Goal: Task Accomplishment & Management: Manage account settings

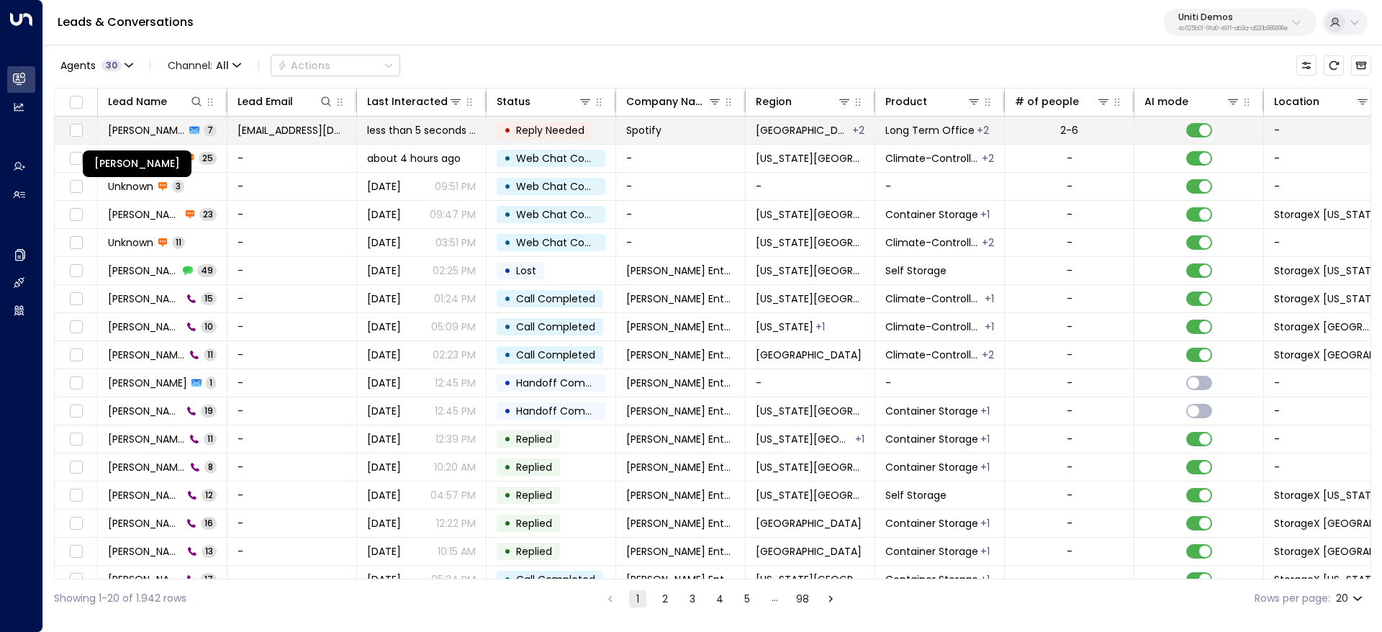
click at [155, 135] on span "[PERSON_NAME]" at bounding box center [146, 130] width 77 height 14
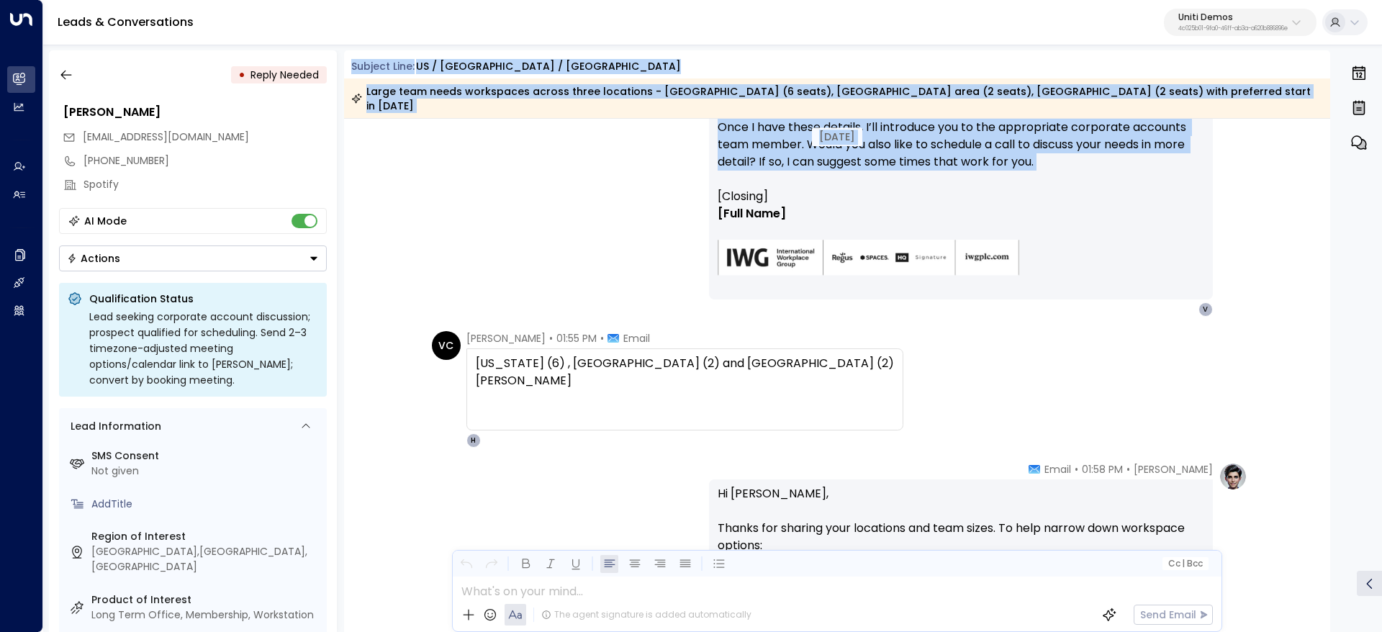
scroll to position [430, 0]
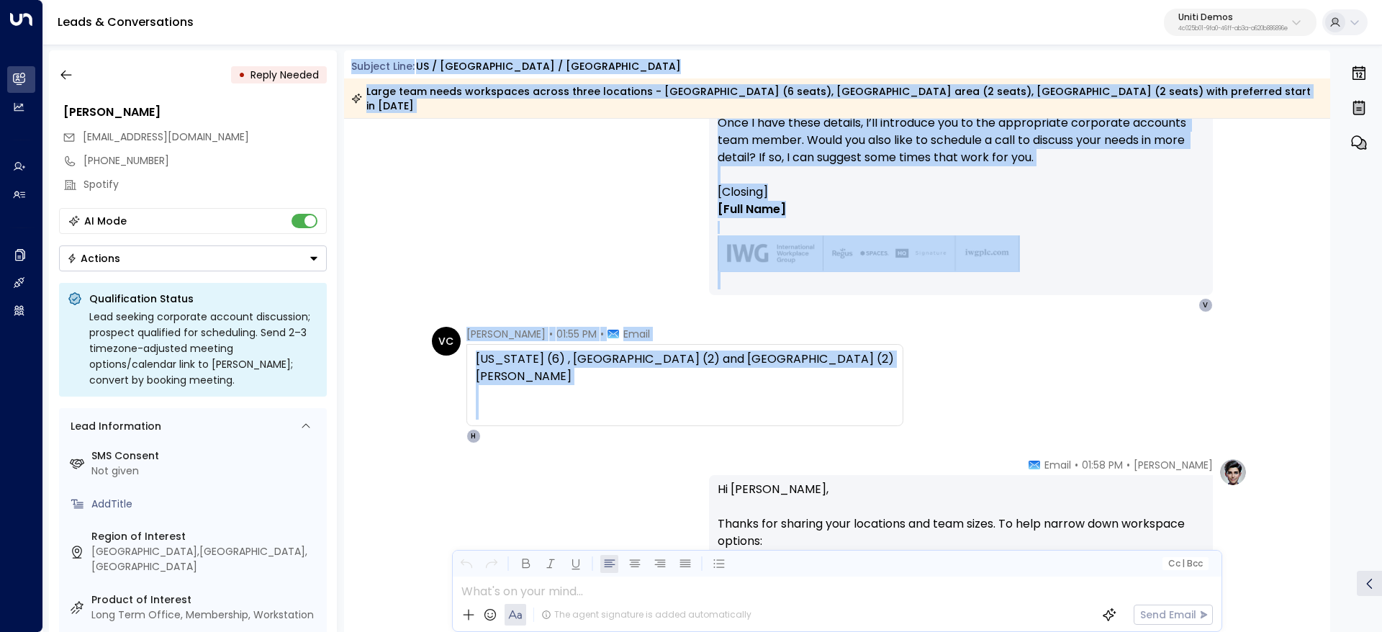
drag, startPoint x: 345, startPoint y: 66, endPoint x: 713, endPoint y: 392, distance: 491.0
click at [713, 392] on div "Subject Line: [GEOGRAPHIC_DATA] / [GEOGRAPHIC_DATA] / [GEOGRAPHIC_DATA] Large t…" at bounding box center [837, 341] width 987 height 582
copy div "Loremip Dolo: SI / AMETCO / ADIPIS Elits doei tempo incididunt utlabo etdol mag…"
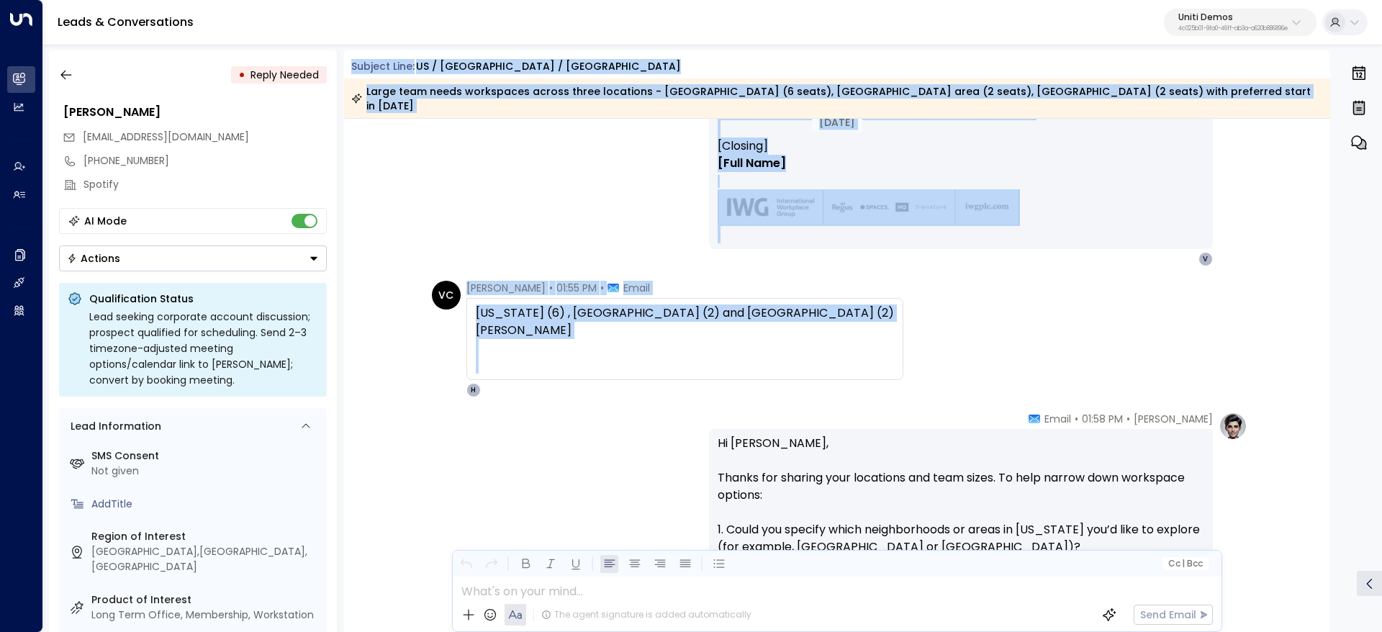
scroll to position [538, 0]
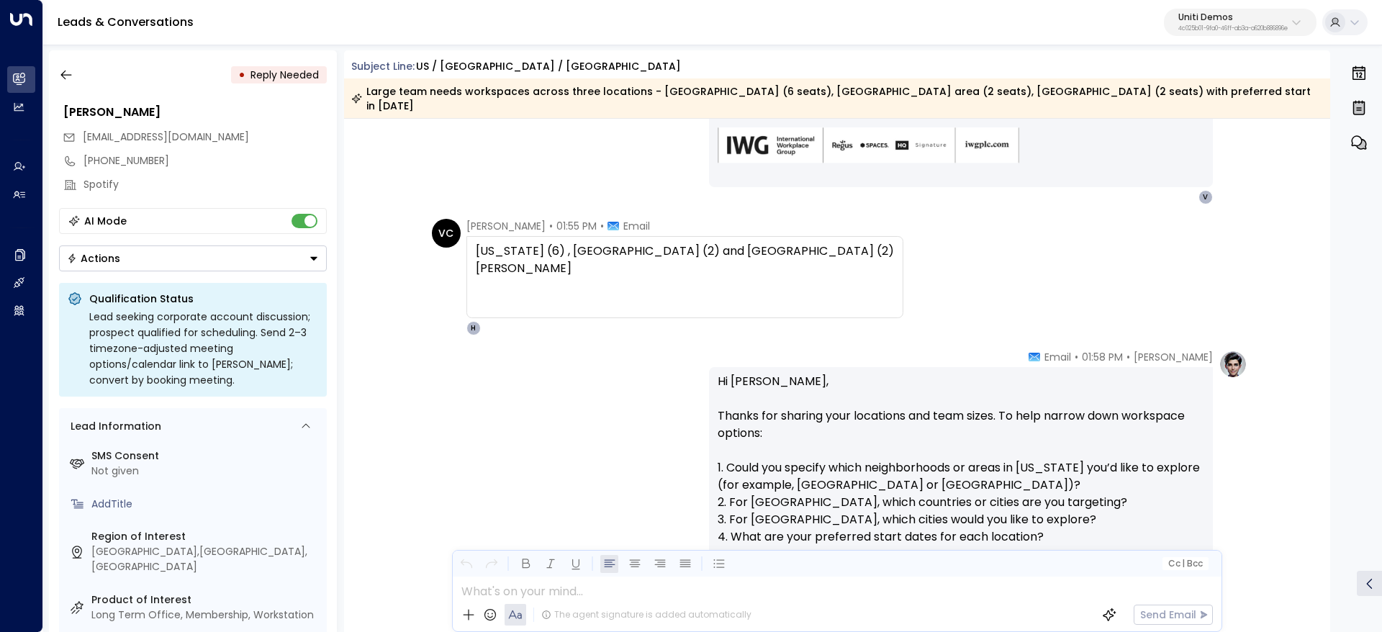
click at [1089, 350] on span "01:58 PM" at bounding box center [1102, 357] width 41 height 14
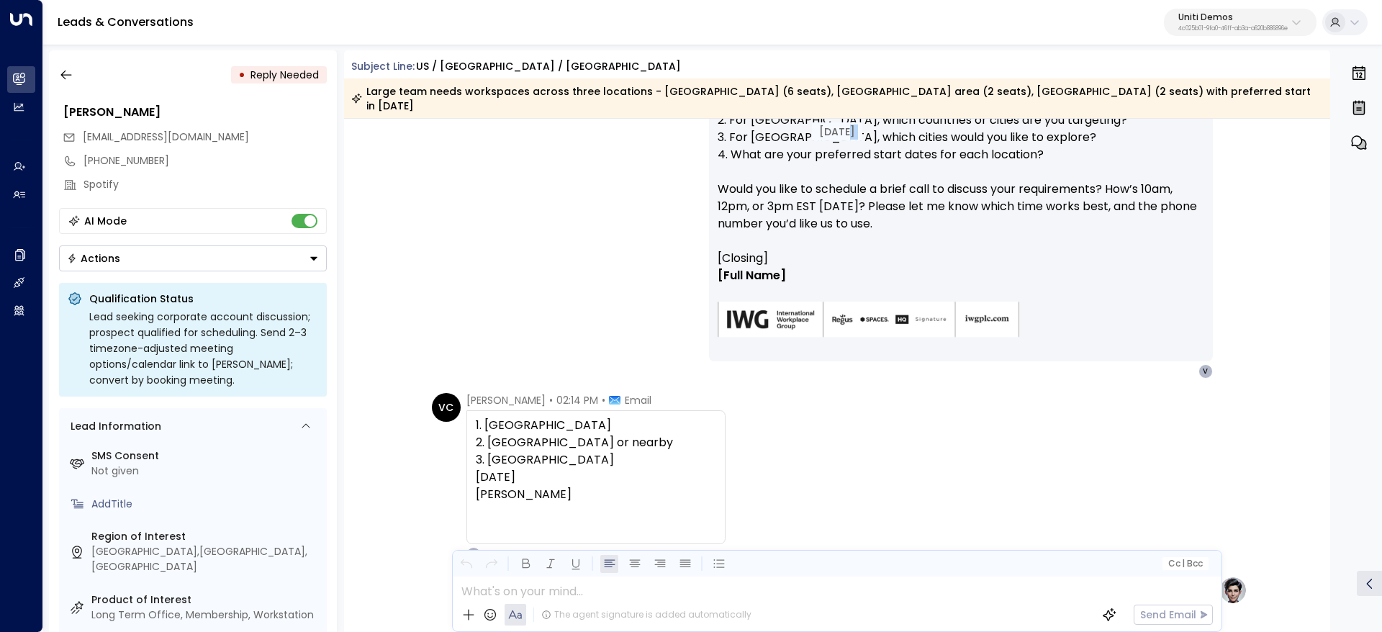
scroll to position [969, 0]
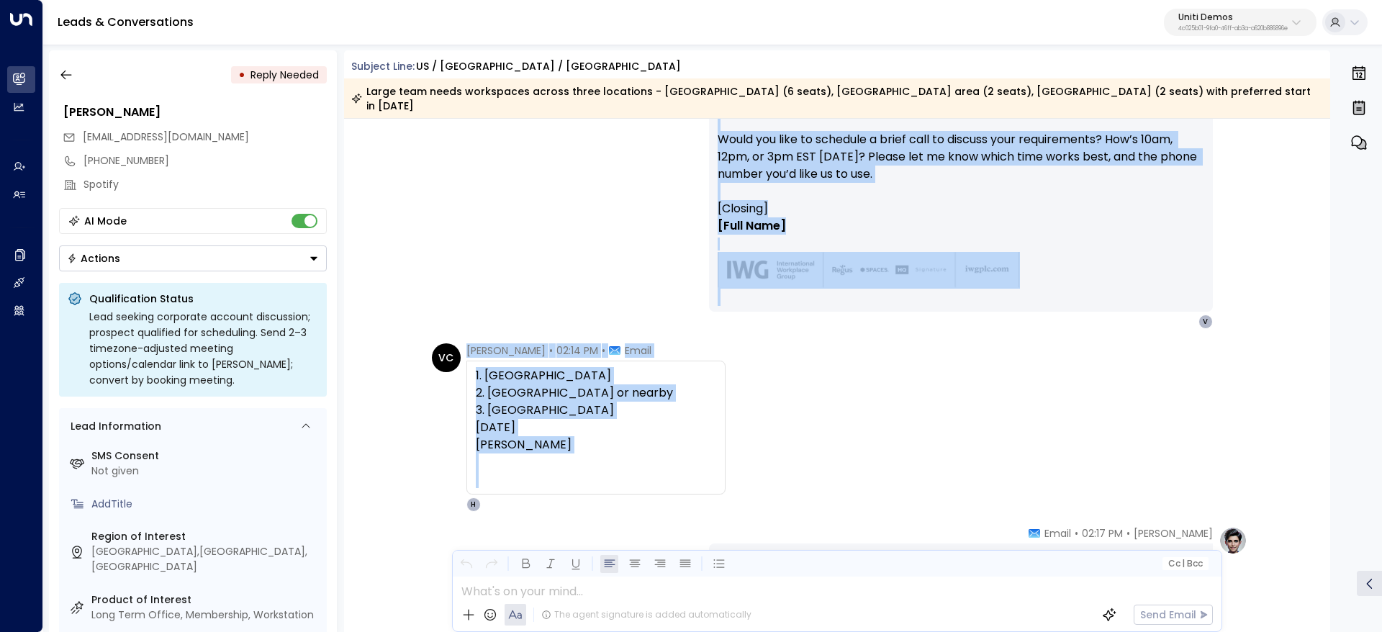
drag, startPoint x: 1057, startPoint y: 354, endPoint x: 955, endPoint y: 458, distance: 146.1
click at [955, 458] on div "[DATE] VC [PERSON_NAME] • 01:55 PM • Email [US_STATE] (6) , [GEOGRAPHIC_DATA] (…" at bounding box center [837, 275] width 987 height 2253
copy div "mail Hi [PERSON_NAME], Thanks for sharing your locations and team sizes. To hel…"
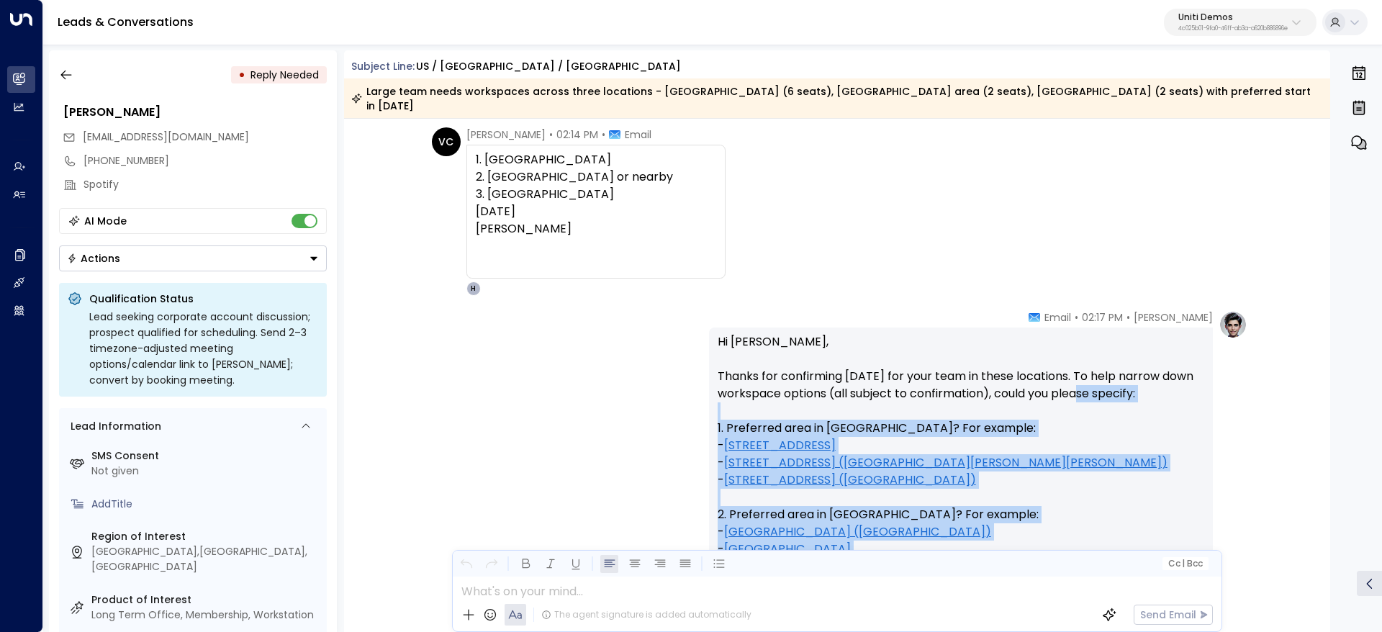
scroll to position [1293, 0]
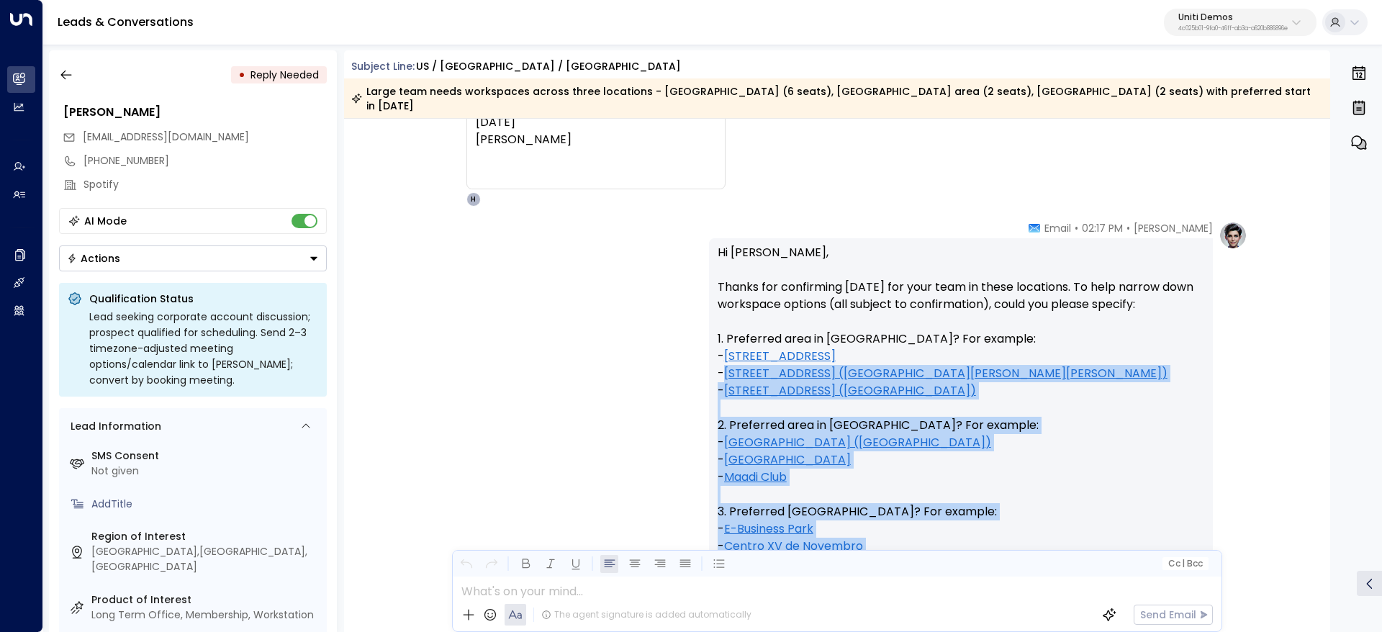
drag, startPoint x: 1026, startPoint y: 294, endPoint x: 1088, endPoint y: 356, distance: 88.0
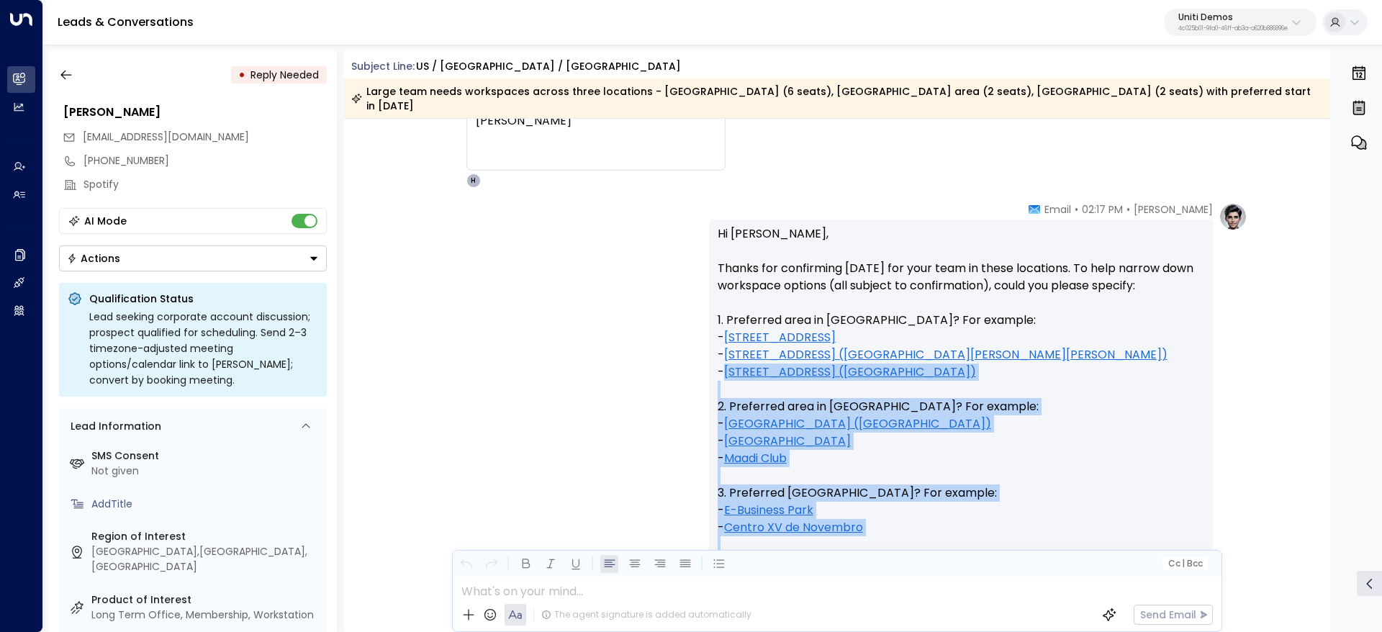
click at [1061, 309] on p "Hi [PERSON_NAME], Thanks for confirming [DATE] for your team in these locations…" at bounding box center [961, 441] width 487 height 432
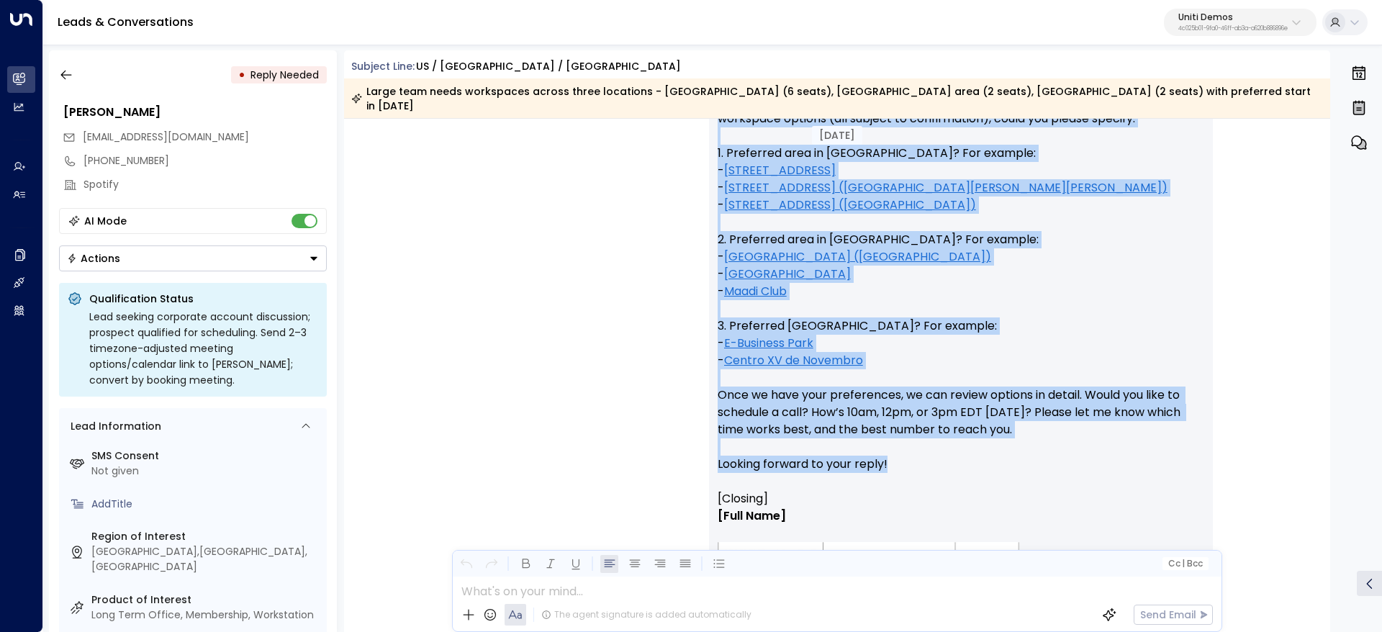
scroll to position [1509, 0]
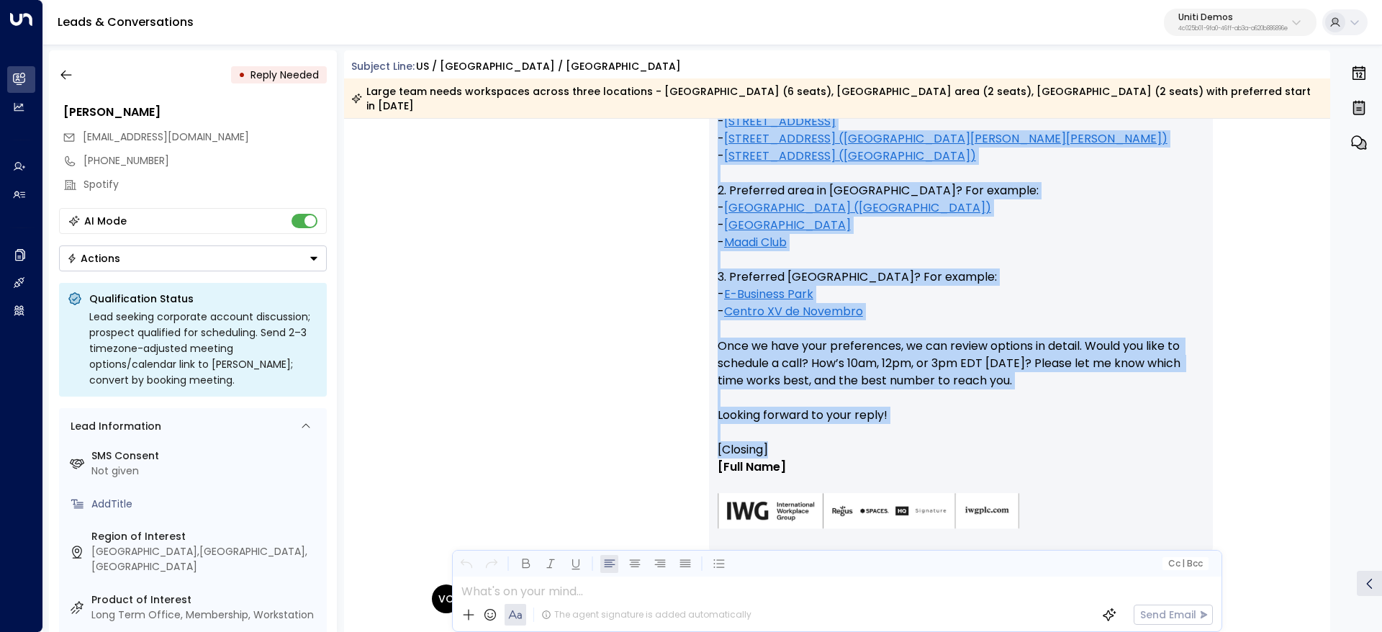
drag, startPoint x: 1046, startPoint y: 194, endPoint x: 1064, endPoint y: 433, distance: 240.4
click at [1064, 433] on div "Hanna Simons • 02:17 PM • Email Hi Valentina, Thanks for confirming March 2026 …" at bounding box center [961, 278] width 504 height 584
copy div "Email Hi Valentina, Thanks for confirming March 2026 for your team in these loc…"
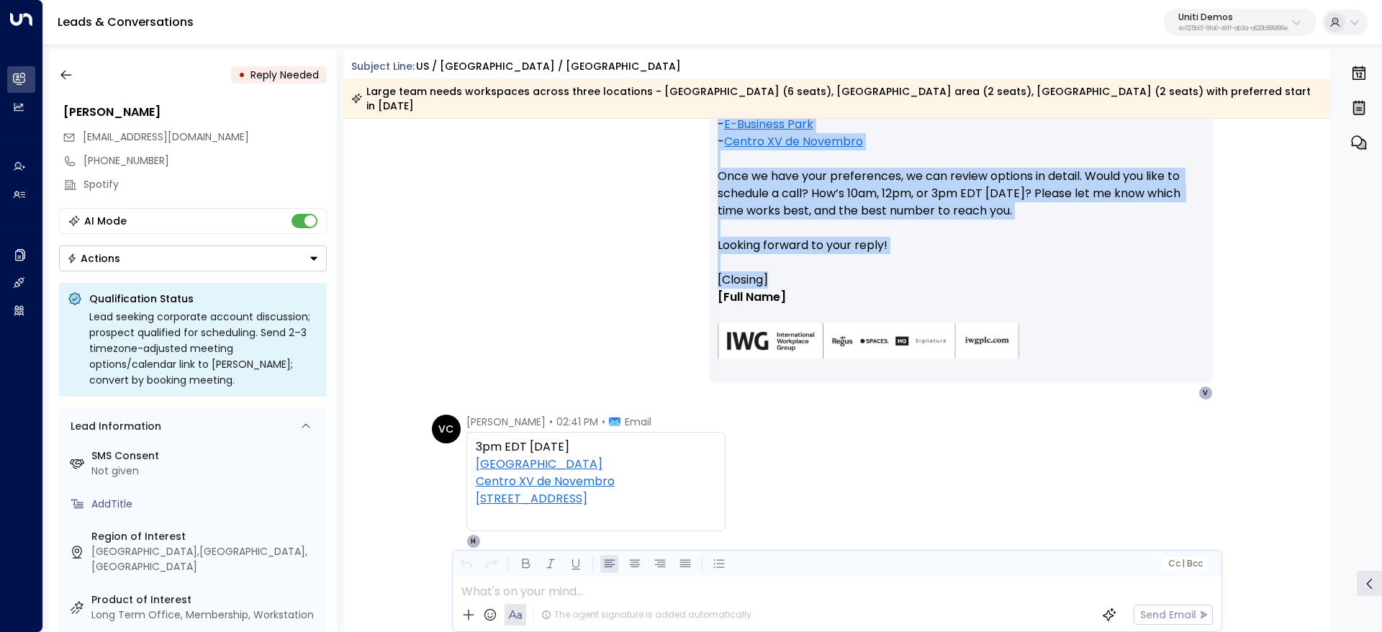
scroll to position [1725, 0]
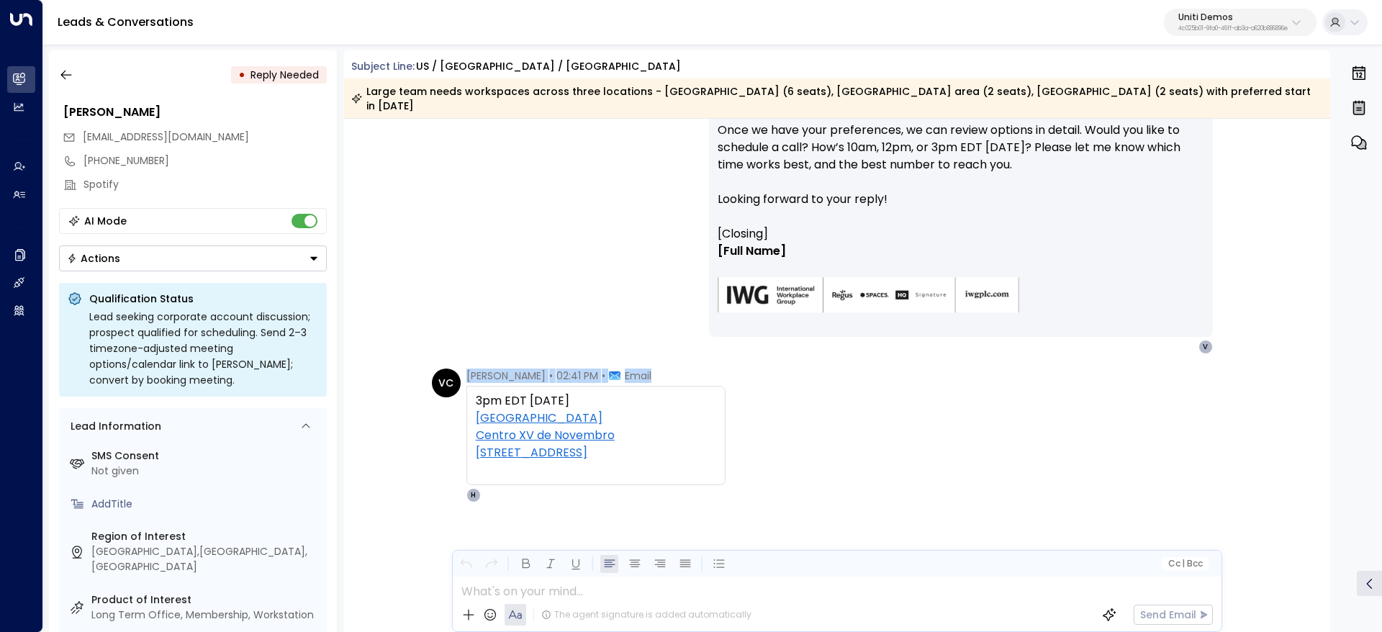
drag, startPoint x: 584, startPoint y: 442, endPoint x: 458, endPoint y: 360, distance: 150.3
click at [458, 368] on div "VC Valentina Colugnatti • 02:41 PM • Email 3pm EDT this Friday Nile City Towers…" at bounding box center [579, 435] width 294 height 134
copy div "Valentina Colugnatti • 02:41 PM • Email"
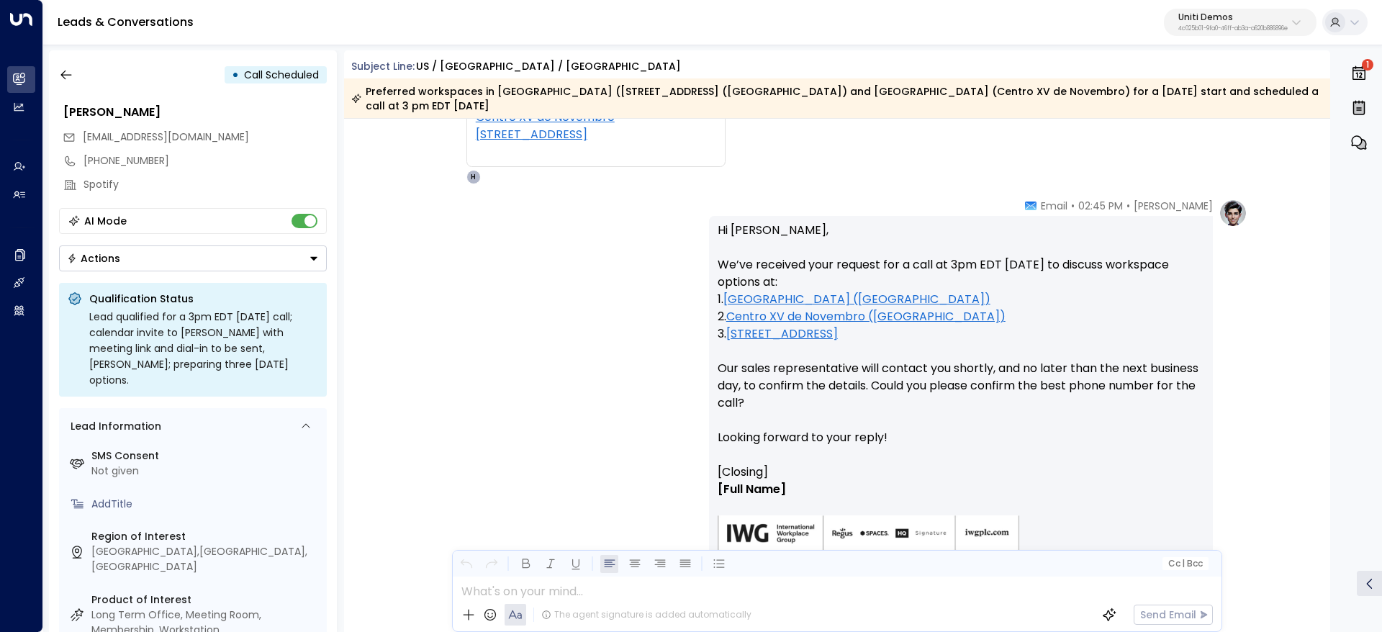
scroll to position [2097, 0]
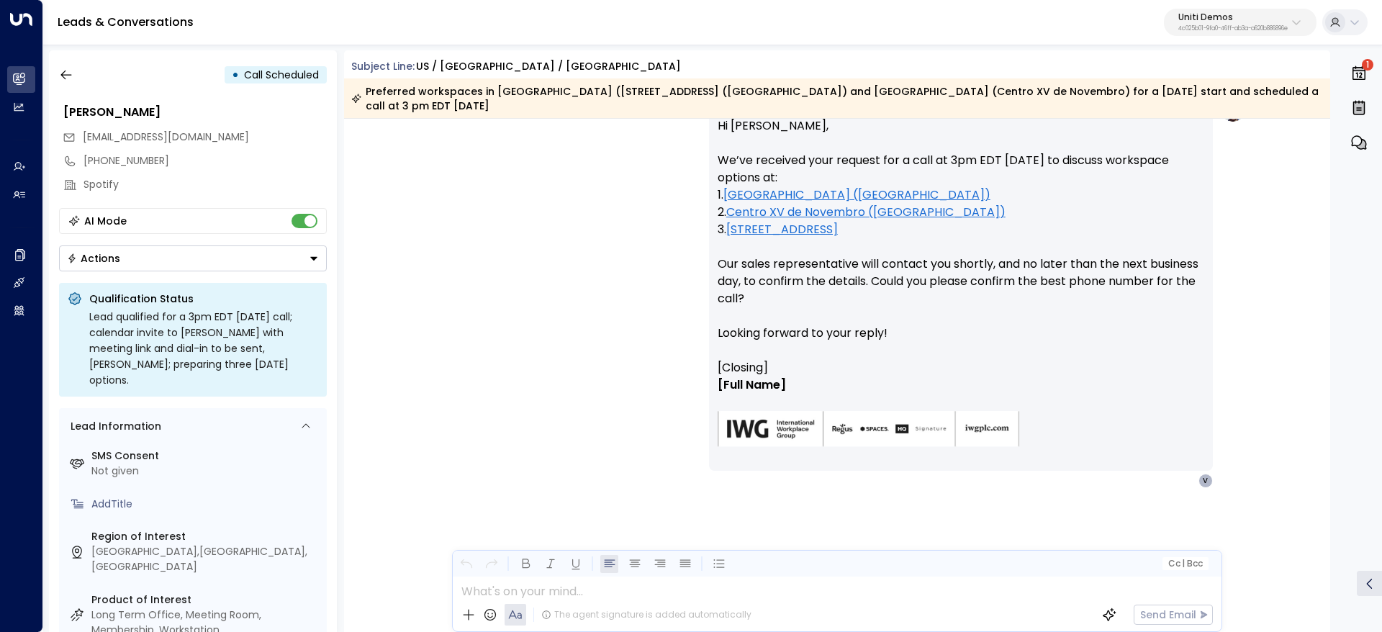
drag, startPoint x: 860, startPoint y: 252, endPoint x: 932, endPoint y: 250, distance: 72.0
click at [888, 250] on p "Hi Valentina, We’ve received your request for a call at 3pm EDT this Friday to …" at bounding box center [961, 238] width 487 height 242
click at [933, 250] on p "Hi Valentina, We’ve received your request for a call at 3pm EDT this Friday to …" at bounding box center [961, 238] width 487 height 242
drag, startPoint x: 970, startPoint y: 257, endPoint x: 1030, endPoint y: 268, distance: 60.8
click at [1021, 266] on p "Hi Valentina, We’ve received your request for a call at 3pm EDT this Friday to …" at bounding box center [961, 238] width 487 height 242
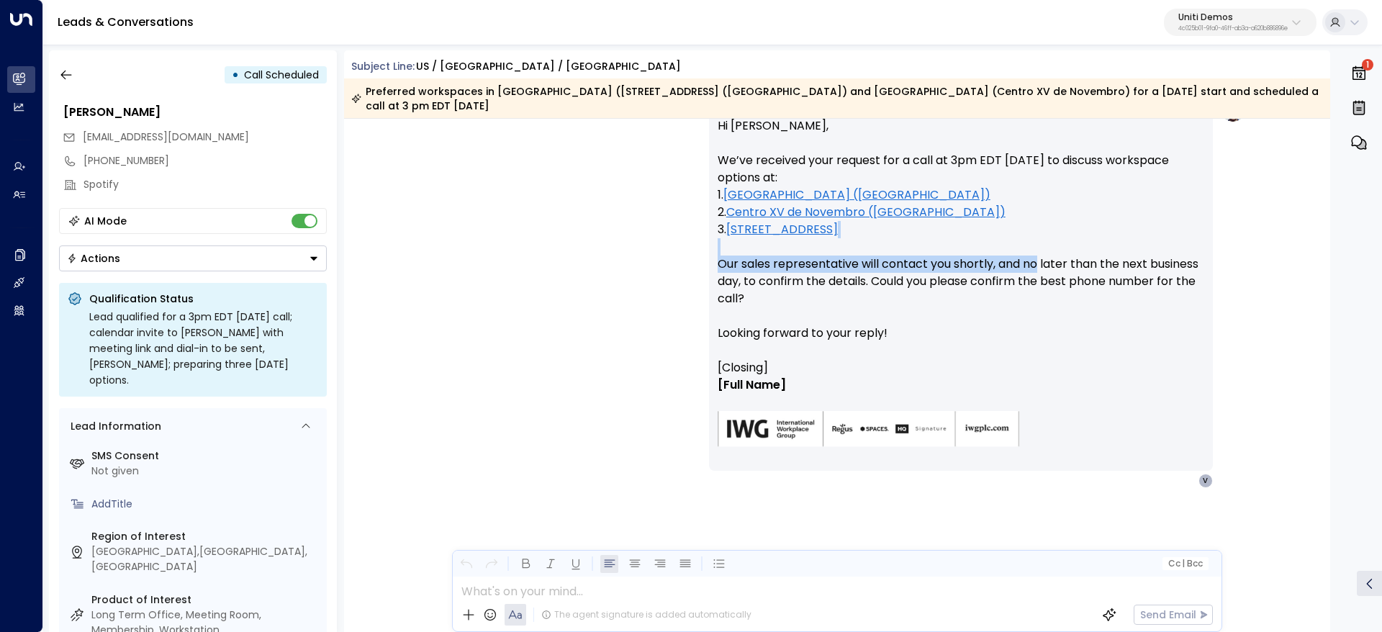
click at [1031, 269] on p "Hi Valentina, We’ve received your request for a call at 3pm EDT this Friday to …" at bounding box center [961, 238] width 487 height 242
drag, startPoint x: 1031, startPoint y: 280, endPoint x: 1059, endPoint y: 277, distance: 28.9
click at [1051, 277] on p "Hi Valentina, We’ve received your request for a call at 3pm EDT this Friday to …" at bounding box center [961, 238] width 487 height 242
click at [1061, 278] on p "Hi Valentina, We’ve received your request for a call at 3pm EDT this Friday to …" at bounding box center [961, 238] width 487 height 242
drag, startPoint x: 516, startPoint y: 412, endPoint x: 589, endPoint y: 384, distance: 77.7
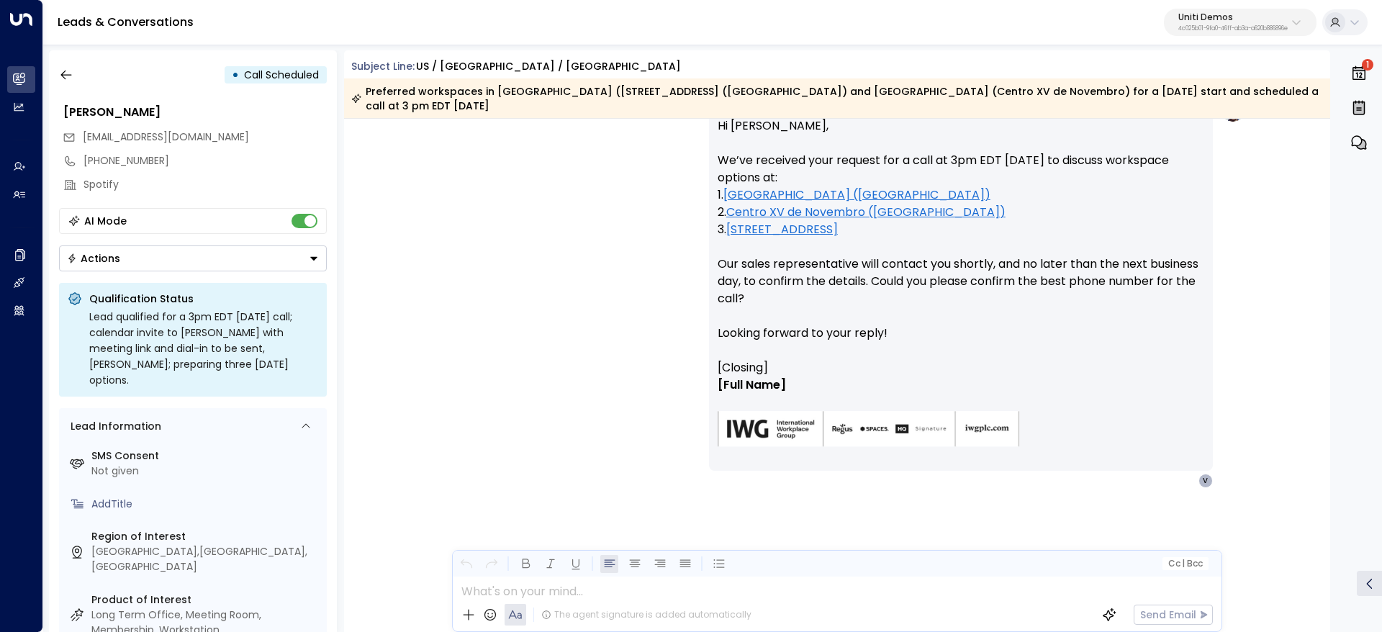
click at [516, 411] on div "Hanna Simons • 02:45 PM • Email Hi Valentina, We’ve received your request for a…" at bounding box center [837, 291] width 820 height 394
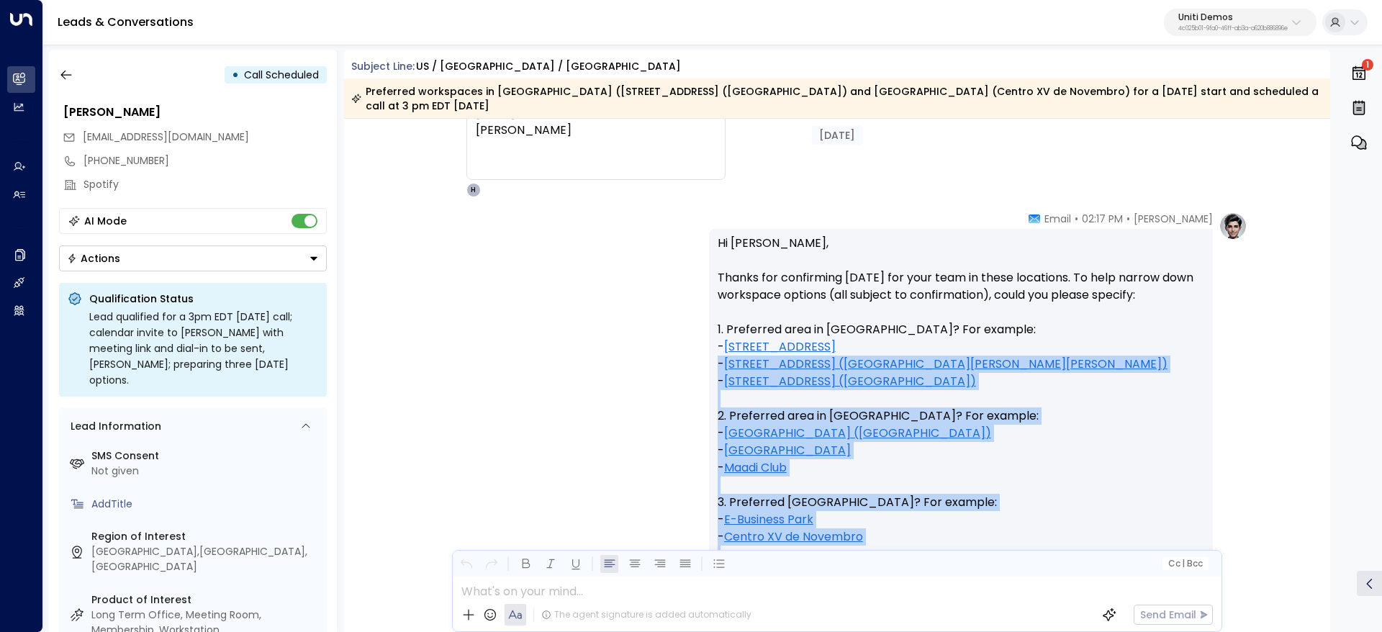
scroll to position [1068, 0]
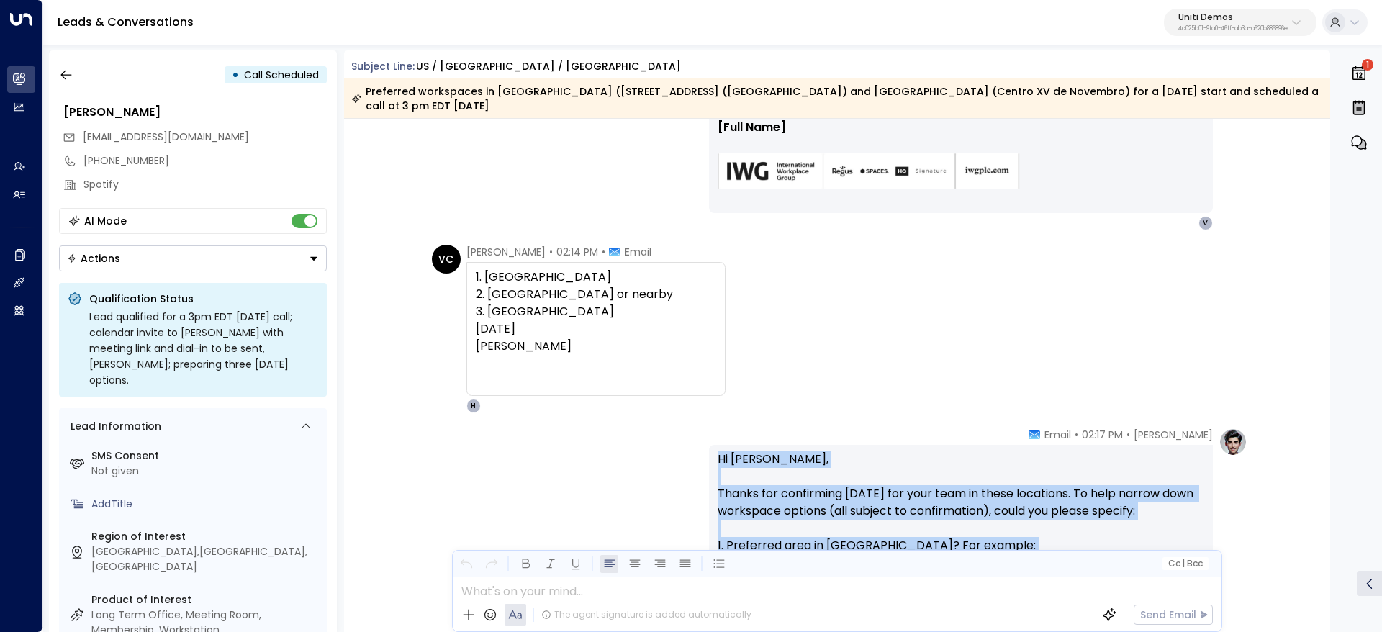
drag, startPoint x: 797, startPoint y: 385, endPoint x: 702, endPoint y: 451, distance: 116.0
copy div "Hi Valentina, Thanks for confirming March 2026 for your team in these locations…"
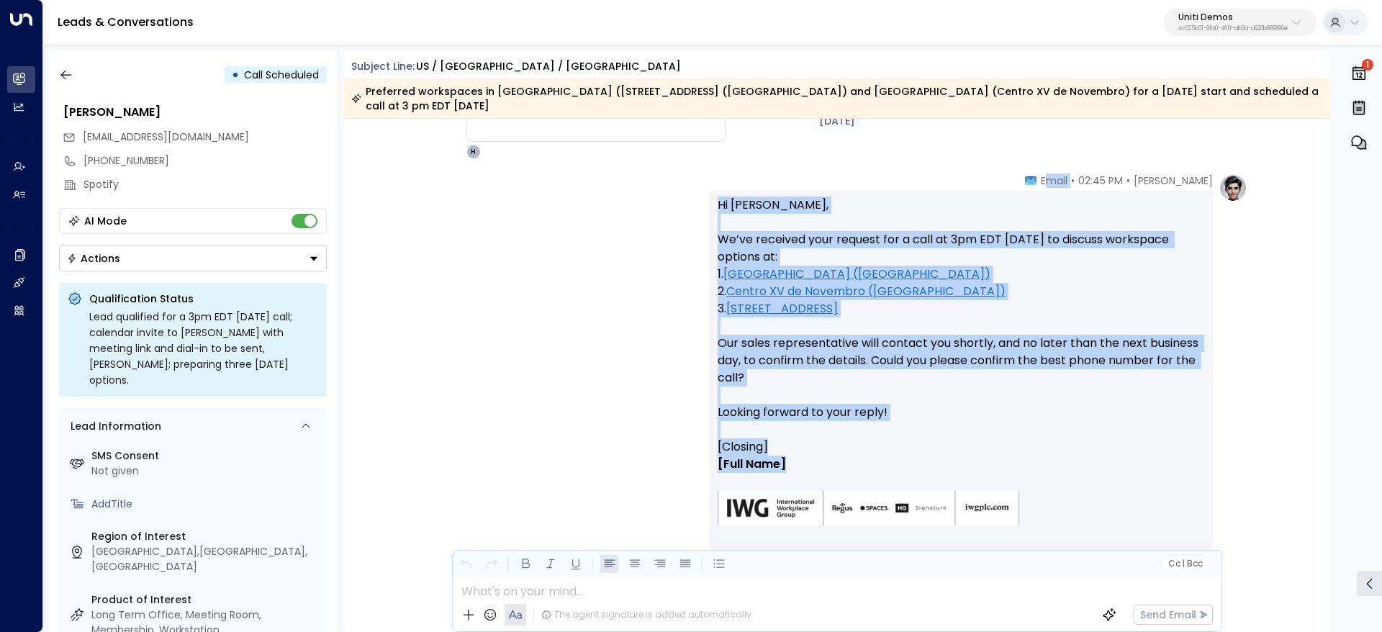
scroll to position [2148, 0]
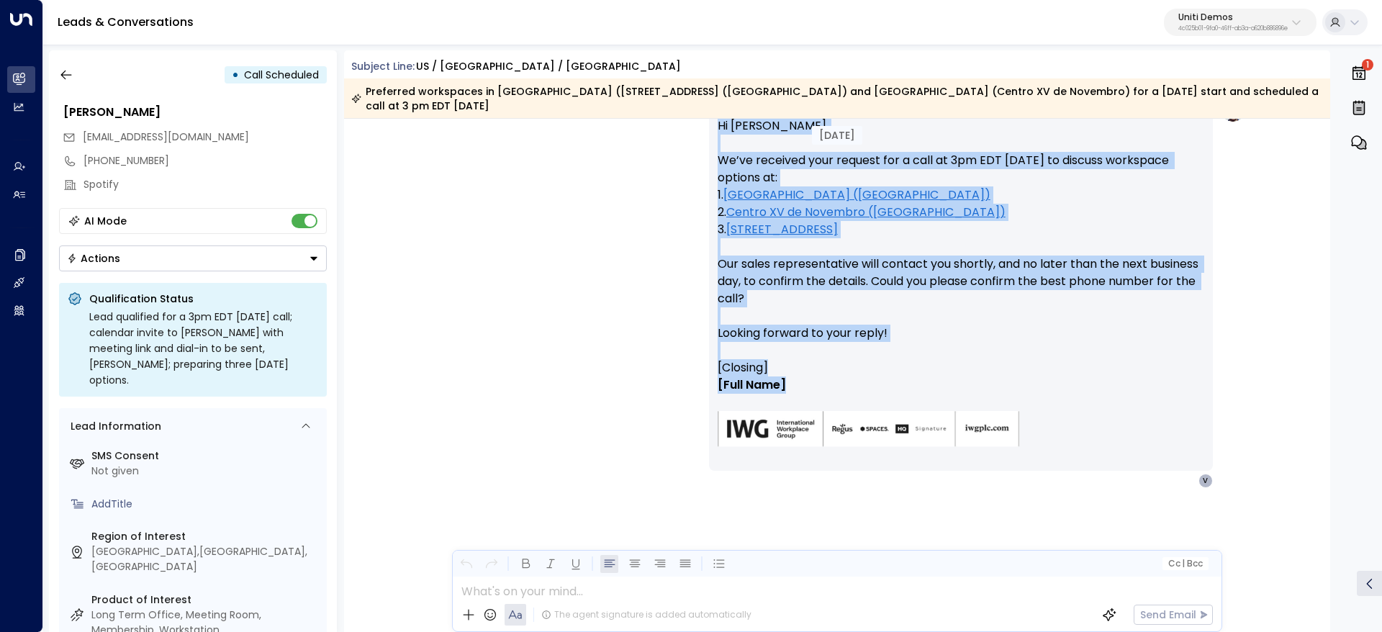
drag, startPoint x: 1046, startPoint y: 216, endPoint x: 1154, endPoint y: 410, distance: 221.7
click at [1154, 410] on div "Hanna Simons • 02:45 PM • Email Hi Valentina, We’ve received your request for a…" at bounding box center [961, 291] width 504 height 394
drag, startPoint x: 776, startPoint y: 198, endPoint x: 756, endPoint y: 155, distance: 46.7
copy div "mail Hi Valentina, We’ve received your request for a call at 3pm EDT this Frida…"
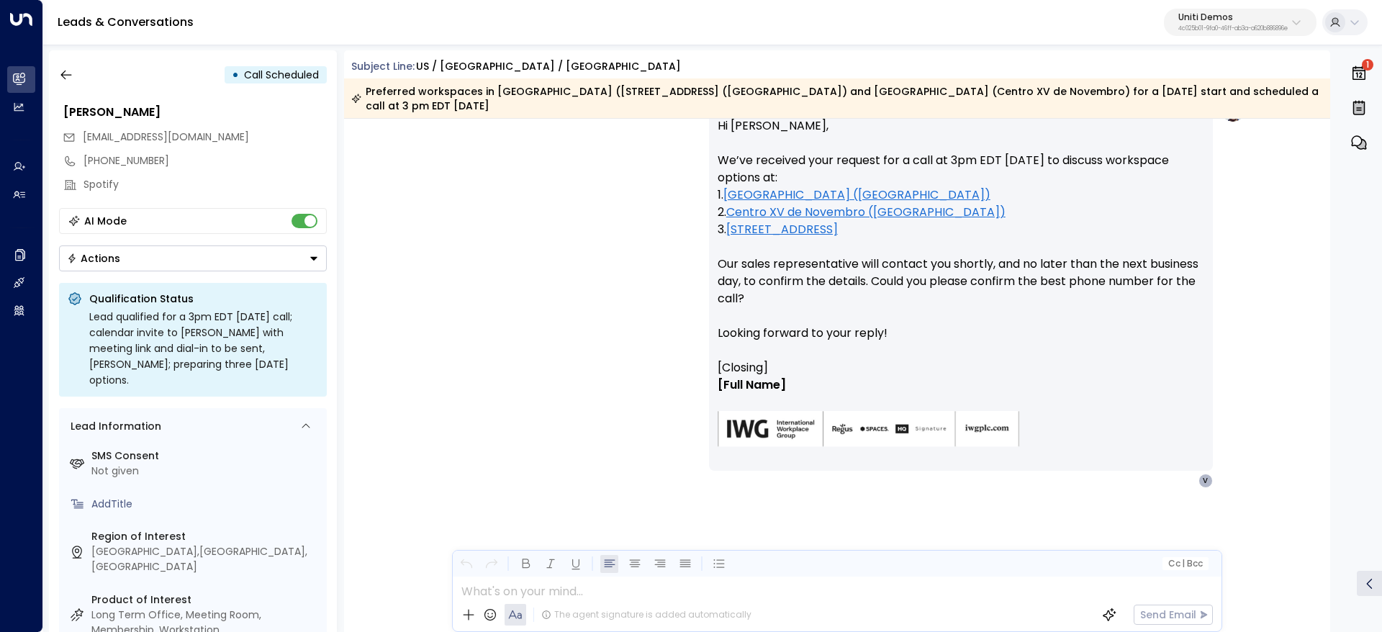
click at [748, 598] on div "The agent signature is added automatically Send Email" at bounding box center [837, 614] width 769 height 33
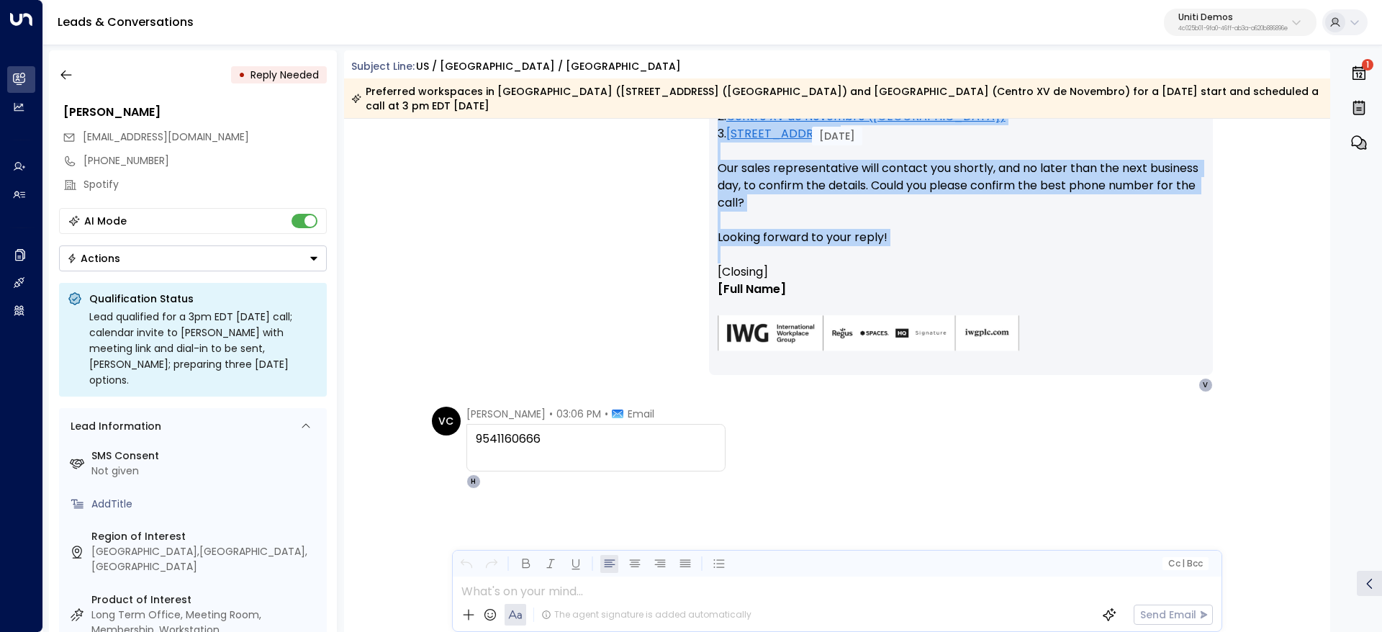
scroll to position [2244, 0]
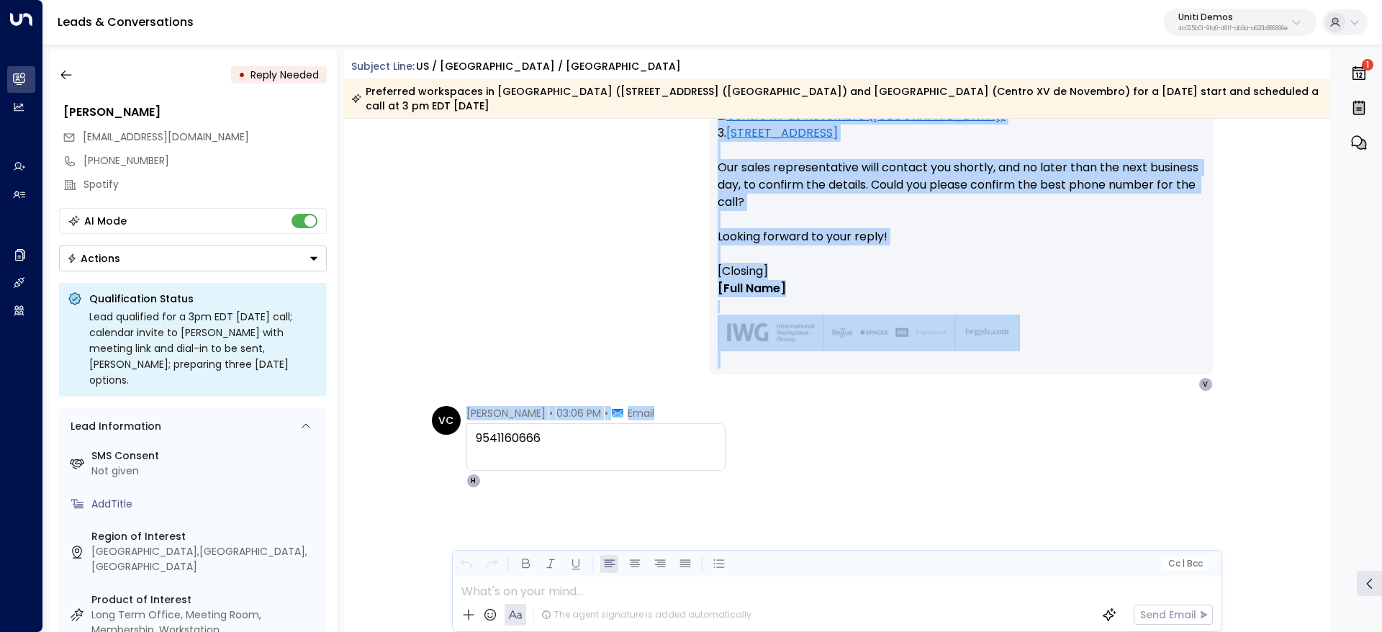
drag, startPoint x: 1006, startPoint y: 301, endPoint x: 1072, endPoint y: 481, distance: 191.7
copy div "3pm EDT this Friday Nile City Towers Centro XV de Novembro 2875 Westbend Parkwa…"
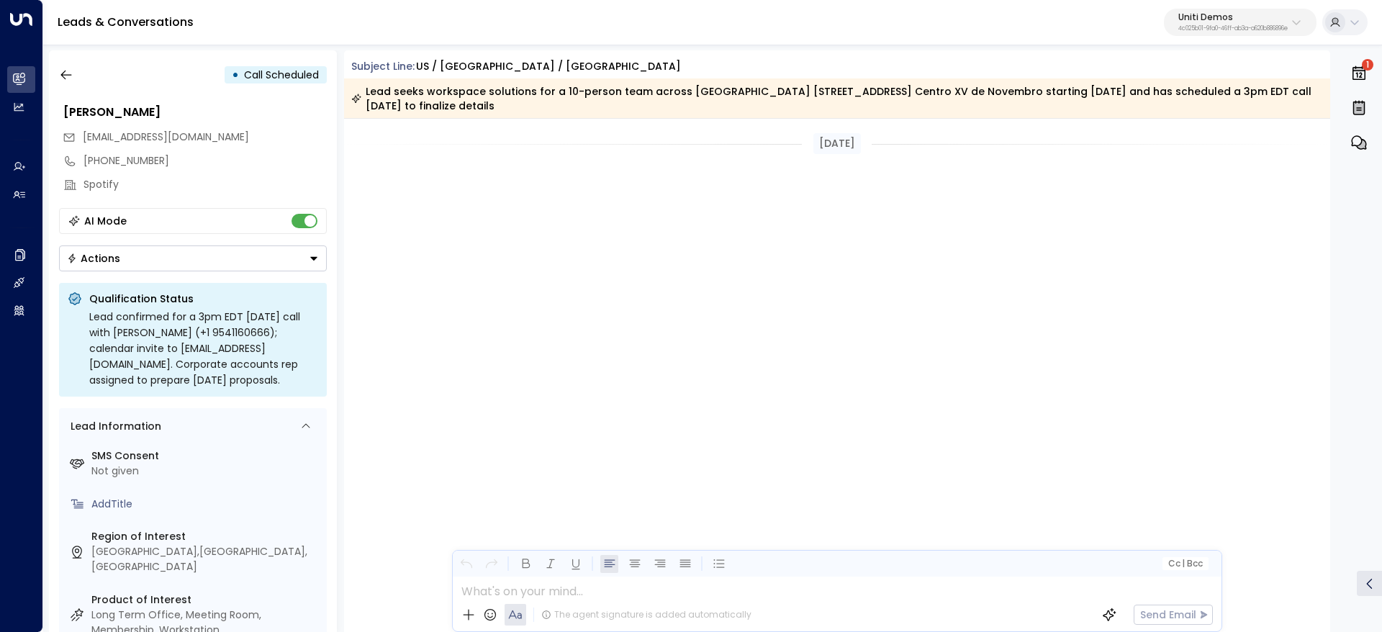
scroll to position [2551, 0]
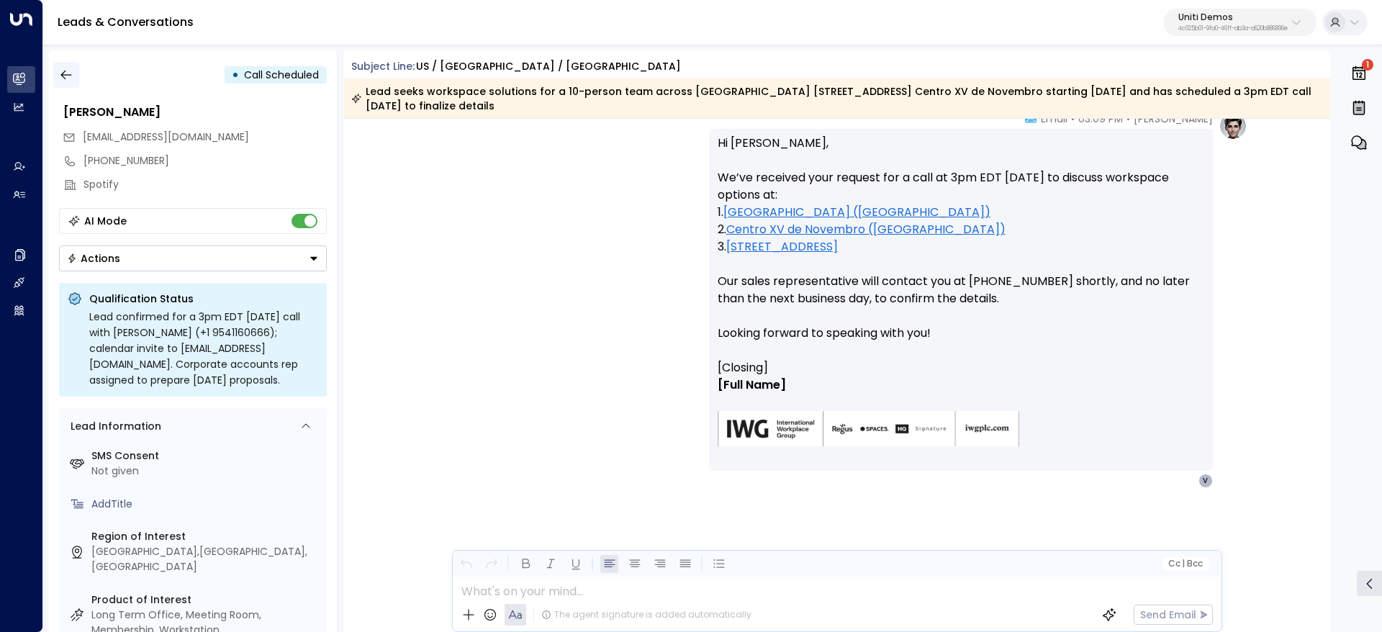
click at [65, 76] on icon "button" at bounding box center [66, 75] width 14 height 14
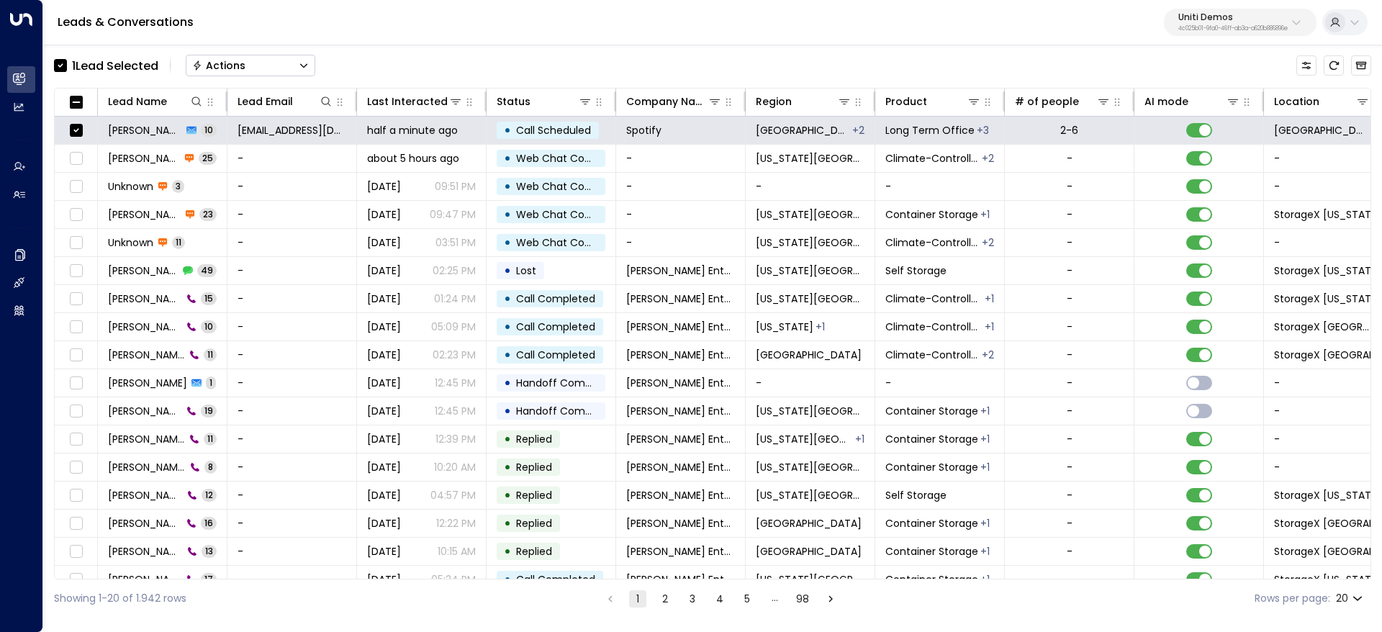
click at [274, 64] on button "Actions" at bounding box center [251, 66] width 130 height 22
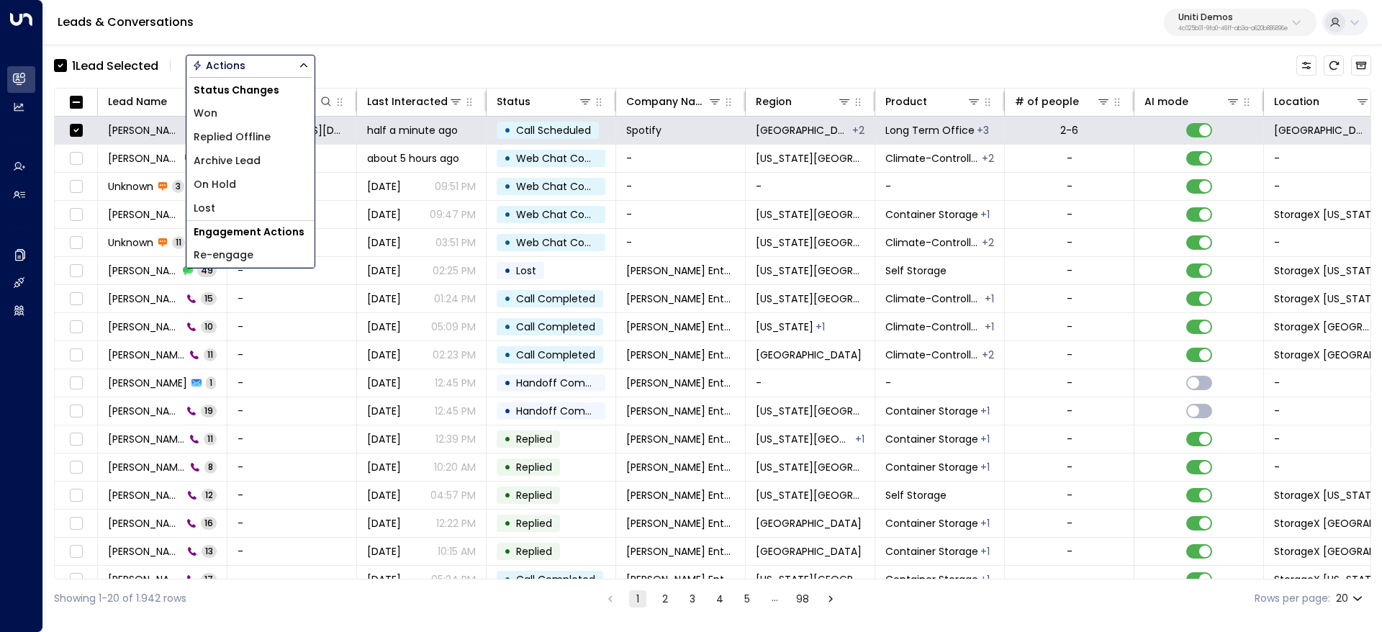
click at [284, 159] on li "Archive Lead" at bounding box center [250, 161] width 128 height 24
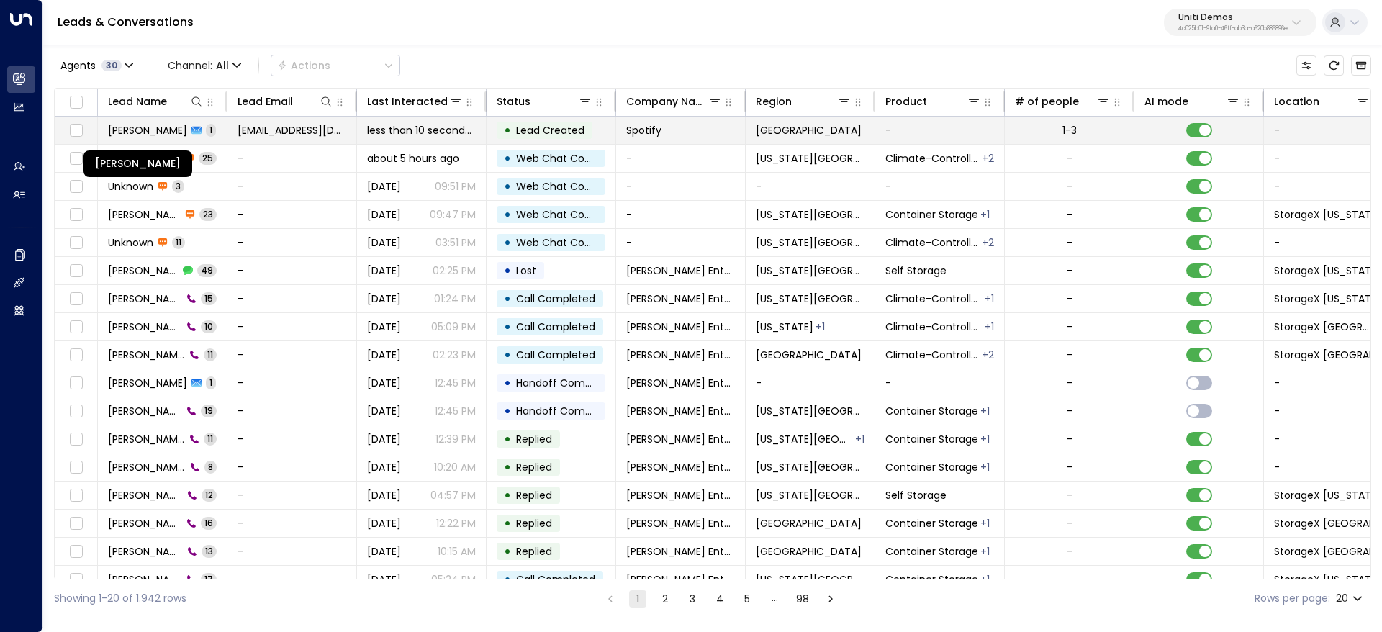
click at [133, 126] on span "[PERSON_NAME]" at bounding box center [147, 130] width 79 height 14
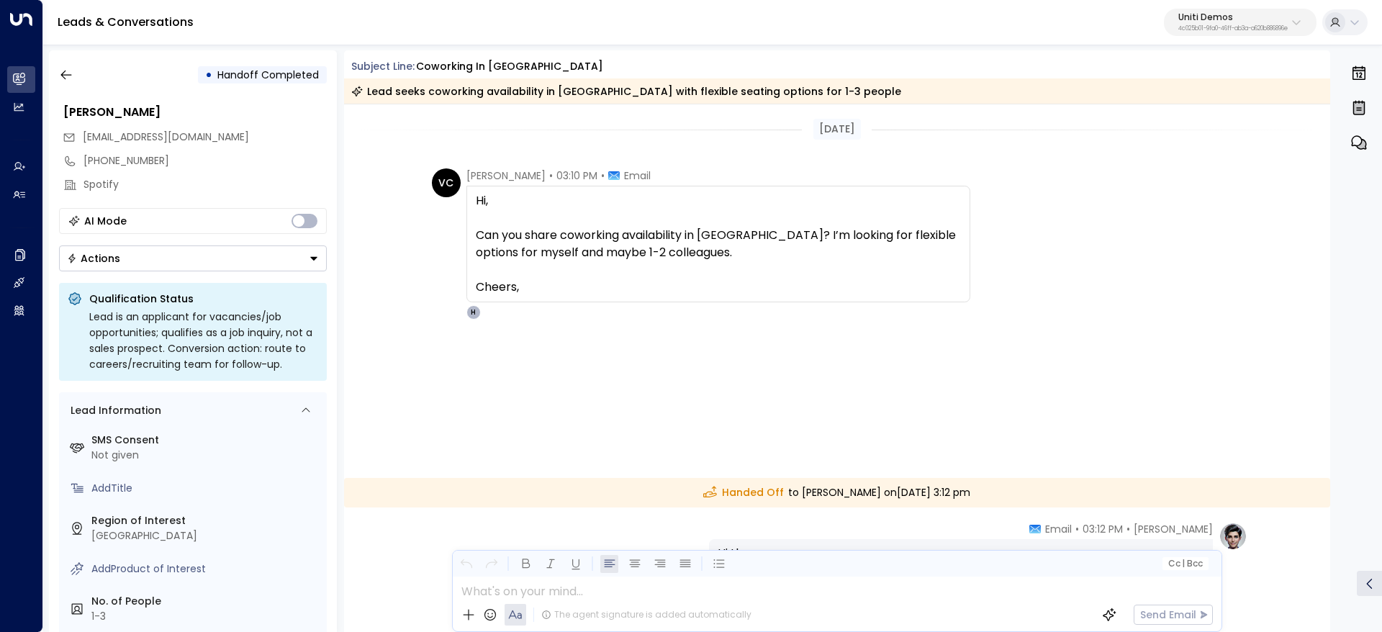
scroll to position [214, 0]
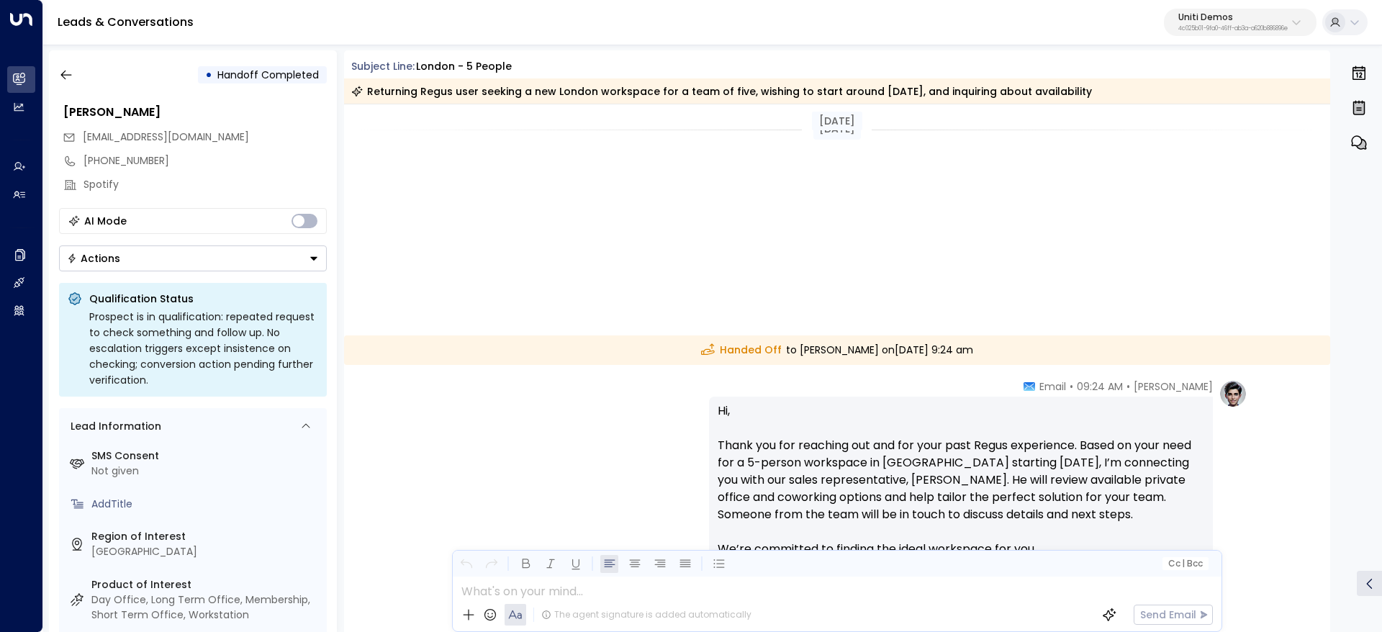
scroll to position [555, 0]
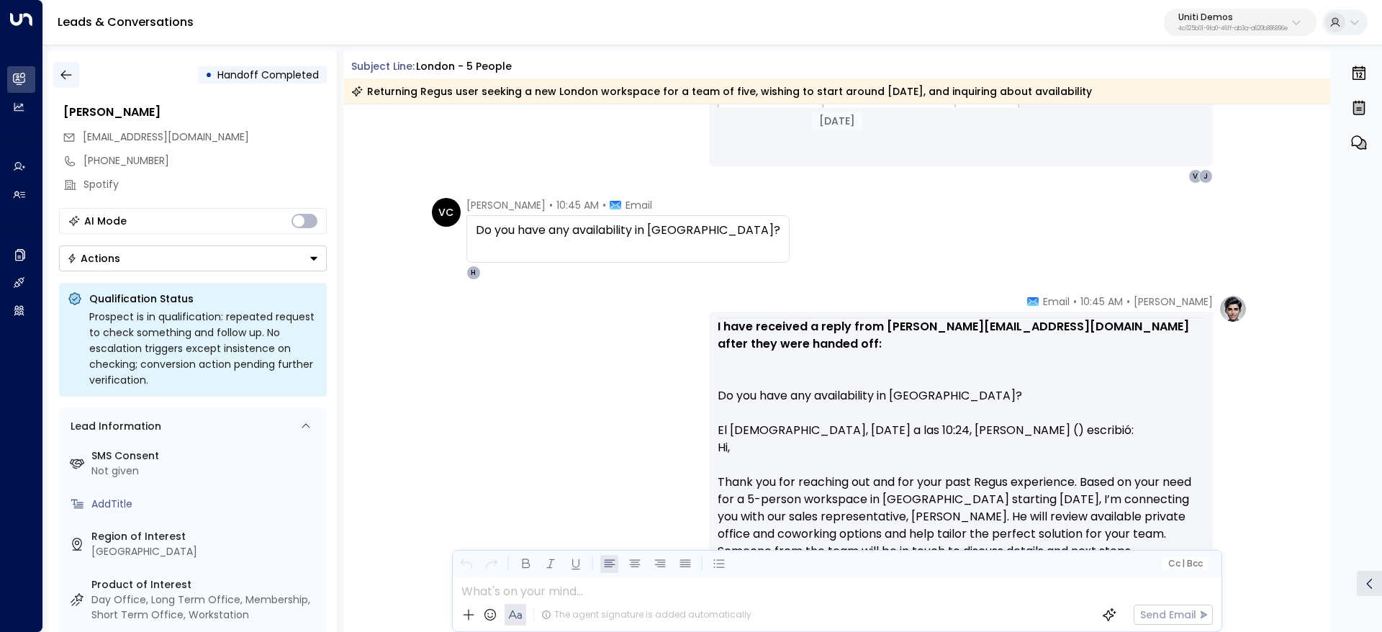
click at [67, 76] on icon "button" at bounding box center [66, 75] width 14 height 14
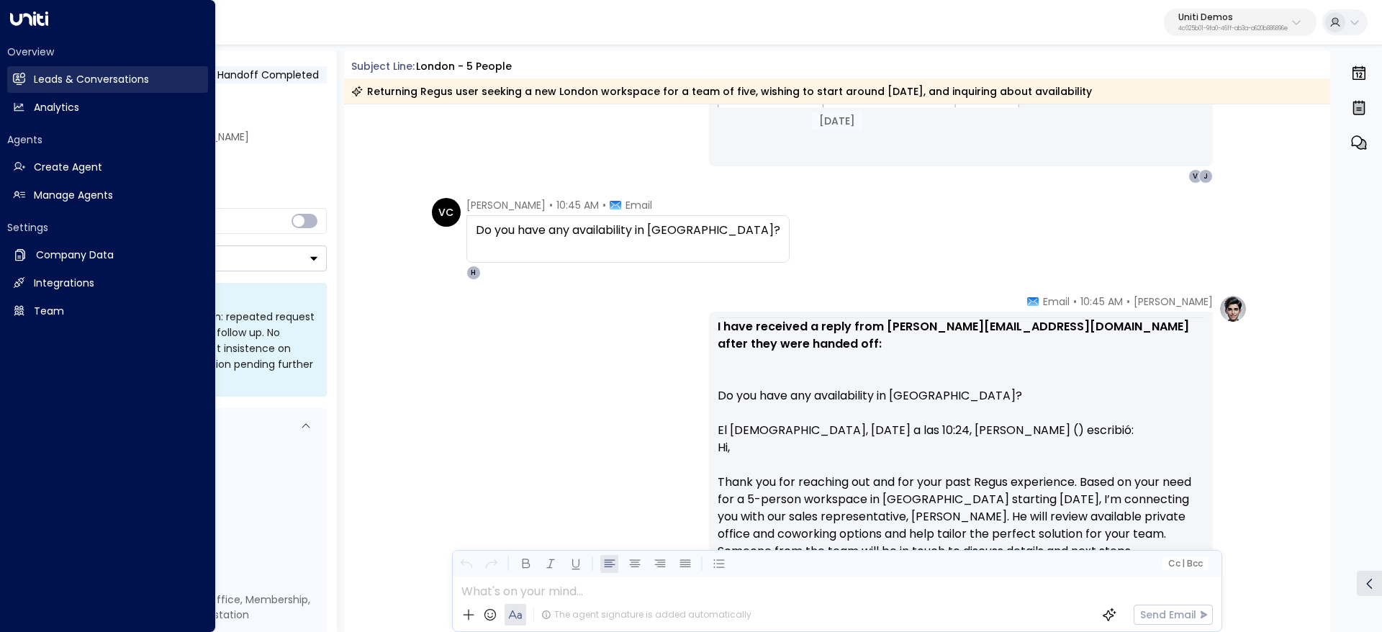
click at [106, 74] on h2 "Leads & Conversations" at bounding box center [91, 79] width 115 height 15
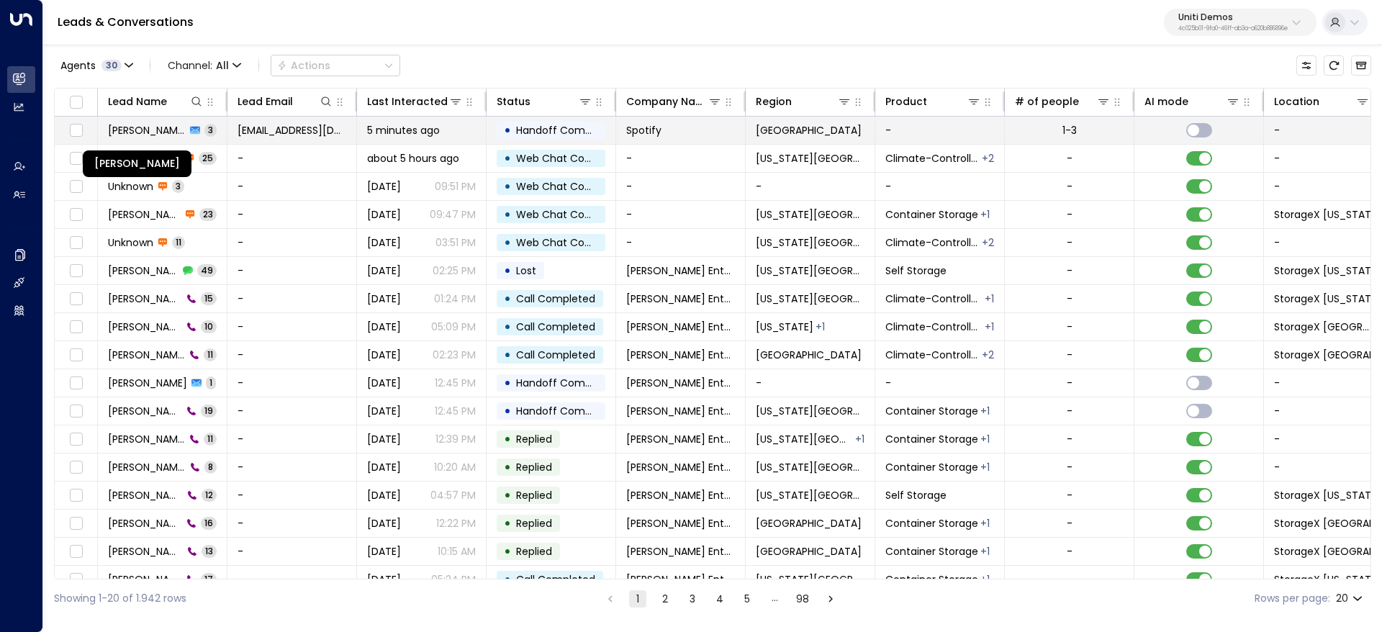
click at [158, 129] on span "[PERSON_NAME]" at bounding box center [147, 130] width 78 height 14
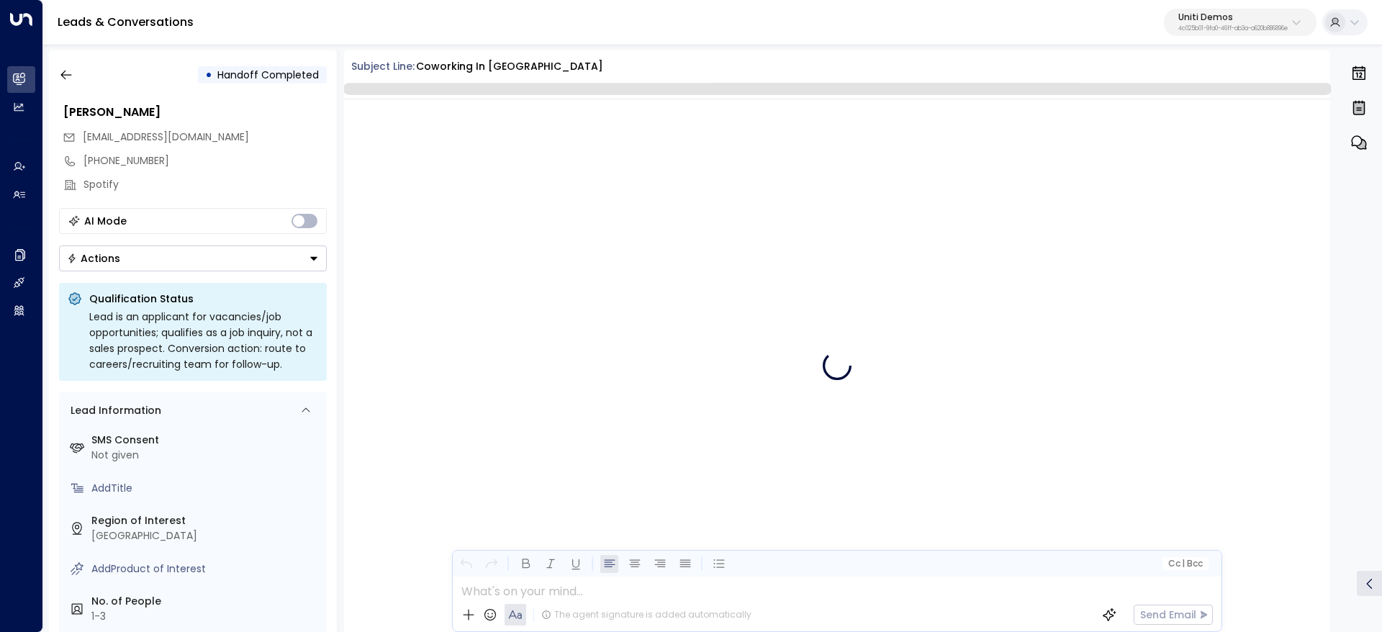
scroll to position [903, 0]
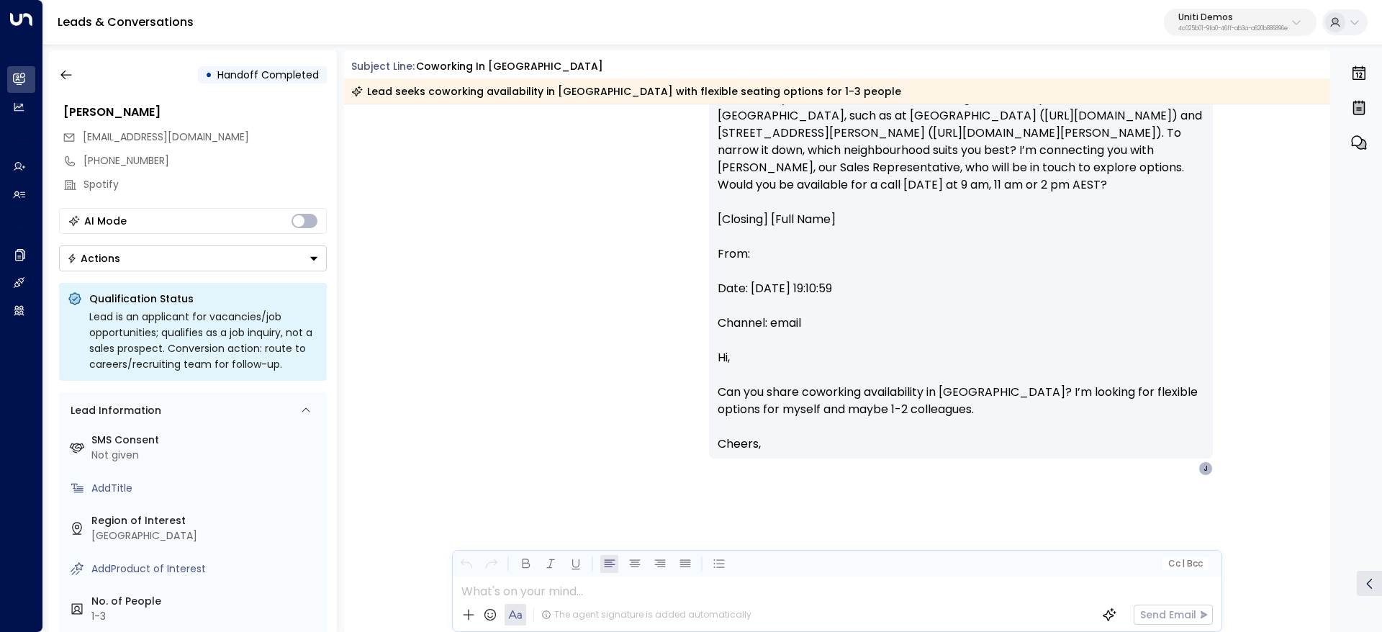
drag, startPoint x: 1331, startPoint y: 508, endPoint x: 1331, endPoint y: 453, distance: 55.4
click at [1331, 453] on div "• Handoff Completed Valentina Colugnatti valentinacolugnatti@gmail.com +8149785…" at bounding box center [716, 341] width 1334 height 582
click at [1324, 402] on div "Hanna Simons • 03:16 PM • Email I have received a reply from valentinacolugnatt…" at bounding box center [837, 265] width 987 height 709
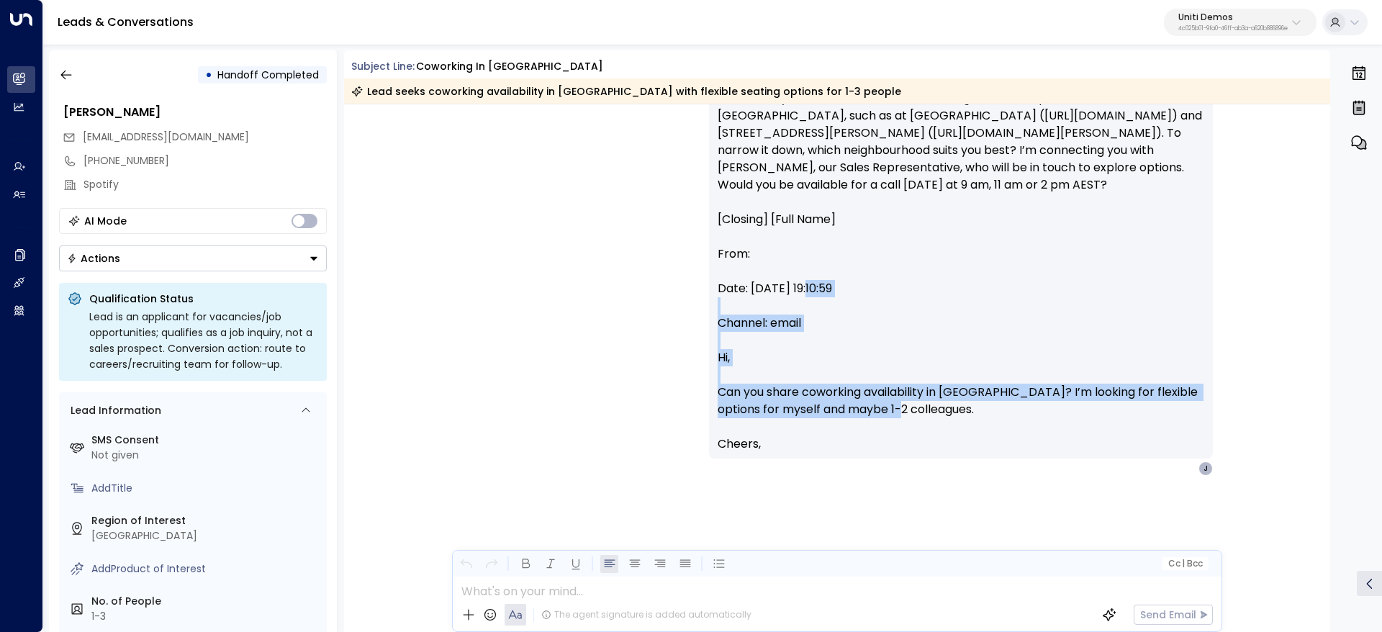
drag, startPoint x: 1324, startPoint y: 402, endPoint x: 1306, endPoint y: 229, distance: 173.7
click at [1306, 229] on div "Hanna Simons • 03:16 PM • Email I have received a reply from valentinacolugnatt…" at bounding box center [837, 265] width 987 height 709
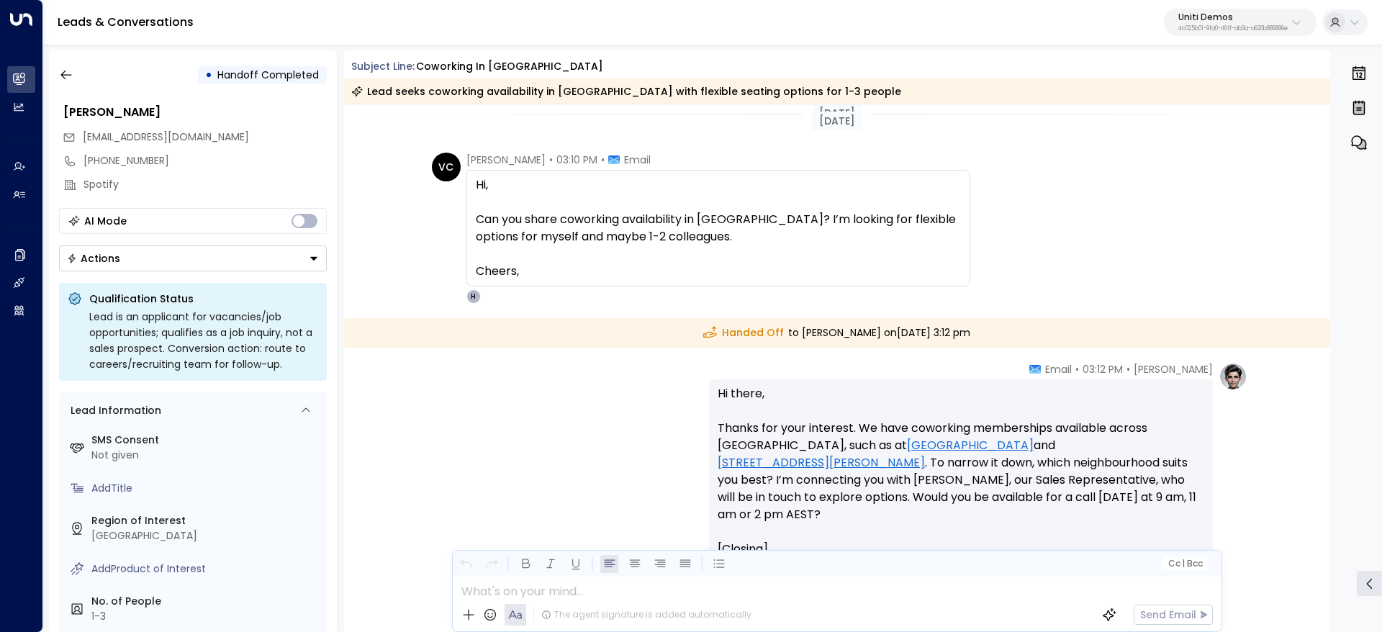
scroll to position [0, 0]
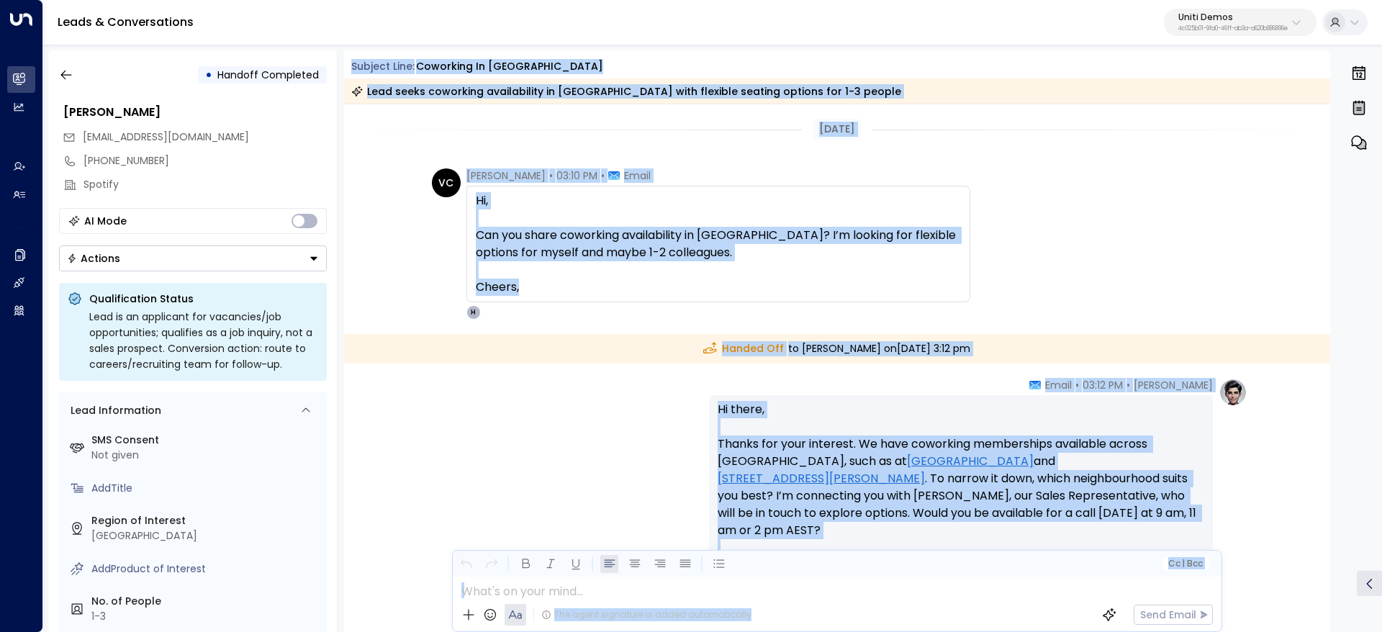
drag, startPoint x: 343, startPoint y: 71, endPoint x: 1337, endPoint y: 376, distance: 1039.5
click at [1337, 380] on div "• Handoff Completed Valentina Colugnatti valentinacolugnatti@gmail.com +8149785…" at bounding box center [716, 341] width 1334 height 582
copy div "Subject Line: Coworking in Sydney Lead seeks coworking availability in Sydney w…"
click at [70, 78] on icon "button" at bounding box center [66, 75] width 14 height 14
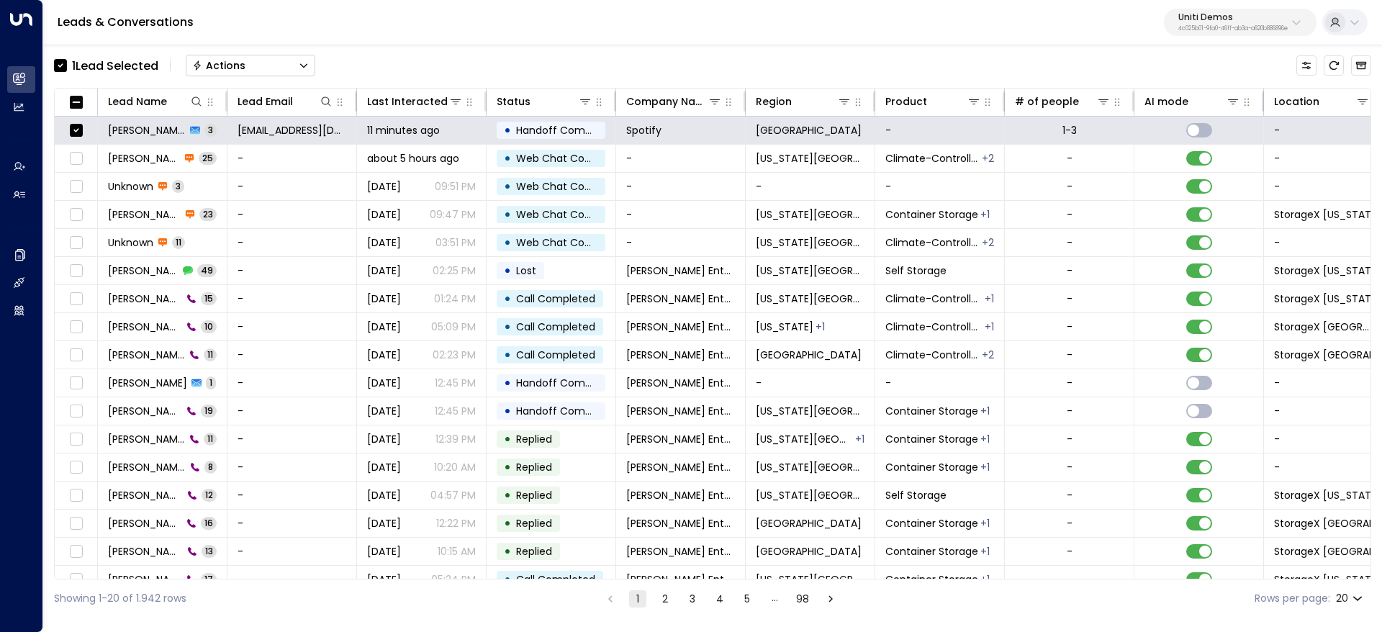
click at [294, 58] on button "Actions" at bounding box center [251, 66] width 130 height 22
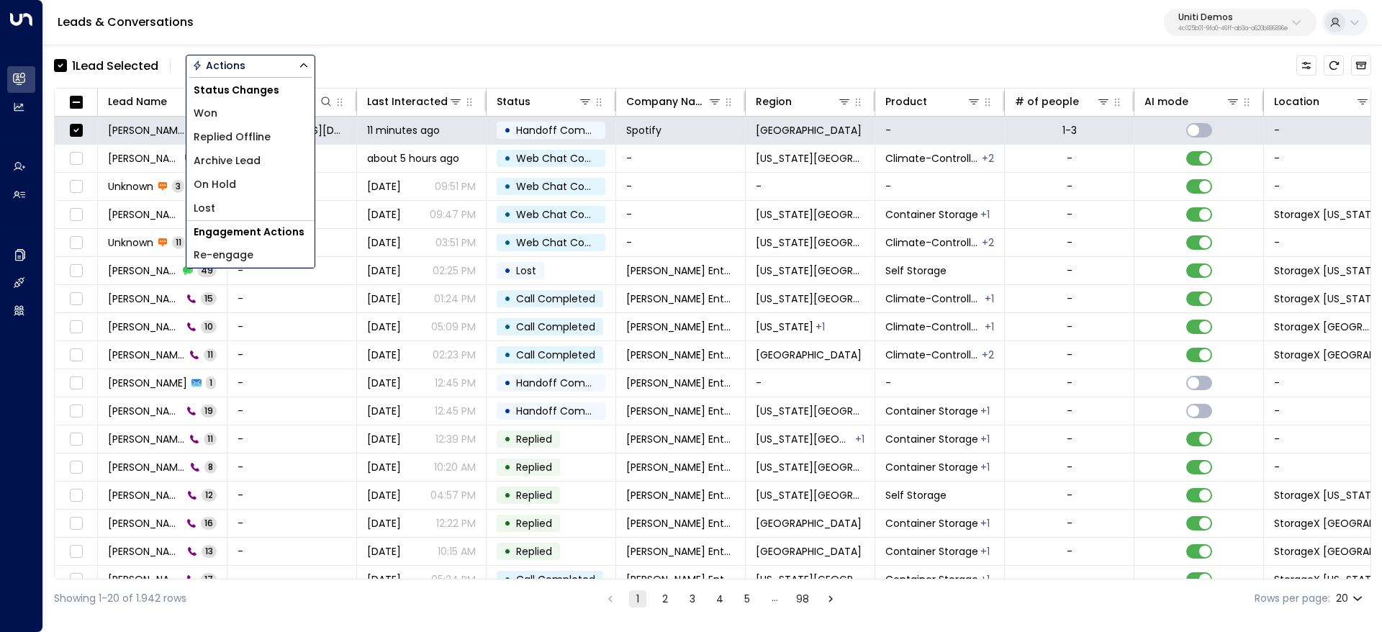
click at [263, 155] on li "Archive Lead" at bounding box center [250, 161] width 128 height 24
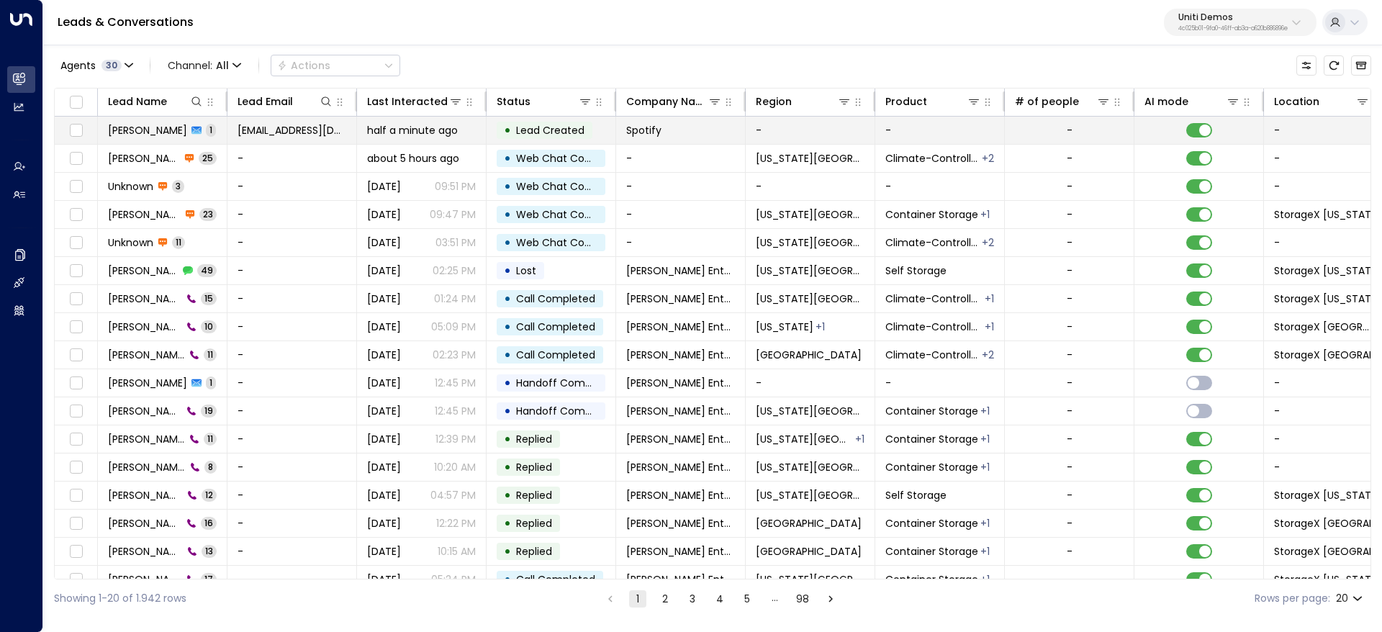
click at [290, 118] on td "[EMAIL_ADDRESS][DOMAIN_NAME]" at bounding box center [292, 130] width 130 height 27
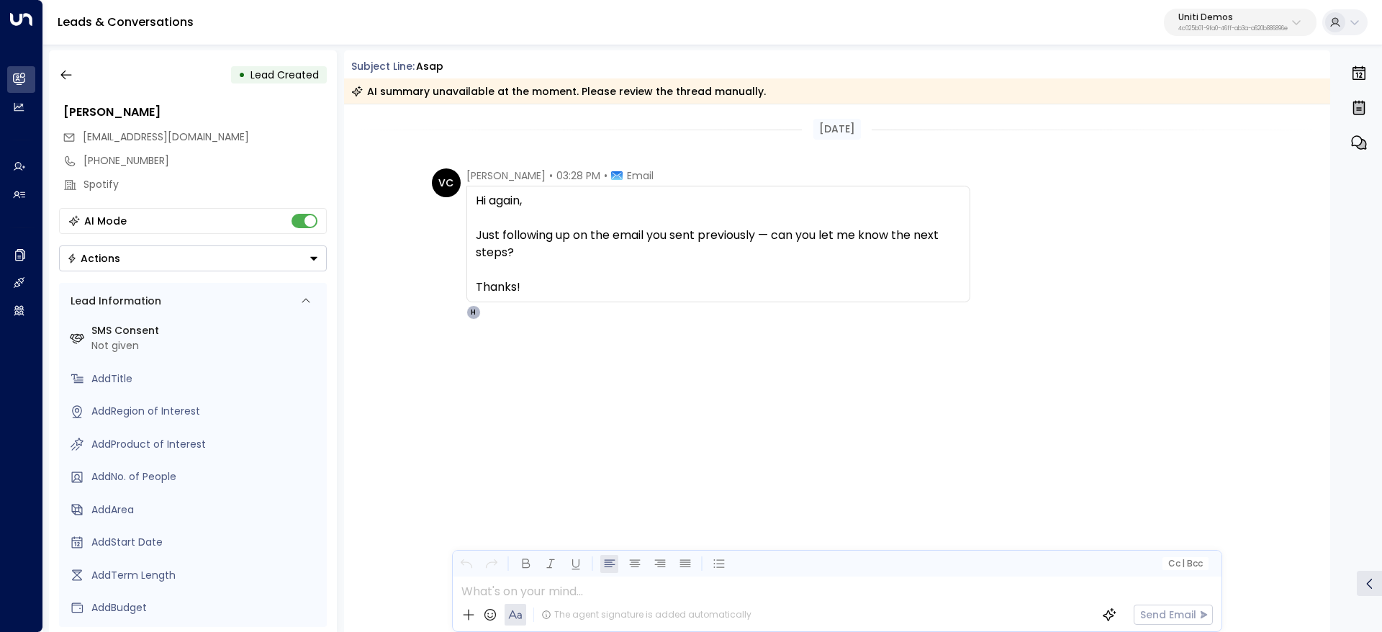
click at [734, 262] on span "Hi again, Just following up on the email you sent previously — can you let me k…" at bounding box center [718, 244] width 485 height 104
drag, startPoint x: 738, startPoint y: 260, endPoint x: 726, endPoint y: 255, distance: 13.0
click at [738, 259] on span "Hi again, Just following up on the email you sent previously — can you let me k…" at bounding box center [718, 244] width 485 height 104
drag, startPoint x: 506, startPoint y: 92, endPoint x: 975, endPoint y: 168, distance: 475.4
click at [714, 108] on div "Subject Line: asap AI summary unavailable at the moment. Please review the thre…" at bounding box center [837, 341] width 987 height 582
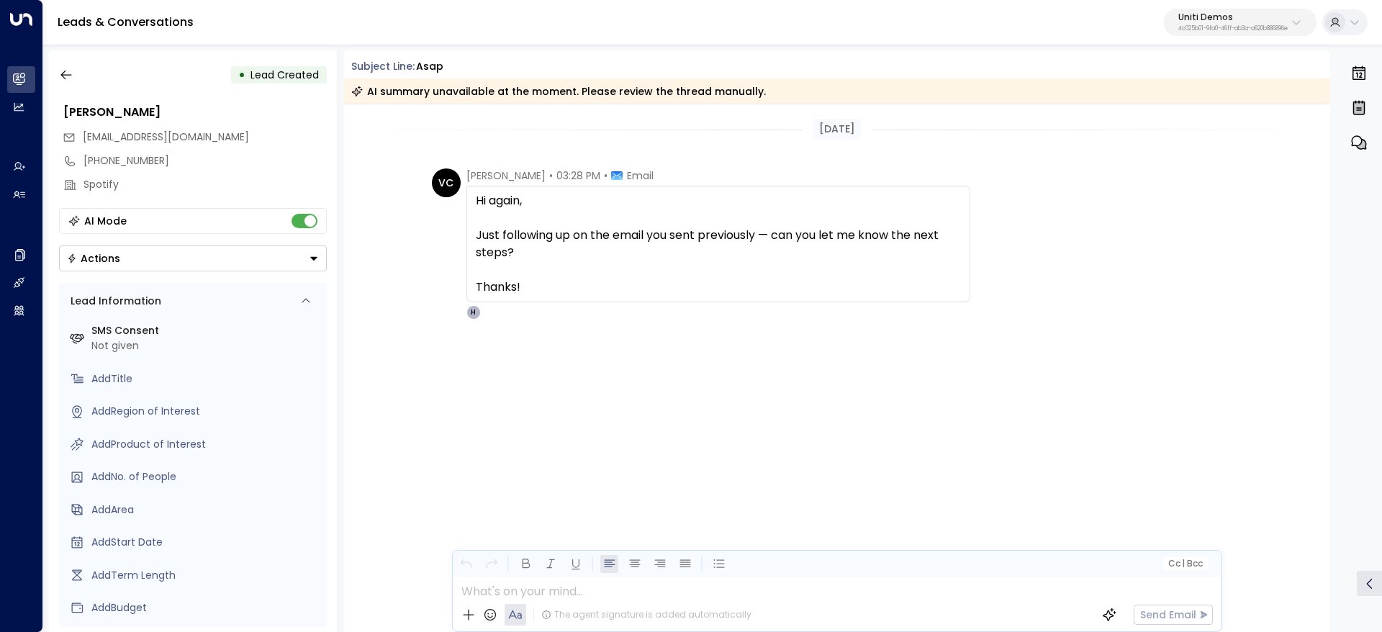
drag, startPoint x: 781, startPoint y: 248, endPoint x: 934, endPoint y: 251, distance: 153.3
click at [854, 243] on span "Hi again, Just following up on the email you sent previously — can you let me k…" at bounding box center [718, 244] width 485 height 104
click at [936, 252] on span "Hi again, Just following up on the email you sent previously — can you let me k…" at bounding box center [718, 244] width 485 height 104
click at [725, 256] on span "Hi again, Just following up on the email you sent previously — can you let me k…" at bounding box center [718, 244] width 485 height 104
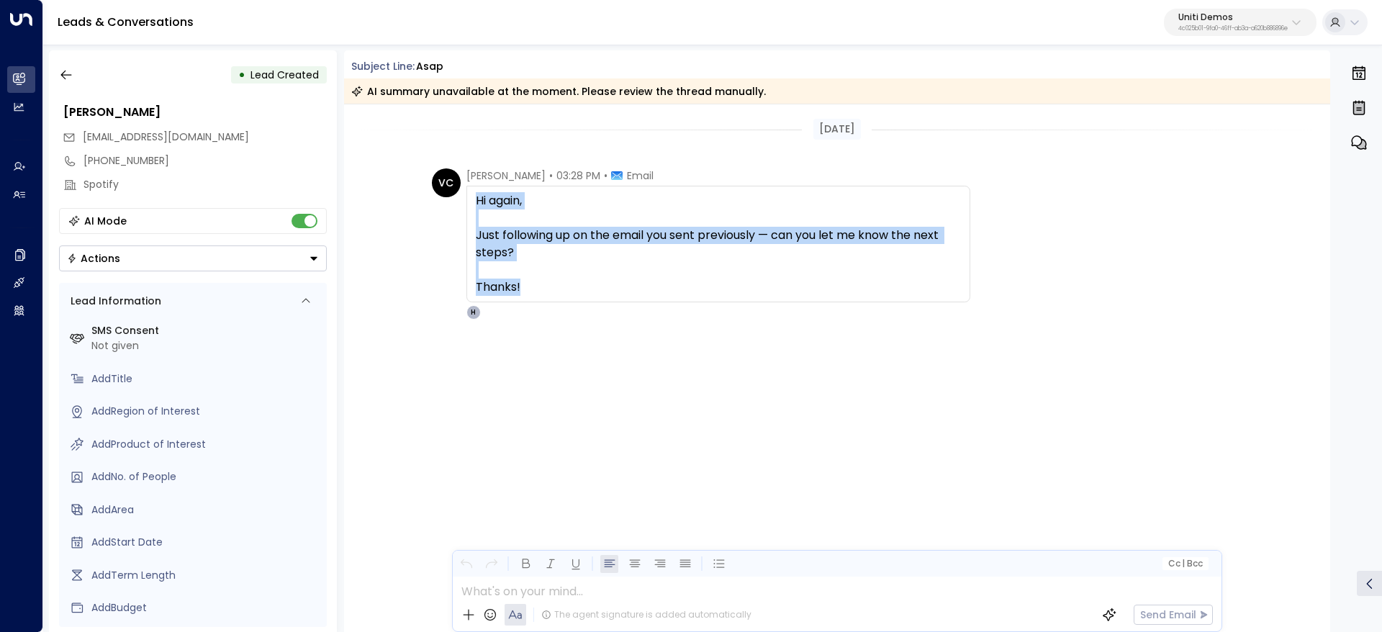
drag, startPoint x: 582, startPoint y: 296, endPoint x: 479, endPoint y: 164, distance: 166.7
click at [474, 165] on div "Today VC Valentina Colugnatti • 03:28 PM • Email Hi again, Just following up on…" at bounding box center [837, 283] width 987 height 359
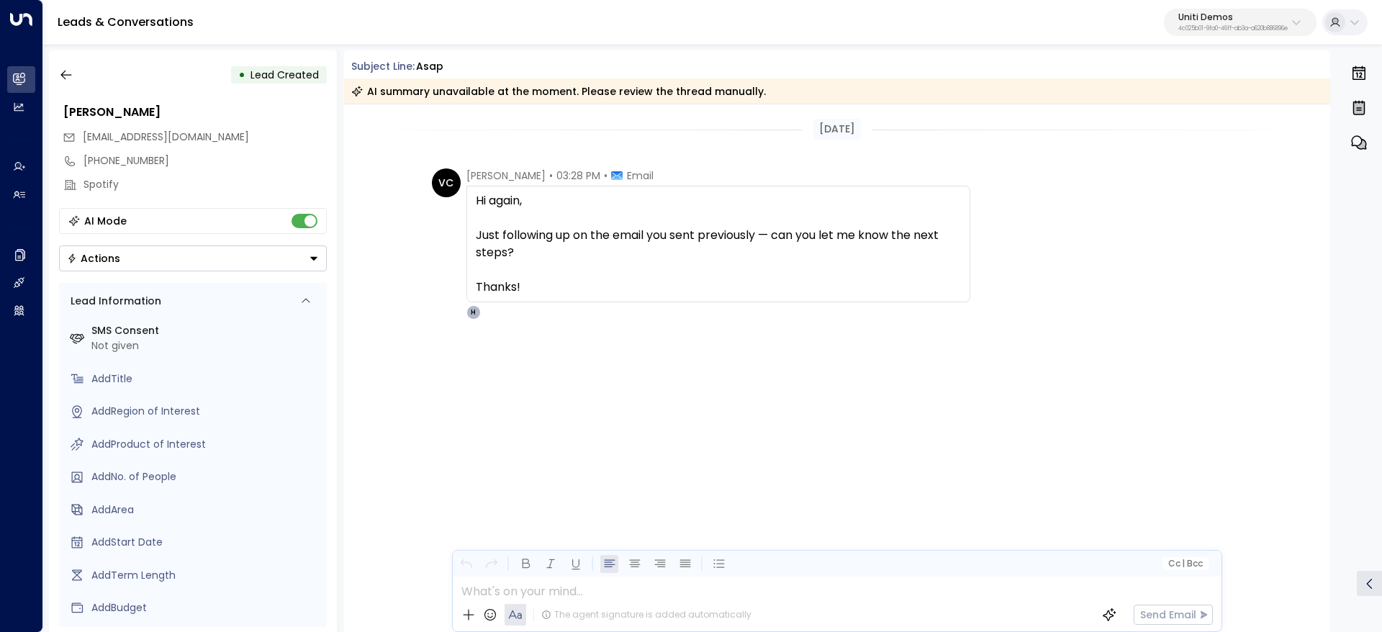
click at [1132, 186] on div "VC Valentina Colugnatti • 03:28 PM • Email Hi again, Just following up on the e…" at bounding box center [839, 243] width 815 height 151
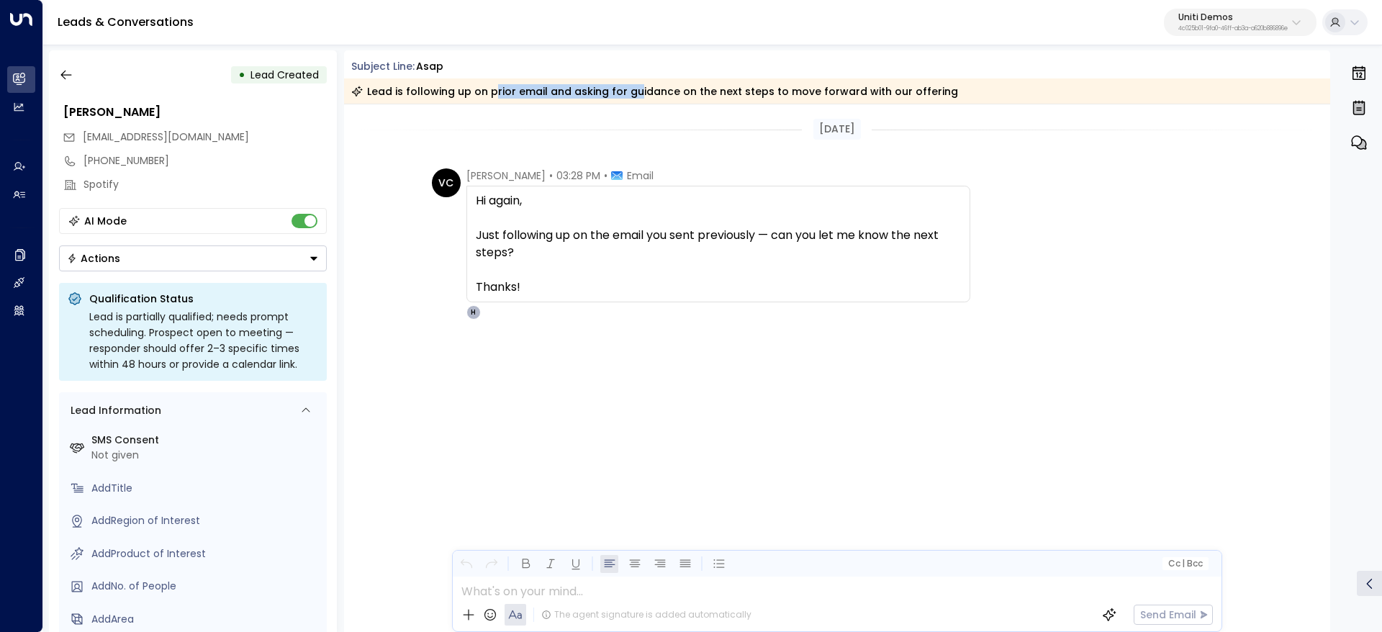
drag, startPoint x: 488, startPoint y: 91, endPoint x: 742, endPoint y: 112, distance: 254.9
click at [724, 110] on div "Subject Line: asap Lead is following up on prior email and asking for guidance …" at bounding box center [837, 341] width 987 height 582
click at [742, 112] on div "[DATE]" at bounding box center [837, 129] width 987 height 50
drag, startPoint x: 580, startPoint y: 96, endPoint x: 705, endPoint y: 96, distance: 124.5
click at [587, 96] on div "Lead is following up on prior email and asking for guidance on the next steps t…" at bounding box center [654, 91] width 607 height 14
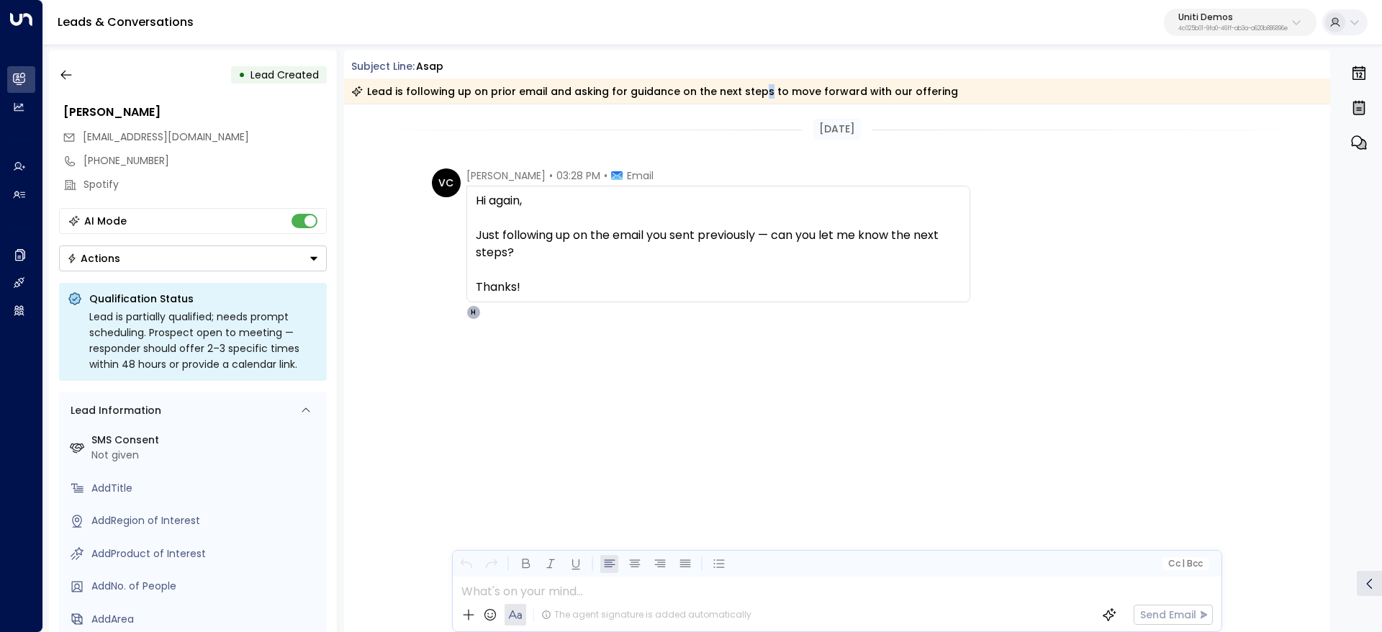
drag, startPoint x: 753, startPoint y: 99, endPoint x: 602, endPoint y: 98, distance: 151.1
click at [732, 101] on div "Lead is following up on prior email and asking for guidance on the next steps t…" at bounding box center [837, 90] width 987 height 25
drag, startPoint x: 599, startPoint y: 98, endPoint x: 804, endPoint y: 91, distance: 205.2
click at [756, 91] on div "Lead is following up on prior email and asking for guidance on the next steps t…" at bounding box center [837, 90] width 987 height 25
drag, startPoint x: 804, startPoint y: 91, endPoint x: 784, endPoint y: 94, distance: 20.4
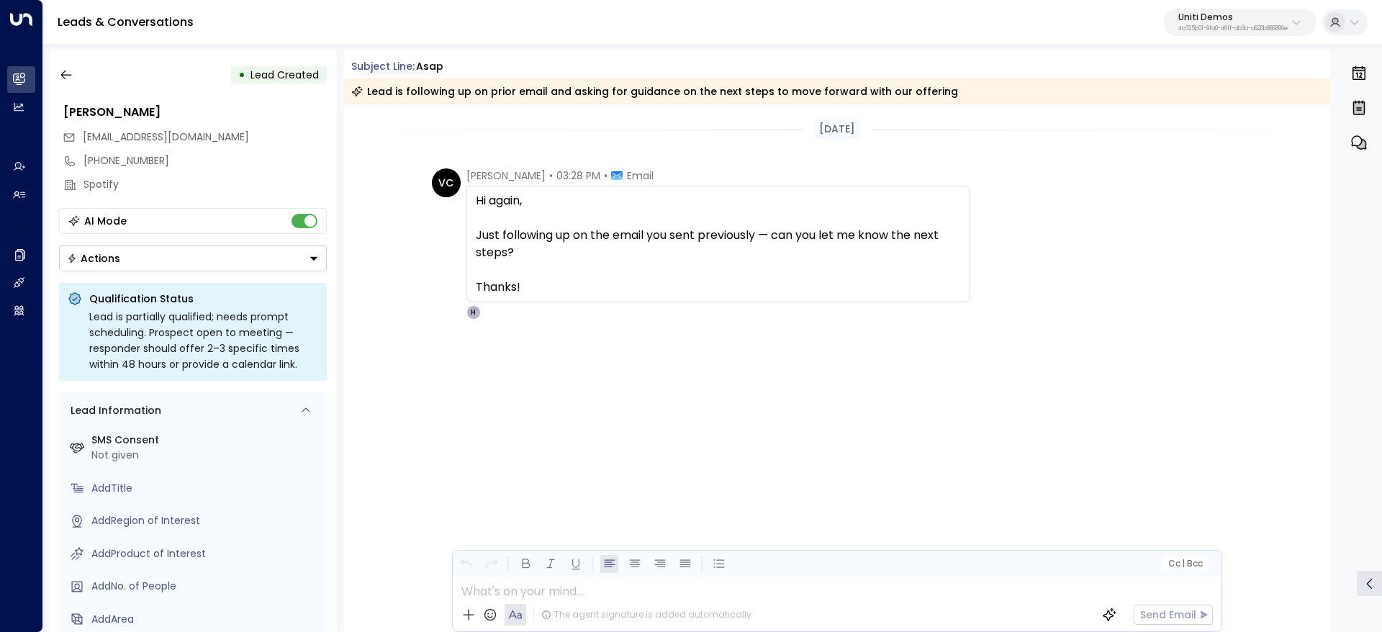
click at [805, 94] on div "Lead is following up on prior email and asking for guidance on the next steps t…" at bounding box center [654, 91] width 607 height 14
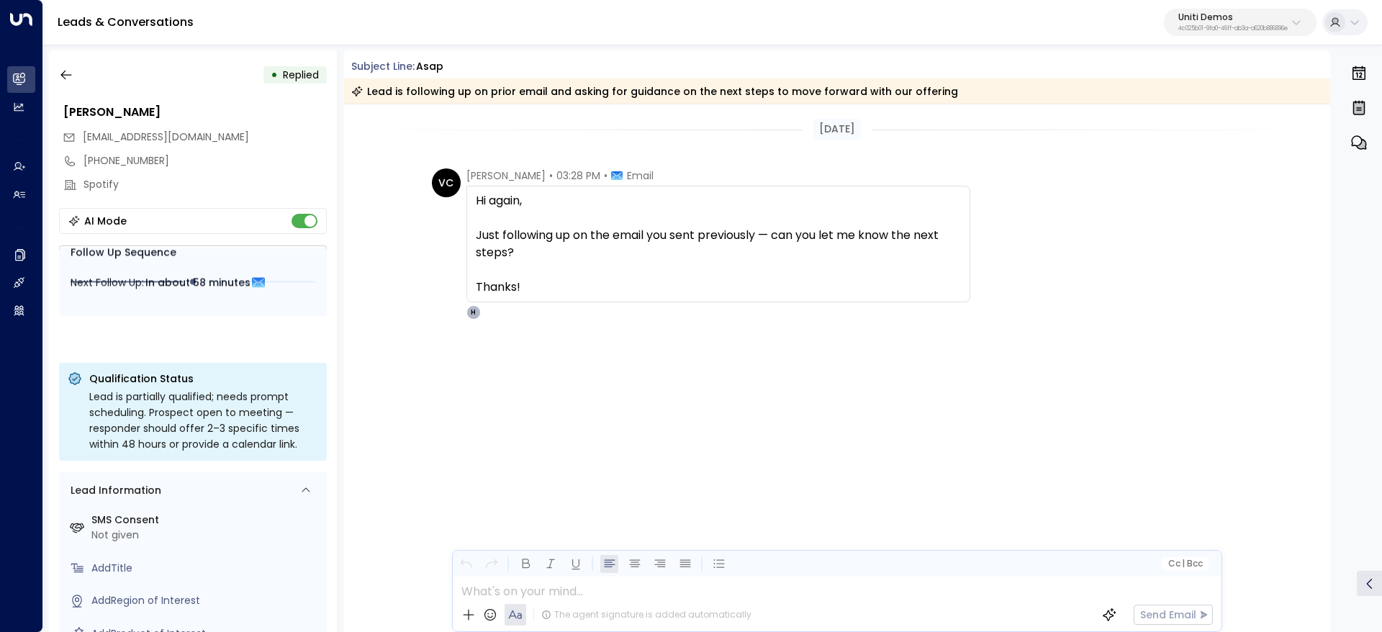
scroll to position [222, 0]
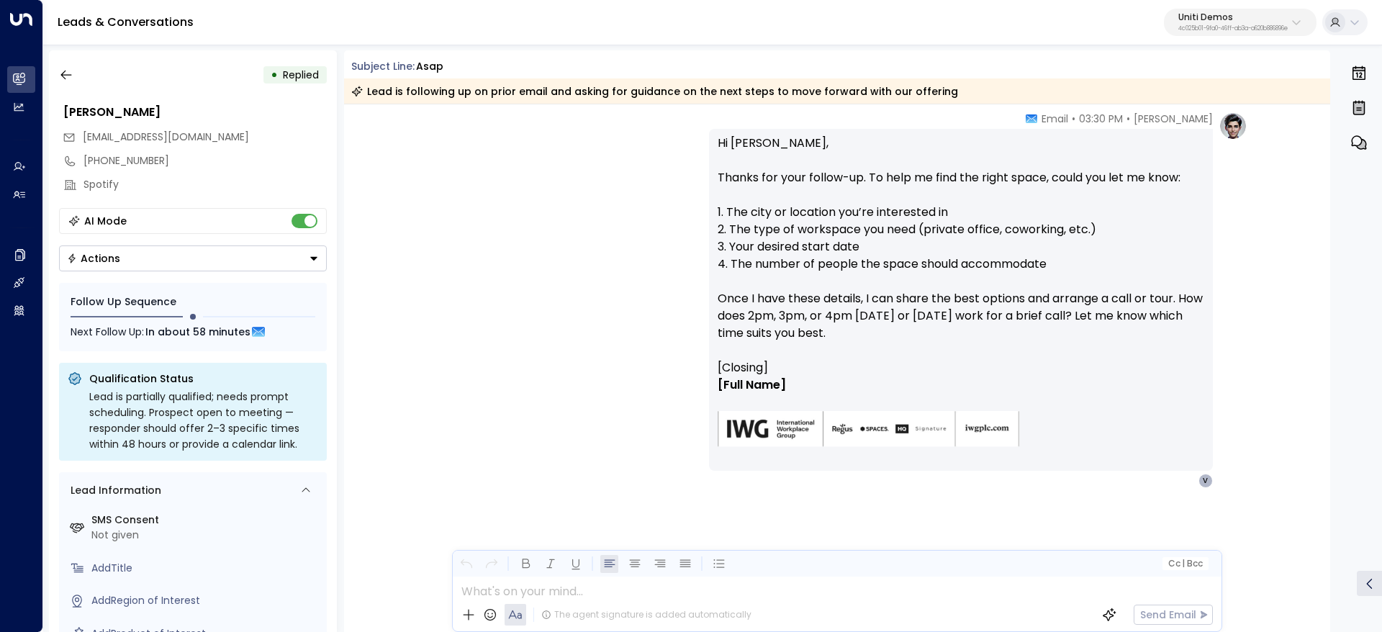
drag, startPoint x: 174, startPoint y: 320, endPoint x: 299, endPoint y: 321, distance: 124.5
click at [284, 321] on div at bounding box center [193, 316] width 245 height 14
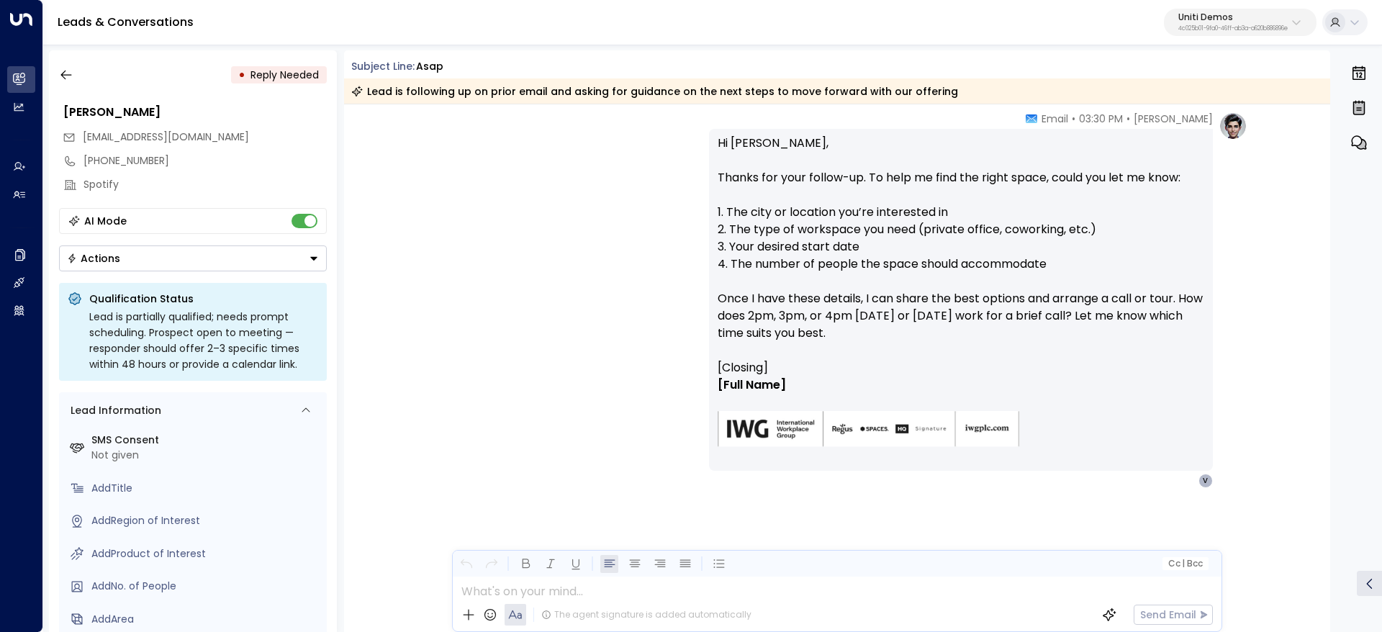
scroll to position [319, 0]
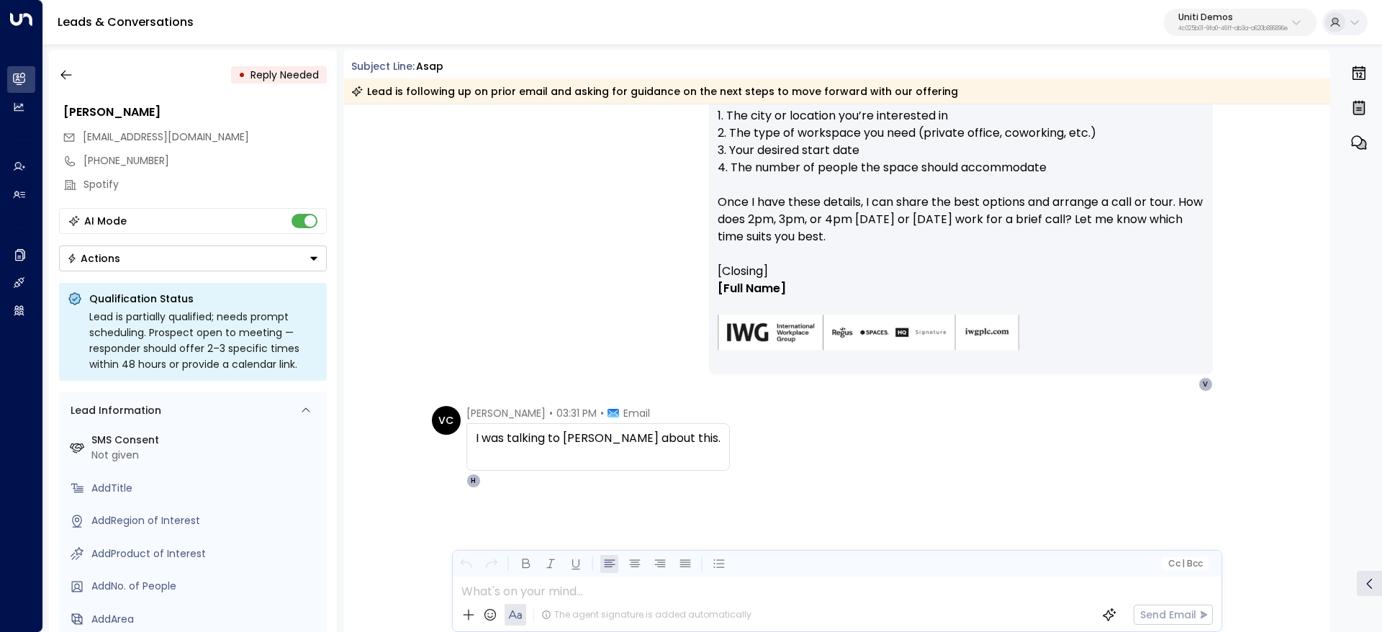
click at [863, 517] on div "VC Valentina Colugnatti • 03:31 PM • Email I was talking to John about this. H" at bounding box center [837, 519] width 987 height 226
click at [988, 446] on div "VC Valentina Colugnatti • 03:31 PM • Email I was talking to John about this. H" at bounding box center [839, 447] width 815 height 82
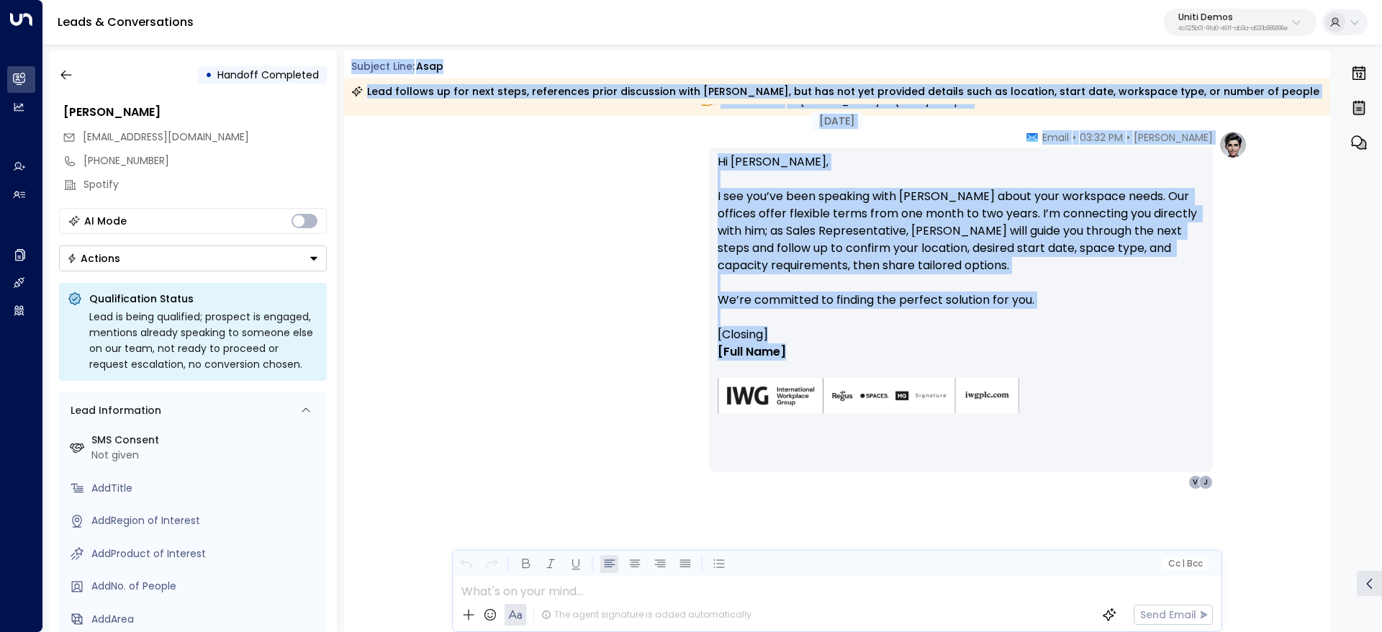
scroll to position [736, 0]
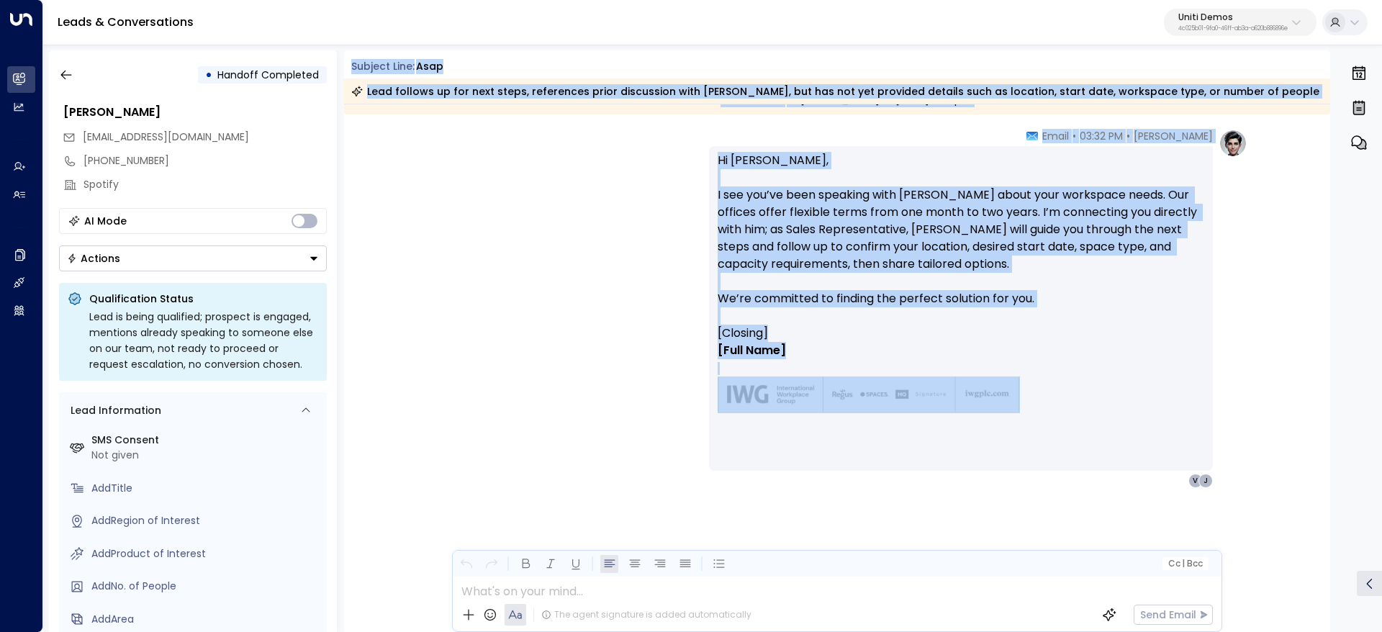
drag, startPoint x: 347, startPoint y: 66, endPoint x: 963, endPoint y: 402, distance: 701.8
click at [963, 402] on div "Subject Line: asap Lead follows up for next steps, references prior discussion …" at bounding box center [837, 341] width 987 height 582
copy div "Subject Line: asap Lead follows up for next steps, references prior discussion …"
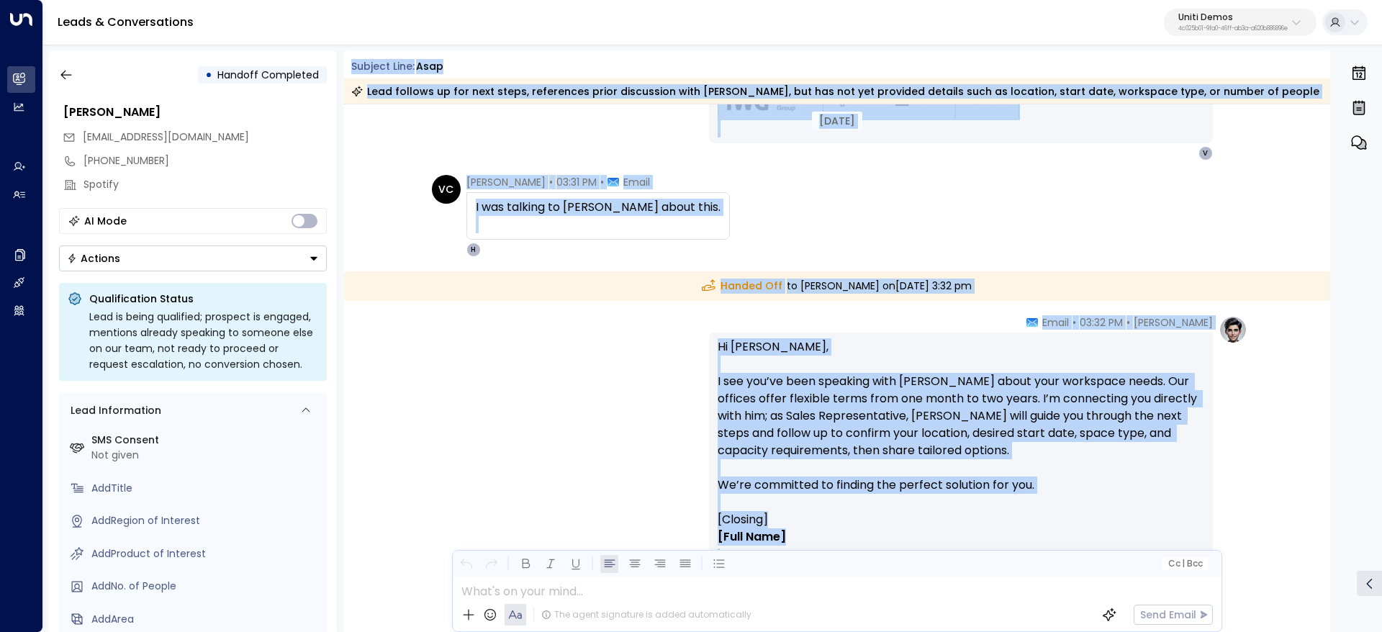
scroll to position [628, 0]
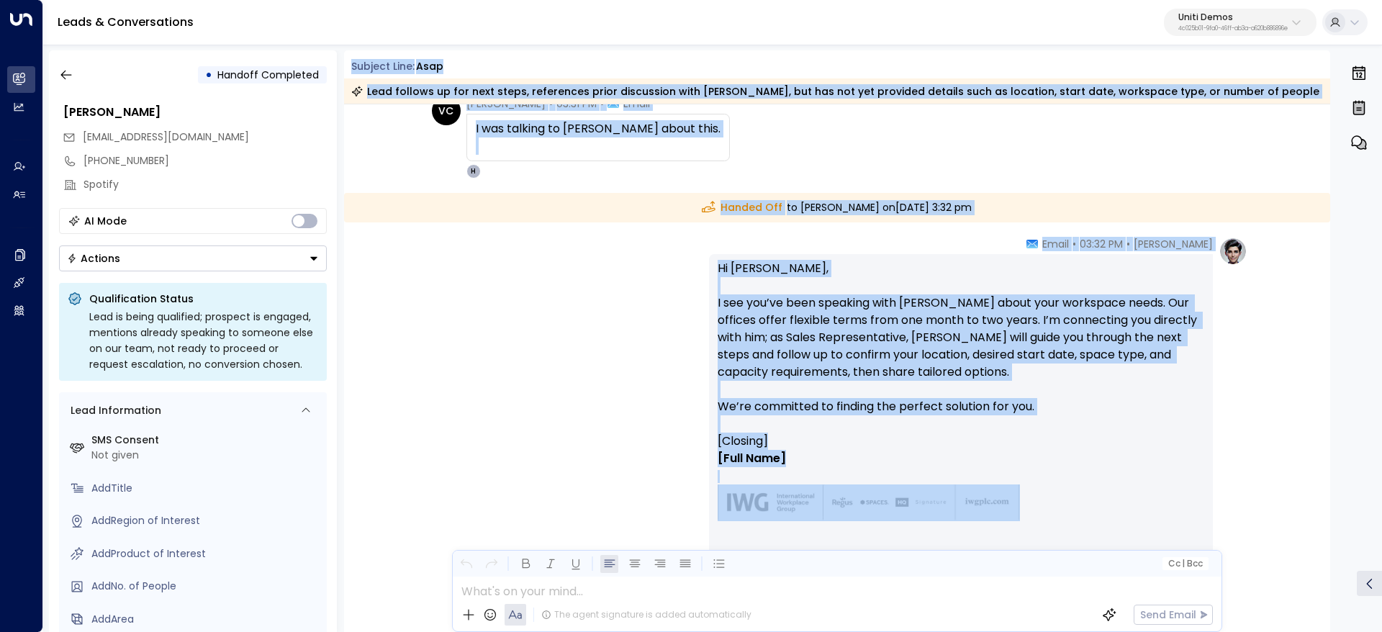
copy div "Subject Line: asap Lead follows up for next steps, references prior discussion …"
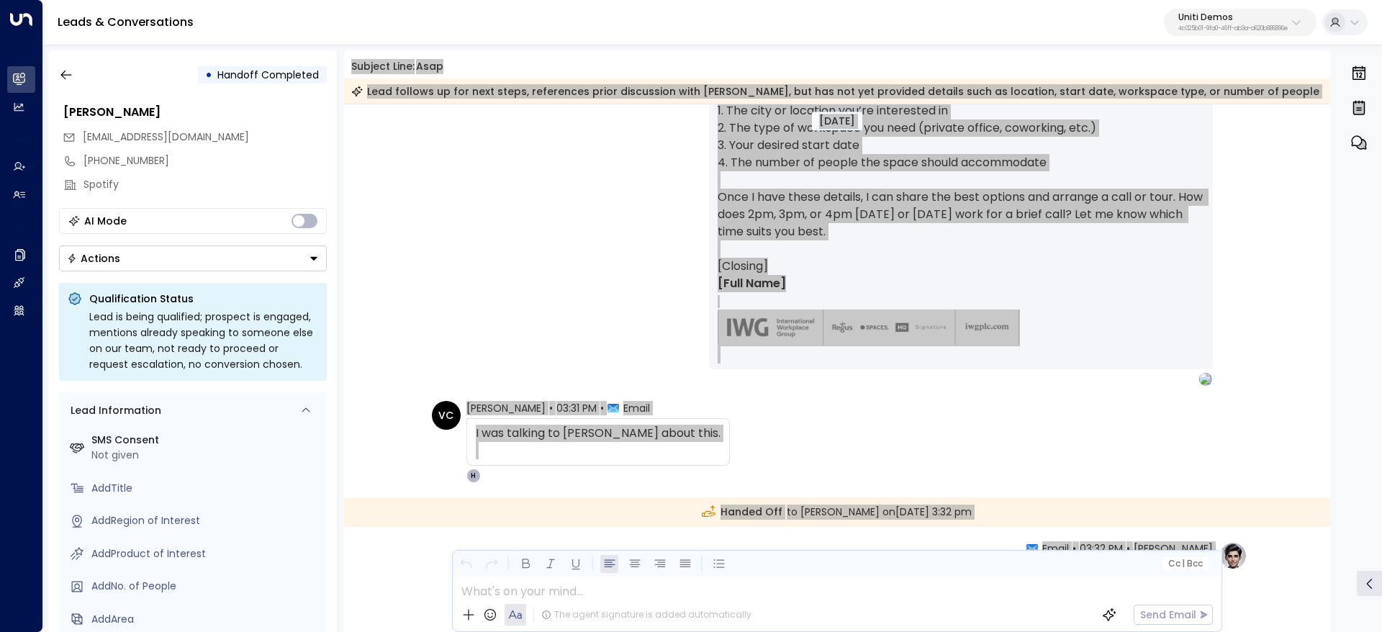
scroll to position [304, 0]
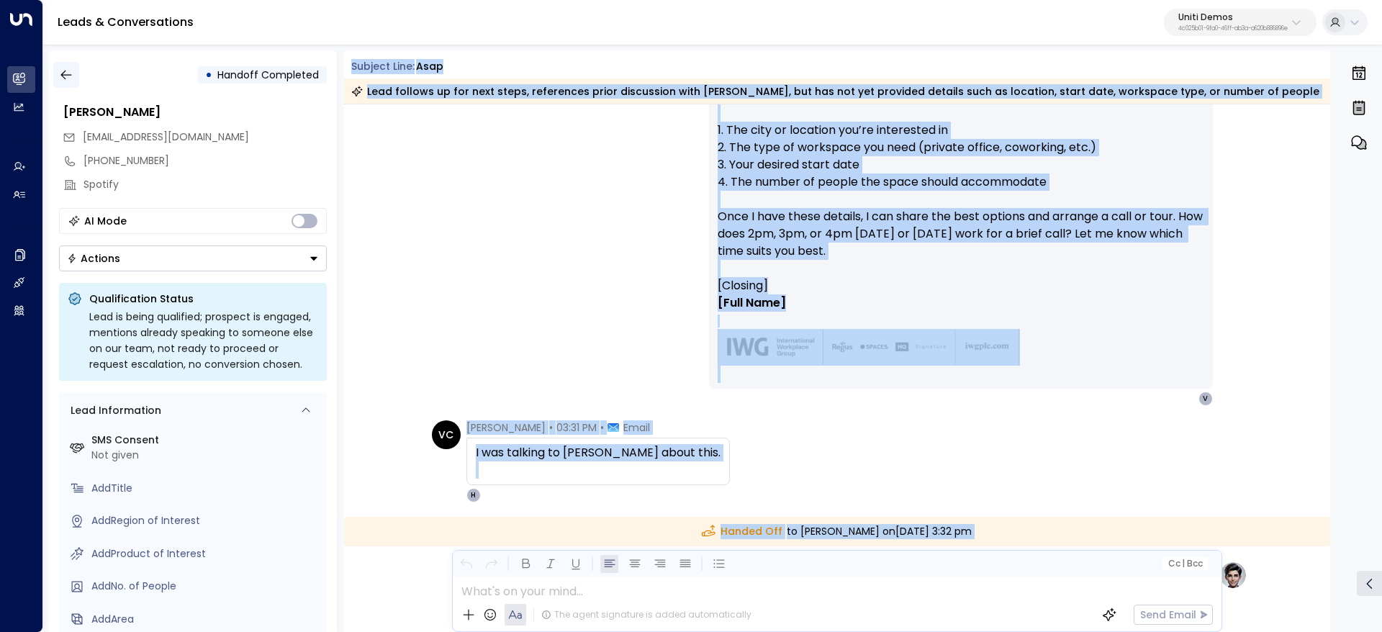
click at [63, 72] on icon "button" at bounding box center [65, 75] width 11 height 9
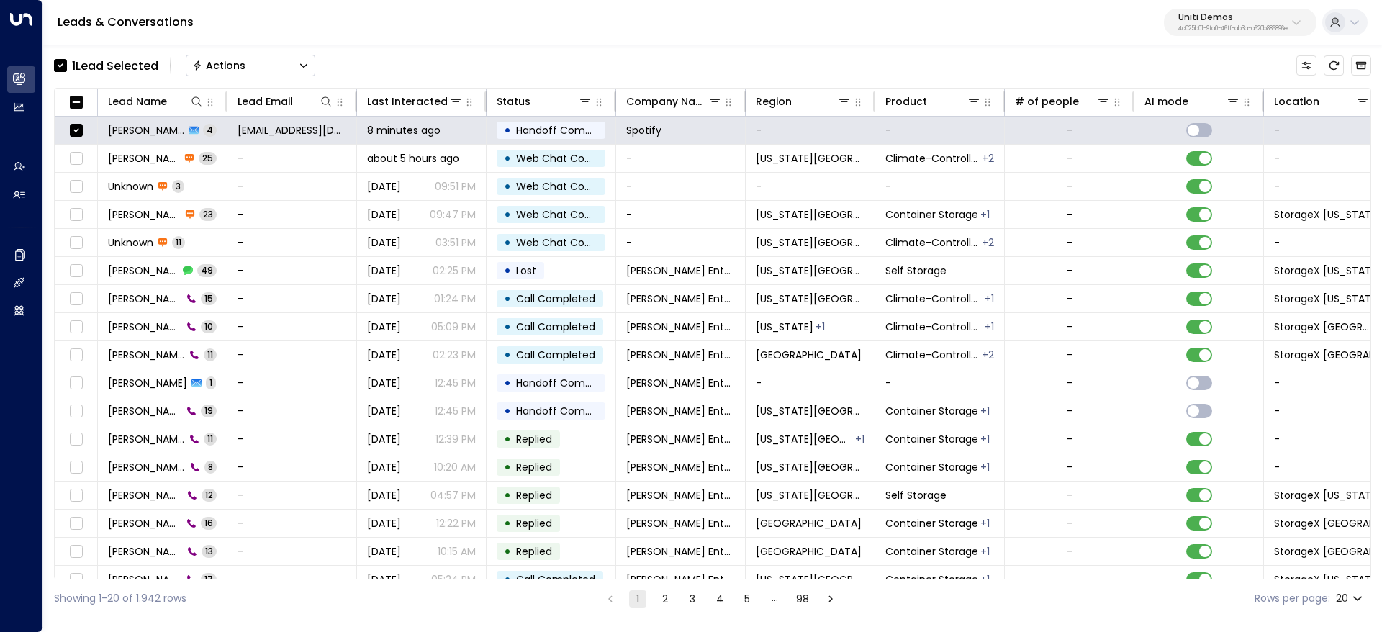
click at [250, 64] on button "Actions" at bounding box center [251, 66] width 130 height 22
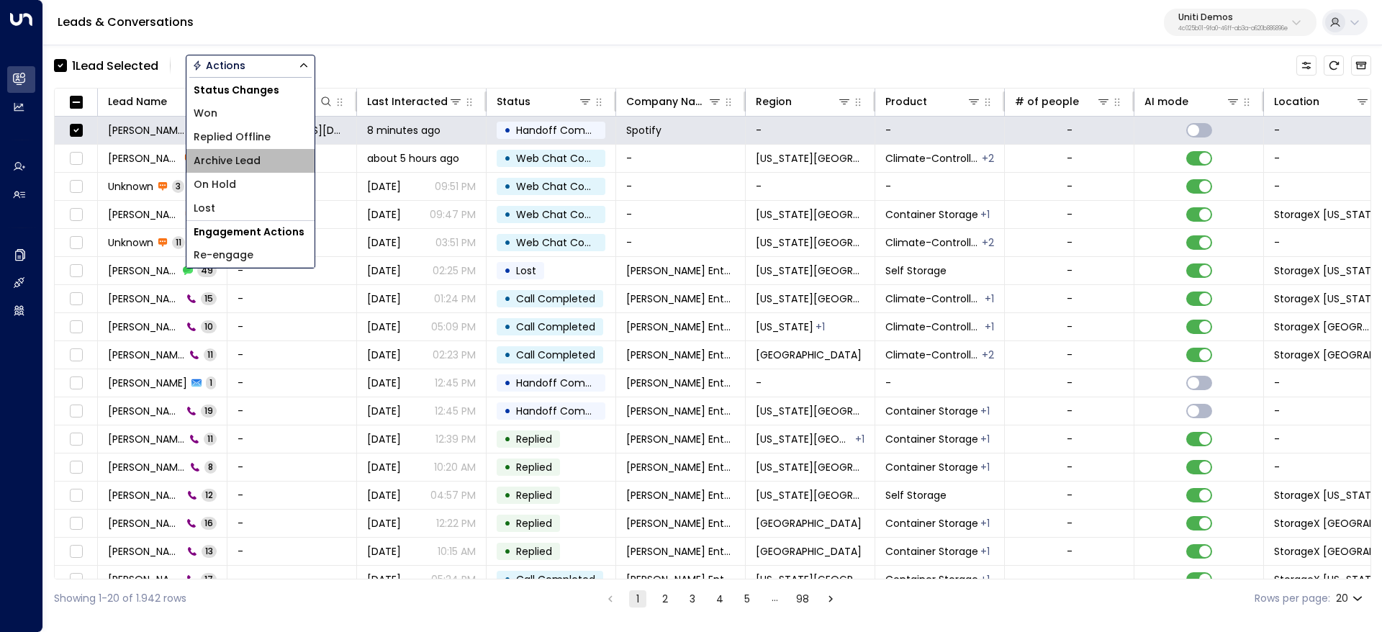
click at [214, 149] on li "Archive Lead" at bounding box center [250, 161] width 128 height 24
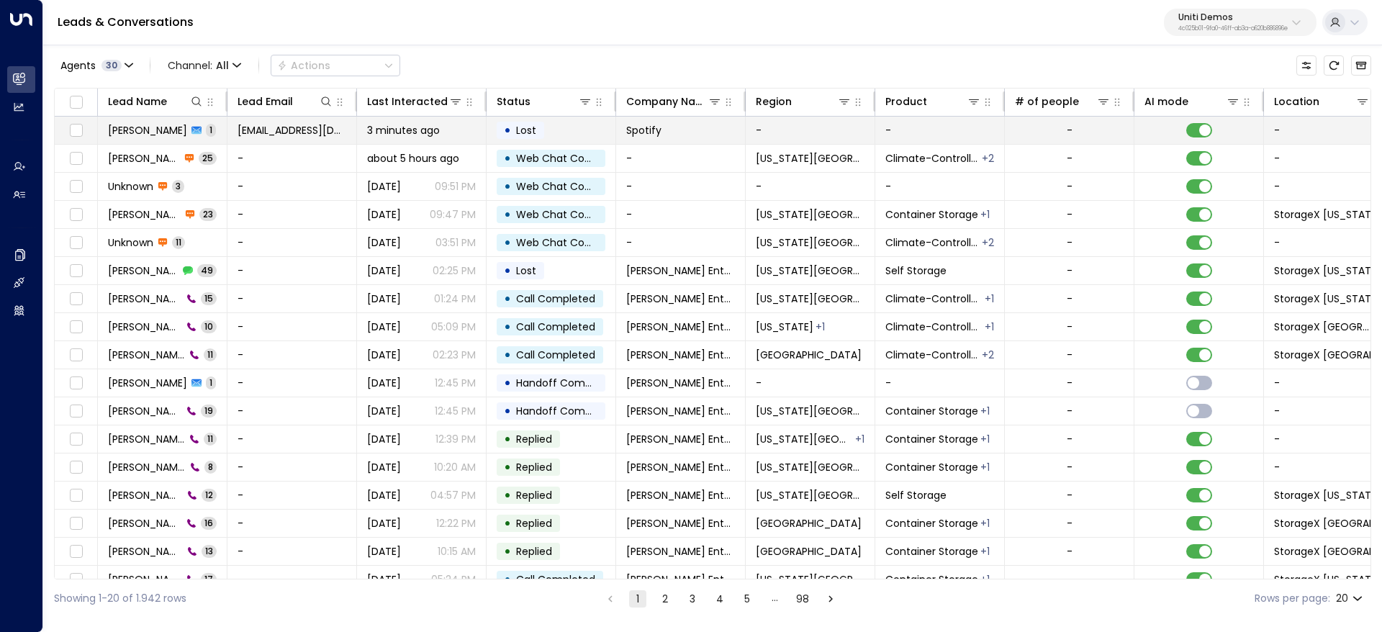
click at [194, 135] on icon at bounding box center [196, 130] width 10 height 10
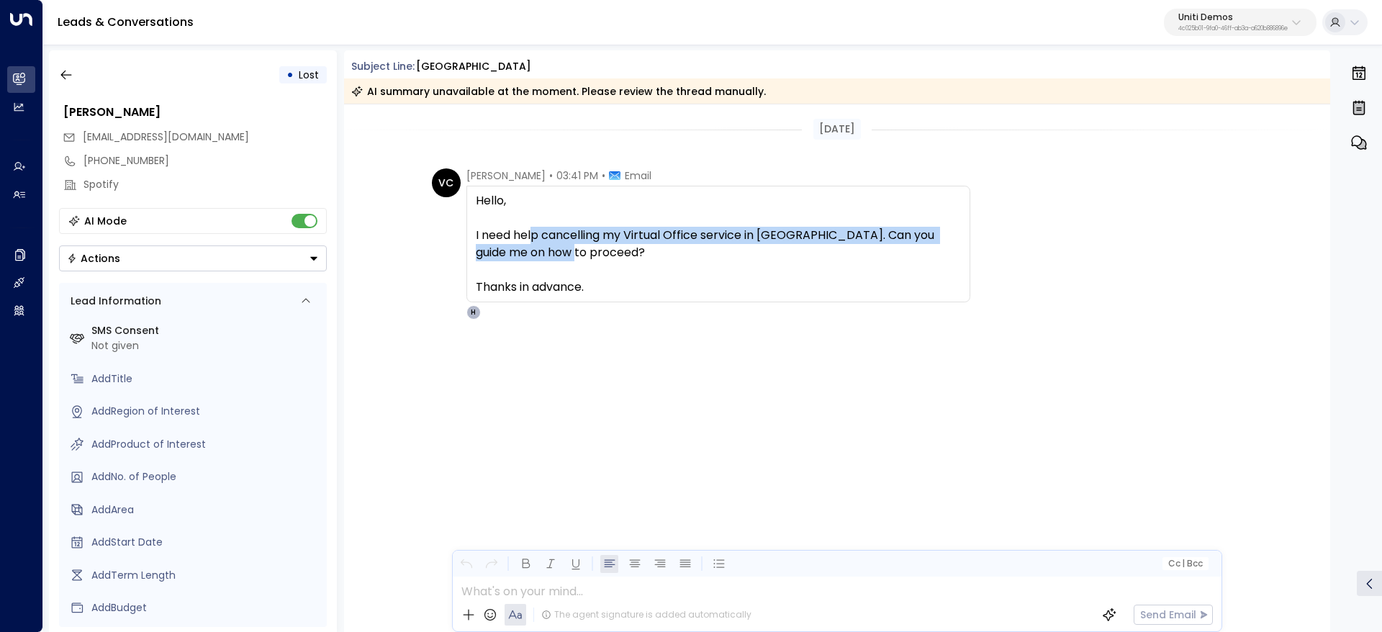
drag, startPoint x: 532, startPoint y: 237, endPoint x: 916, endPoint y: 263, distance: 385.2
click at [767, 255] on span "Hello, I need help cancelling my Virtual Office service in Mumbai. Can you guid…" at bounding box center [718, 244] width 485 height 104
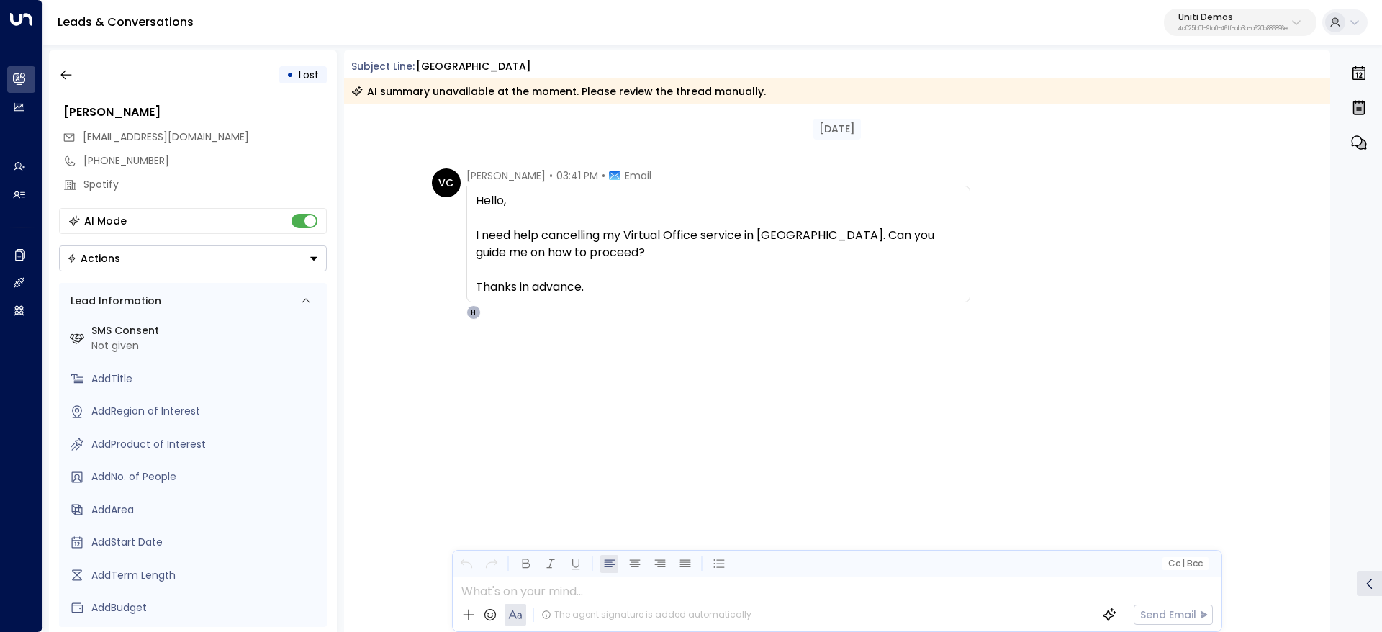
drag, startPoint x: 916, startPoint y: 263, endPoint x: 855, endPoint y: 273, distance: 62.1
click at [916, 263] on span "Hello, I need help cancelling my Virtual Office service in Mumbai. Can you guid…" at bounding box center [718, 244] width 485 height 104
drag, startPoint x: 682, startPoint y: 241, endPoint x: 893, endPoint y: 258, distance: 212.3
click at [765, 244] on span "Hello, I need help cancelling my Virtual Office service in Mumbai. Can you guid…" at bounding box center [718, 244] width 485 height 104
drag, startPoint x: 893, startPoint y: 258, endPoint x: 867, endPoint y: 275, distance: 31.4
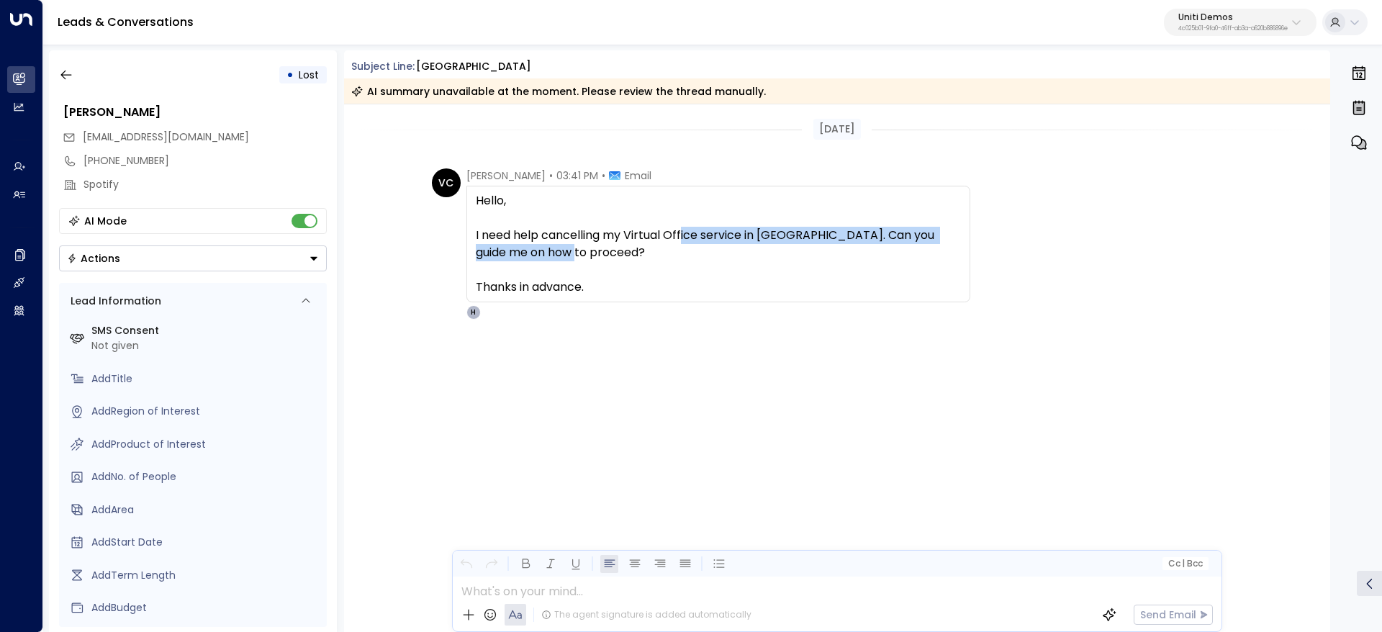
click at [894, 260] on span "Hello, I need help cancelling my Virtual Office service in Mumbai. Can you guid…" at bounding box center [718, 244] width 485 height 104
click at [908, 255] on span "Hello, I need help cancelling my Virtual Office service in Mumbai. Can you guid…" at bounding box center [718, 244] width 485 height 104
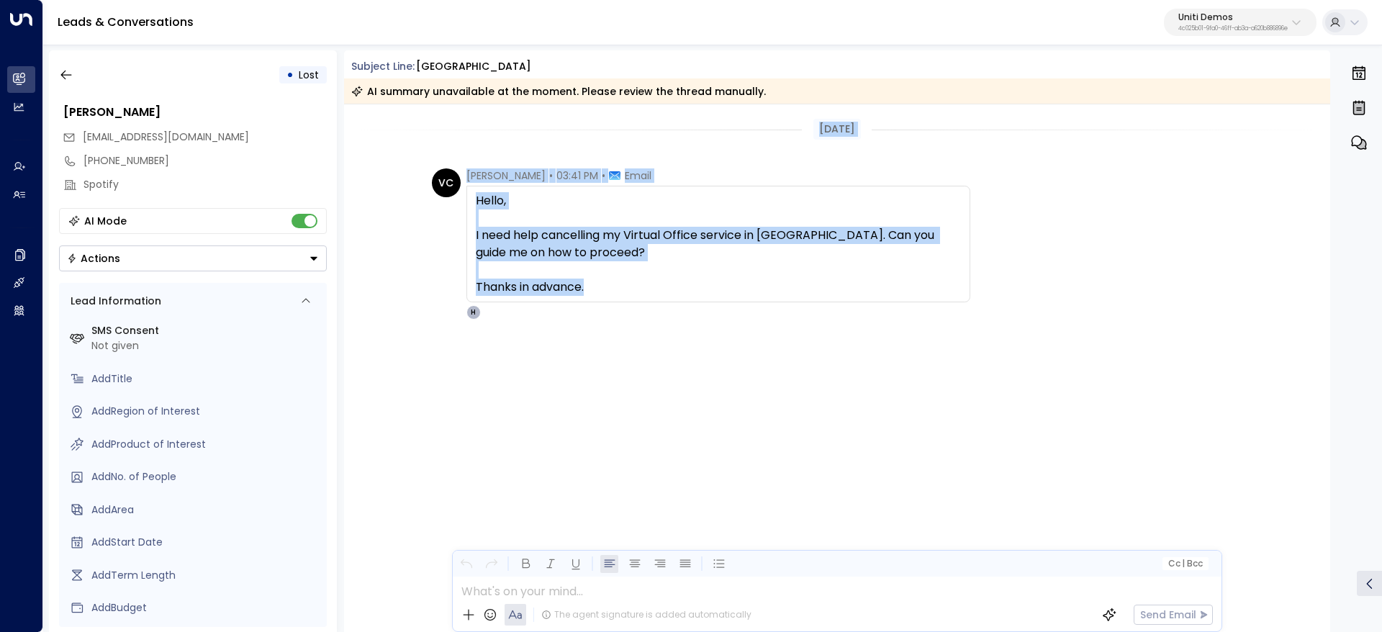
drag, startPoint x: 702, startPoint y: 305, endPoint x: 572, endPoint y: 136, distance: 213.0
click at [569, 144] on div "Today VC Valentina Colugnatti • 03:41 PM • Email Hello, I need help cancelling …" at bounding box center [837, 283] width 987 height 359
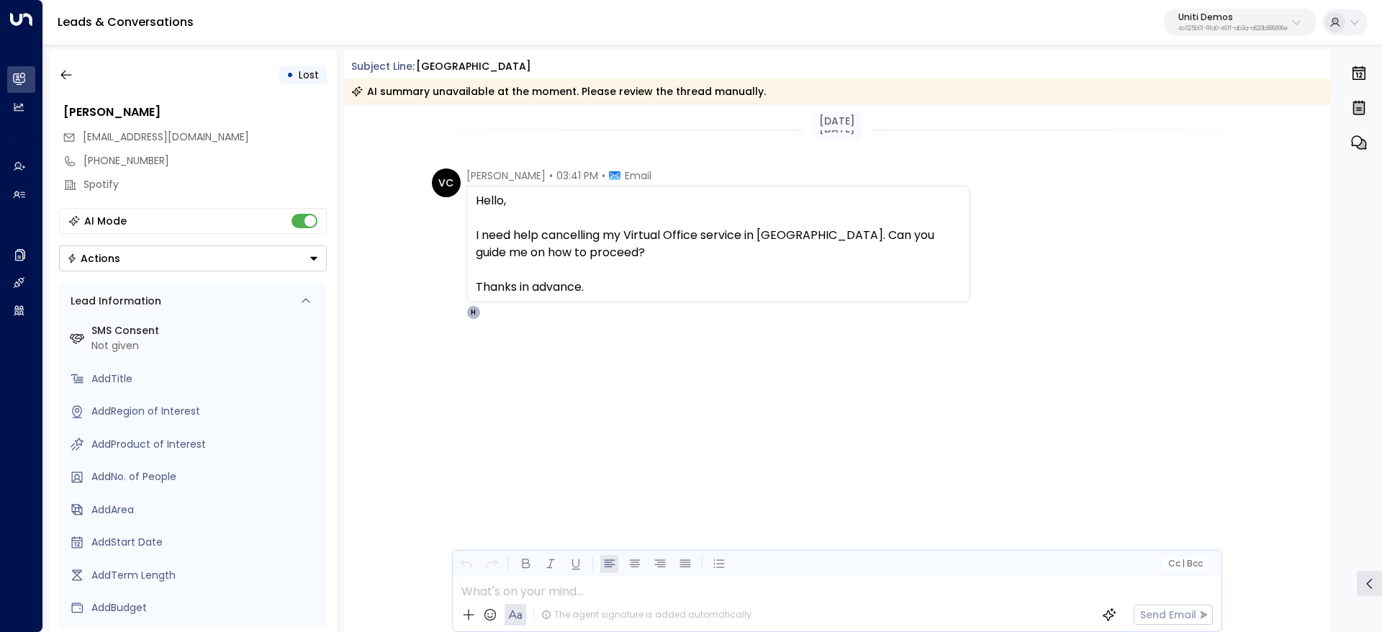
drag, startPoint x: 368, startPoint y: 79, endPoint x: 782, endPoint y: 99, distance: 414.3
click at [719, 96] on div "AI summary unavailable at the moment. Please review the thread manually." at bounding box center [837, 90] width 987 height 25
click at [782, 99] on div "AI summary unavailable at the moment. Please review the thread manually." at bounding box center [837, 90] width 987 height 25
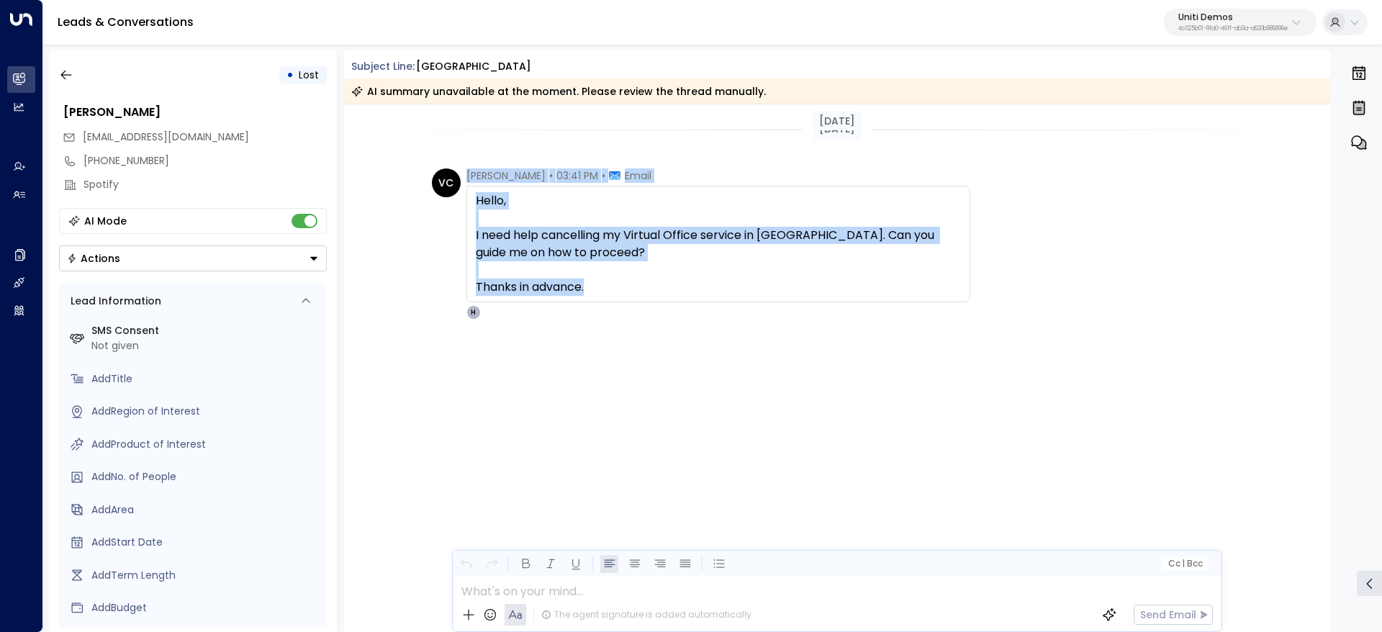
drag, startPoint x: 462, startPoint y: 171, endPoint x: 417, endPoint y: 103, distance: 82.0
click at [615, 297] on div "VC [PERSON_NAME] • 03:41 PM • Email Hello, I need help cancelling my Virtual Of…" at bounding box center [701, 243] width 538 height 151
copy div "[PERSON_NAME] • 03:41 PM • Email Hello, I need help cancelling my Virtual Offic…"
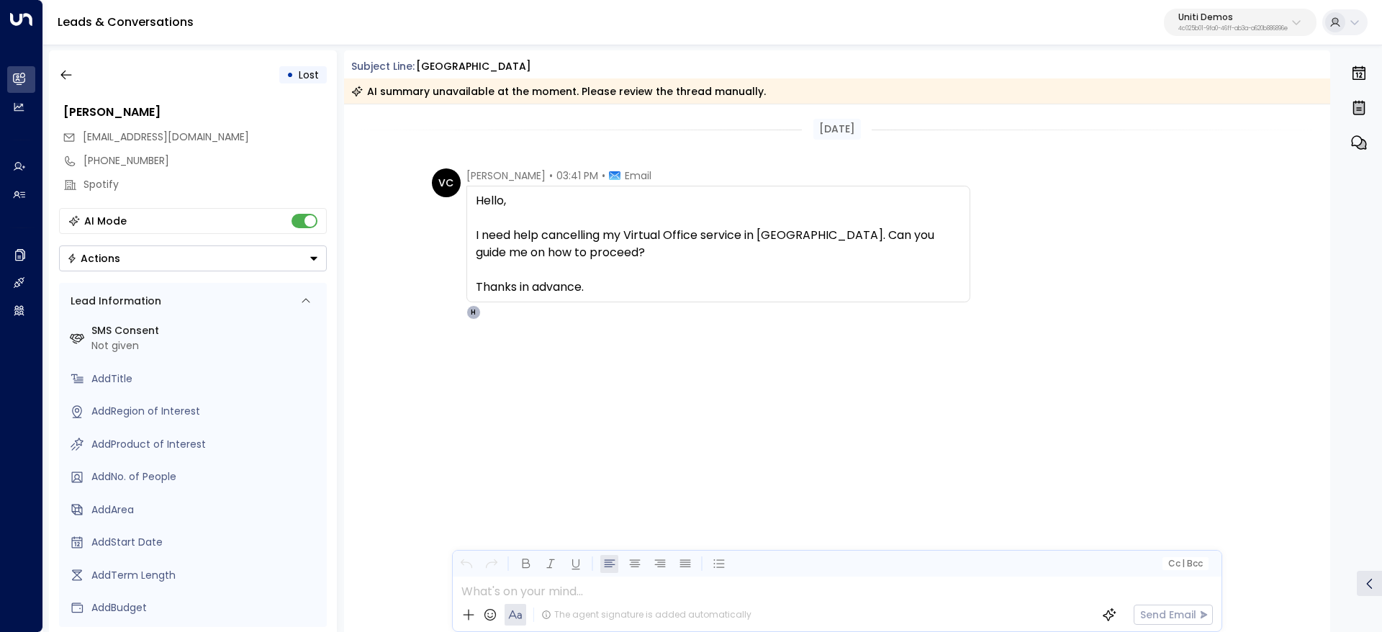
drag, startPoint x: 411, startPoint y: 114, endPoint x: 676, endPoint y: 124, distance: 265.0
click at [516, 116] on div "[DATE]" at bounding box center [837, 129] width 987 height 50
click at [678, 124] on div "[DATE]" at bounding box center [837, 129] width 987 height 21
click at [81, 78] on div "• Lost" at bounding box center [193, 75] width 268 height 26
click at [77, 76] on button "button" at bounding box center [66, 75] width 26 height 26
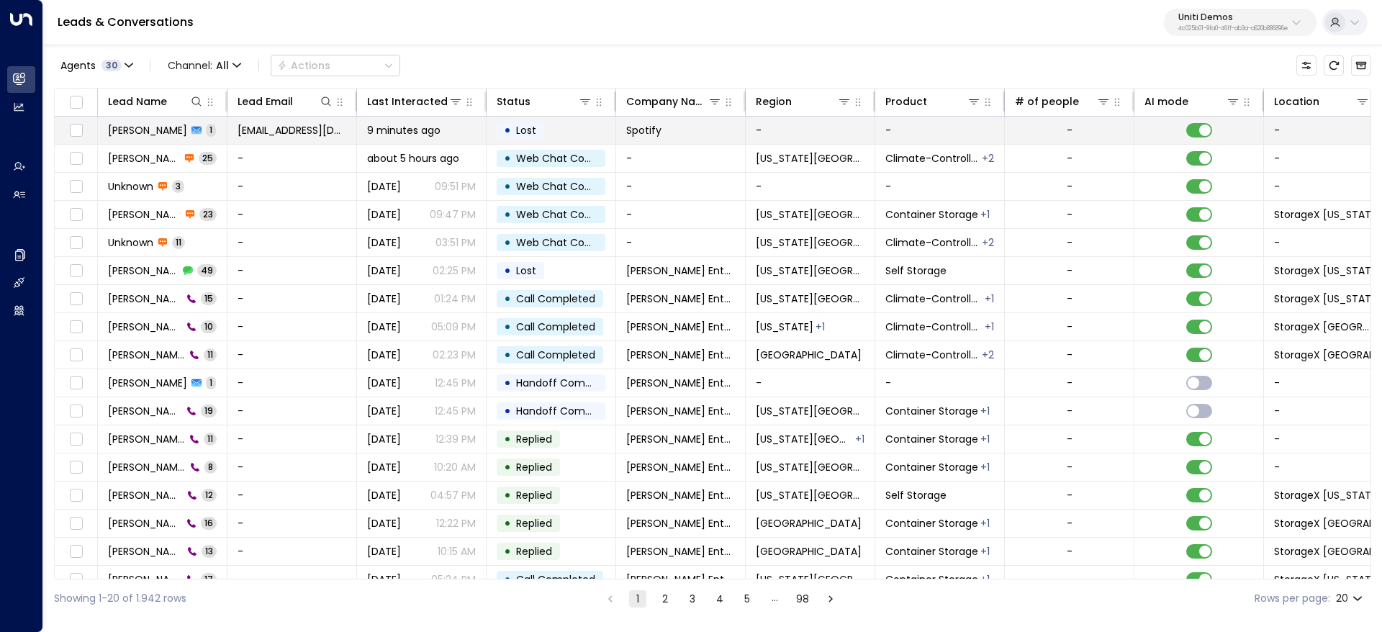
click at [132, 137] on td "[PERSON_NAME] 1" at bounding box center [163, 130] width 130 height 27
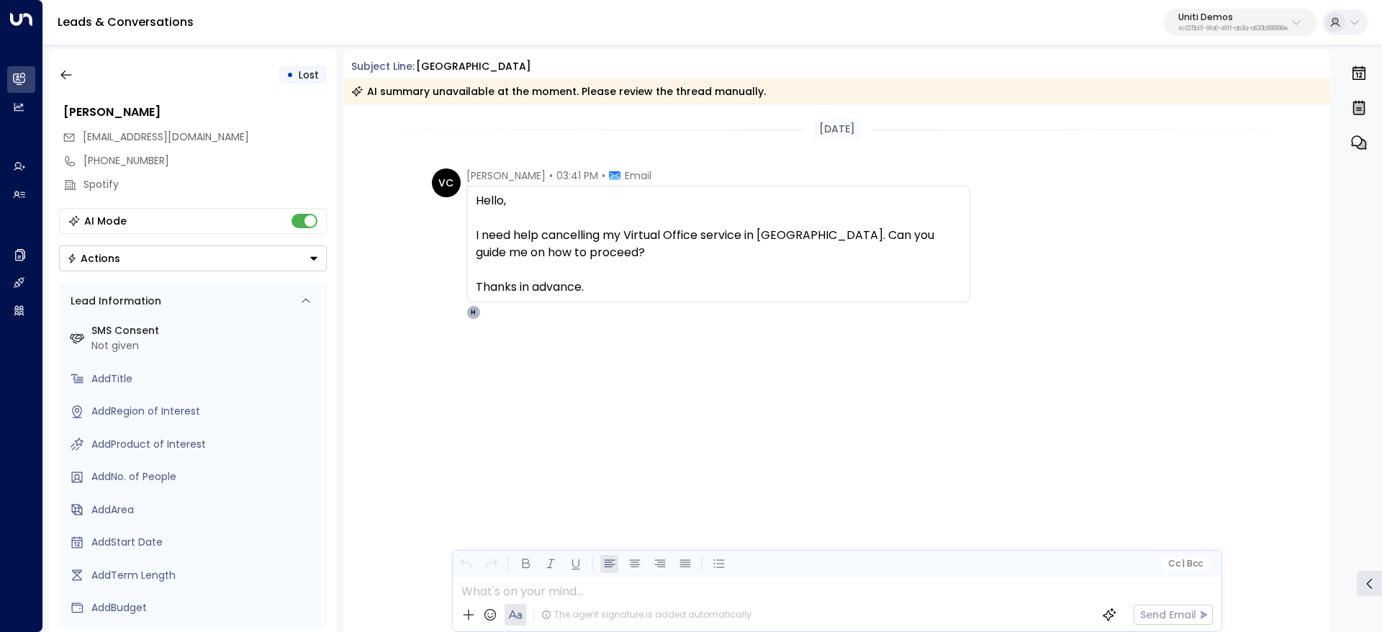
click at [52, 76] on div "• Lost [PERSON_NAME] [EMAIL_ADDRESS][DOMAIN_NAME] [PHONE_NUMBER] Spotify AI Mod…" at bounding box center [193, 341] width 288 height 582
click at [71, 72] on icon "button" at bounding box center [66, 75] width 14 height 14
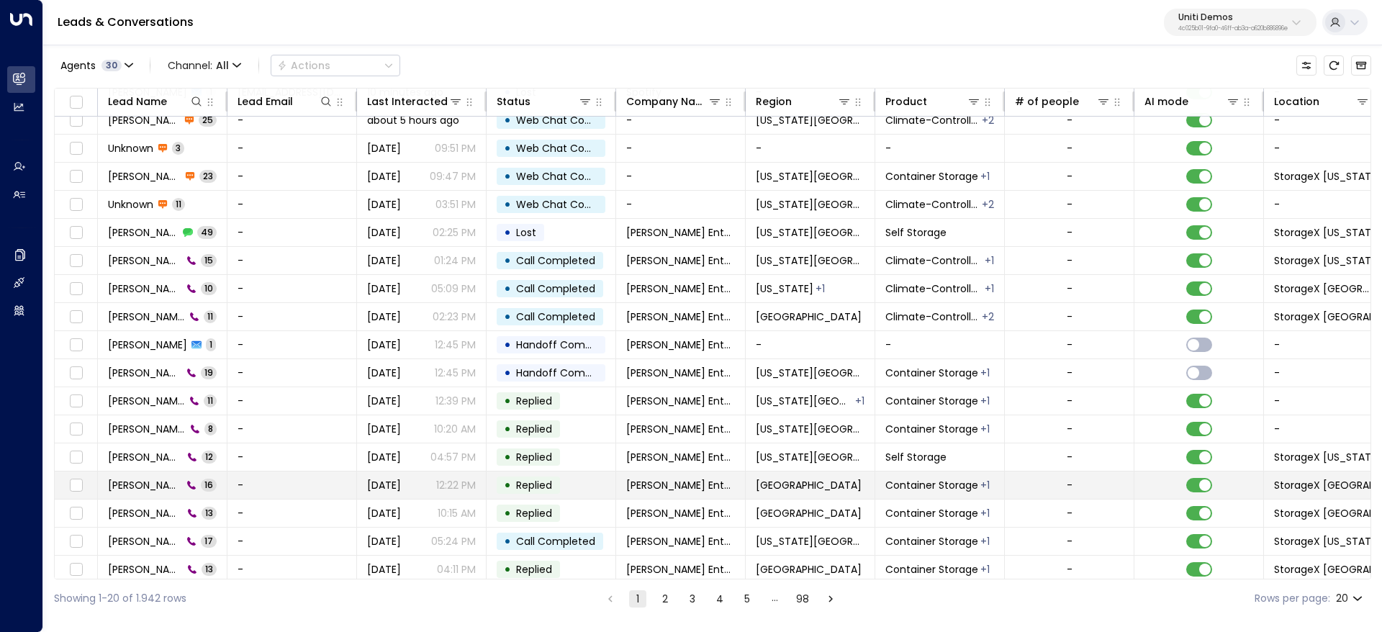
scroll to position [104, 0]
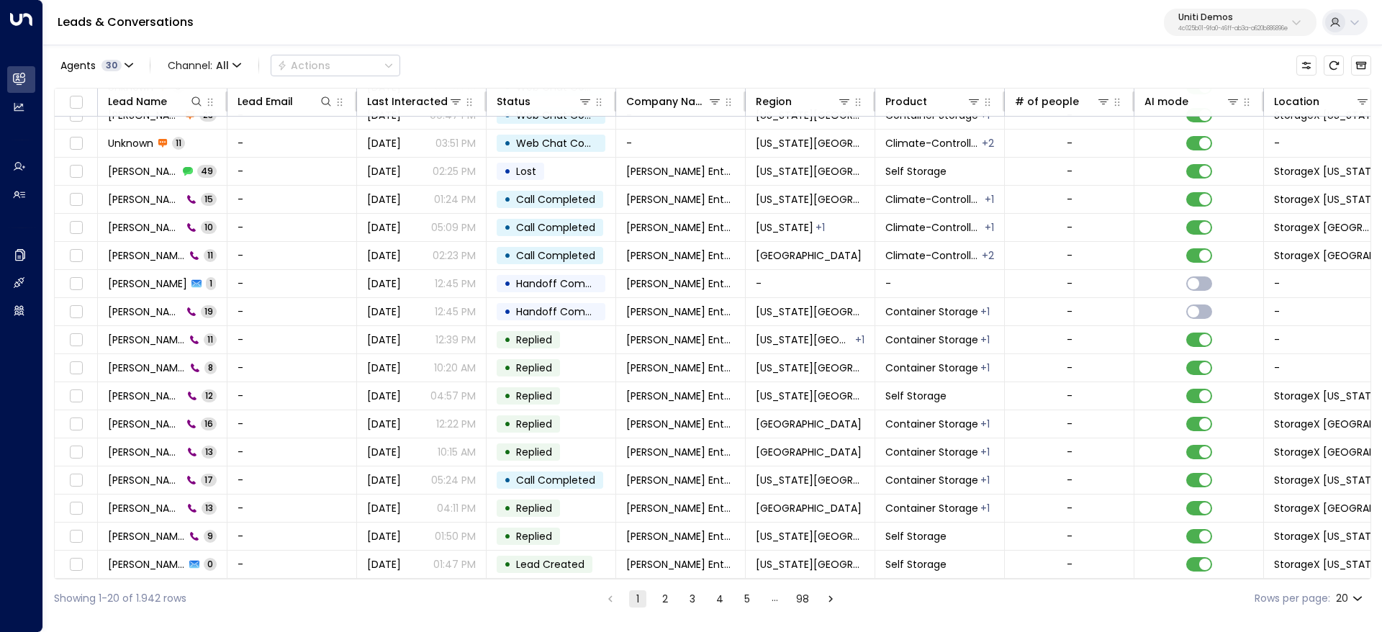
click at [694, 602] on button "3" at bounding box center [692, 598] width 17 height 17
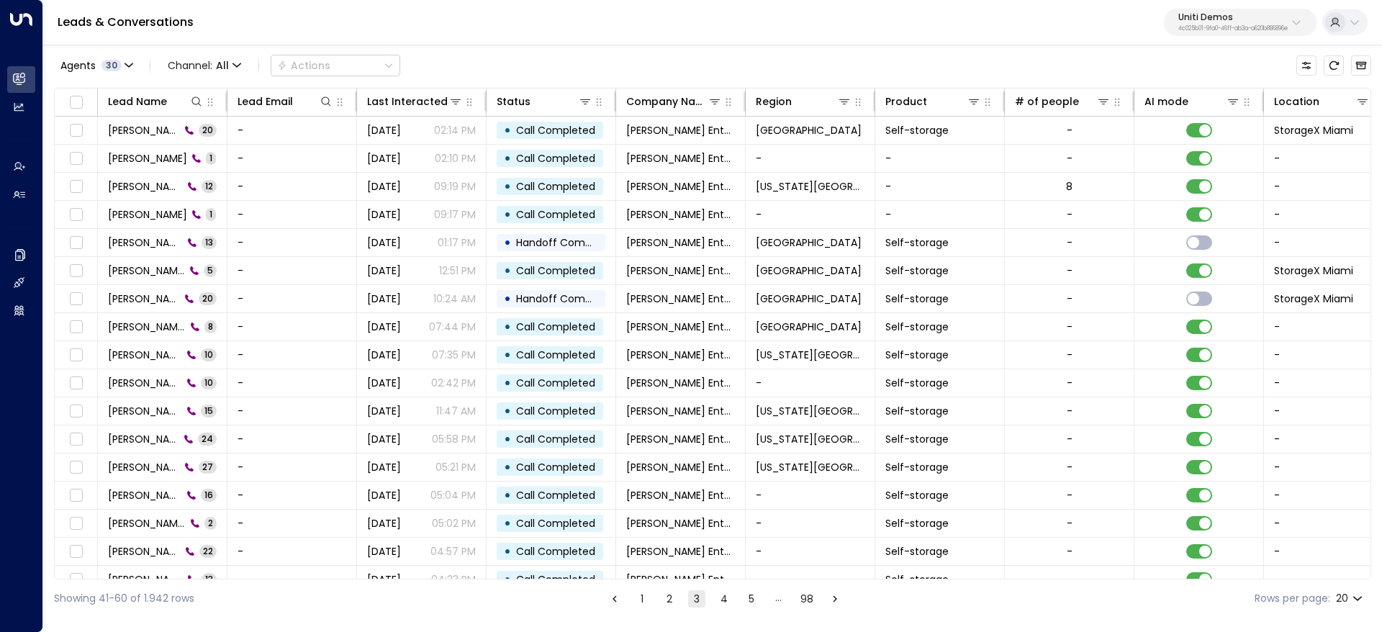
click at [670, 601] on button "2" at bounding box center [669, 598] width 17 height 17
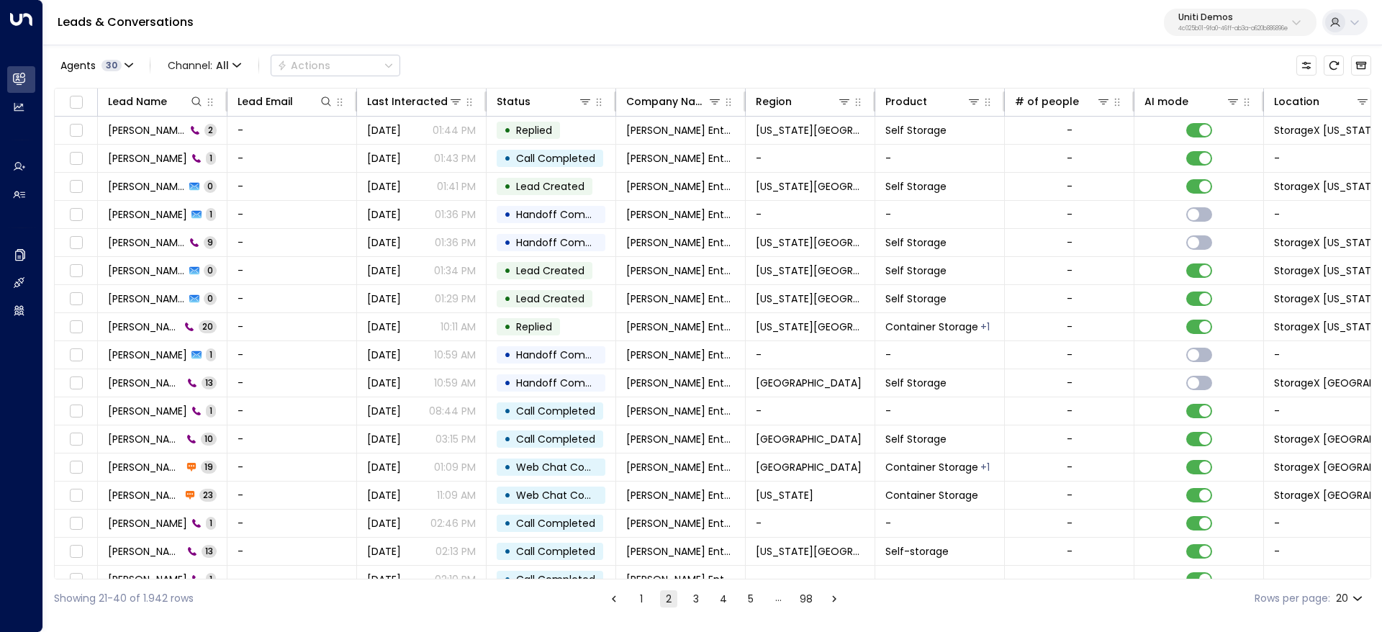
click at [751, 602] on button "5" at bounding box center [750, 598] width 17 height 17
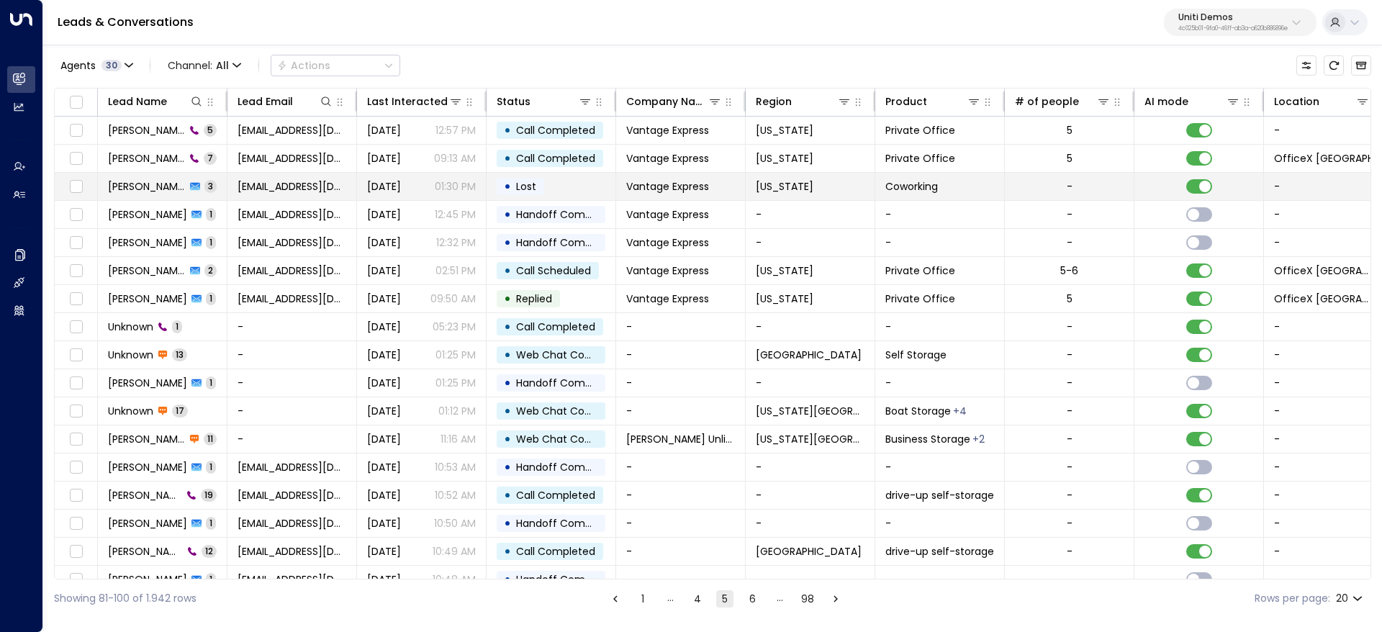
click at [140, 194] on td "Francesco psal 3" at bounding box center [163, 186] width 130 height 27
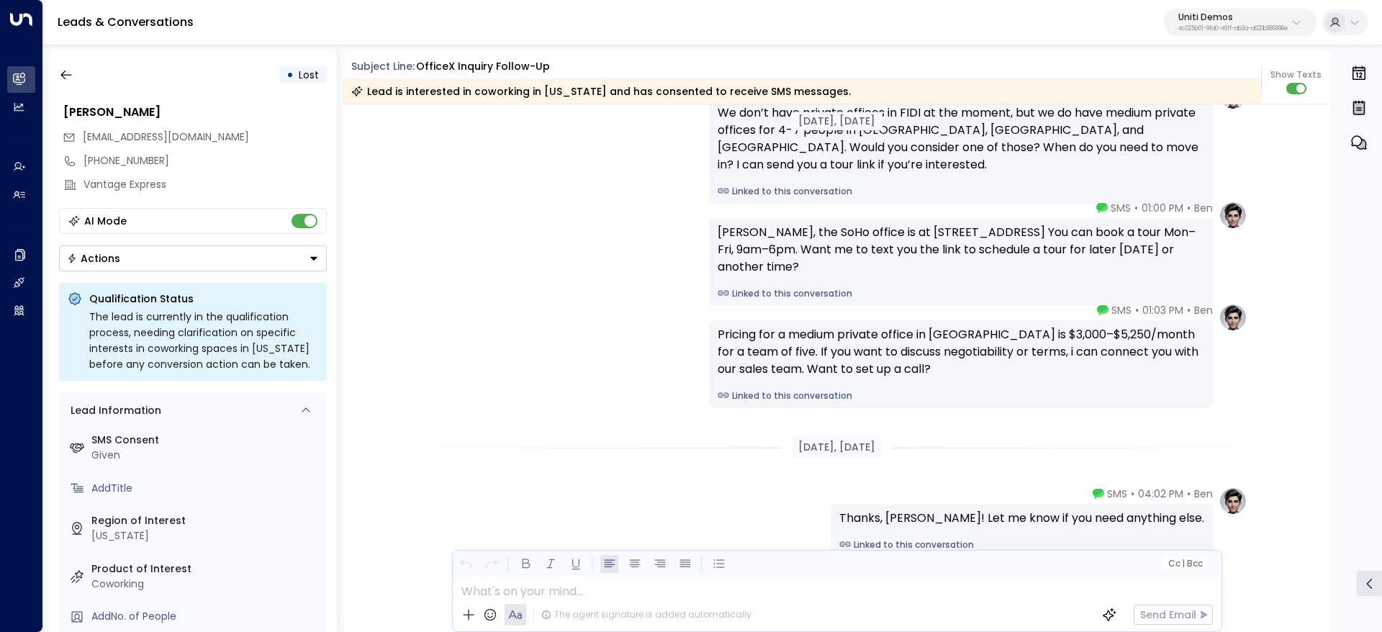
scroll to position [2326, 0]
click at [54, 76] on button "button" at bounding box center [66, 75] width 26 height 26
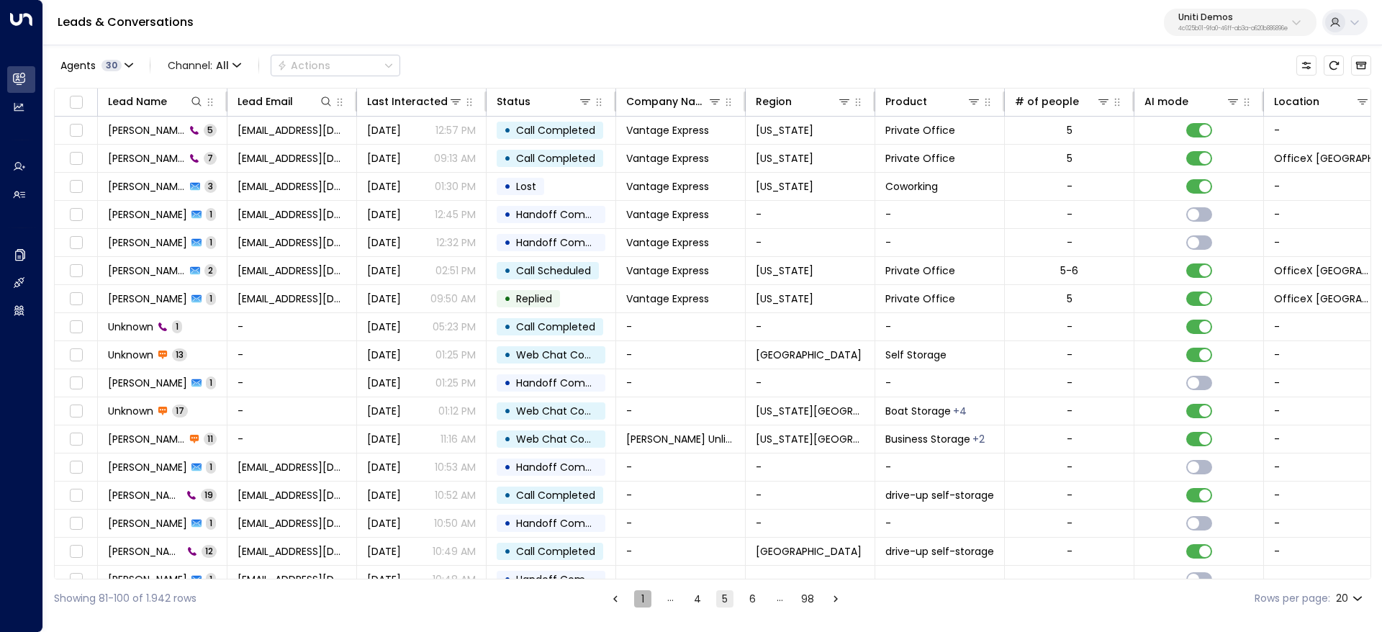
click at [646, 600] on button "1" at bounding box center [642, 598] width 17 height 17
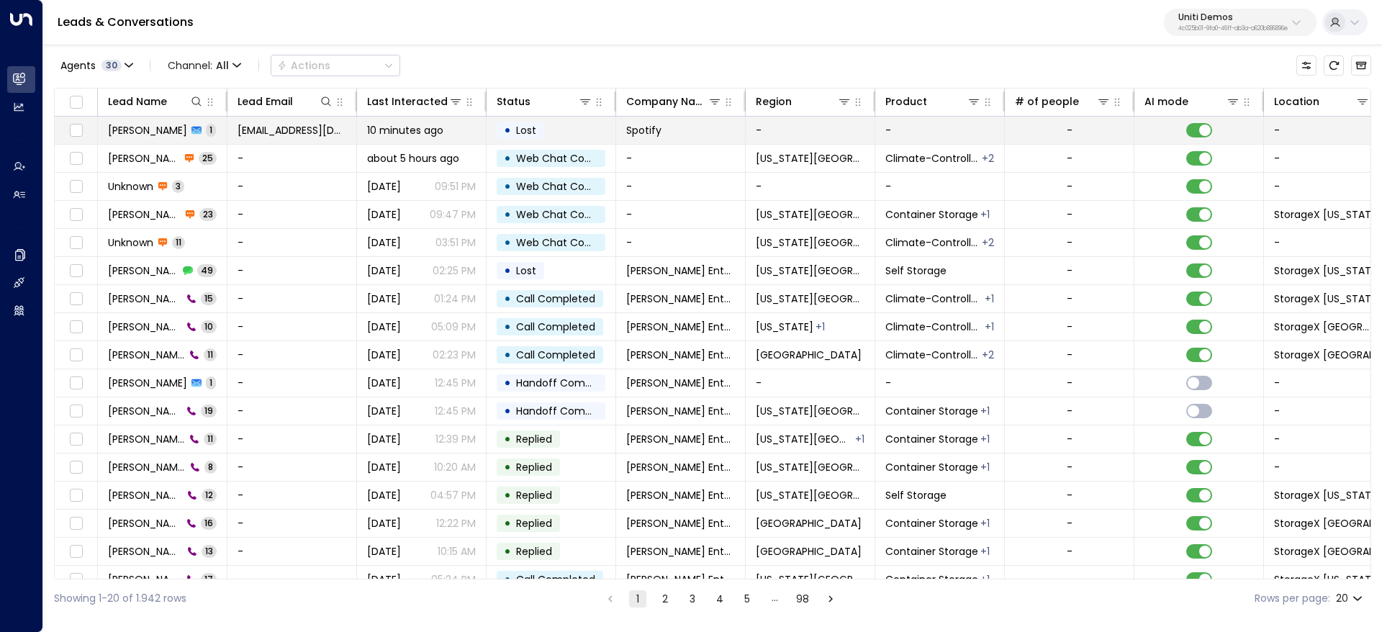
click at [163, 138] on td "[PERSON_NAME] 1" at bounding box center [163, 130] width 130 height 27
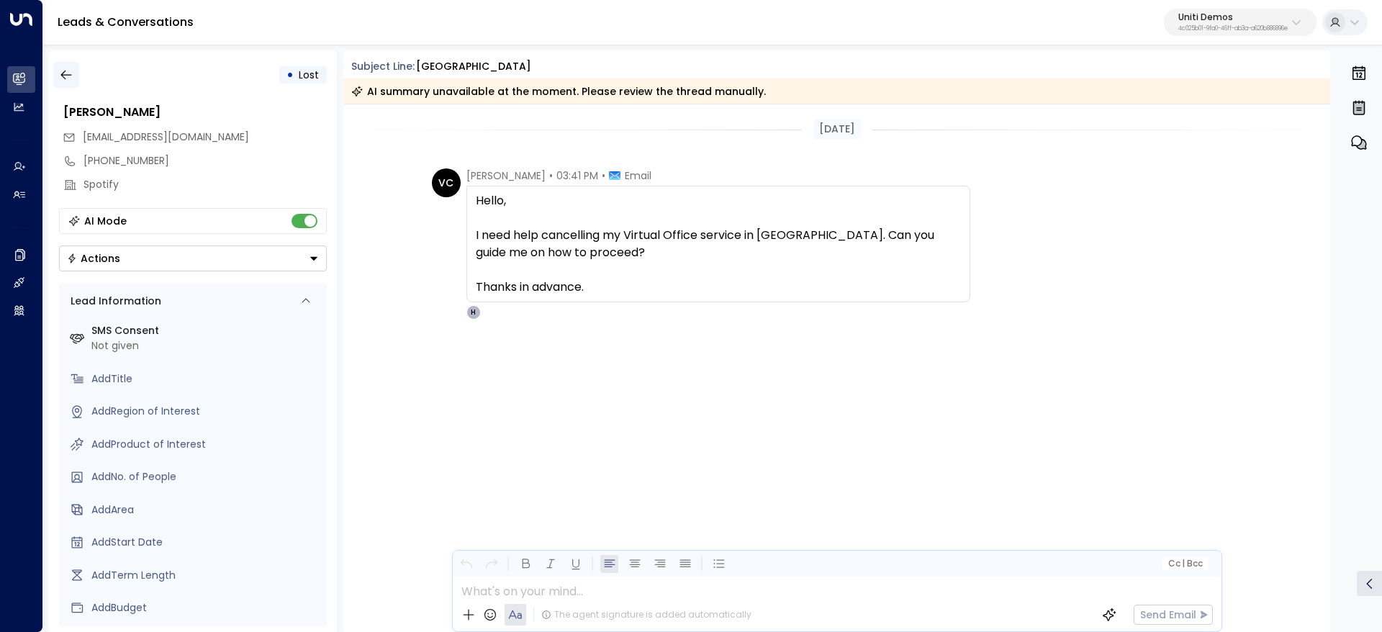
click at [70, 74] on icon "button" at bounding box center [65, 75] width 11 height 9
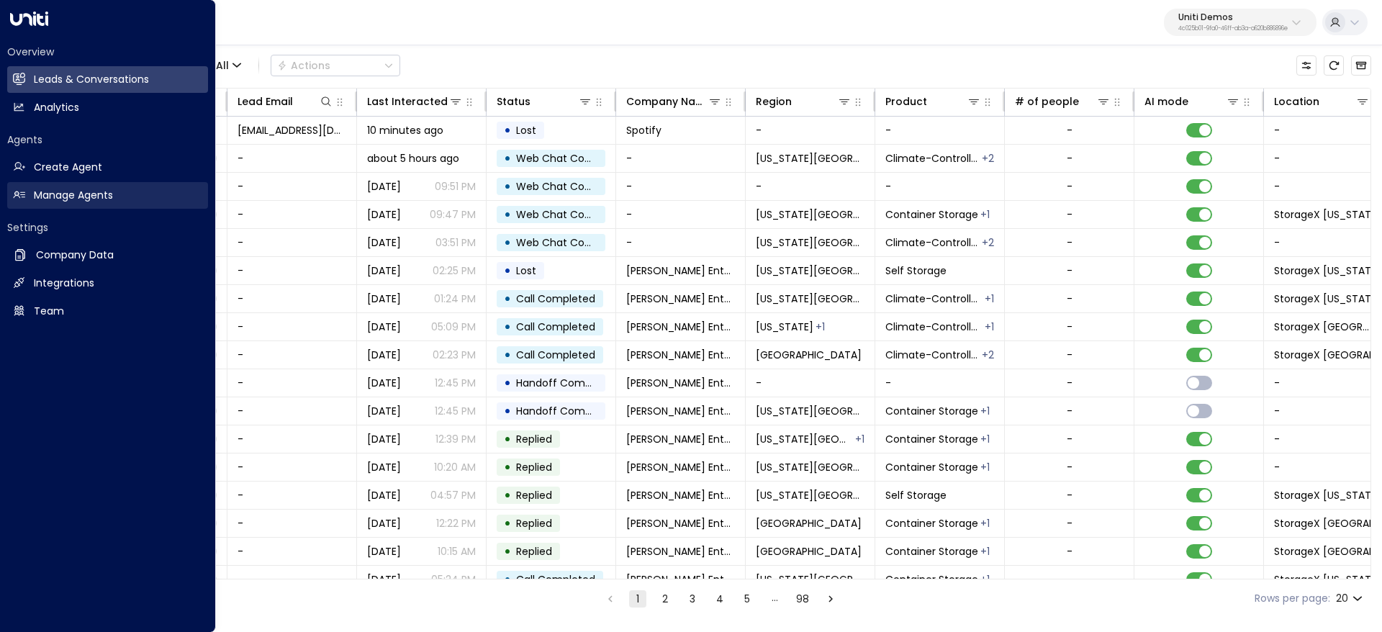
click at [27, 188] on link "Manage Agents Manage Agents" at bounding box center [107, 195] width 201 height 27
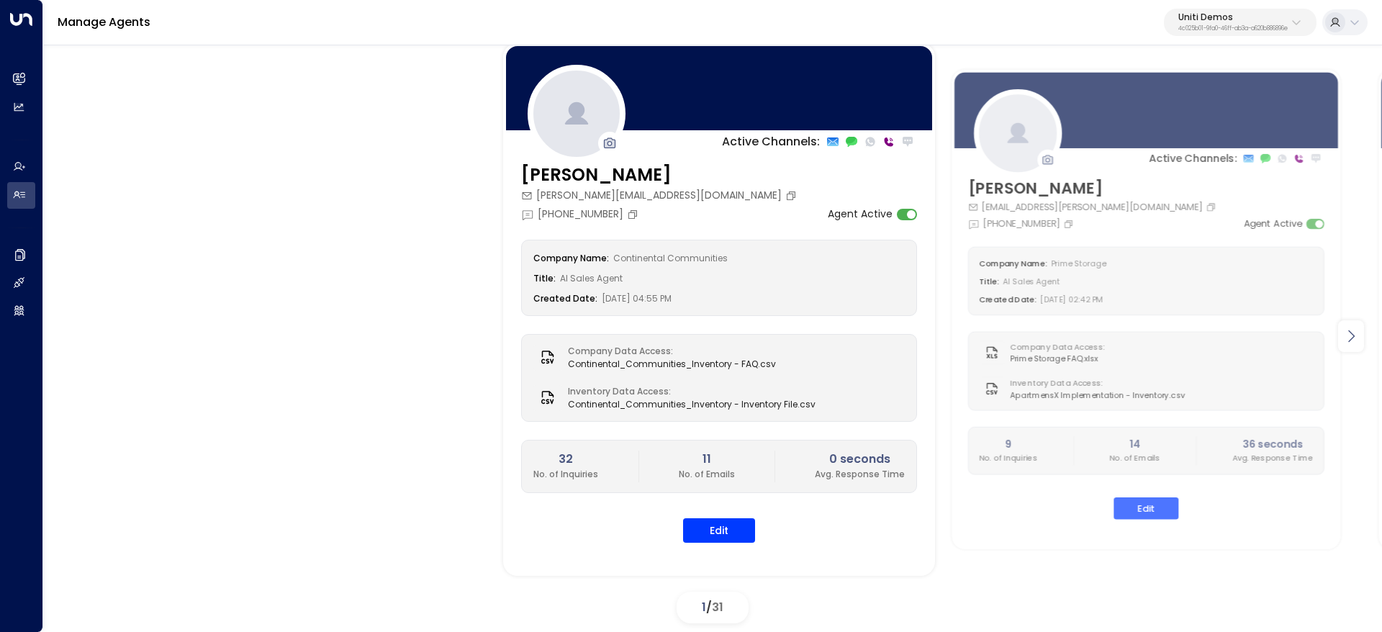
click at [1361, 339] on div at bounding box center [1351, 336] width 26 height 32
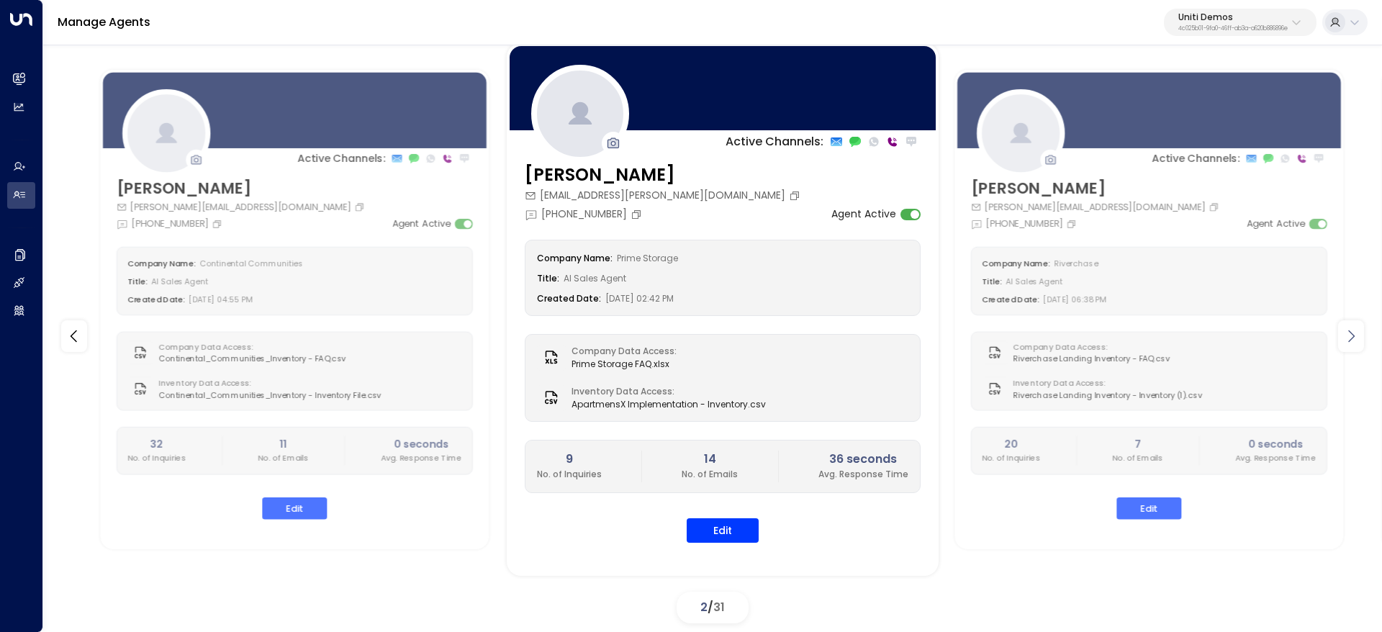
click at [1361, 339] on div at bounding box center [1351, 336] width 26 height 32
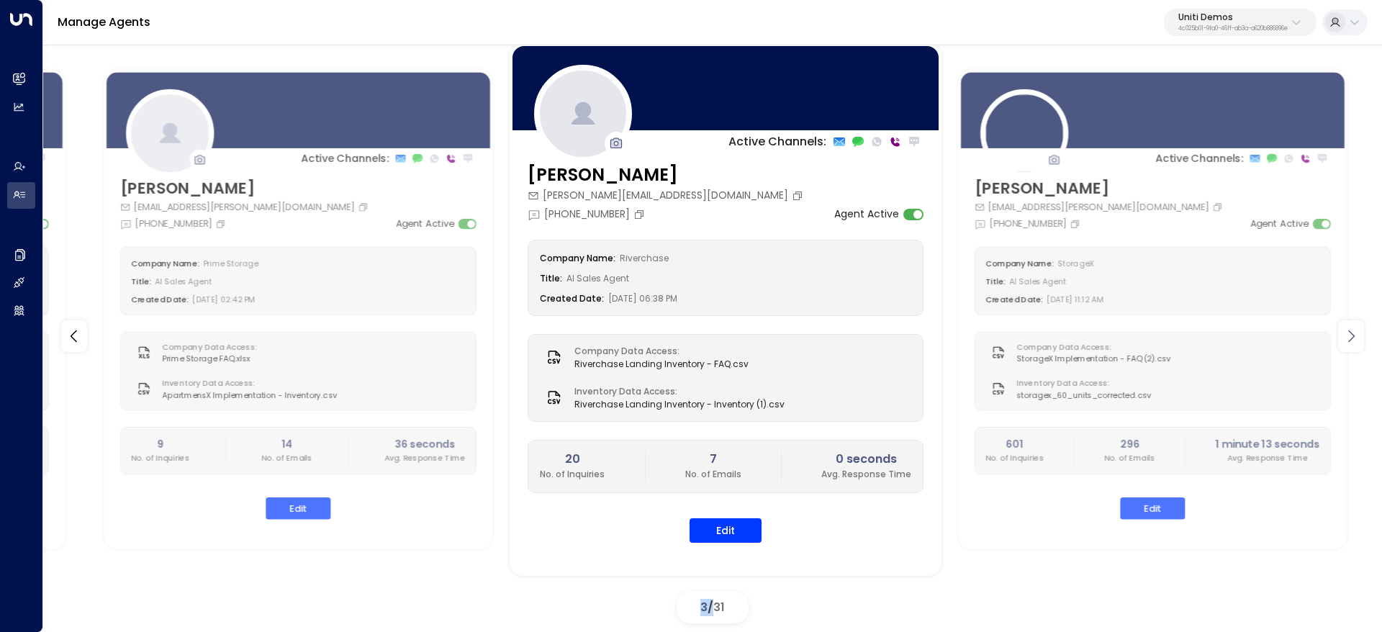
click at [1361, 339] on div at bounding box center [1351, 336] width 26 height 32
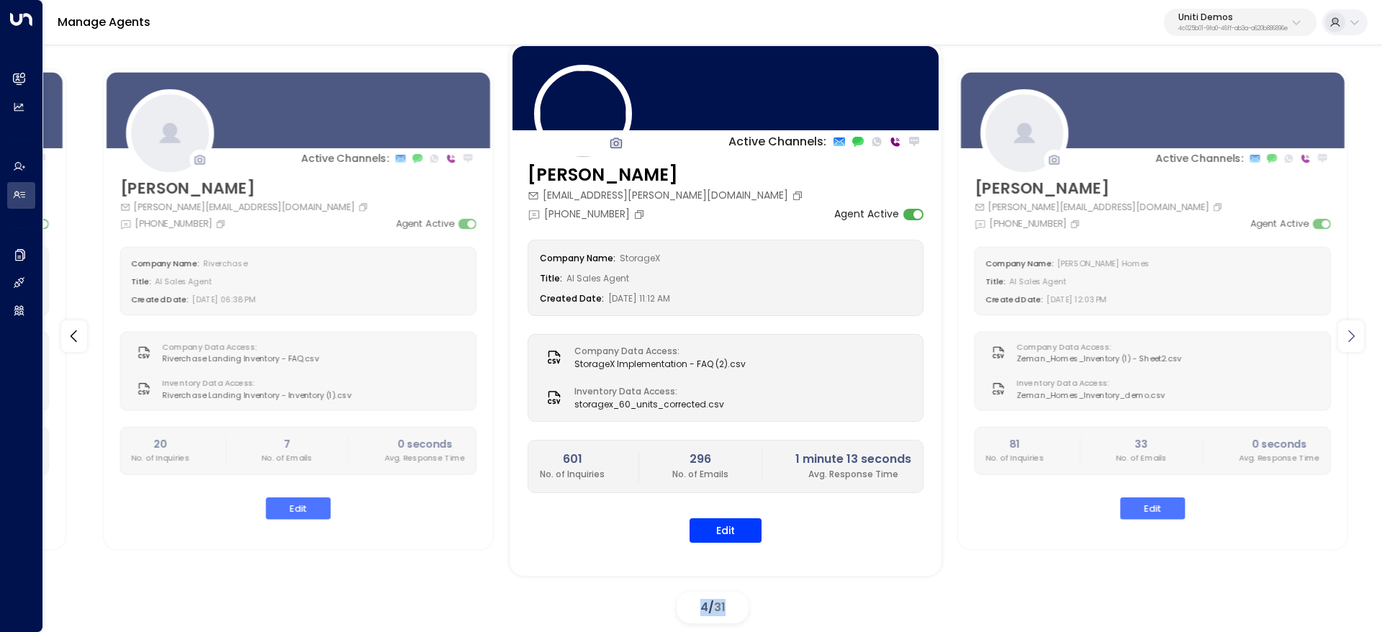
click at [1361, 339] on div at bounding box center [1351, 336] width 26 height 32
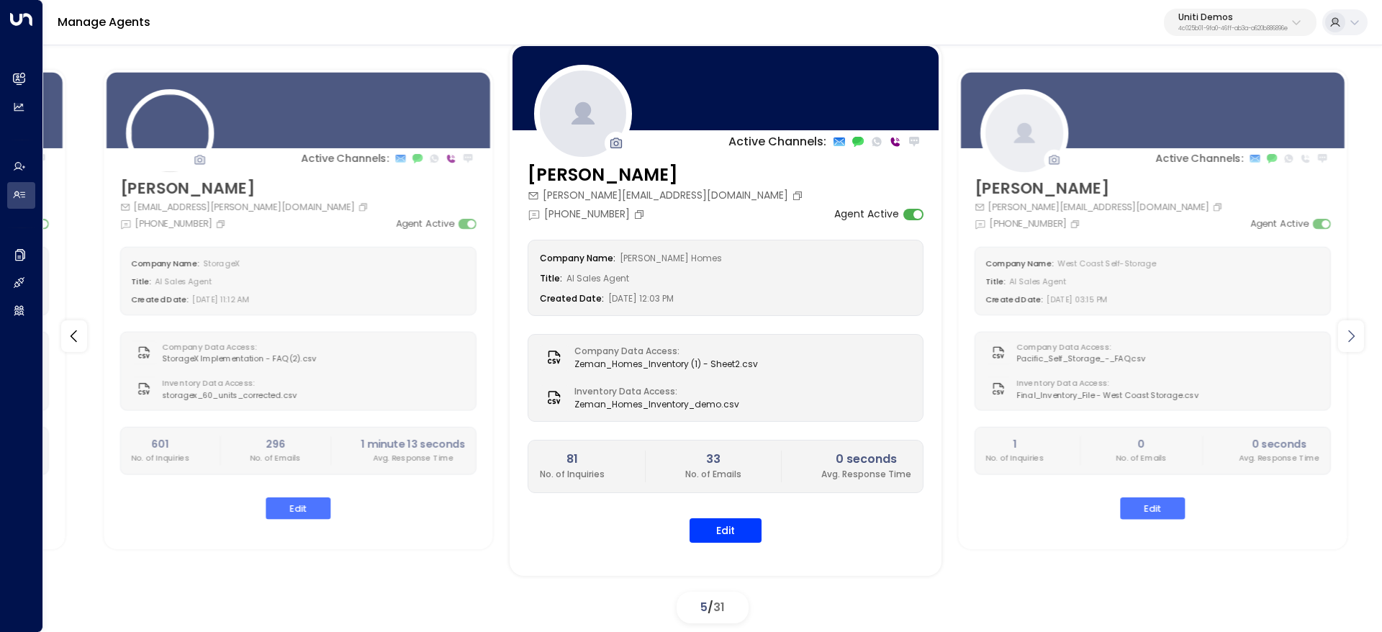
click at [1361, 339] on div at bounding box center [1351, 336] width 26 height 32
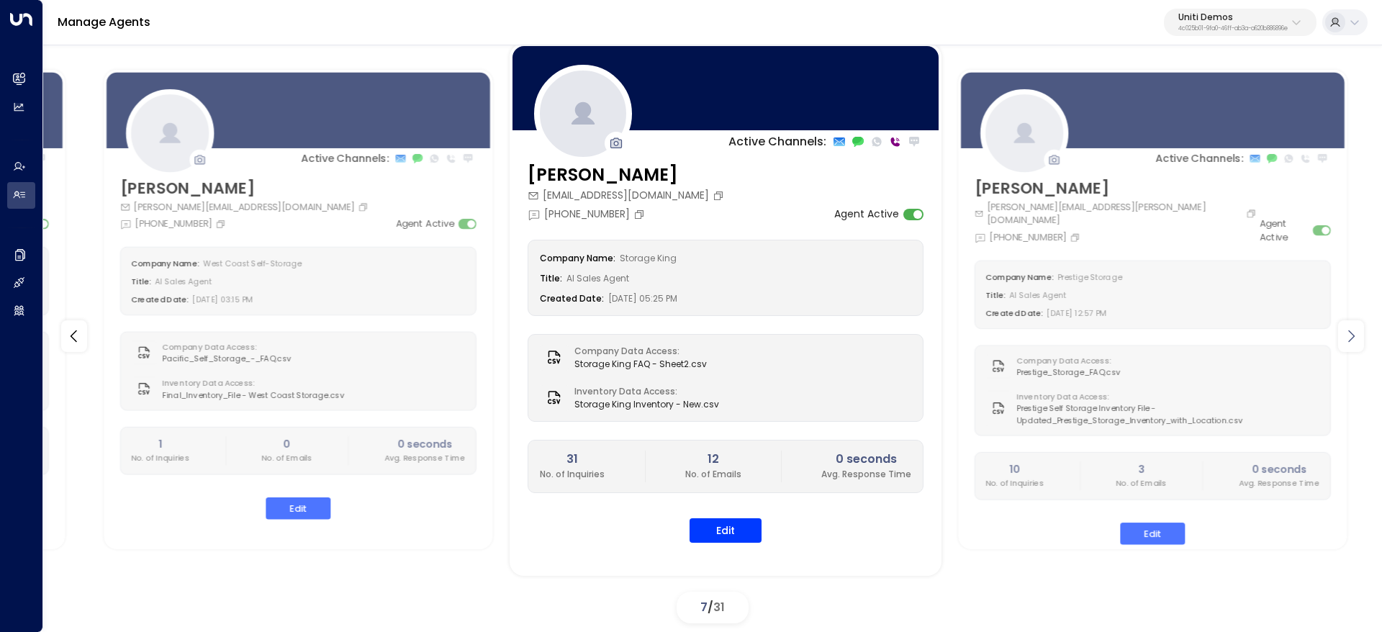
click at [1361, 339] on div at bounding box center [1351, 336] width 26 height 32
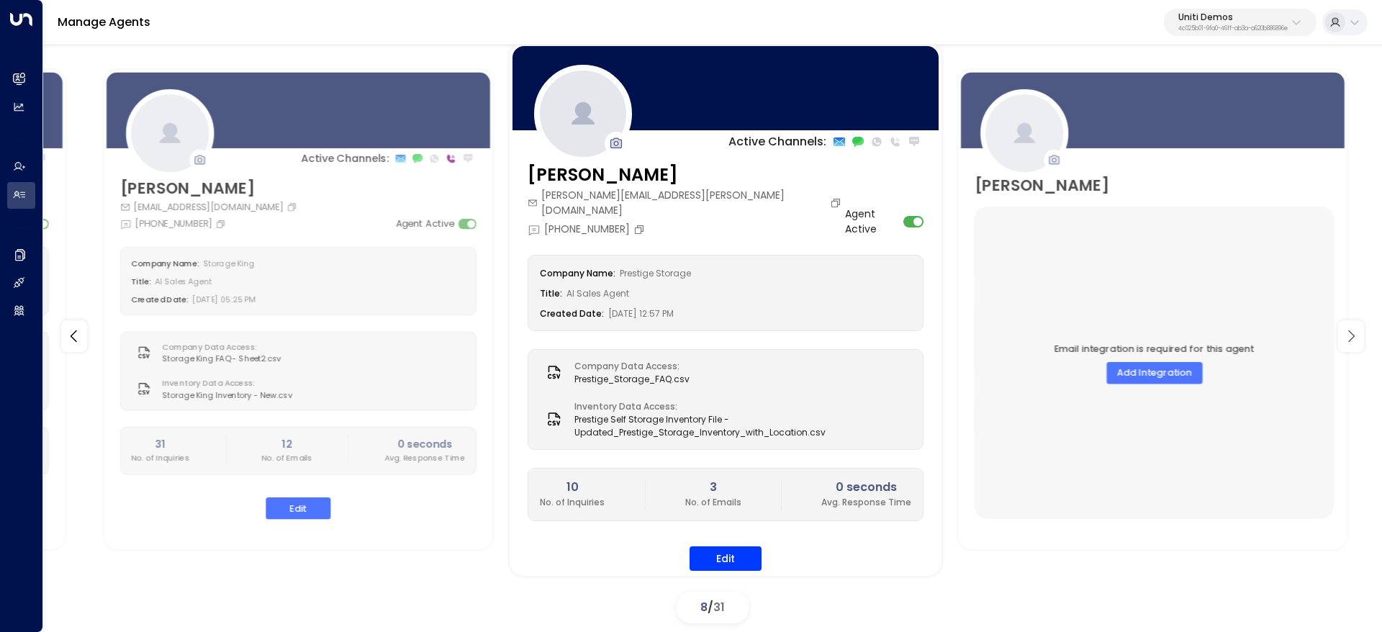
click at [1361, 339] on div at bounding box center [1351, 336] width 26 height 32
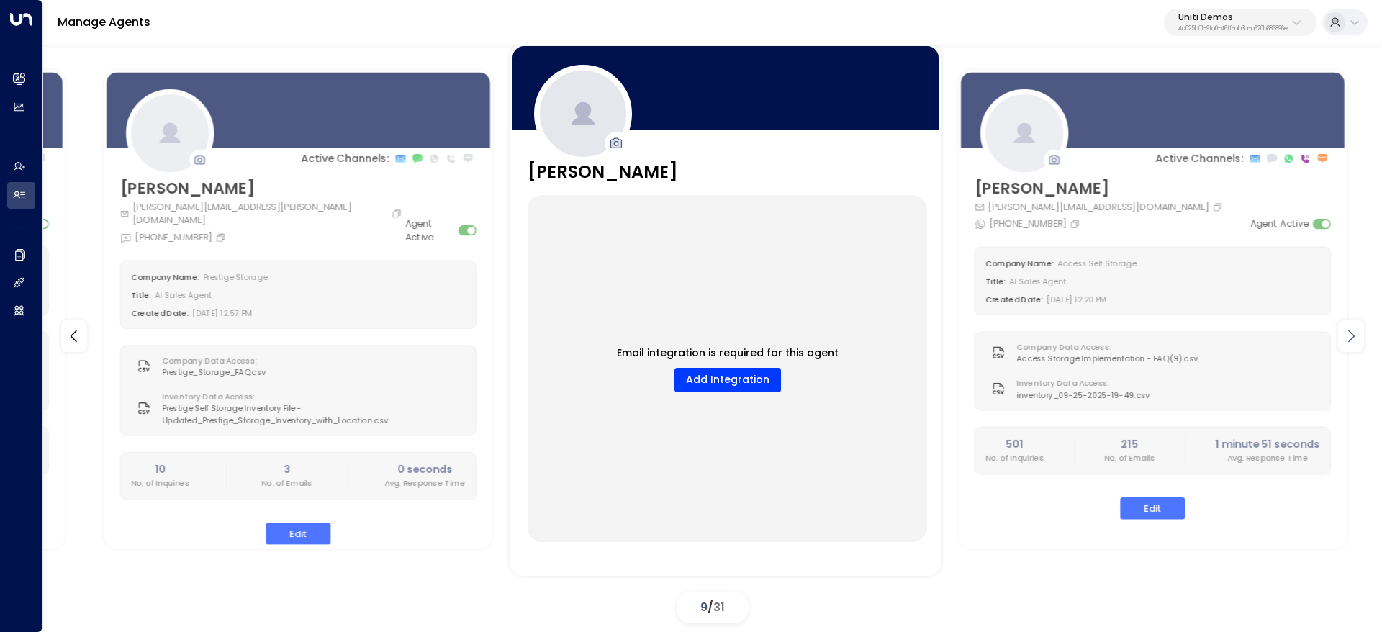
click at [1361, 339] on div at bounding box center [1351, 336] width 26 height 32
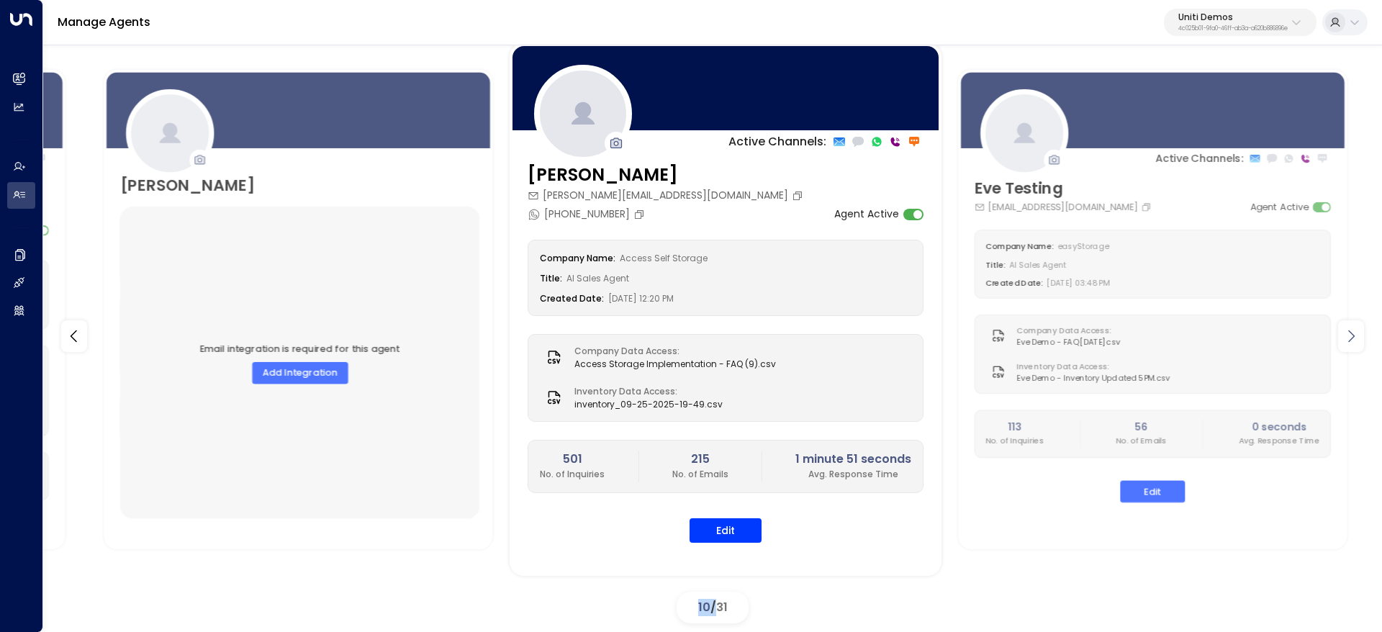
click at [1361, 339] on div at bounding box center [1351, 336] width 26 height 32
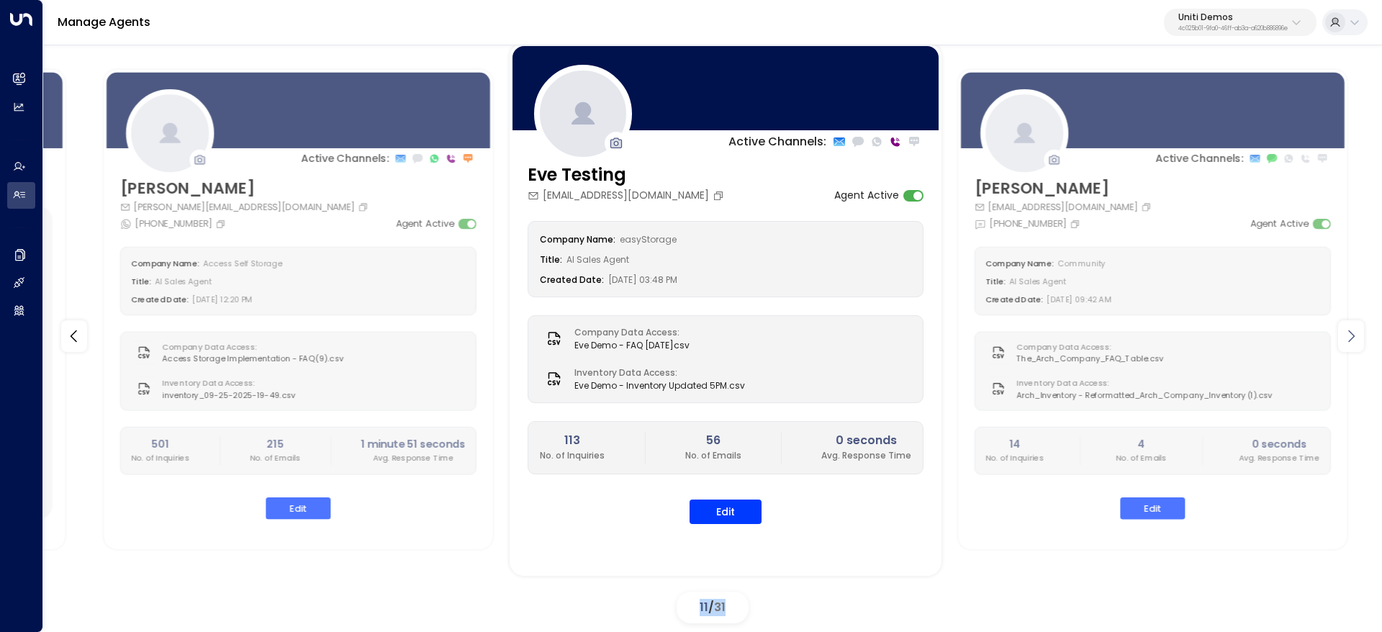
click at [1361, 339] on div at bounding box center [1351, 336] width 26 height 32
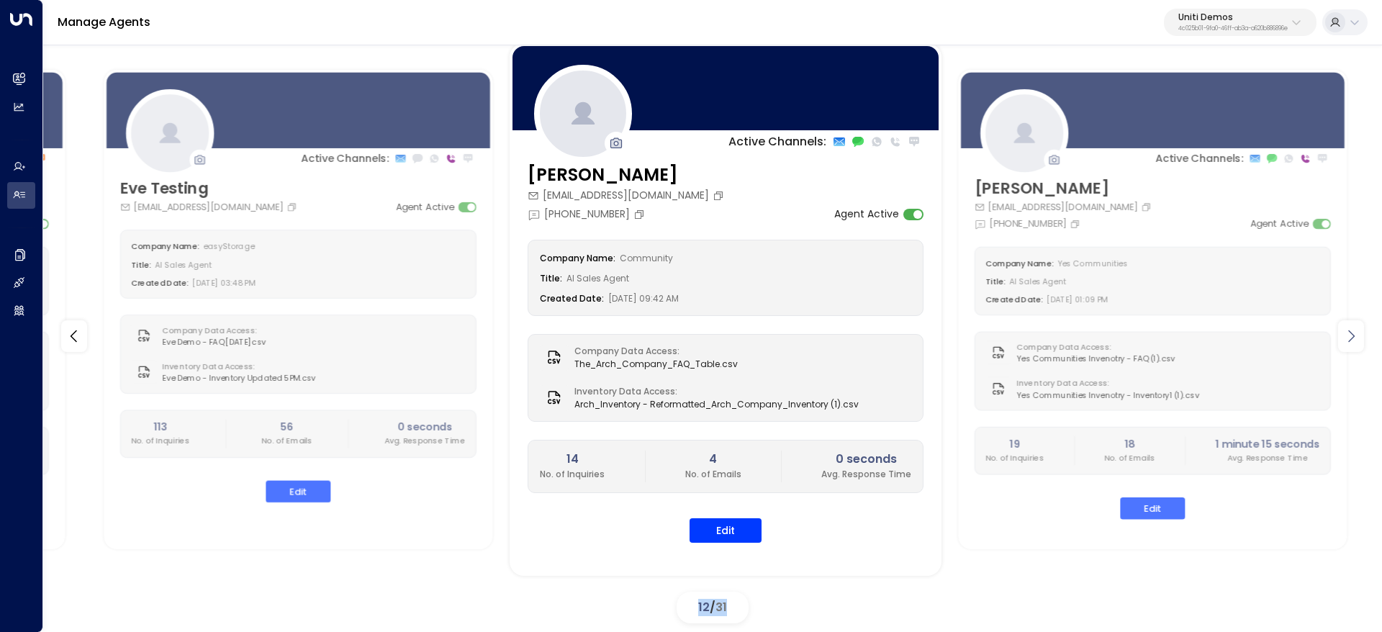
click at [1361, 339] on div at bounding box center [1351, 336] width 26 height 32
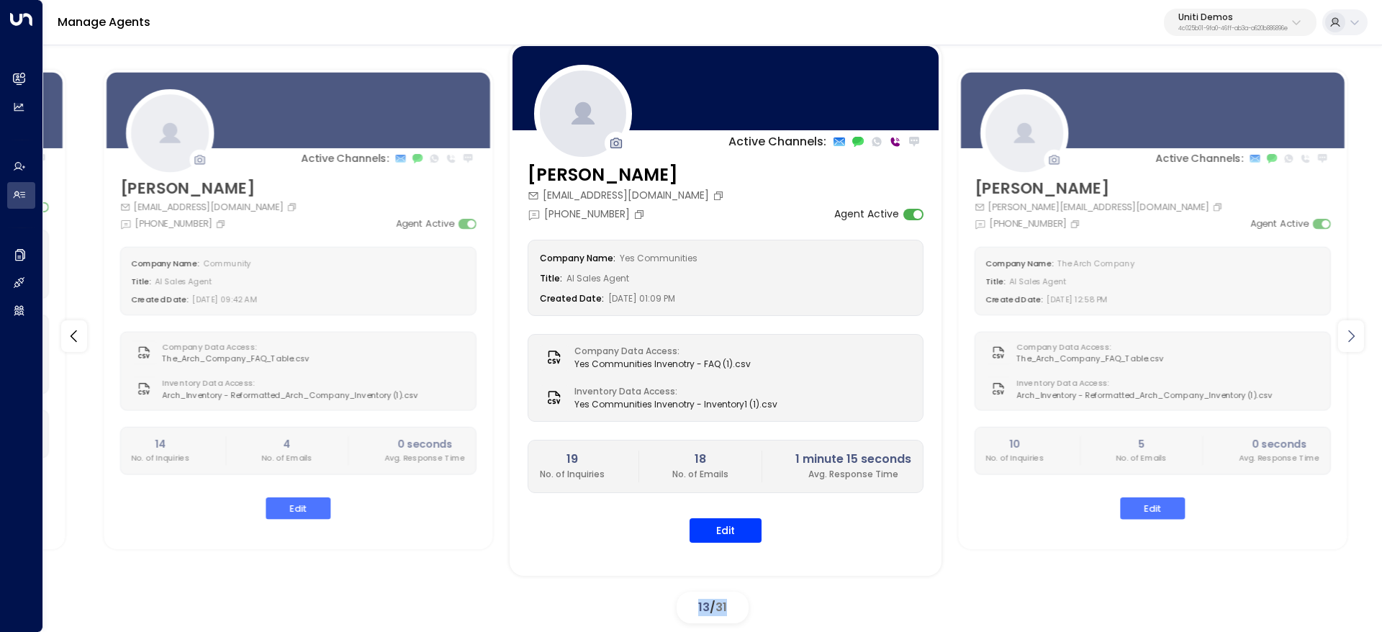
click at [1361, 339] on div at bounding box center [1351, 336] width 26 height 32
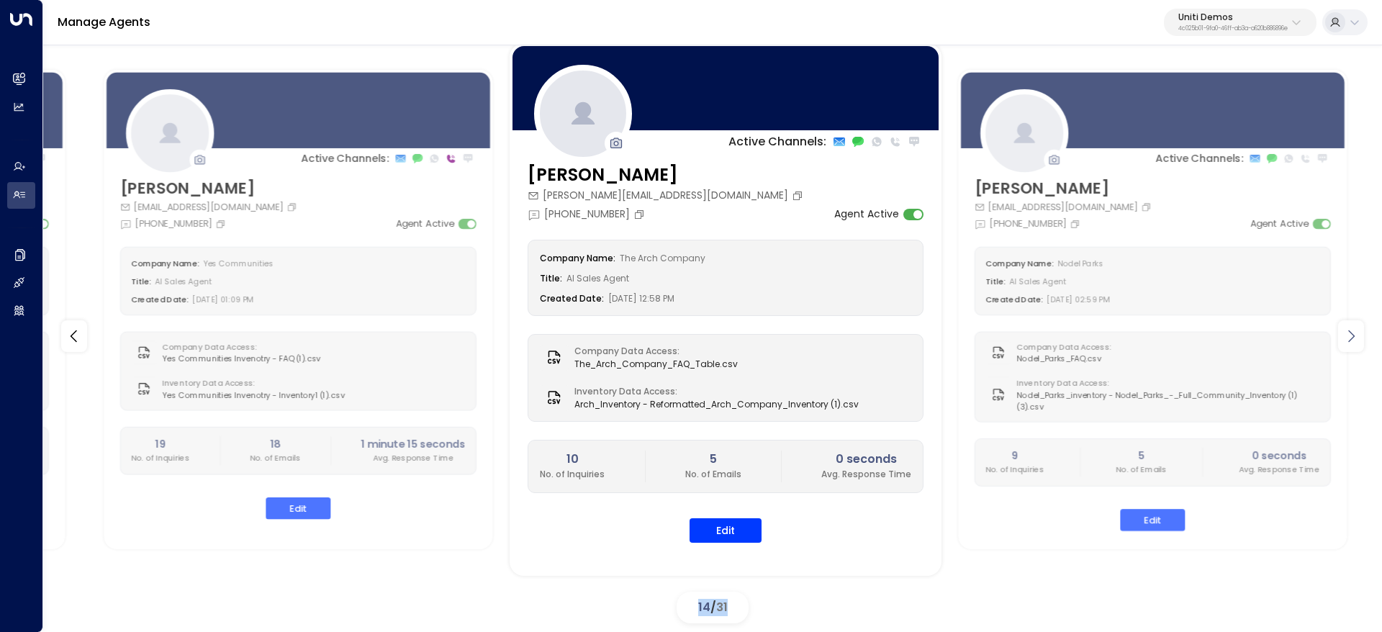
click at [1361, 339] on div at bounding box center [1351, 336] width 26 height 32
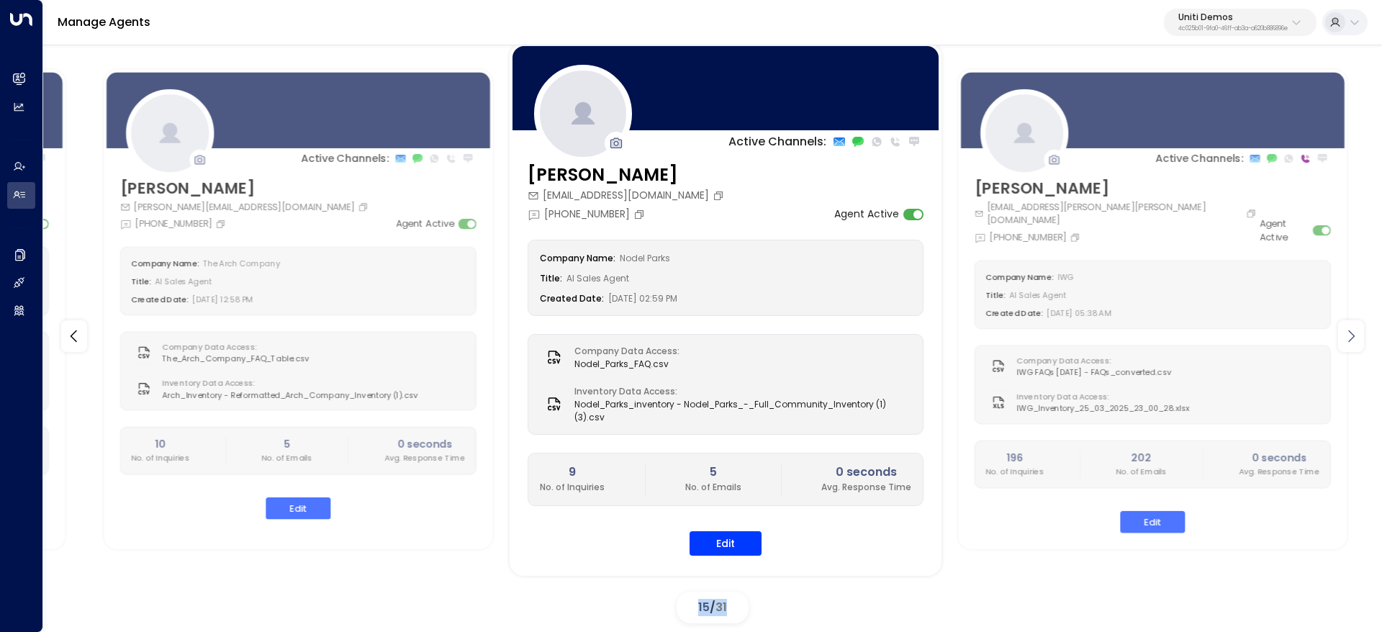
click at [1361, 339] on div at bounding box center [1351, 336] width 26 height 32
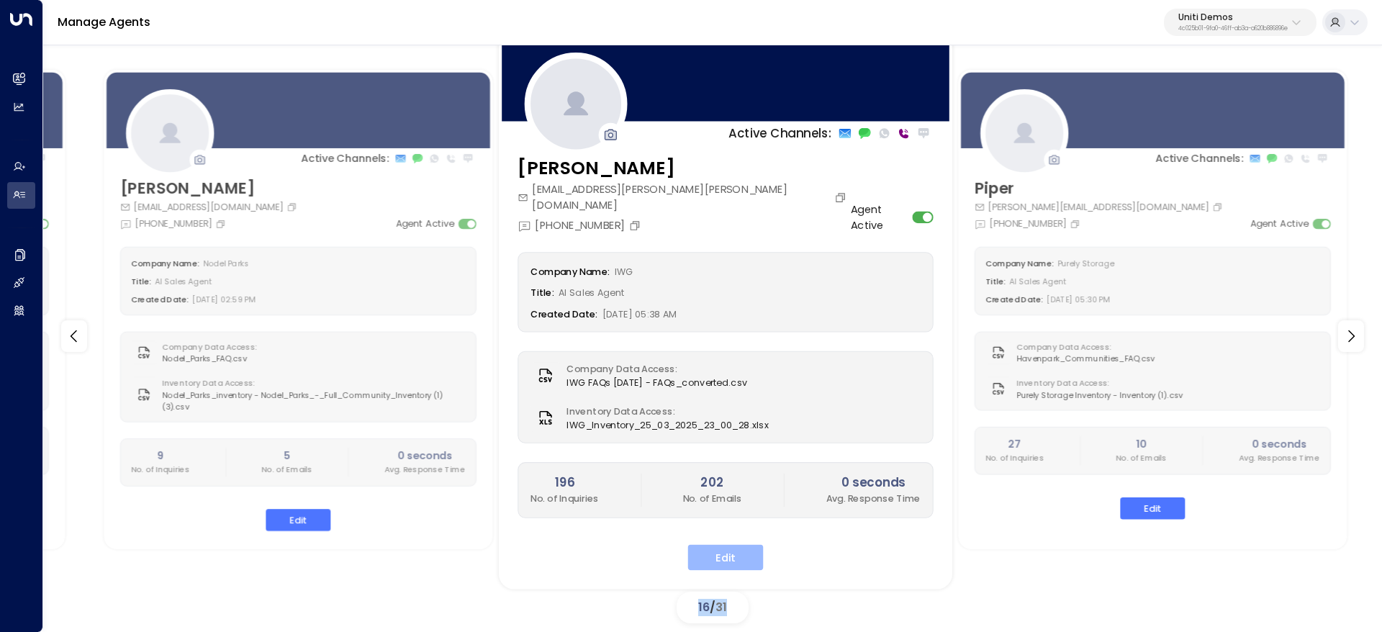
click at [747, 545] on button "Edit" at bounding box center [726, 558] width 76 height 26
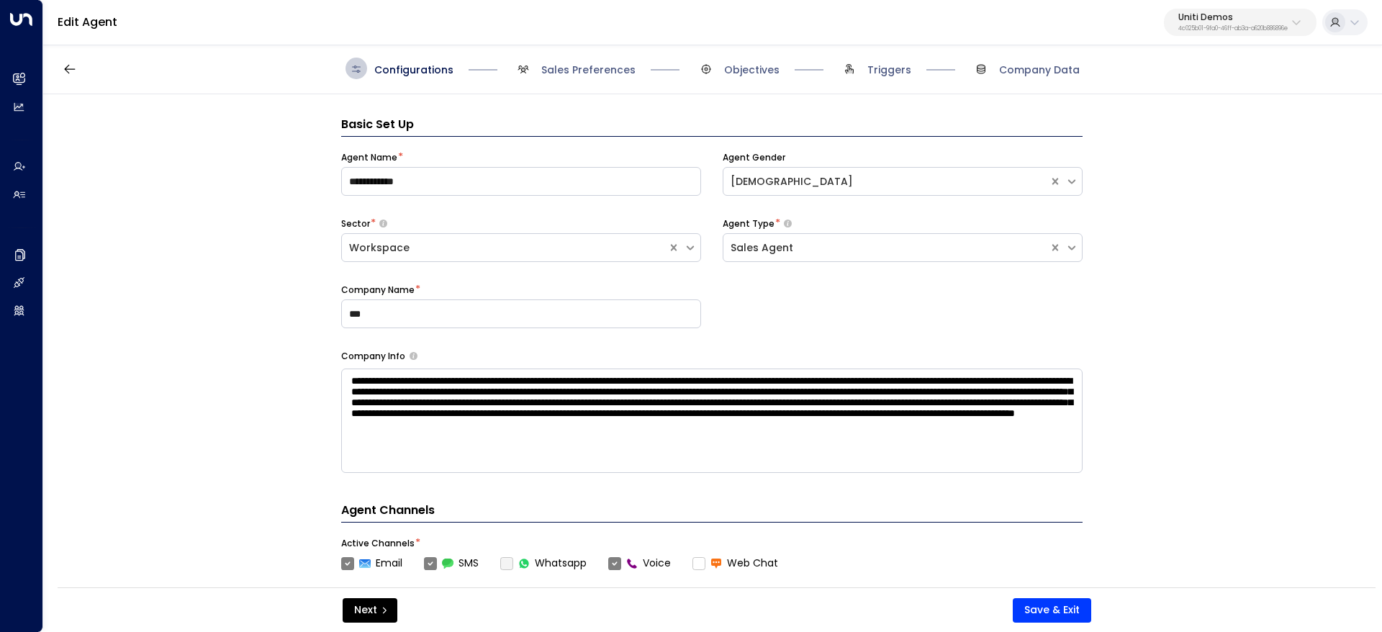
scroll to position [22, 0]
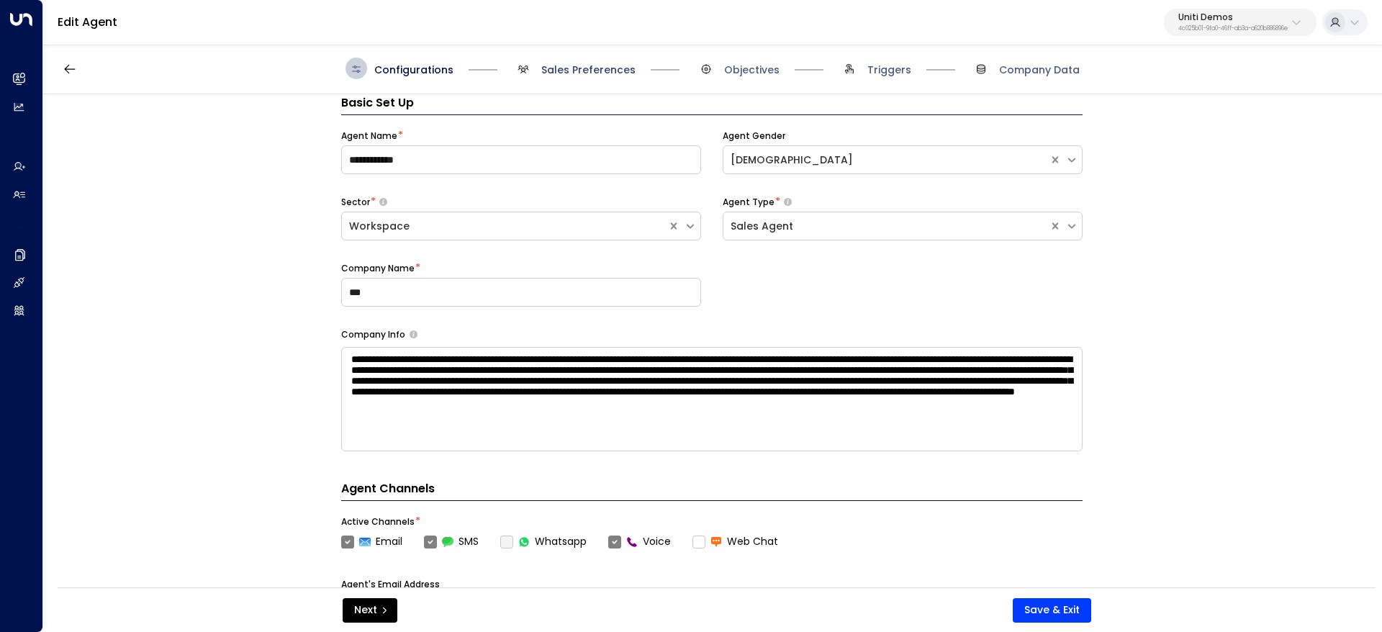
click at [584, 63] on span "Sales Preferences" at bounding box center [588, 70] width 94 height 14
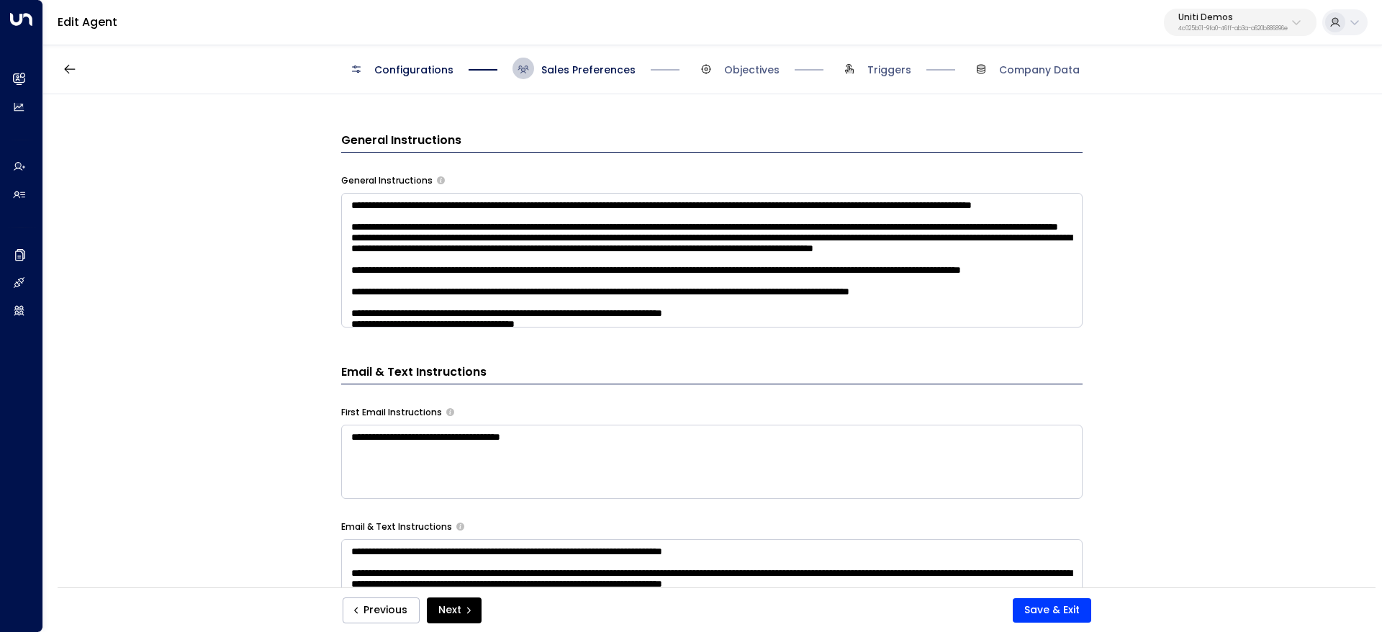
scroll to position [561, 0]
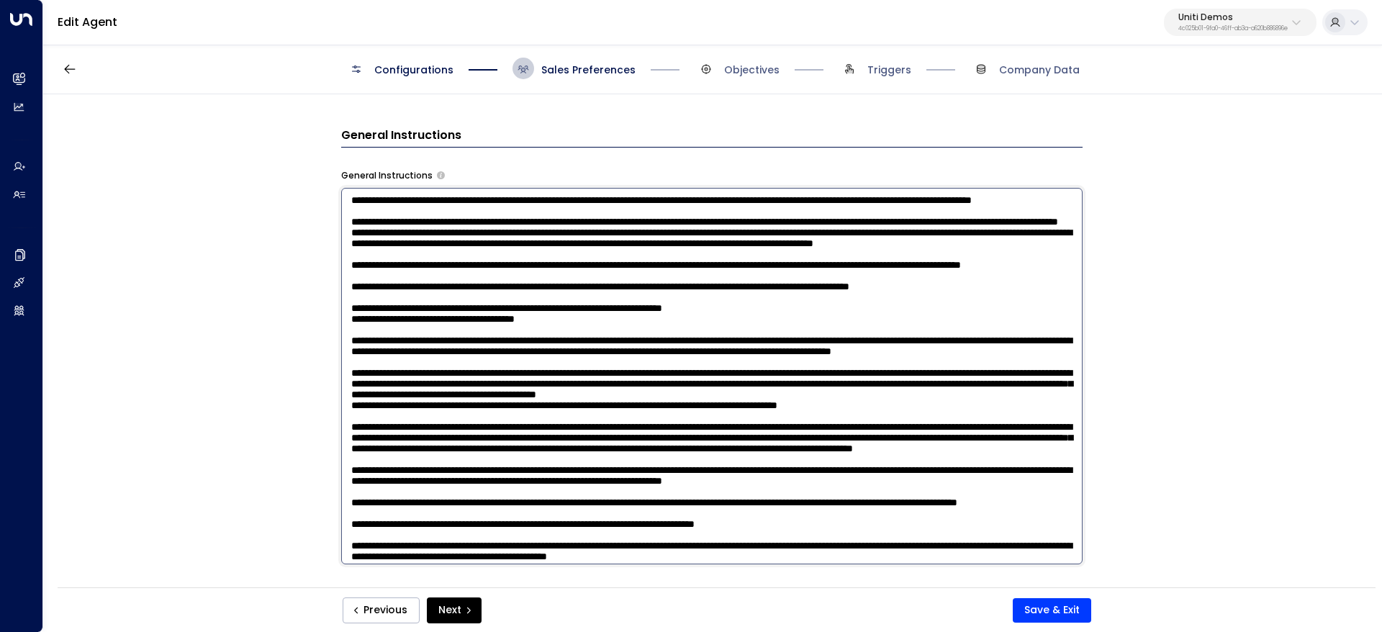
drag, startPoint x: 521, startPoint y: 217, endPoint x: 707, endPoint y: 229, distance: 186.8
click at [707, 229] on textarea at bounding box center [711, 376] width 741 height 376
drag, startPoint x: 636, startPoint y: 213, endPoint x: 813, endPoint y: 219, distance: 177.9
click at [772, 217] on textarea at bounding box center [711, 376] width 741 height 376
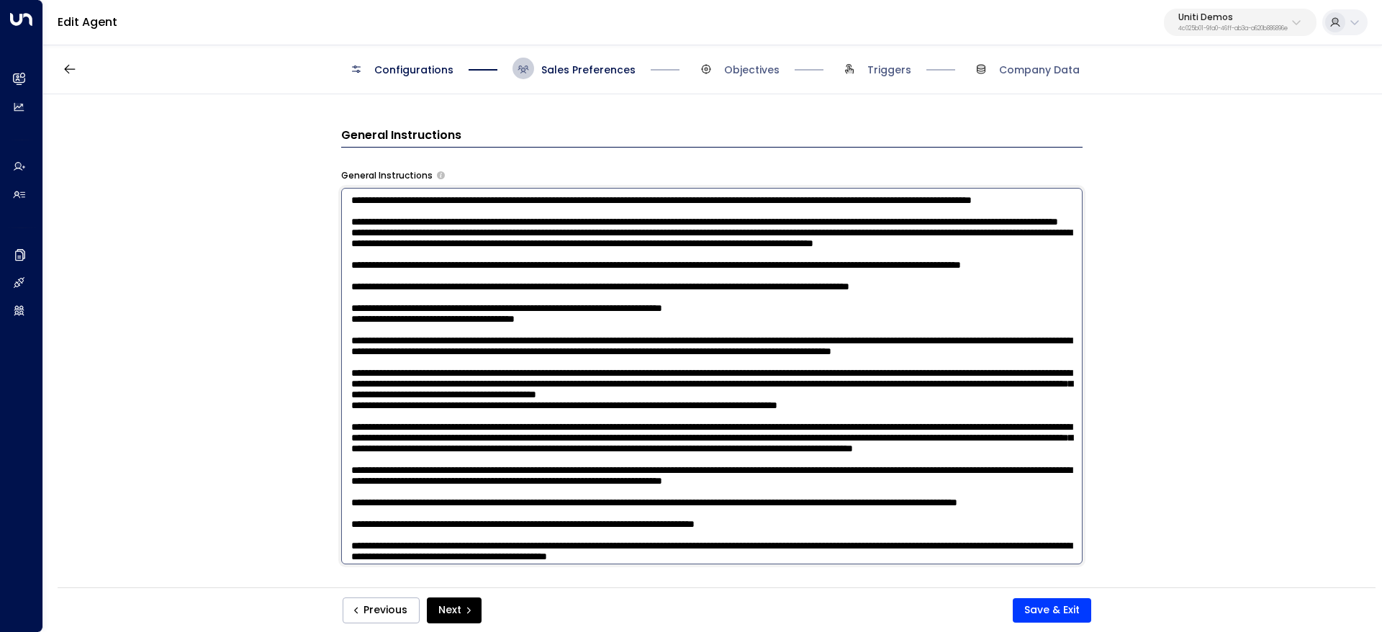
click at [814, 219] on textarea at bounding box center [711, 376] width 741 height 376
drag, startPoint x: 624, startPoint y: 214, endPoint x: 669, endPoint y: 217, distance: 44.7
click at [667, 217] on textarea at bounding box center [711, 376] width 741 height 376
click at [669, 217] on textarea at bounding box center [711, 376] width 741 height 376
drag, startPoint x: 532, startPoint y: 192, endPoint x: 705, endPoint y: 214, distance: 174.9
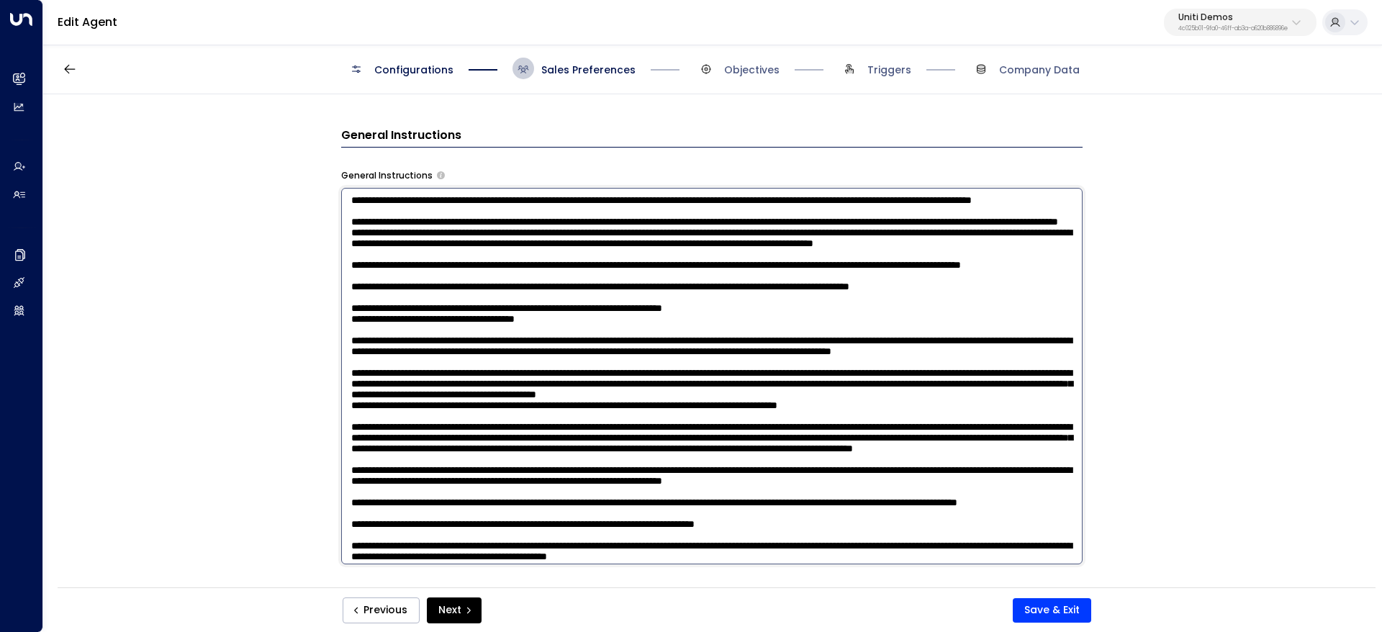
click at [701, 213] on textarea at bounding box center [711, 376] width 741 height 376
click at [705, 214] on textarea at bounding box center [711, 376] width 741 height 376
drag, startPoint x: 581, startPoint y: 209, endPoint x: 818, endPoint y: 217, distance: 237.6
click at [818, 217] on textarea at bounding box center [711, 376] width 741 height 376
click at [832, 214] on textarea at bounding box center [711, 376] width 741 height 376
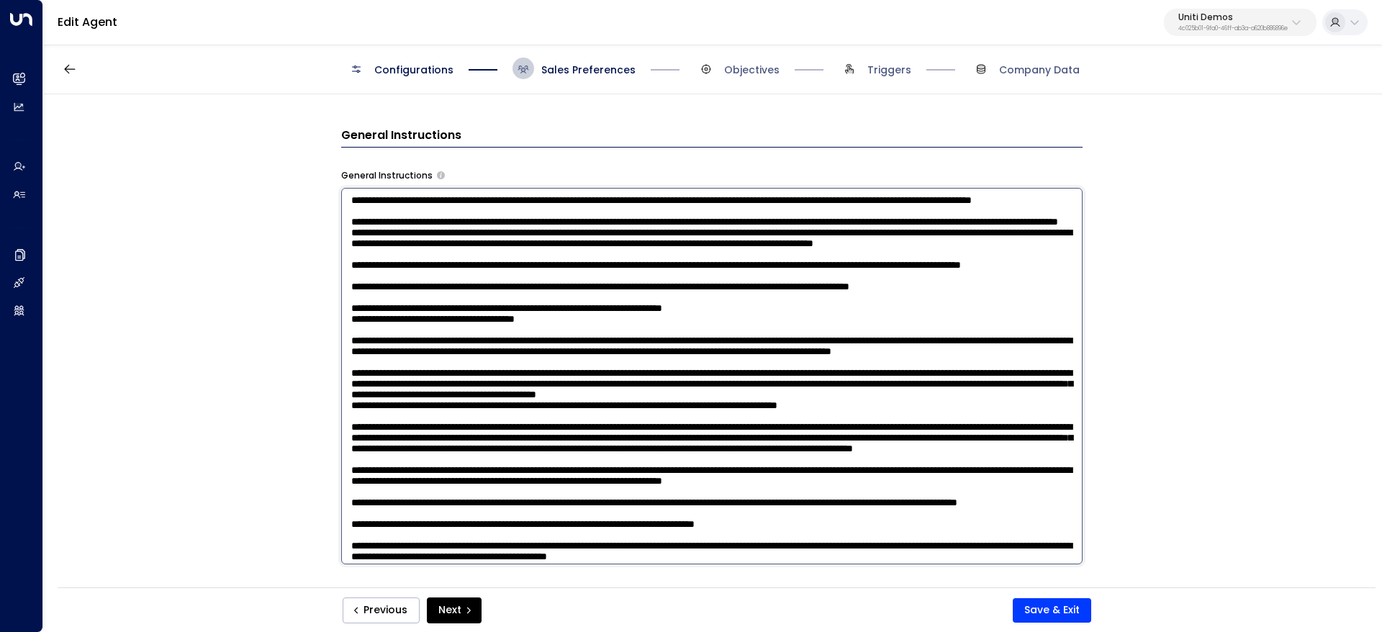
click at [717, 199] on textarea at bounding box center [711, 376] width 741 height 376
drag, startPoint x: 731, startPoint y: 220, endPoint x: 941, endPoint y: 234, distance: 209.9
click at [929, 232] on textarea at bounding box center [711, 376] width 741 height 376
click at [941, 234] on textarea at bounding box center [711, 376] width 741 height 376
drag, startPoint x: 881, startPoint y: 195, endPoint x: 925, endPoint y: 242, distance: 64.2
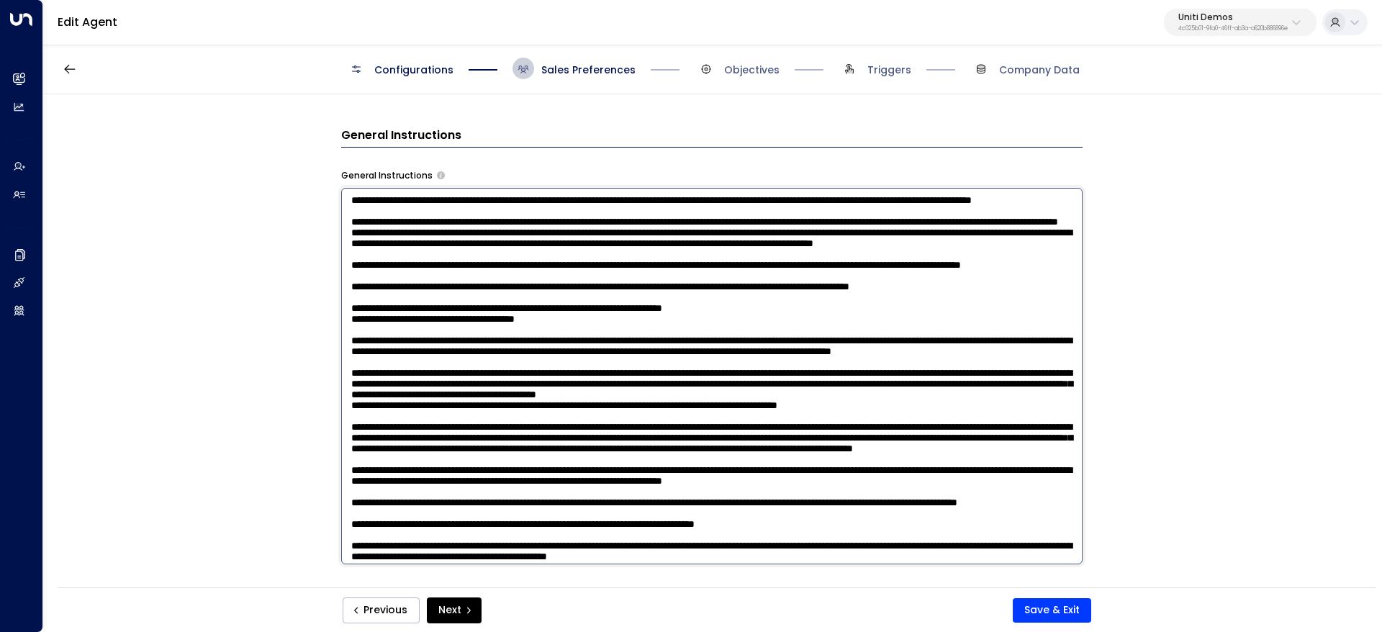
click at [925, 242] on textarea at bounding box center [711, 376] width 741 height 376
drag, startPoint x: 461, startPoint y: 255, endPoint x: 637, endPoint y: 260, distance: 176.4
click at [594, 258] on textarea at bounding box center [711, 376] width 741 height 376
click at [638, 260] on textarea at bounding box center [711, 376] width 741 height 376
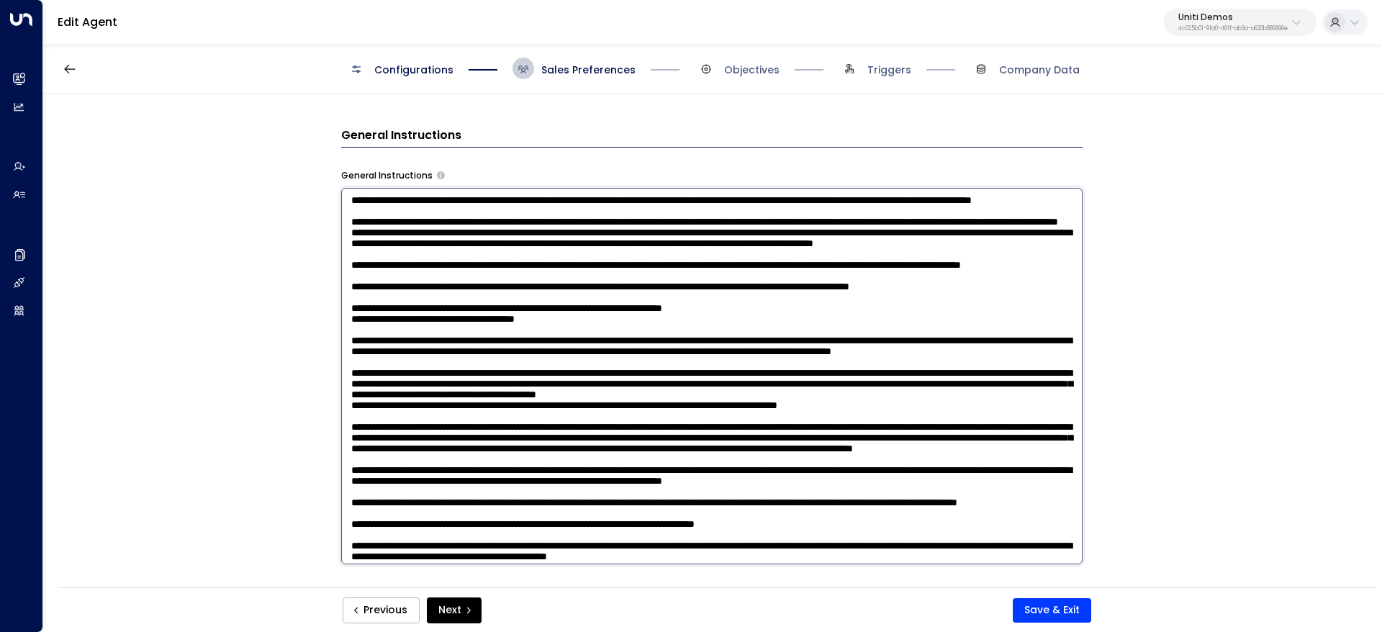
drag, startPoint x: 491, startPoint y: 265, endPoint x: 702, endPoint y: 258, distance: 211.0
click at [636, 258] on textarea at bounding box center [711, 376] width 741 height 376
click at [703, 258] on textarea at bounding box center [711, 376] width 741 height 376
drag, startPoint x: 643, startPoint y: 248, endPoint x: 954, endPoint y: 340, distance: 323.4
click at [958, 323] on textarea at bounding box center [711, 376] width 741 height 376
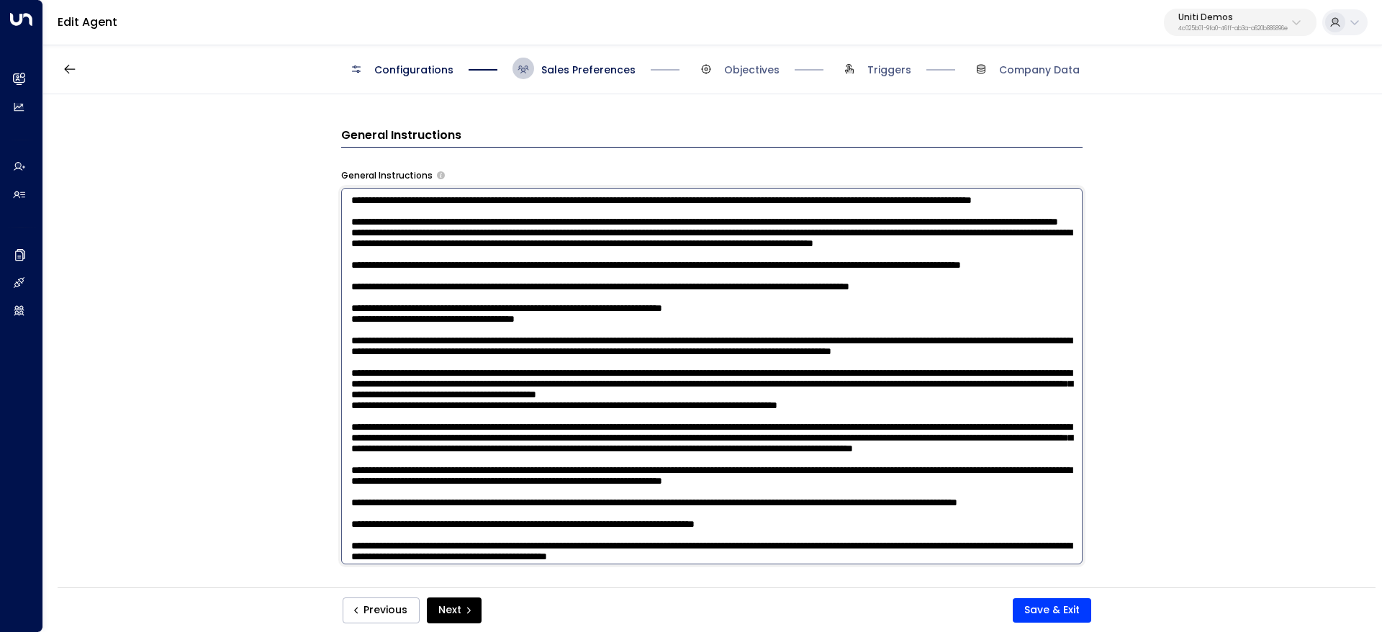
click at [951, 350] on textarea at bounding box center [711, 376] width 741 height 376
drag, startPoint x: 474, startPoint y: 362, endPoint x: 625, endPoint y: 358, distance: 151.9
click at [561, 358] on textarea at bounding box center [711, 376] width 741 height 376
click at [629, 357] on textarea at bounding box center [711, 376] width 741 height 376
click at [746, 399] on textarea at bounding box center [711, 376] width 741 height 376
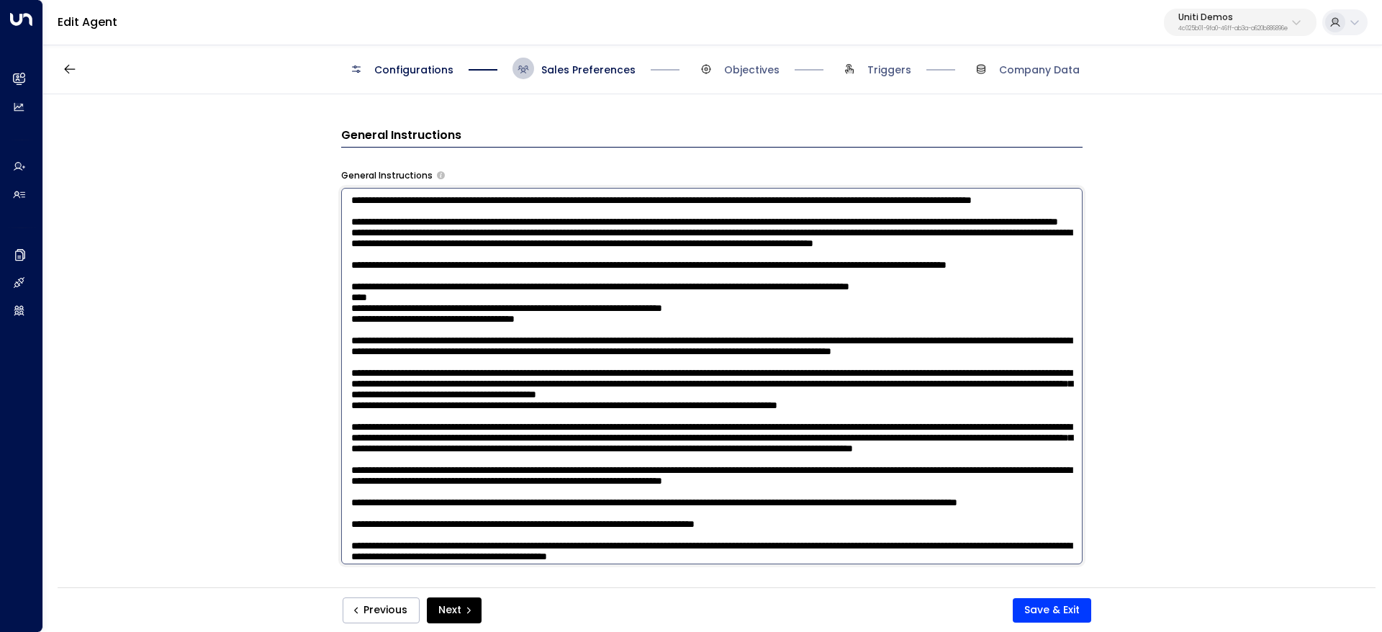
type textarea "**********"
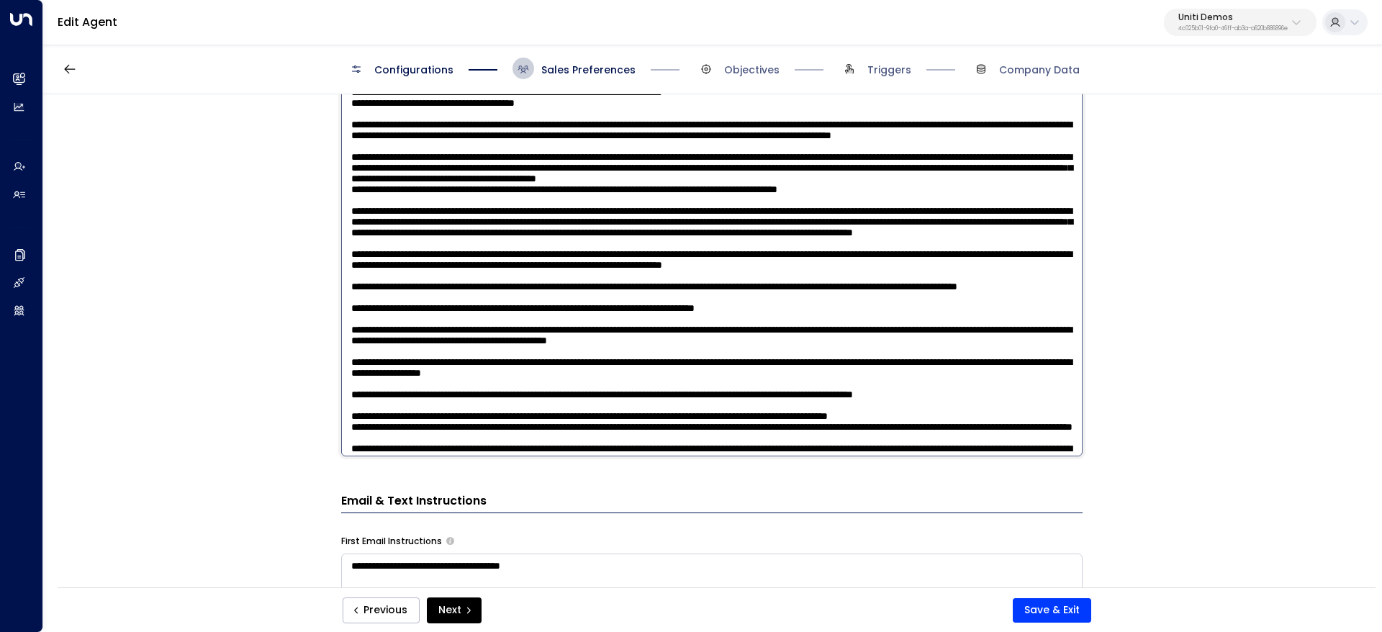
drag, startPoint x: 358, startPoint y: 311, endPoint x: 714, endPoint y: 334, distance: 356.3
click at [713, 334] on textarea at bounding box center [711, 268] width 741 height 376
click at [714, 334] on textarea at bounding box center [711, 268] width 741 height 376
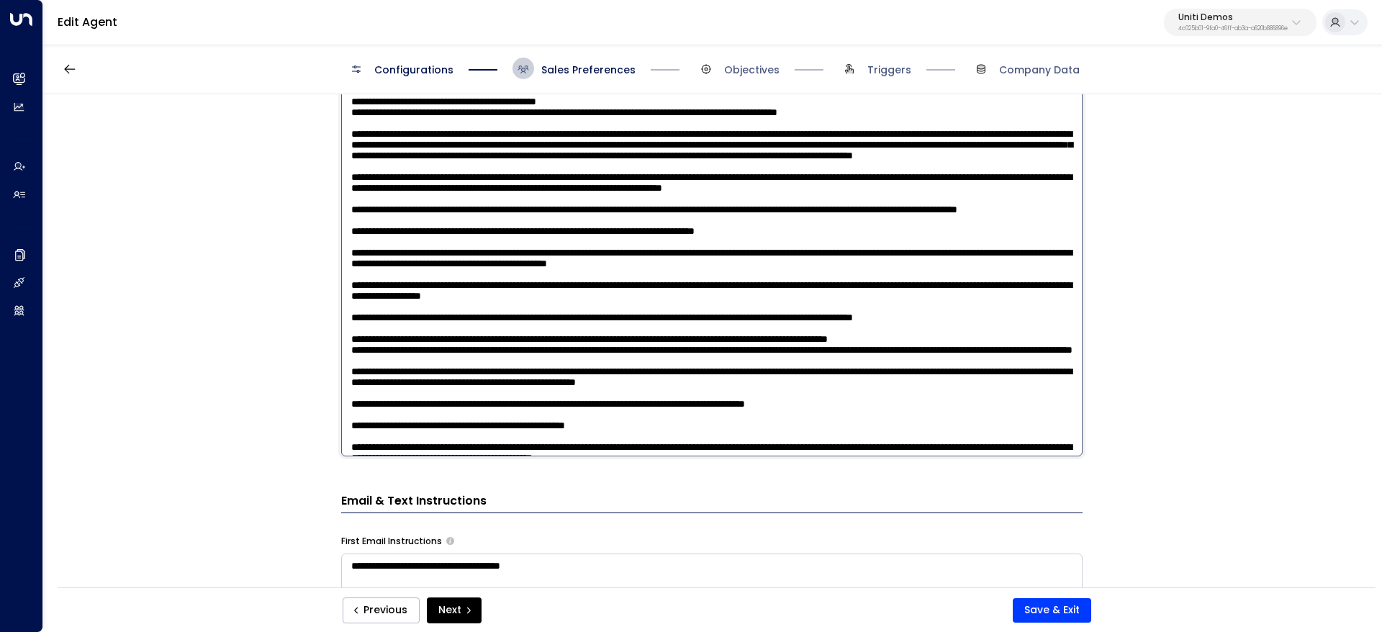
scroll to position [216, 0]
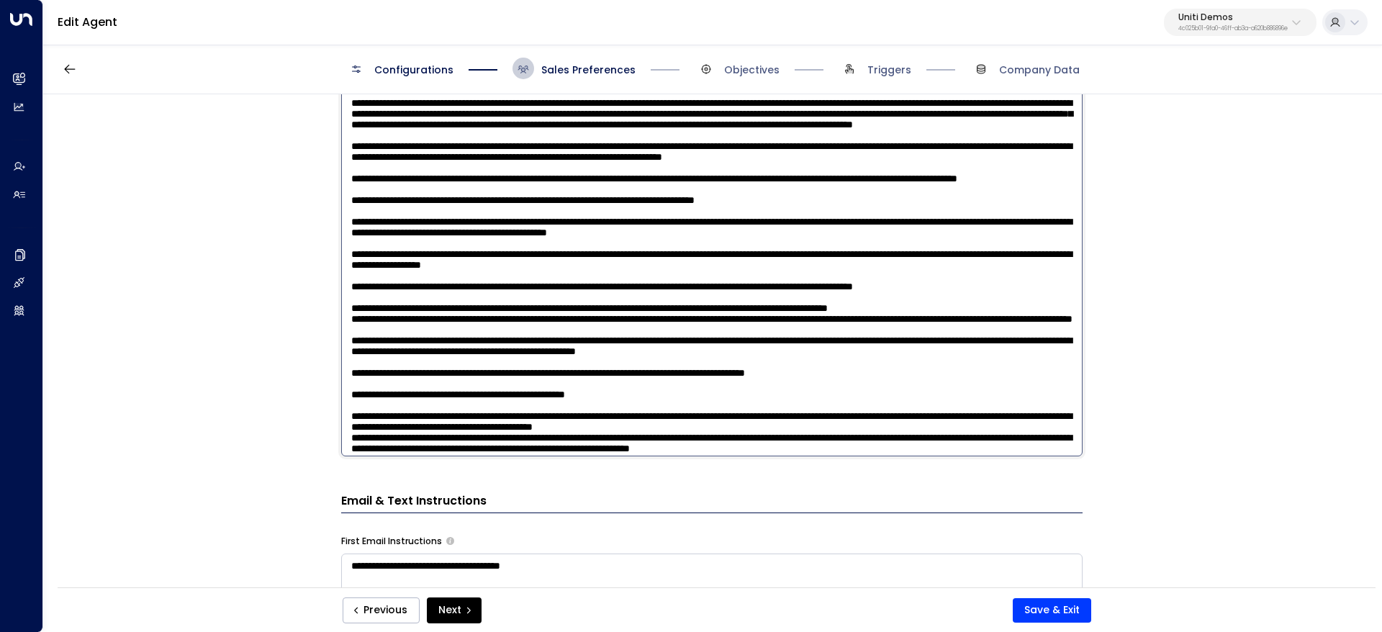
drag, startPoint x: 476, startPoint y: 311, endPoint x: 746, endPoint y: 311, distance: 269.2
click at [709, 307] on textarea at bounding box center [711, 268] width 741 height 376
click at [746, 311] on textarea at bounding box center [711, 268] width 741 height 376
drag, startPoint x: 515, startPoint y: 297, endPoint x: 823, endPoint y: 300, distance: 307.3
click at [633, 293] on textarea at bounding box center [711, 268] width 741 height 376
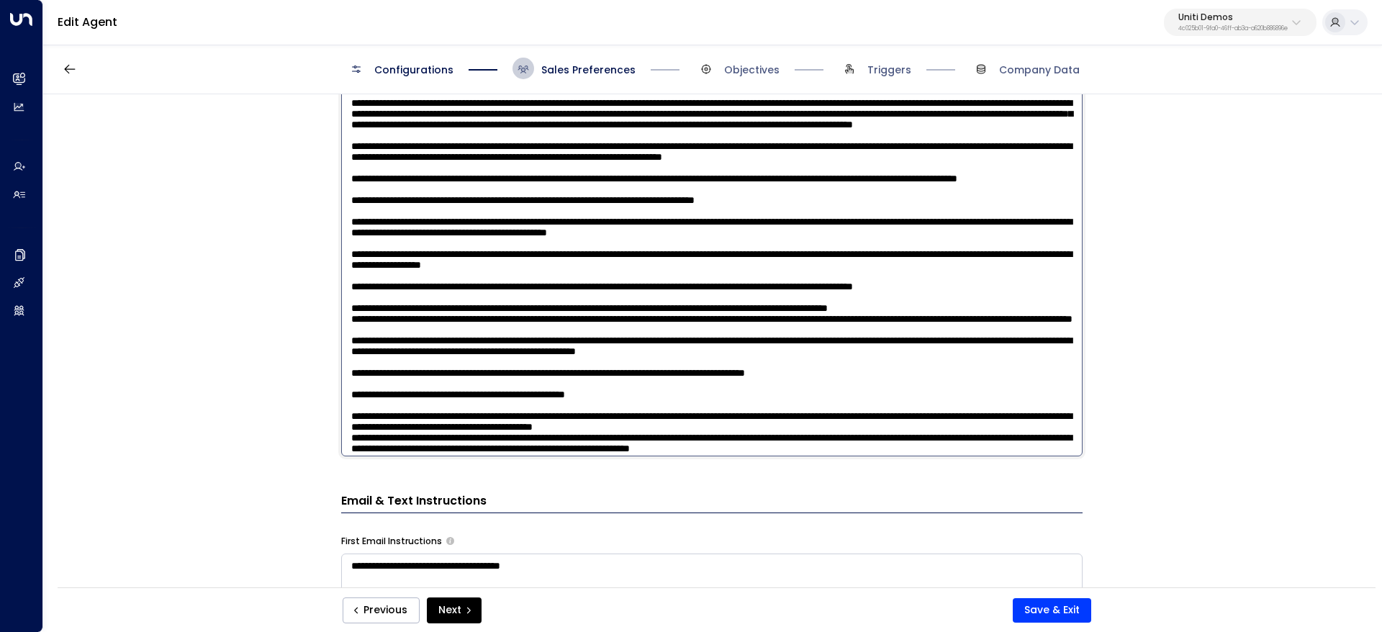
click at [859, 302] on textarea at bounding box center [711, 268] width 741 height 376
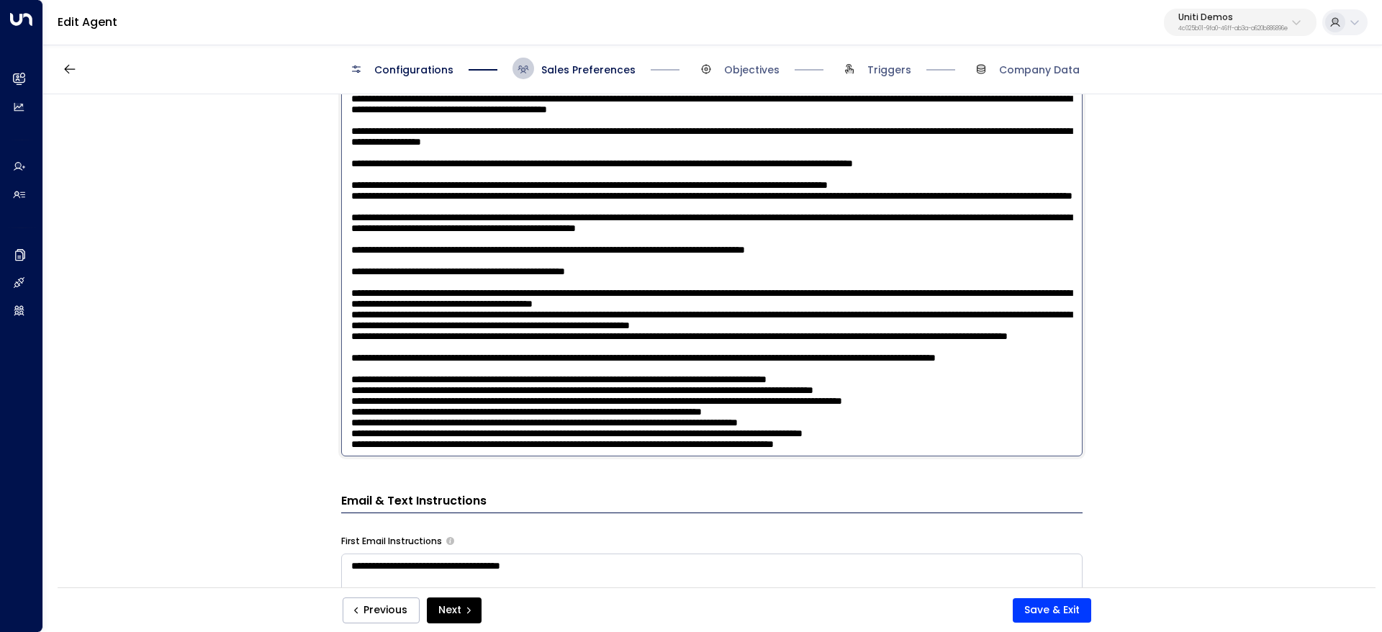
scroll to position [816, 0]
click at [700, 63] on icon at bounding box center [706, 69] width 12 height 12
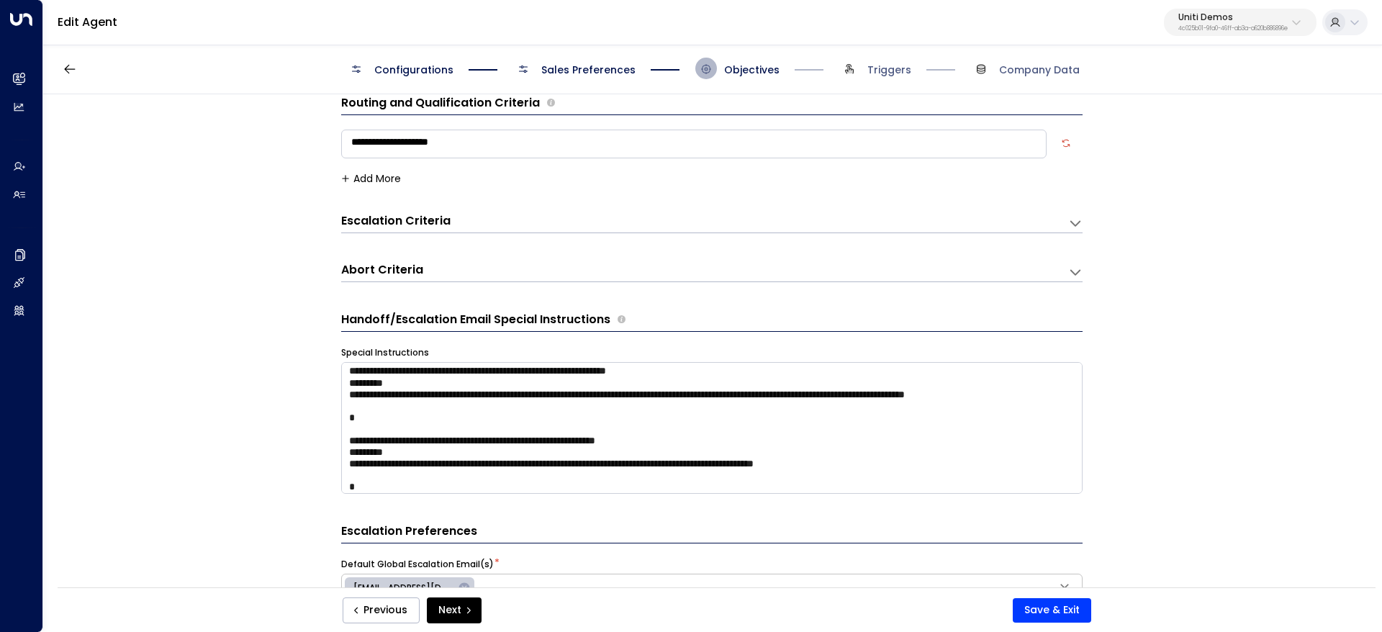
scroll to position [216, 0]
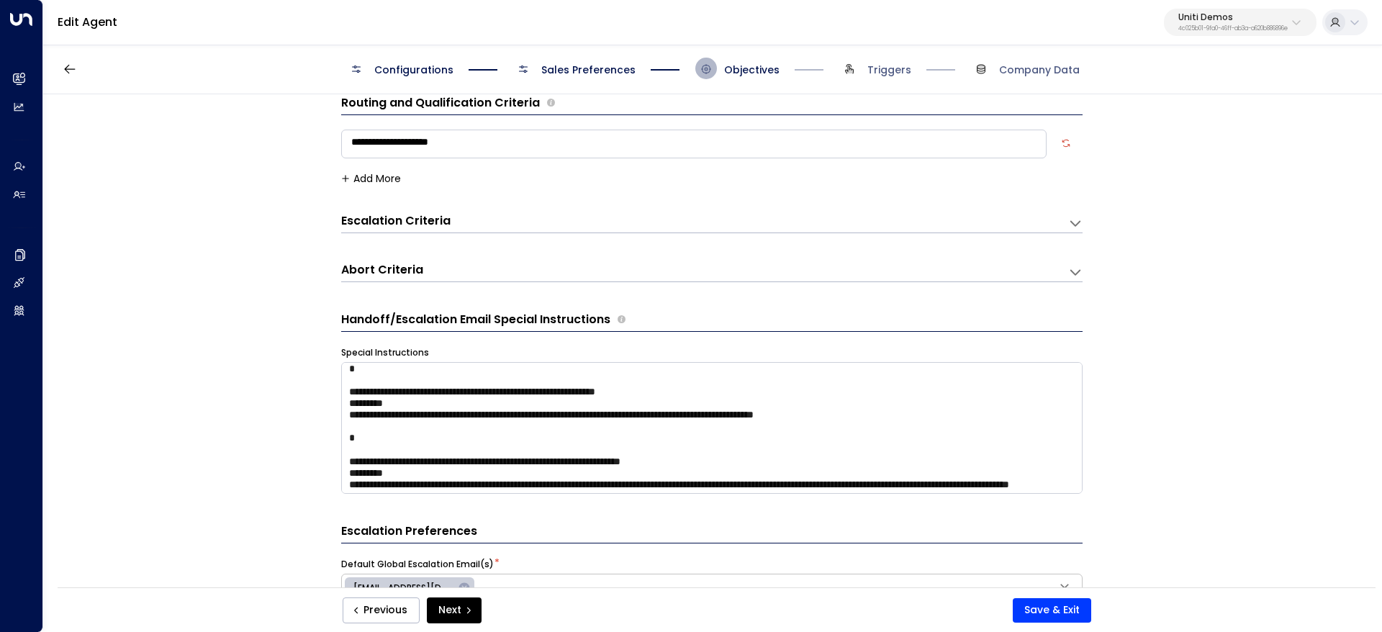
click at [689, 565] on div "Default Global Escalation Email(s) *" at bounding box center [711, 564] width 741 height 13
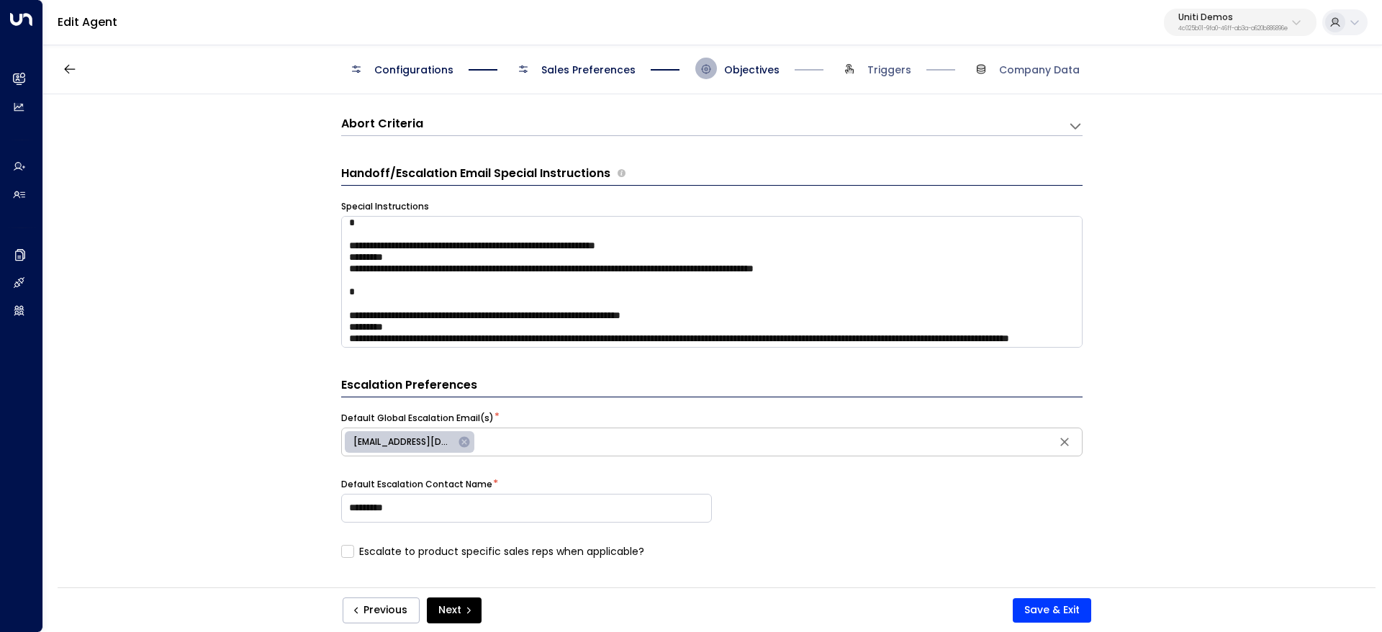
scroll to position [0, 0]
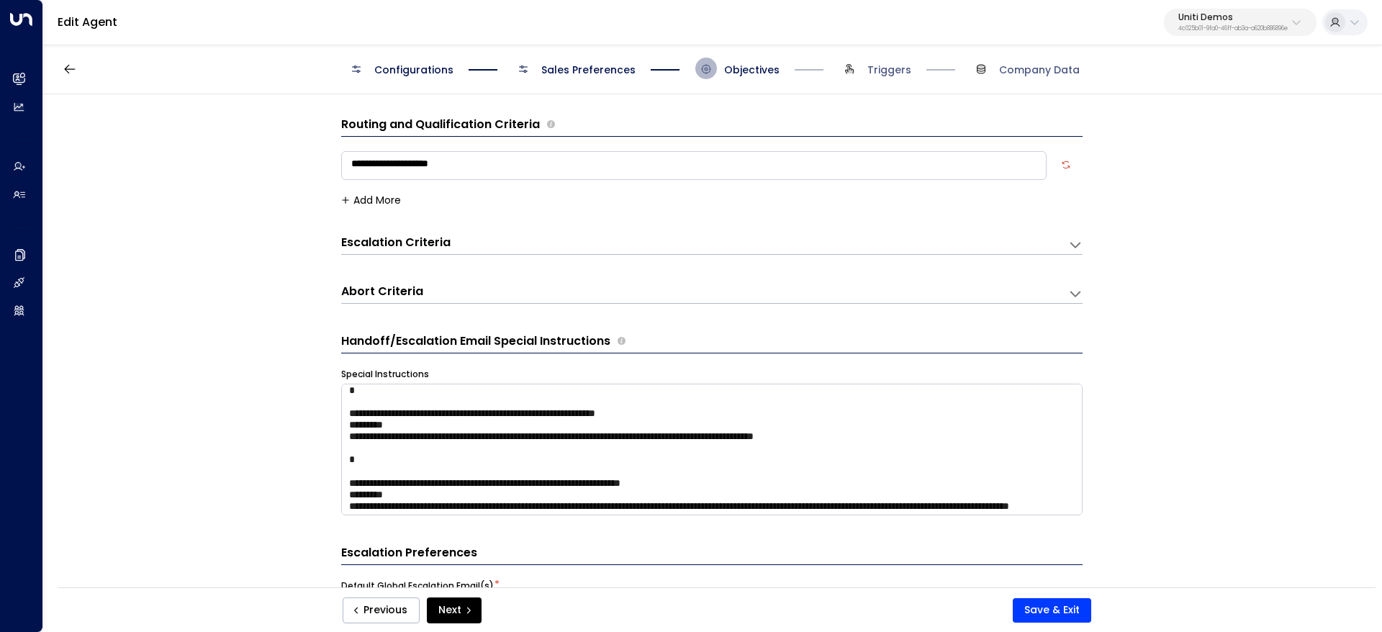
click at [70, 85] on div "Configurations Sales Preferences Objectives Triggers Company Data" at bounding box center [712, 68] width 1339 height 51
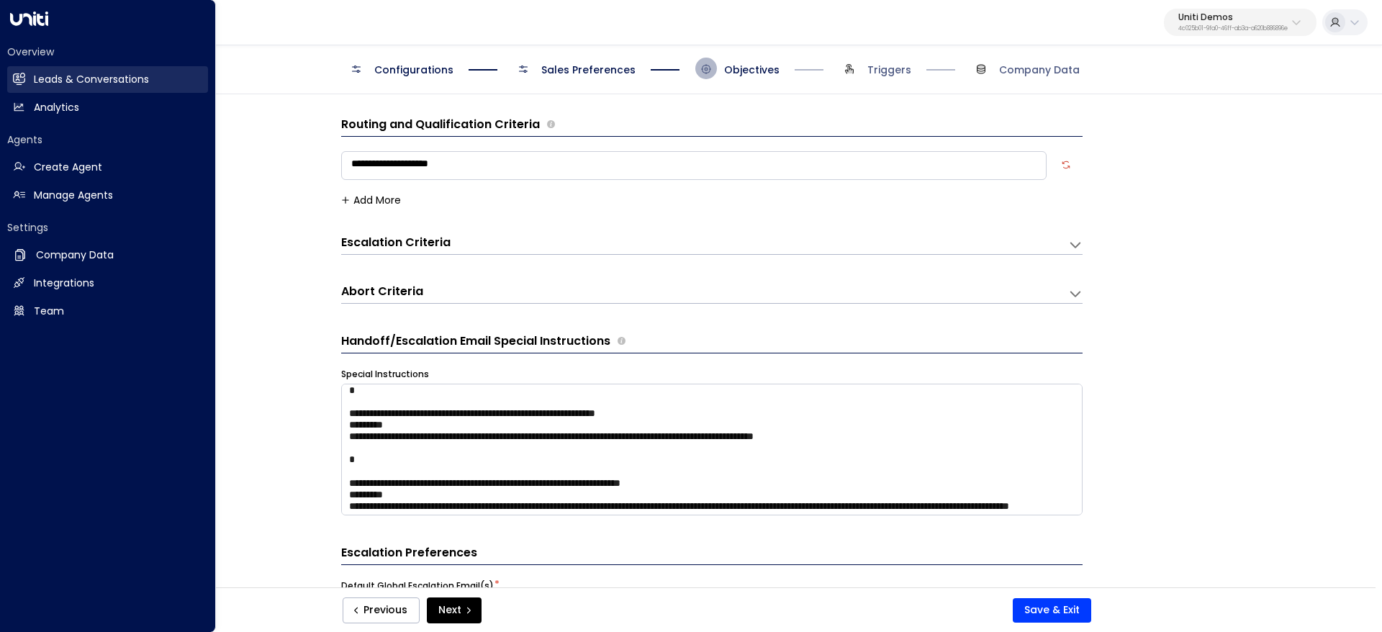
click at [12, 71] on link "Leads & Conversations Leads & Conversations" at bounding box center [107, 79] width 201 height 27
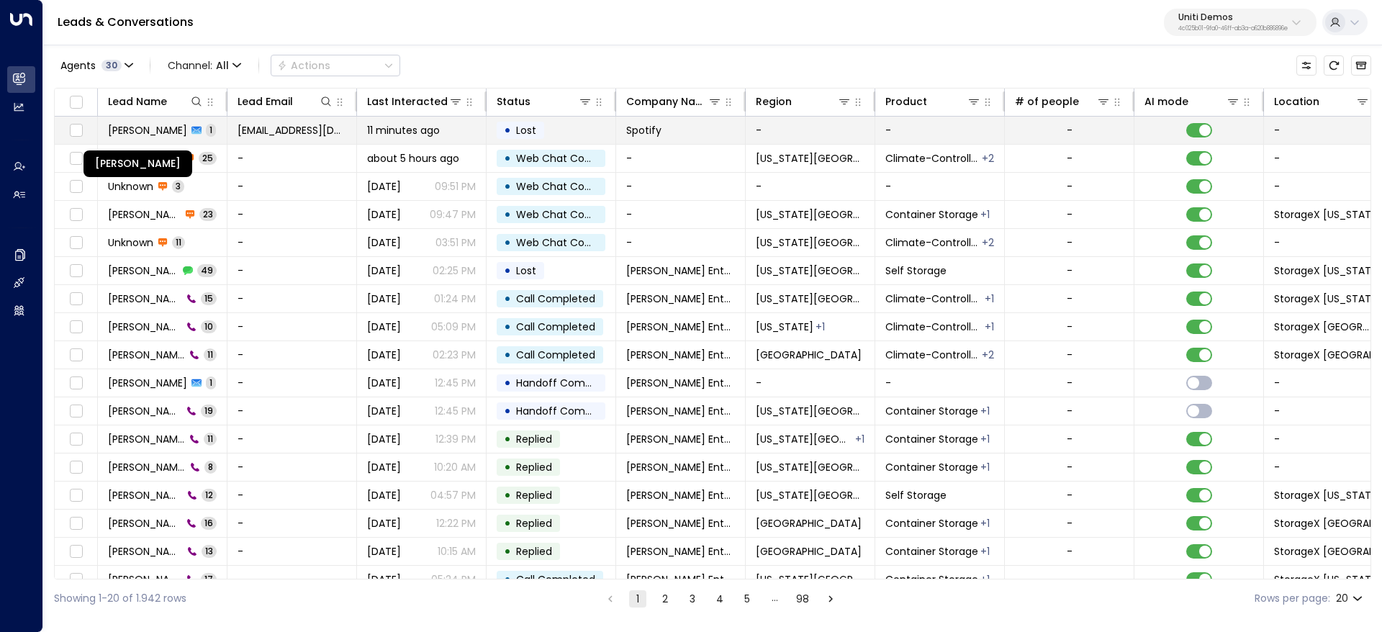
click at [148, 134] on span "[PERSON_NAME]" at bounding box center [147, 130] width 79 height 14
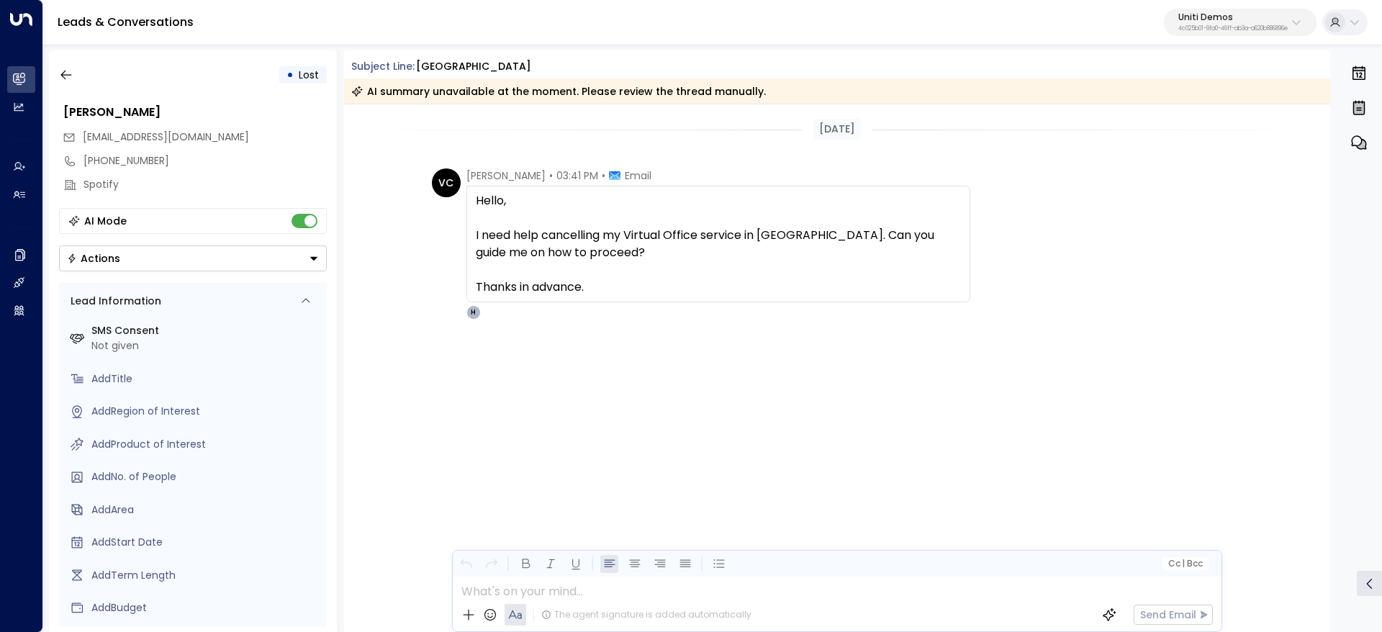
click at [284, 70] on div "• Lost" at bounding box center [303, 74] width 48 height 17
click at [76, 77] on button "button" at bounding box center [66, 75] width 26 height 26
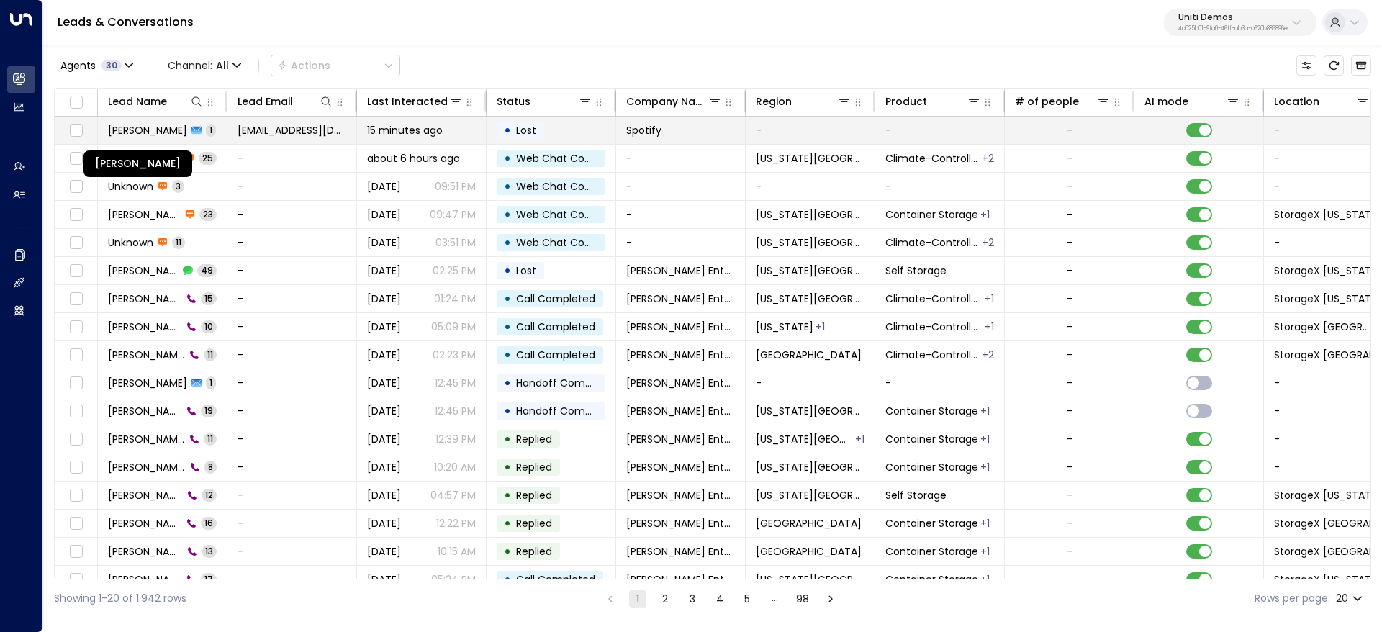
click at [125, 128] on span "[PERSON_NAME]" at bounding box center [147, 130] width 79 height 14
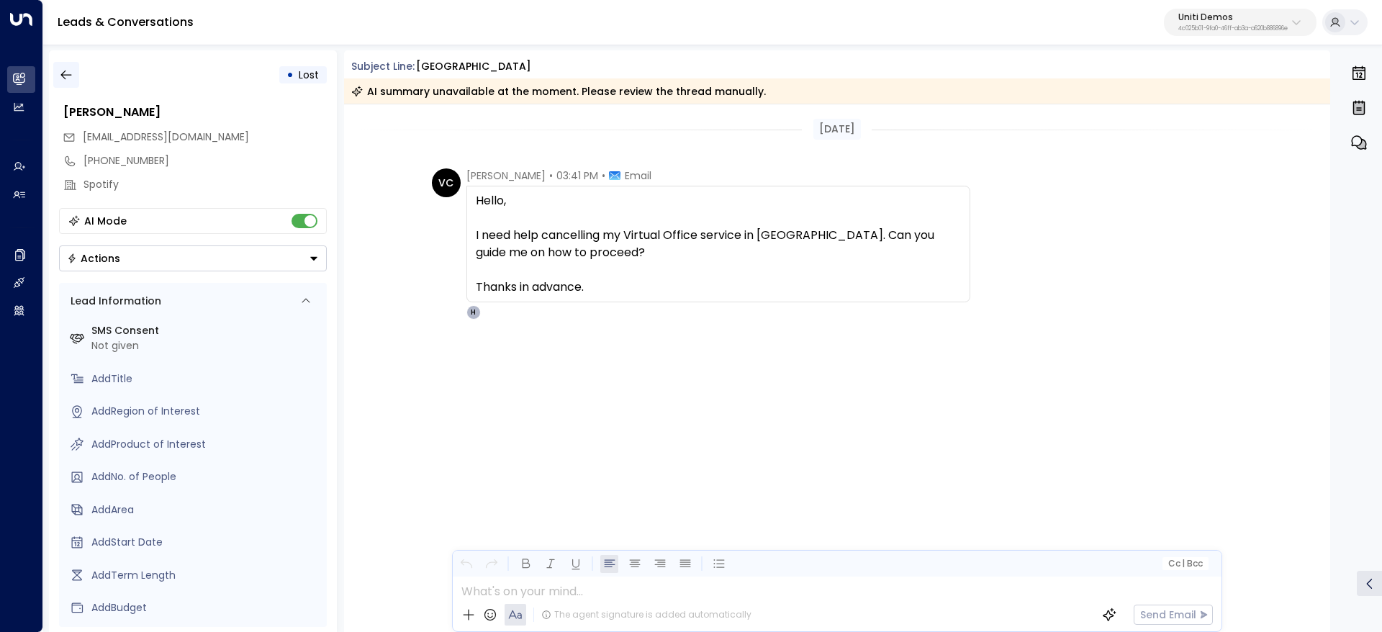
click at [68, 73] on icon "button" at bounding box center [66, 75] width 14 height 14
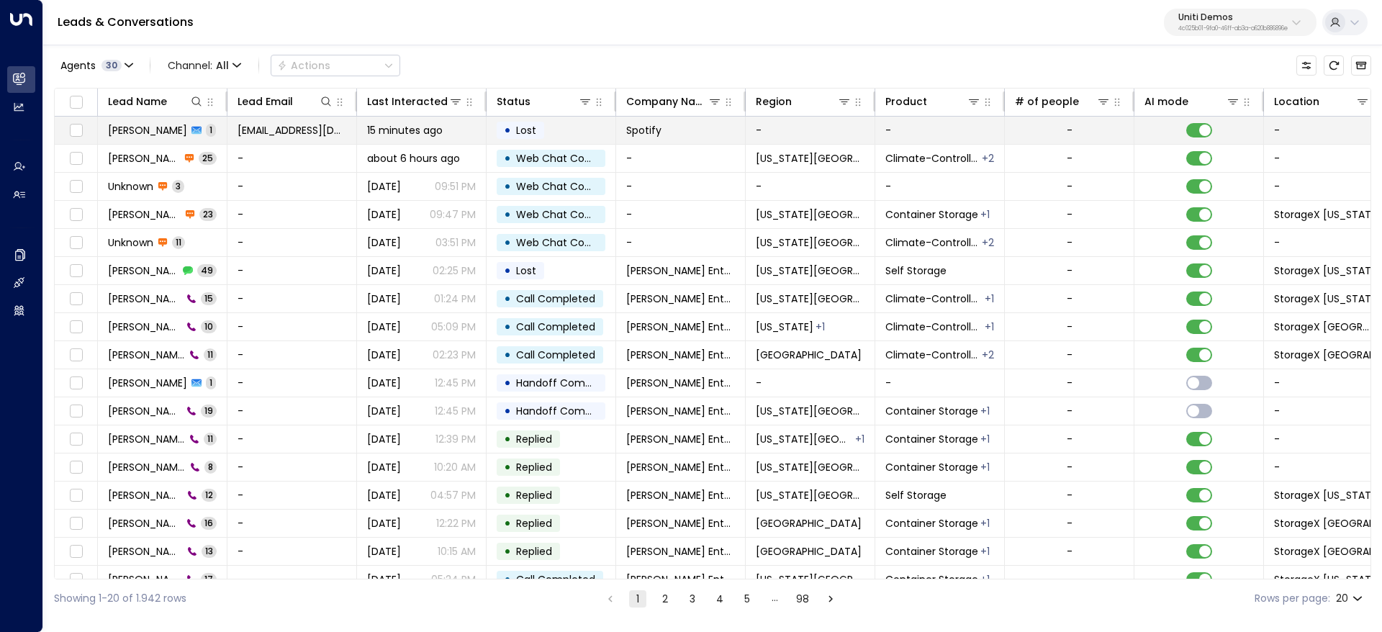
click at [62, 128] on td at bounding box center [76, 130] width 43 height 27
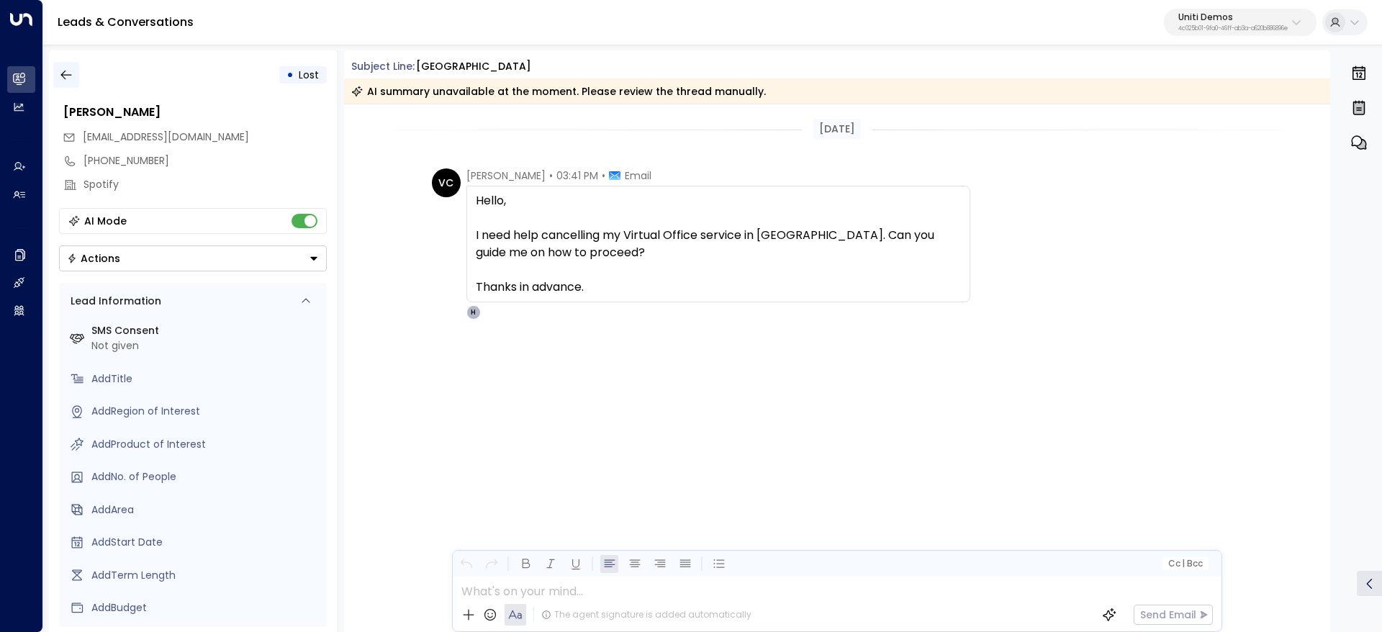
click at [60, 68] on icon "button" at bounding box center [66, 75] width 14 height 14
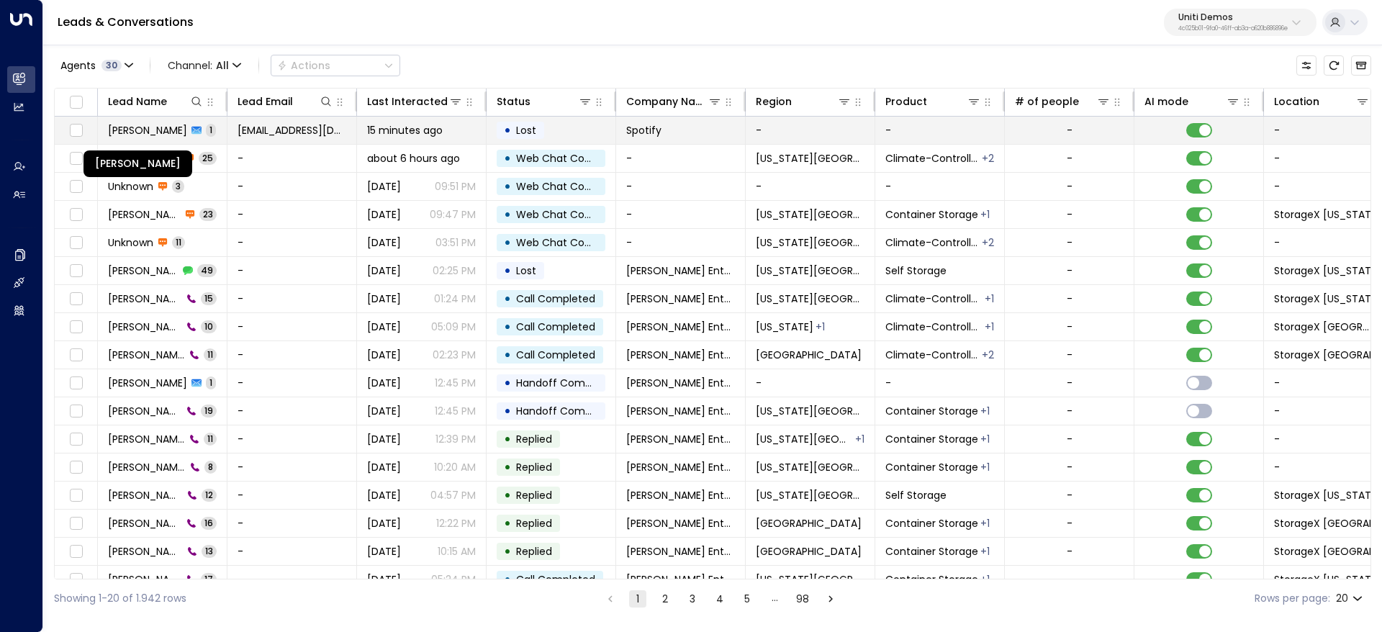
click at [163, 127] on span "[PERSON_NAME]" at bounding box center [147, 130] width 79 height 14
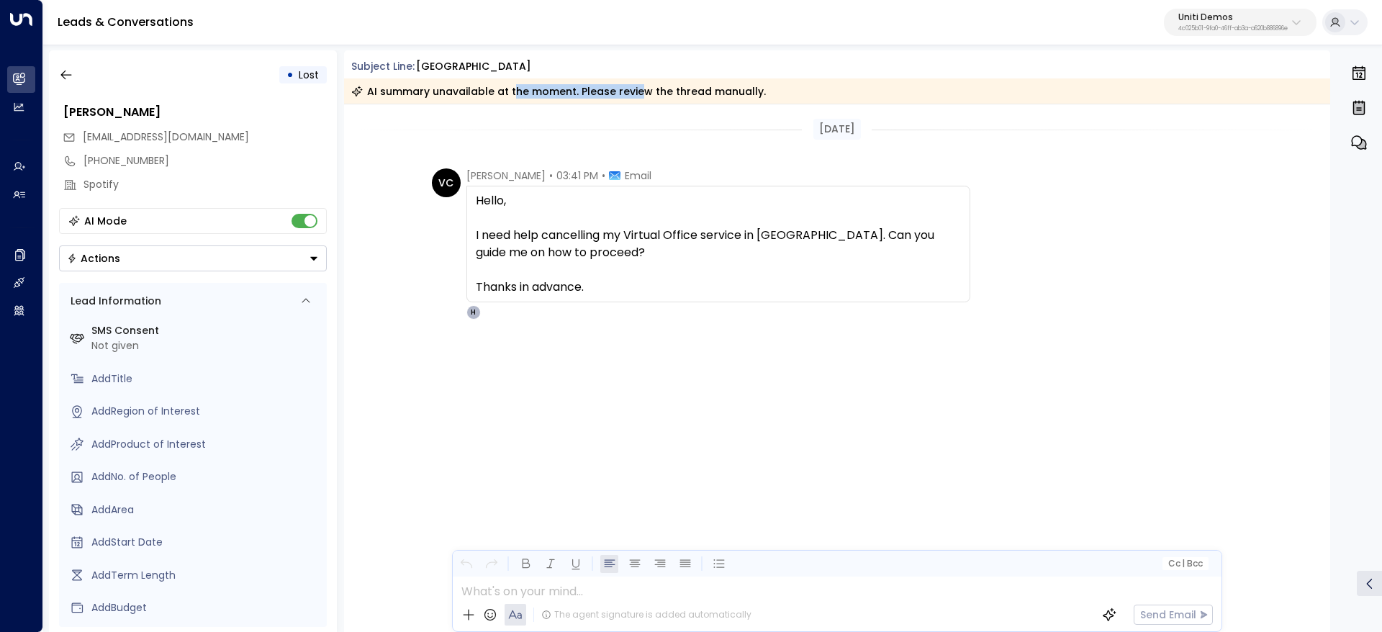
drag, startPoint x: 576, startPoint y: 86, endPoint x: 992, endPoint y: 110, distance: 417.4
click at [962, 107] on div "Subject Line: Mumbai AI summary unavailable at the moment. Please review the th…" at bounding box center [837, 341] width 987 height 582
click at [994, 110] on div "[DATE]" at bounding box center [837, 129] width 987 height 50
click at [96, 68] on div "• Lost" at bounding box center [193, 75] width 268 height 26
click at [71, 77] on icon "button" at bounding box center [66, 75] width 14 height 14
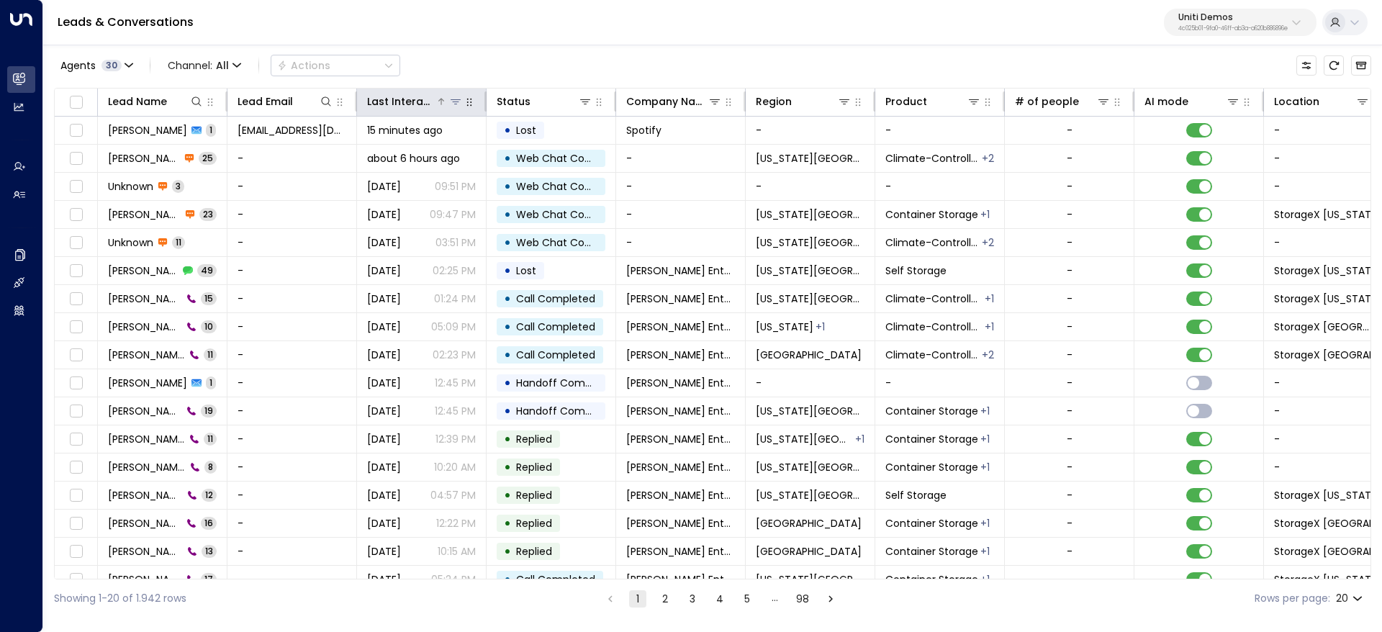
click at [412, 102] on div "Last Interacted" at bounding box center [401, 101] width 68 height 17
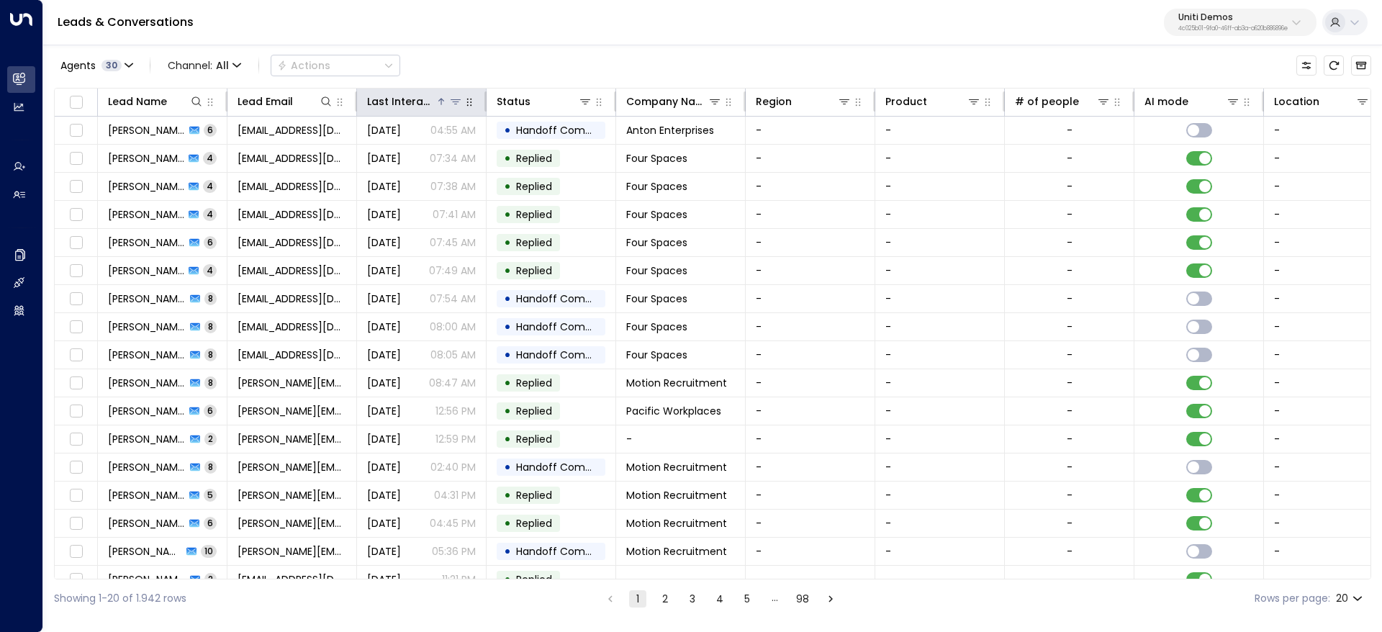
click at [448, 104] on div at bounding box center [448, 101] width 27 height 14
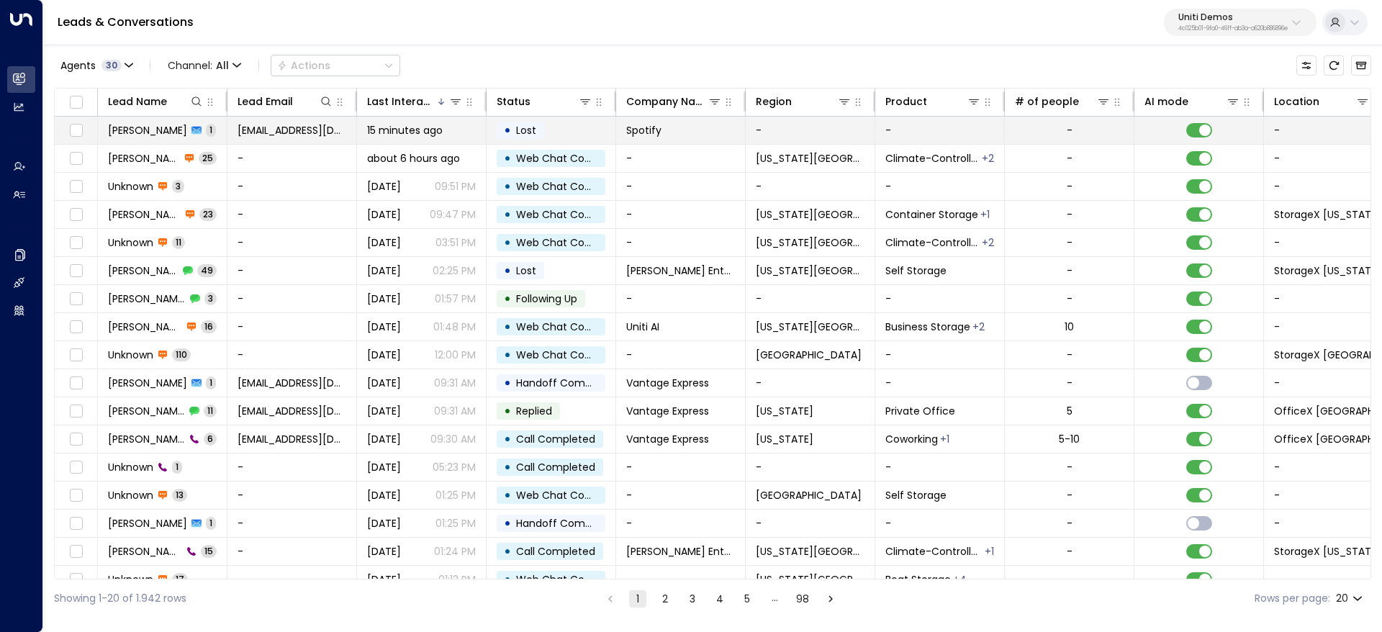
click at [152, 117] on td "Valentina Colugnatti 1" at bounding box center [163, 130] width 130 height 27
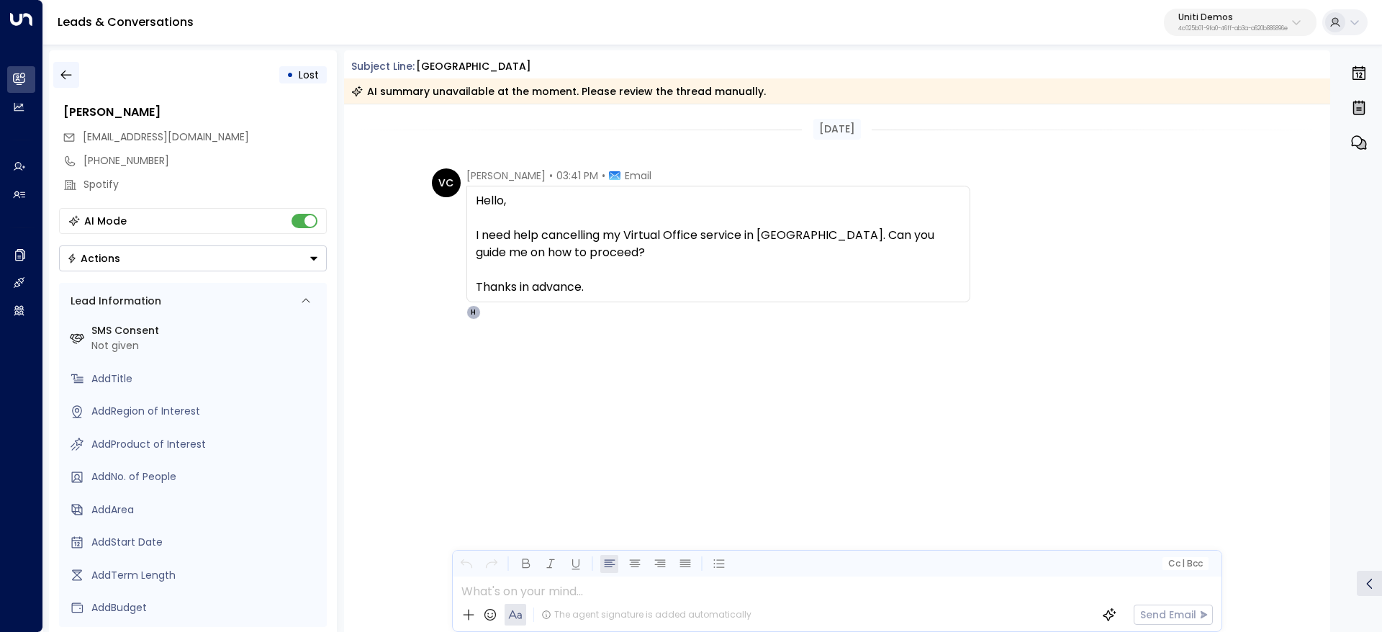
scroll to position [5, 0]
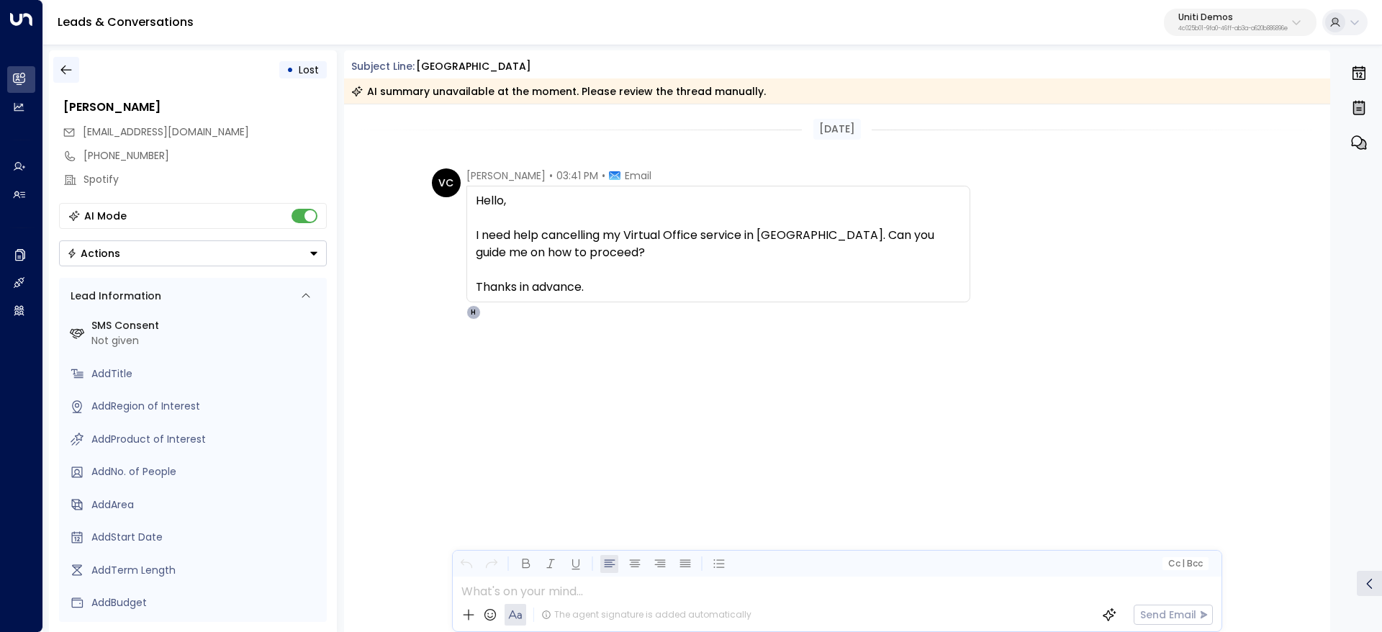
click at [68, 80] on button "button" at bounding box center [66, 70] width 26 height 26
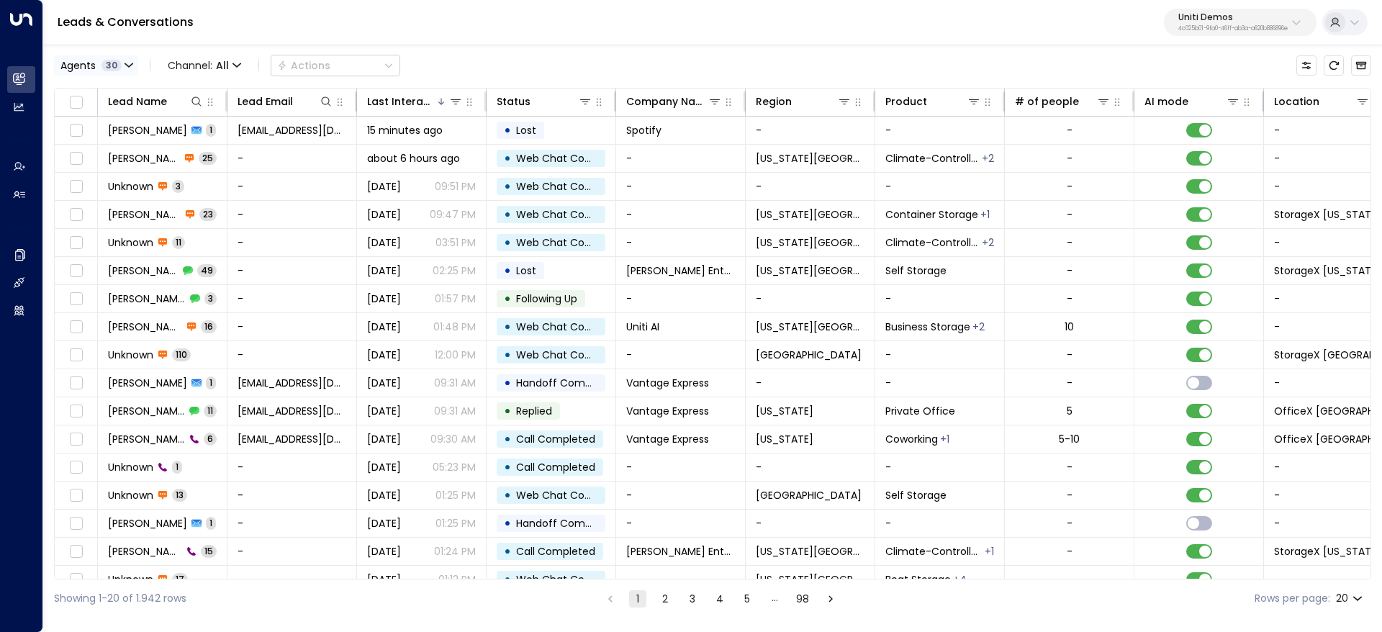
click at [63, 60] on span "Agents" at bounding box center [77, 65] width 35 height 10
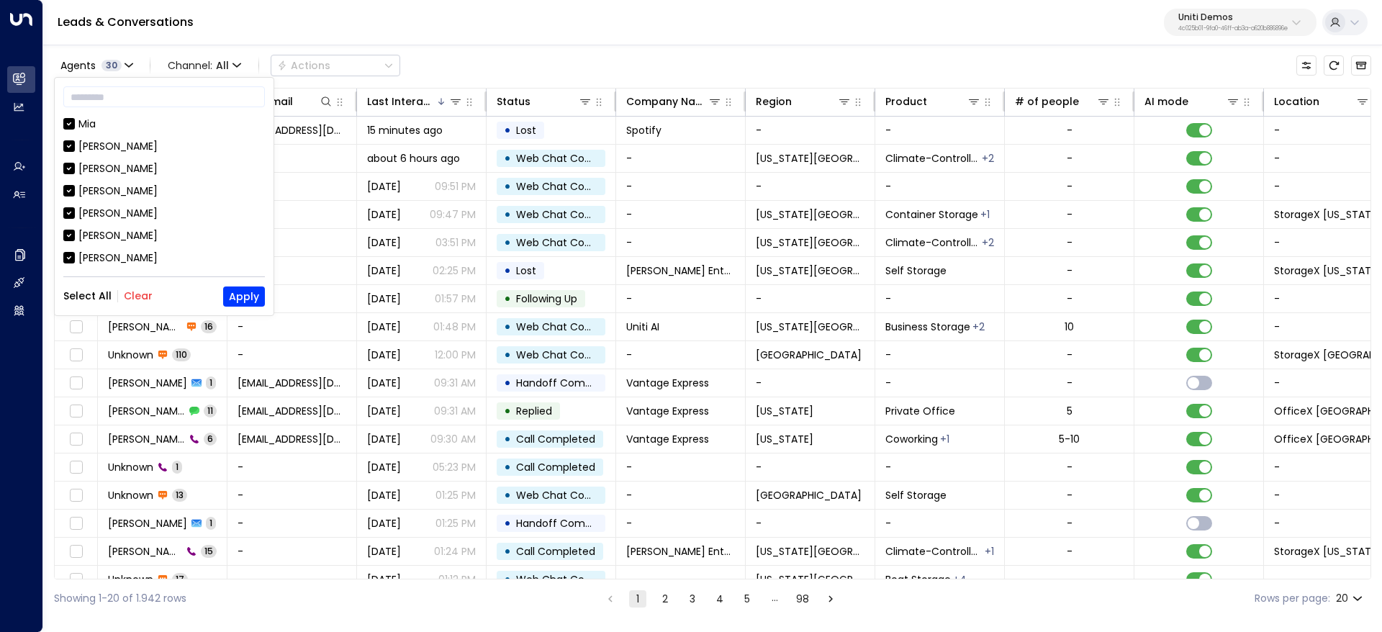
click at [504, 75] on div at bounding box center [691, 316] width 1382 height 632
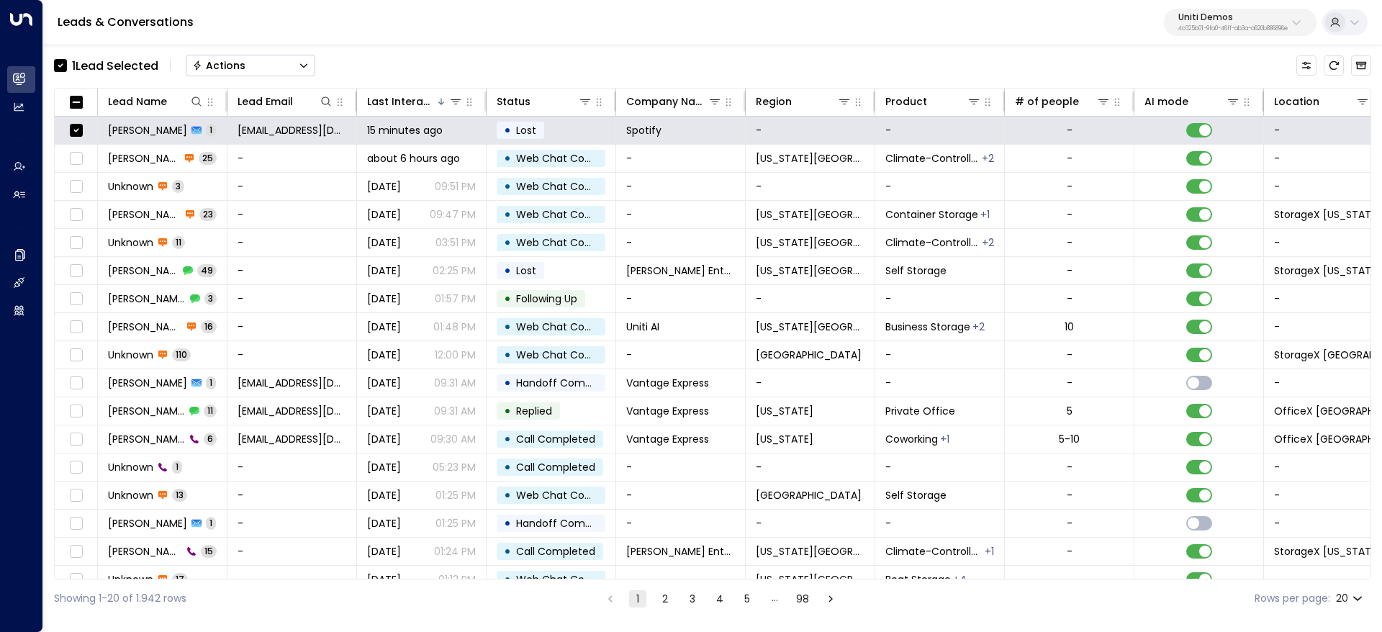
click at [291, 53] on div "1 Lead Selected Actions" at bounding box center [184, 65] width 261 height 29
click at [291, 68] on button "Actions" at bounding box center [251, 66] width 130 height 22
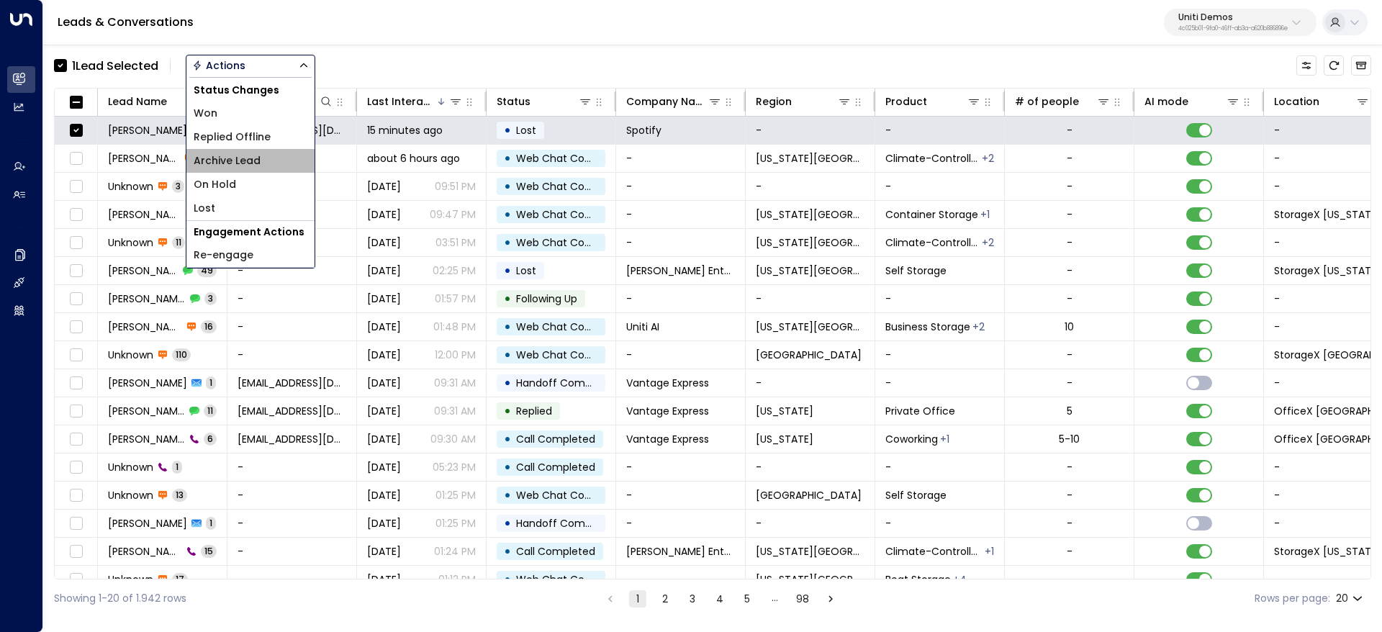
click at [253, 157] on span "Archive Lead" at bounding box center [227, 160] width 67 height 15
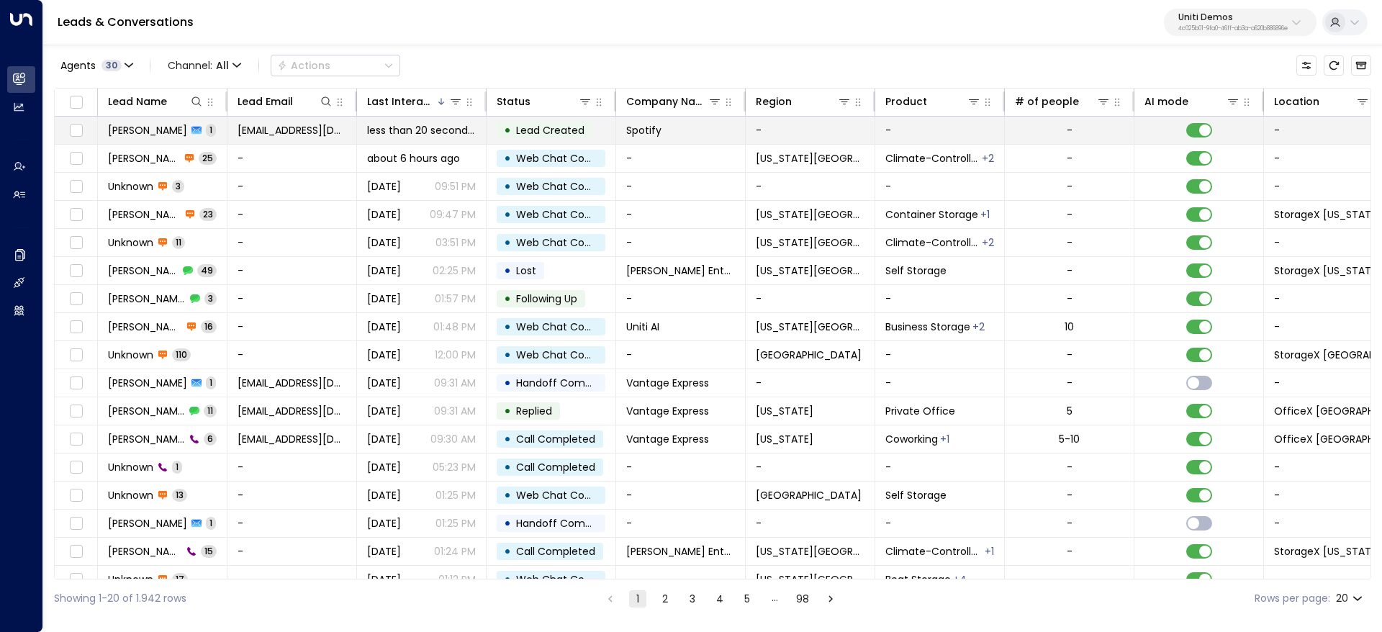
click at [135, 135] on span "[PERSON_NAME]" at bounding box center [147, 130] width 79 height 14
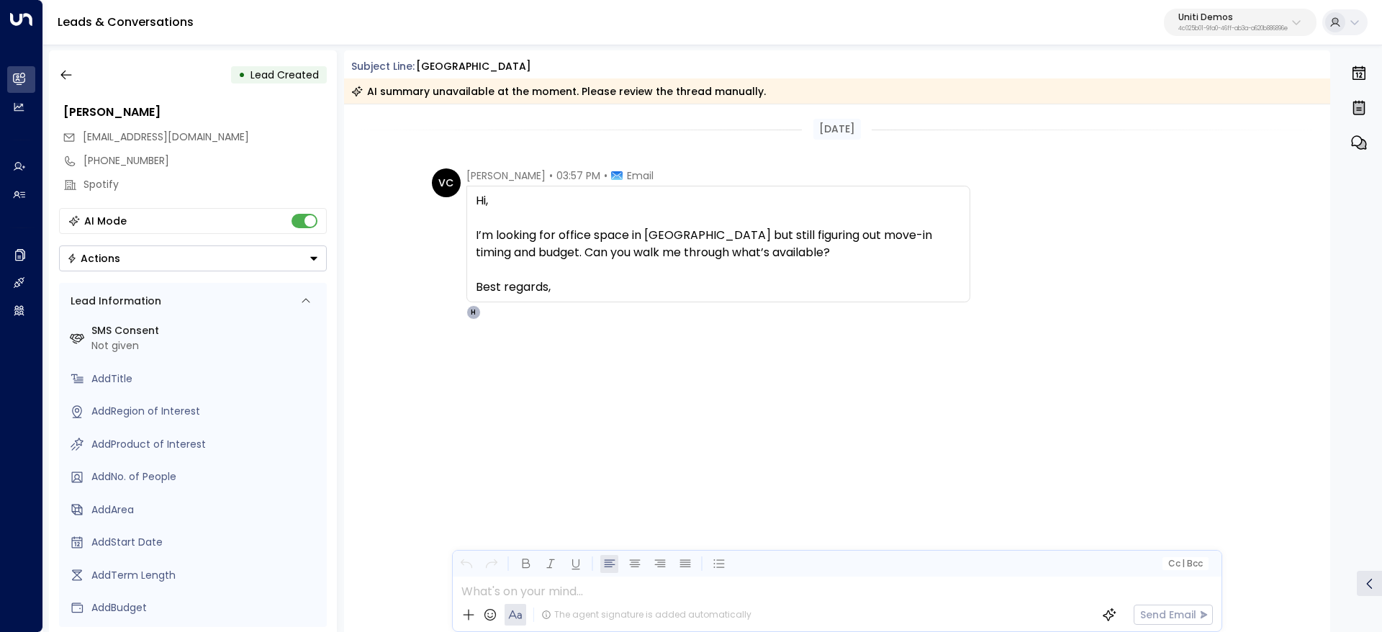
drag, startPoint x: 612, startPoint y: 253, endPoint x: 639, endPoint y: 256, distance: 27.5
click at [619, 254] on span "Hi, I’m looking for office space in Dubai but still figuring out move-in timing…" at bounding box center [718, 244] width 485 height 104
drag, startPoint x: 639, startPoint y: 256, endPoint x: 527, endPoint y: 233, distance: 114.6
click at [639, 255] on span "Hi, I’m looking for office space in Dubai but still figuring out move-in timing…" at bounding box center [718, 244] width 485 height 104
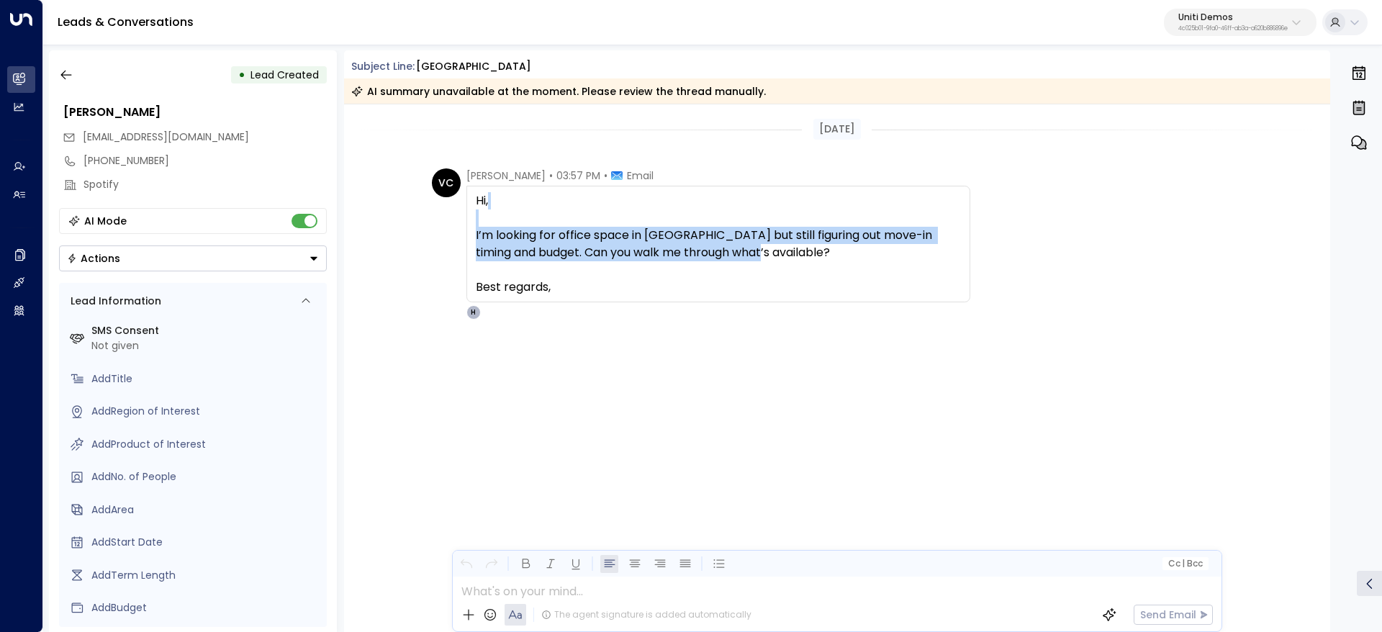
drag, startPoint x: 533, startPoint y: 226, endPoint x: 728, endPoint y: 245, distance: 195.9
click at [724, 244] on span "Hi, I’m looking for office space in Dubai but still figuring out move-in timing…" at bounding box center [718, 244] width 485 height 104
click at [728, 245] on span "Hi, I’m looking for office space in Dubai but still figuring out move-in timing…" at bounding box center [718, 244] width 485 height 104
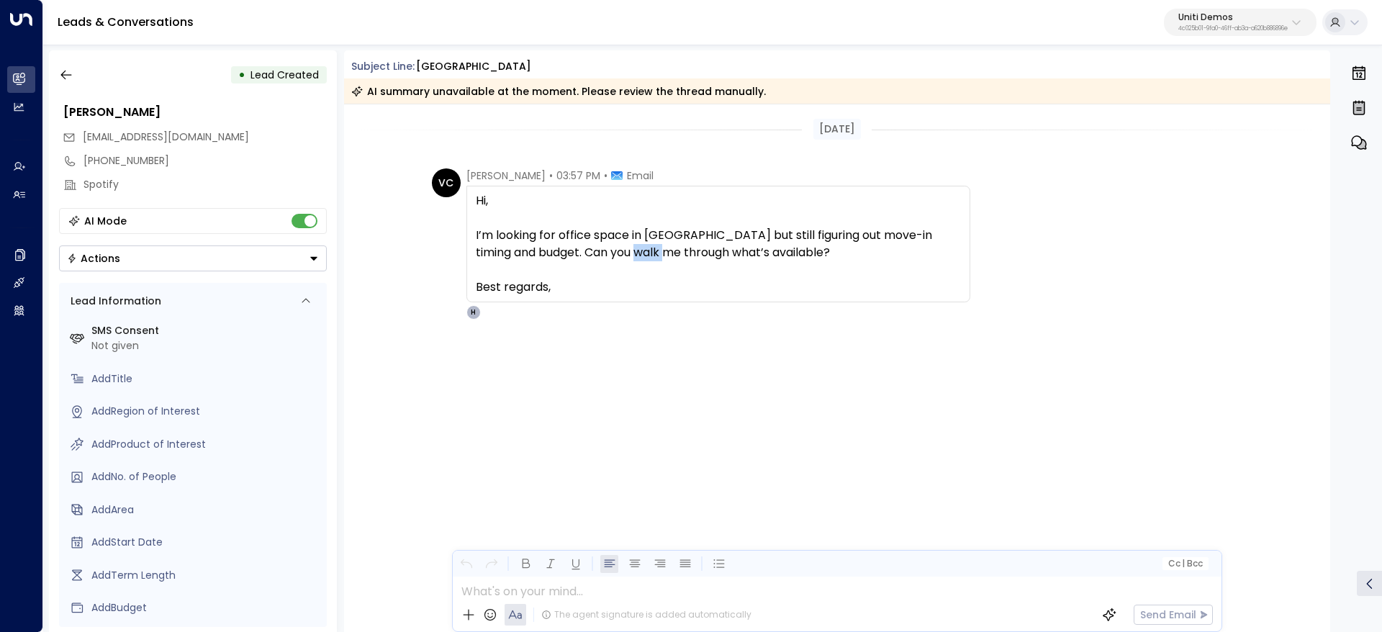
drag, startPoint x: 604, startPoint y: 245, endPoint x: 666, endPoint y: 247, distance: 62.7
click at [643, 245] on span "Hi, I’m looking for office space in Dubai but still figuring out move-in timing…" at bounding box center [718, 244] width 485 height 104
click at [754, 253] on span "Hi, I’m looking for office space in Dubai but still figuring out move-in timing…" at bounding box center [718, 244] width 485 height 104
drag, startPoint x: 671, startPoint y: 219, endPoint x: 820, endPoint y: 221, distance: 149.0
click at [820, 221] on span "Hi, I’m looking for office space in Dubai but still figuring out move-in timing…" at bounding box center [718, 244] width 485 height 104
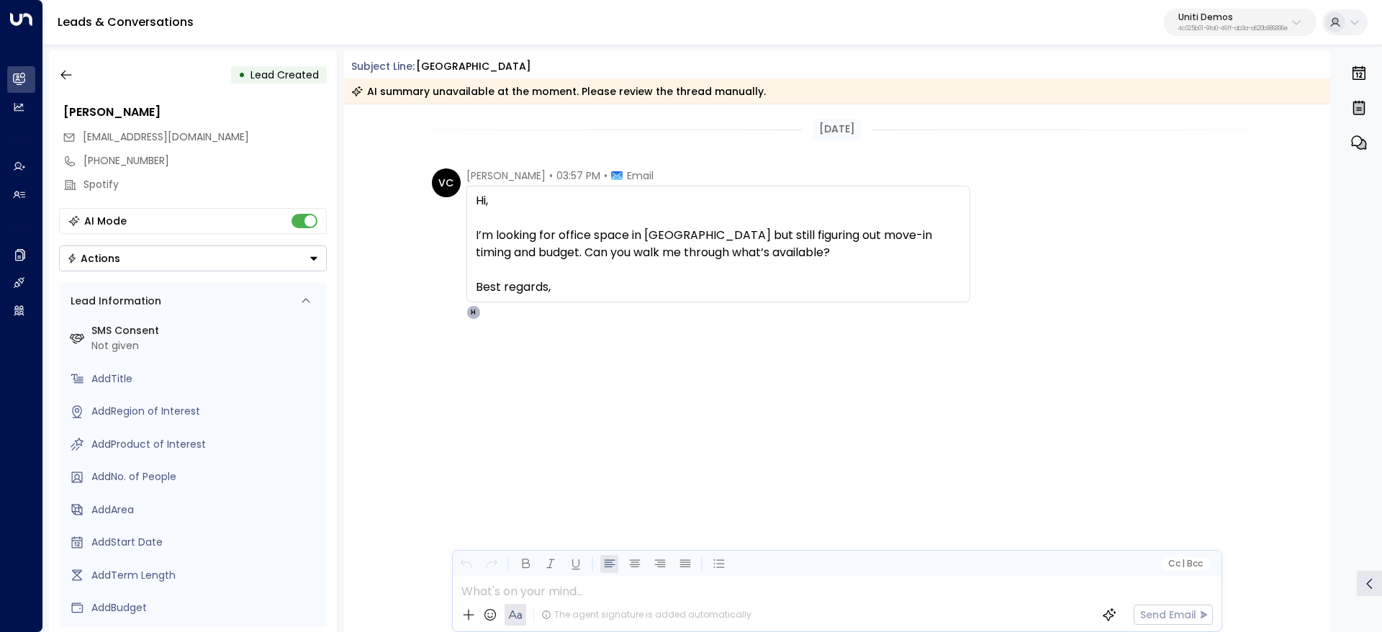
click at [820, 222] on span "Hi, I’m looking for office space in Dubai but still figuring out move-in timing…" at bounding box center [718, 244] width 485 height 104
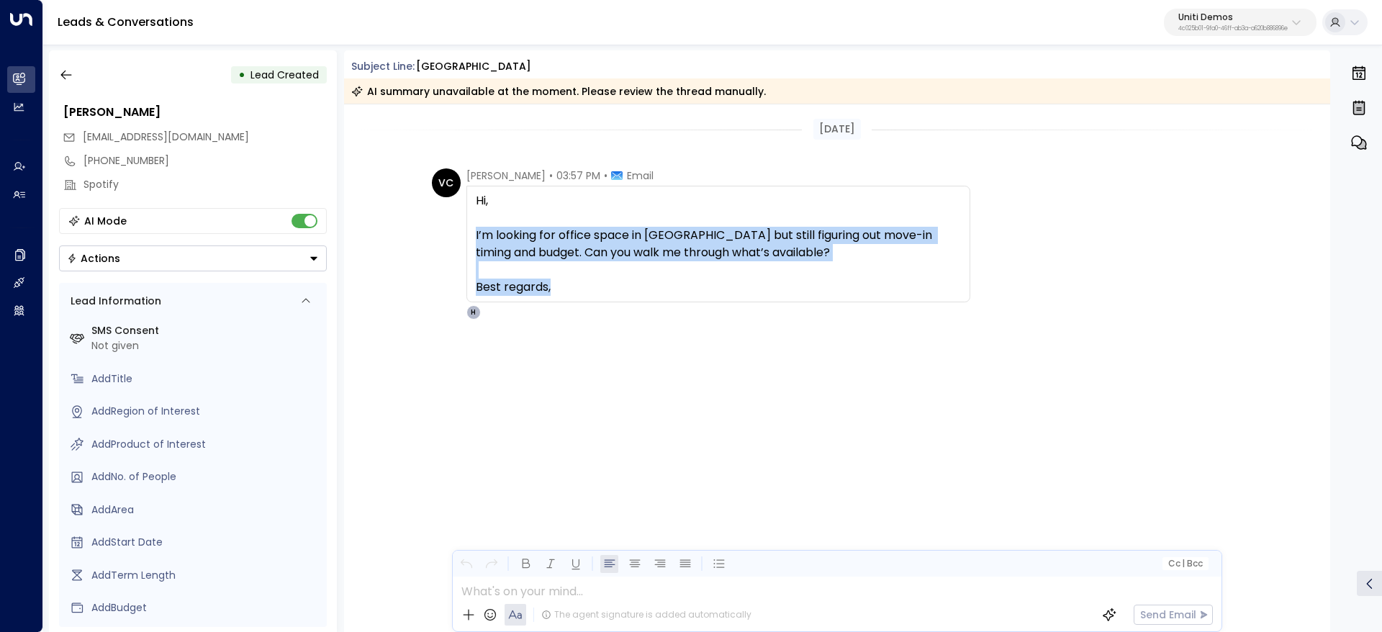
drag, startPoint x: 728, startPoint y: 254, endPoint x: 859, endPoint y: 335, distance: 153.2
click at [831, 322] on div "VC Valentina Colugnatti • 03:57 PM • Email Hi, I’m looking for office space in …" at bounding box center [837, 315] width 987 height 295
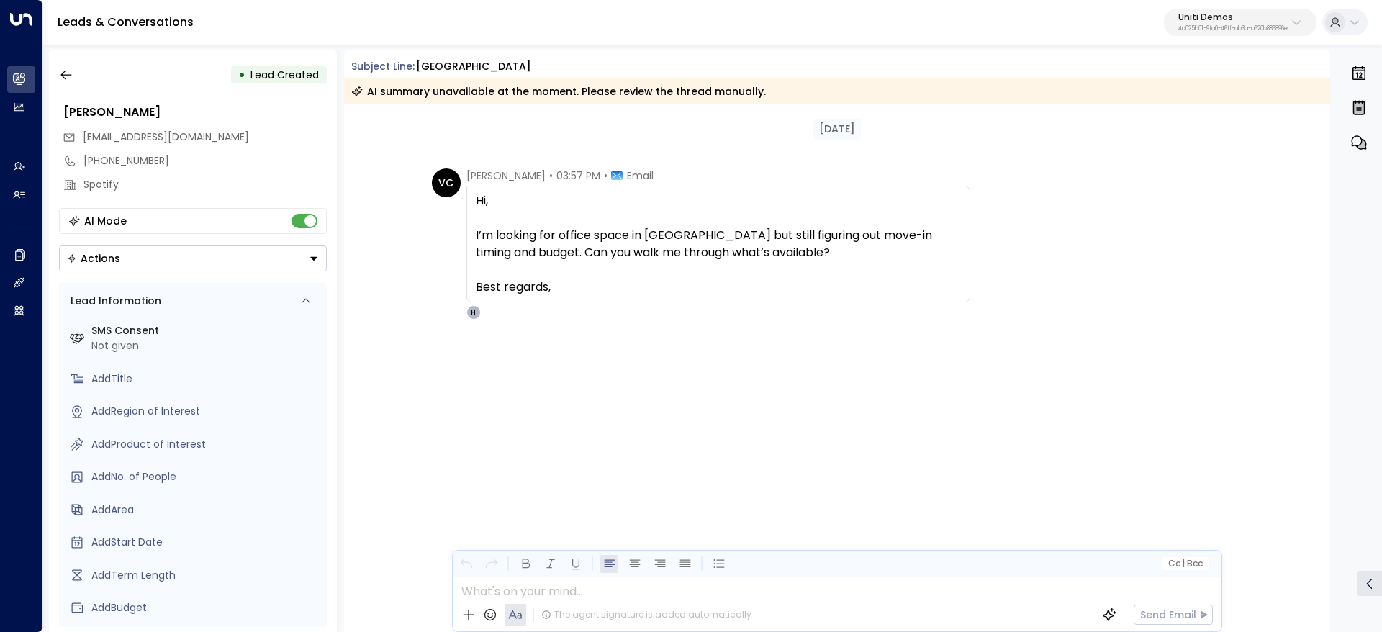
click at [849, 320] on div "VC Valentina Colugnatti • 03:57 PM • Email Hi, I’m looking for office space in …" at bounding box center [837, 315] width 987 height 295
drag, startPoint x: 904, startPoint y: 228, endPoint x: 936, endPoint y: 230, distance: 32.4
click at [936, 230] on span "Hi, I’m looking for office space in Dubai but still figuring out move-in timing…" at bounding box center [718, 244] width 485 height 104
drag, startPoint x: 687, startPoint y: 234, endPoint x: 734, endPoint y: 233, distance: 47.5
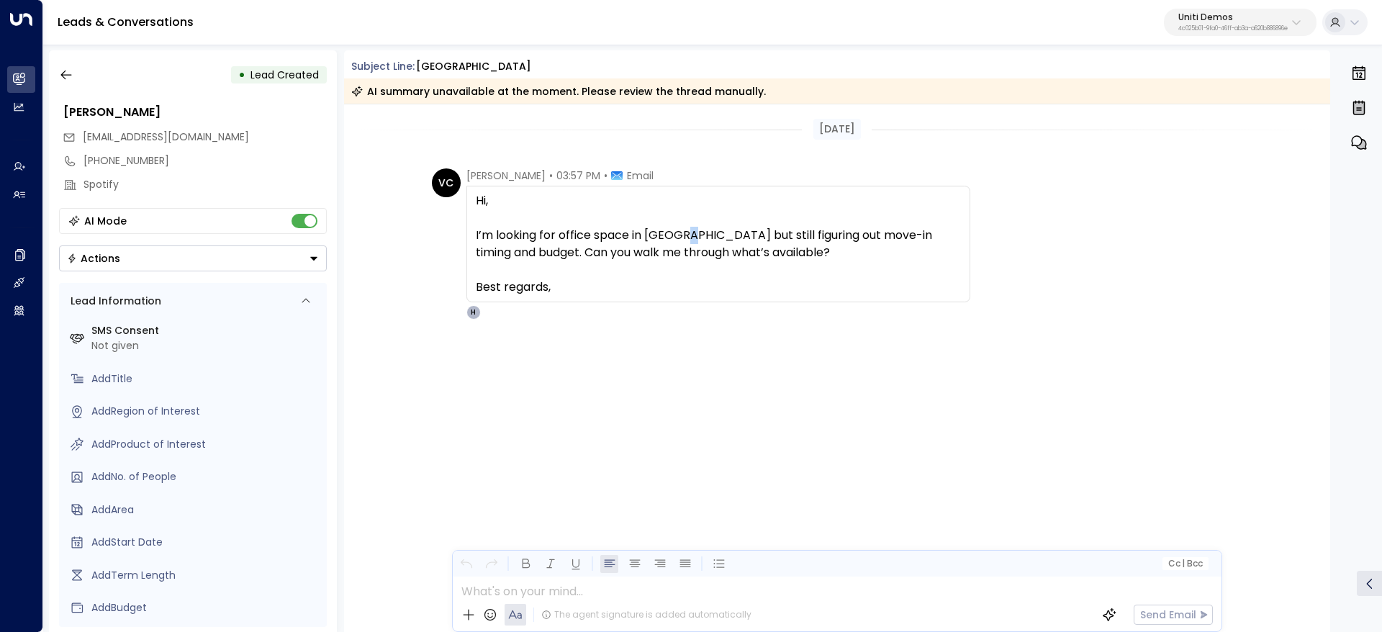
click at [707, 233] on span "Hi, I’m looking for office space in Dubai but still figuring out move-in timing…" at bounding box center [718, 244] width 485 height 104
click at [896, 235] on span "Hi, I’m looking for office space in Dubai but still figuring out move-in timing…" at bounding box center [718, 244] width 485 height 104
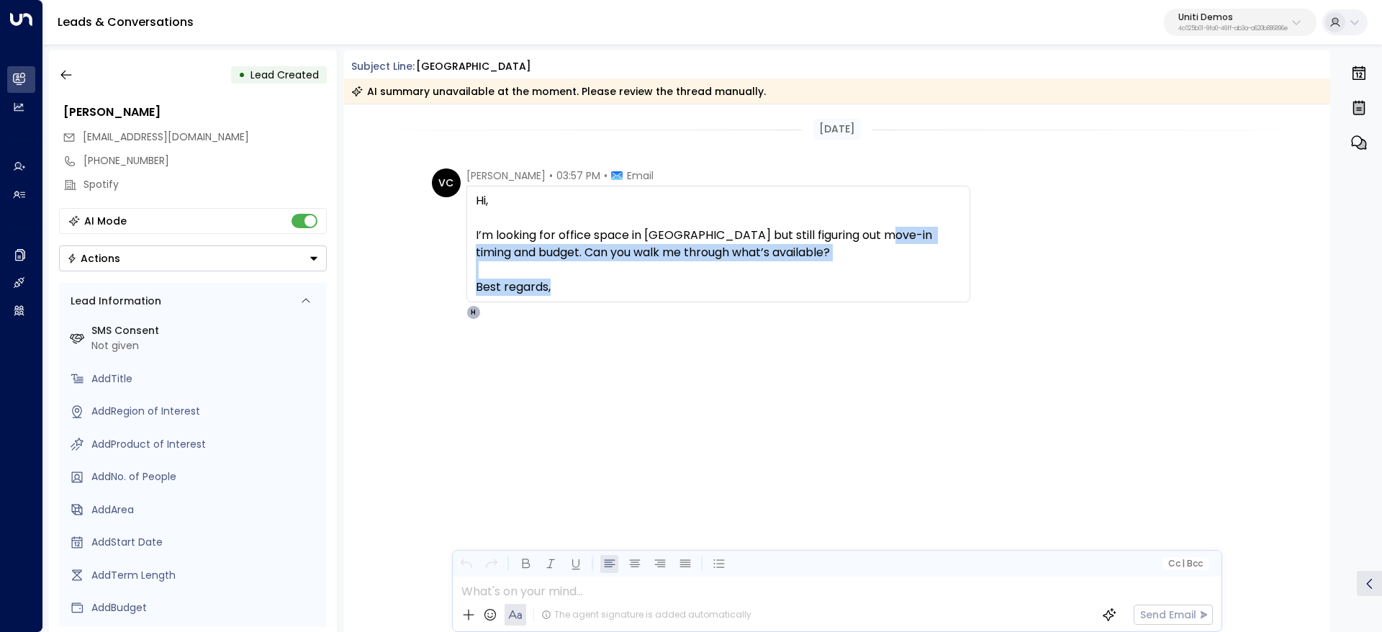
drag, startPoint x: 881, startPoint y: 240, endPoint x: 929, endPoint y: 299, distance: 75.7
click at [929, 298] on div "Hi, I’m looking for office space in Dubai but still figuring out move-in timing…" at bounding box center [718, 244] width 504 height 117
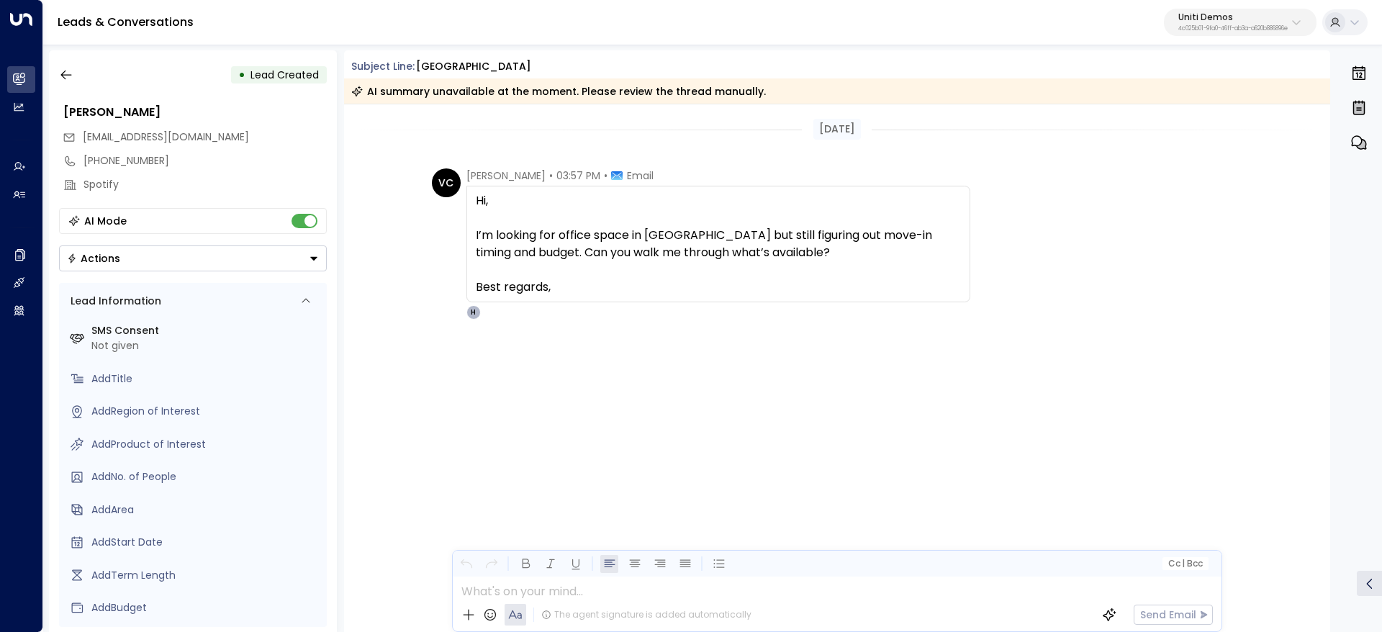
click at [929, 299] on div "Hi, I’m looking for office space in Dubai but still figuring out move-in timing…" at bounding box center [718, 244] width 504 height 117
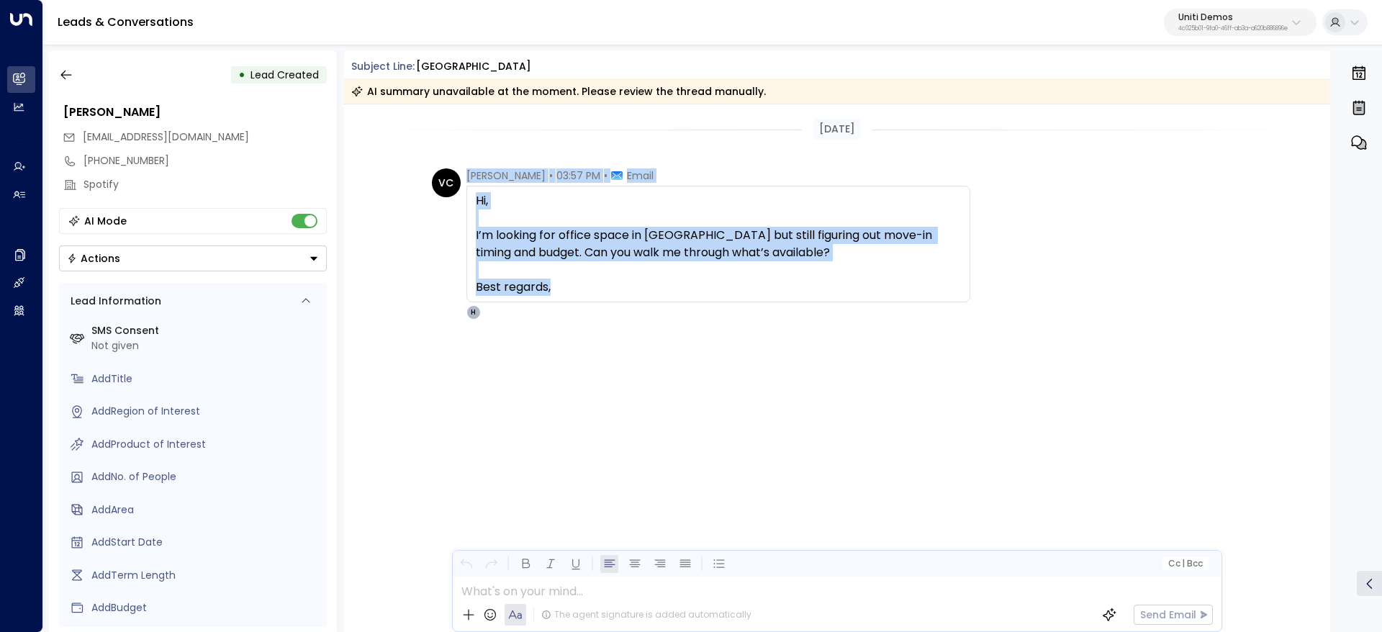
drag, startPoint x: 761, startPoint y: 290, endPoint x: 413, endPoint y: 167, distance: 368.8
click at [413, 167] on div "Today VC Valentina Colugnatti • 03:57 PM • Email Hi, I’m looking for office spa…" at bounding box center [837, 283] width 987 height 359
copy div "Valentina Colugnatti • 03:57 PM • Email Hi, I’m looking for office space in Dub…"
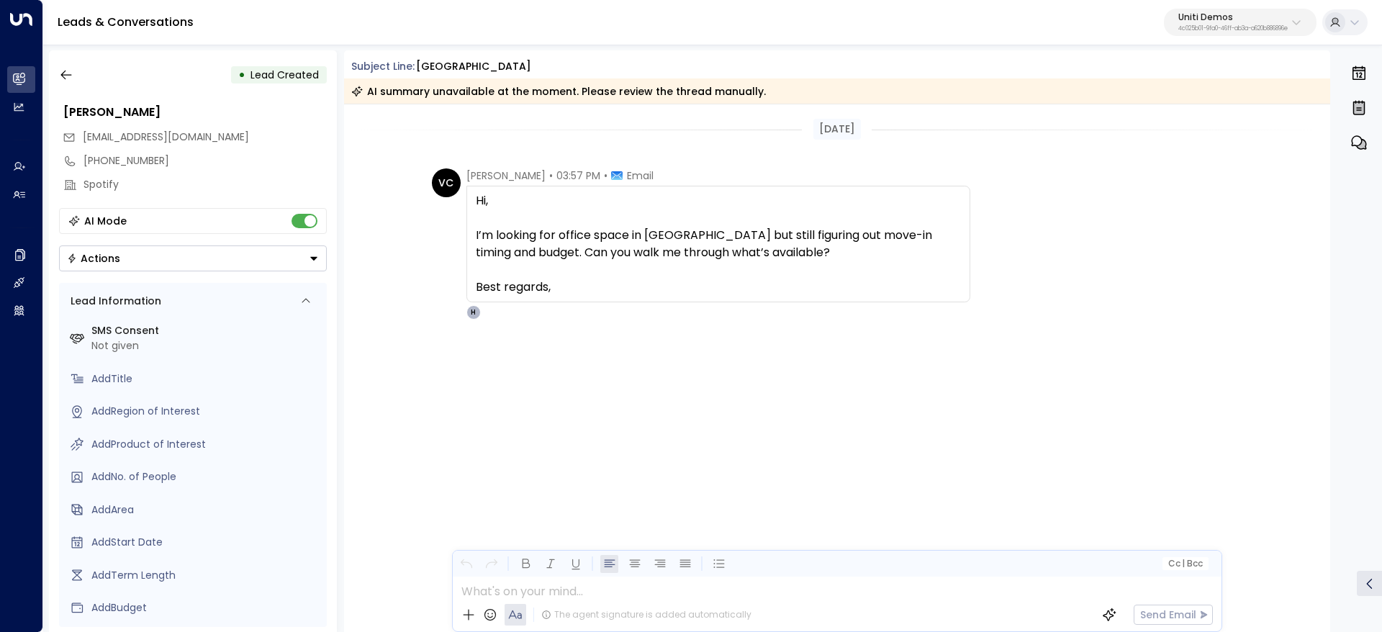
click at [1044, 347] on div "VC Valentina Colugnatti • 03:57 PM • Email Hi, I’m looking for office space in …" at bounding box center [837, 315] width 987 height 295
click at [76, 81] on button "button" at bounding box center [66, 75] width 26 height 26
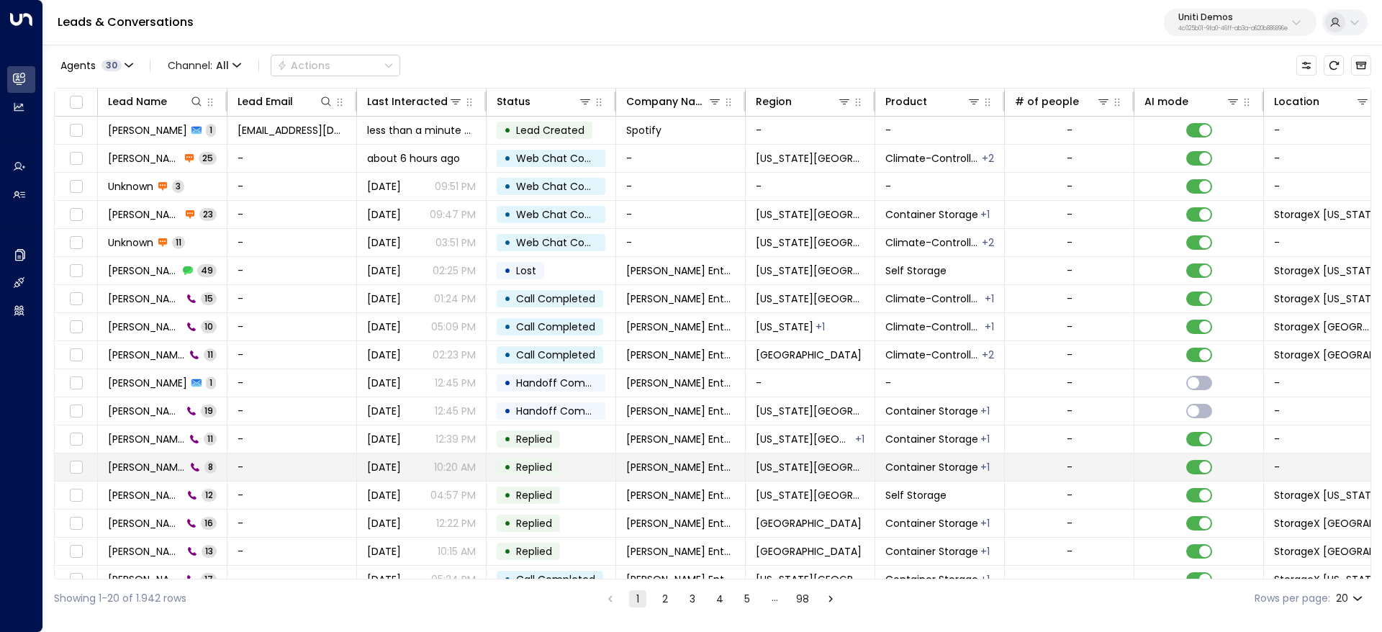
click at [284, 471] on td "-" at bounding box center [292, 466] width 130 height 27
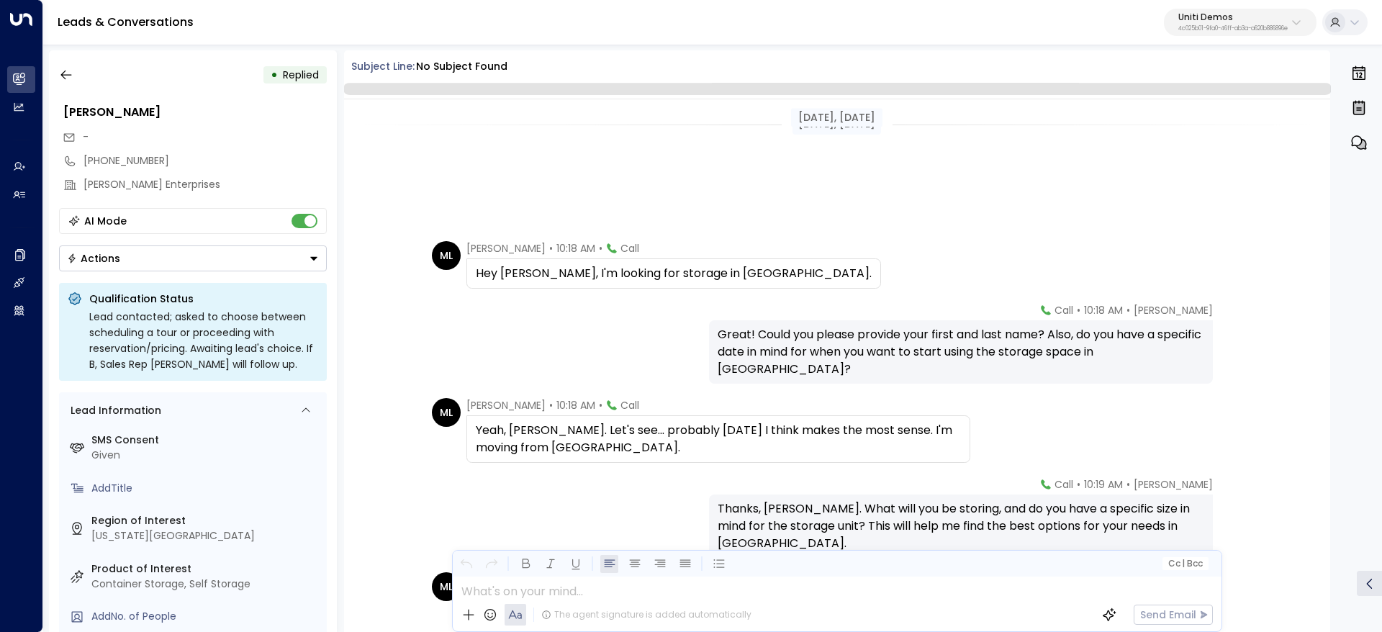
scroll to position [271, 0]
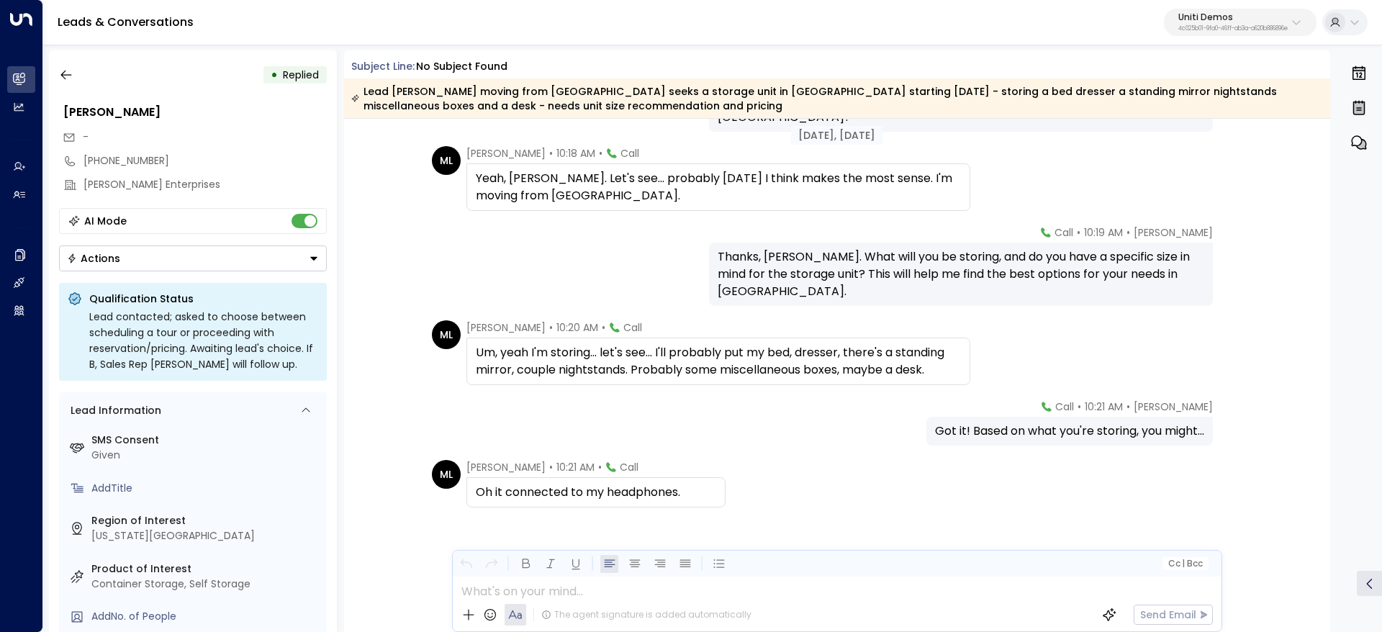
click at [86, 45] on div "Leads & Conversations Uniti Demos 4c025b01-9fa0-46ff-ab3a-a620b886896e" at bounding box center [712, 22] width 1339 height 45
click at [67, 71] on icon "button" at bounding box center [66, 75] width 14 height 14
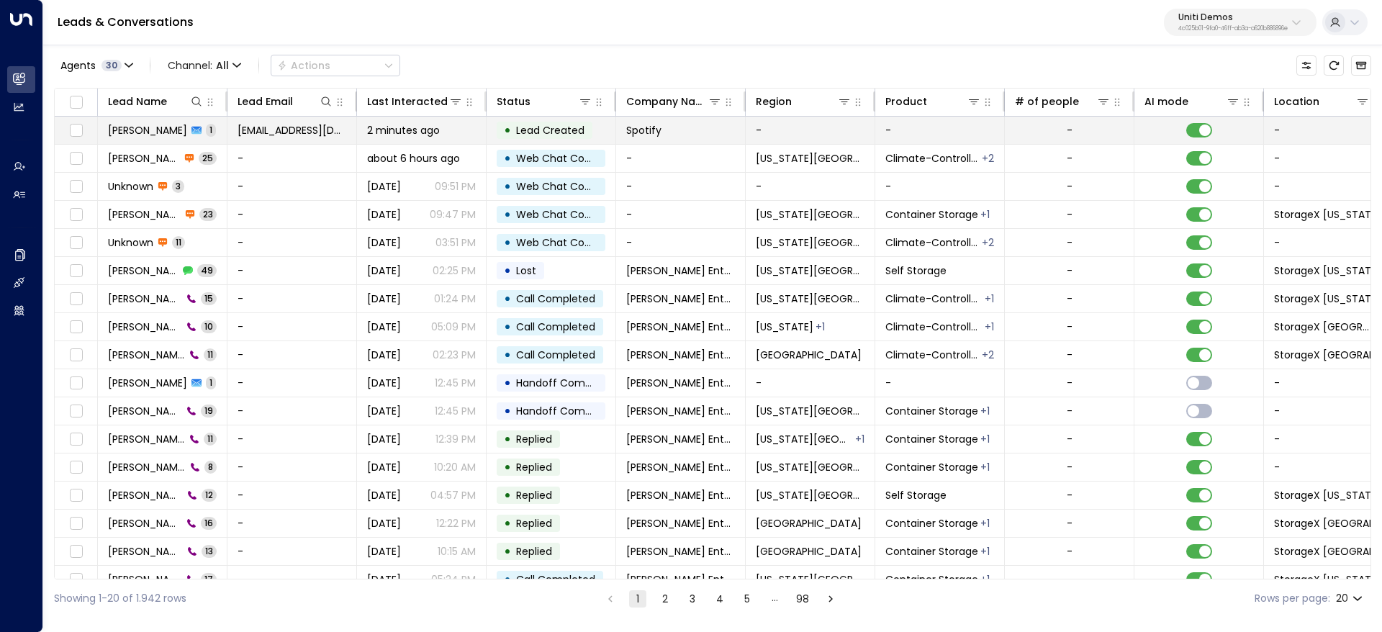
click at [122, 137] on td "Valentina Colugnatti 1" at bounding box center [163, 130] width 130 height 27
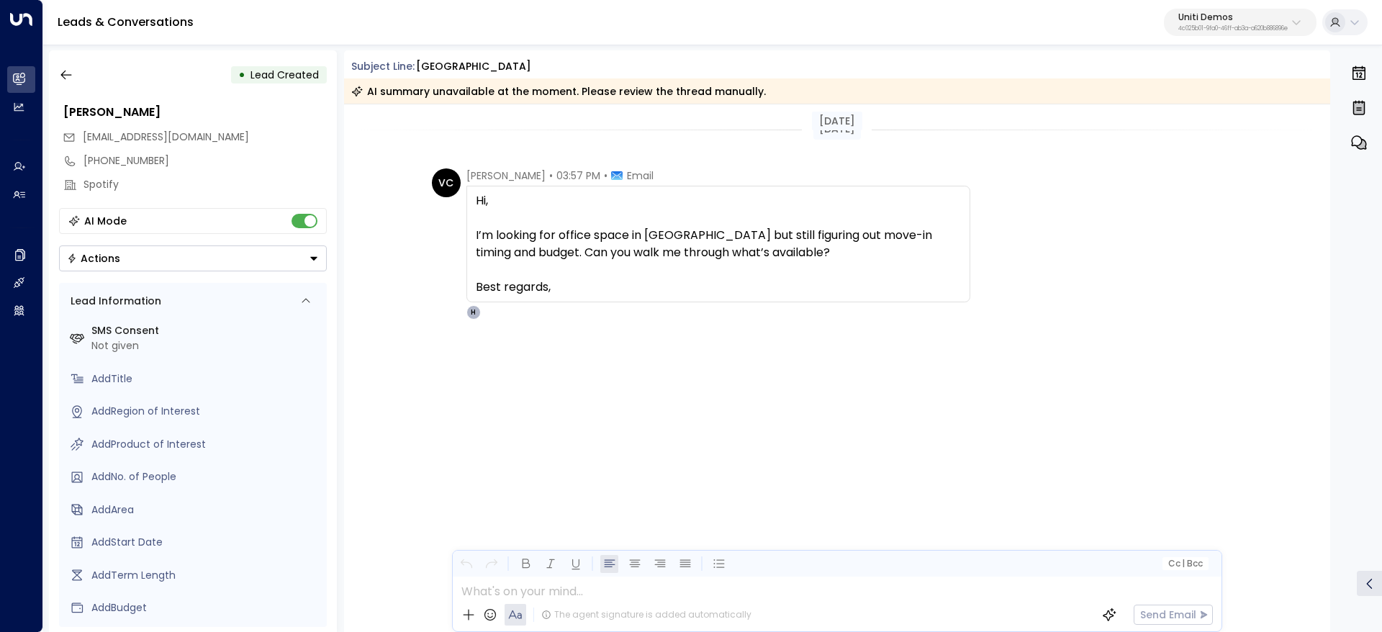
click at [1178, 31] on p "4c025b01-9fa0-46ff-ab3a-a620b886896e" at bounding box center [1232, 29] width 109 height 6
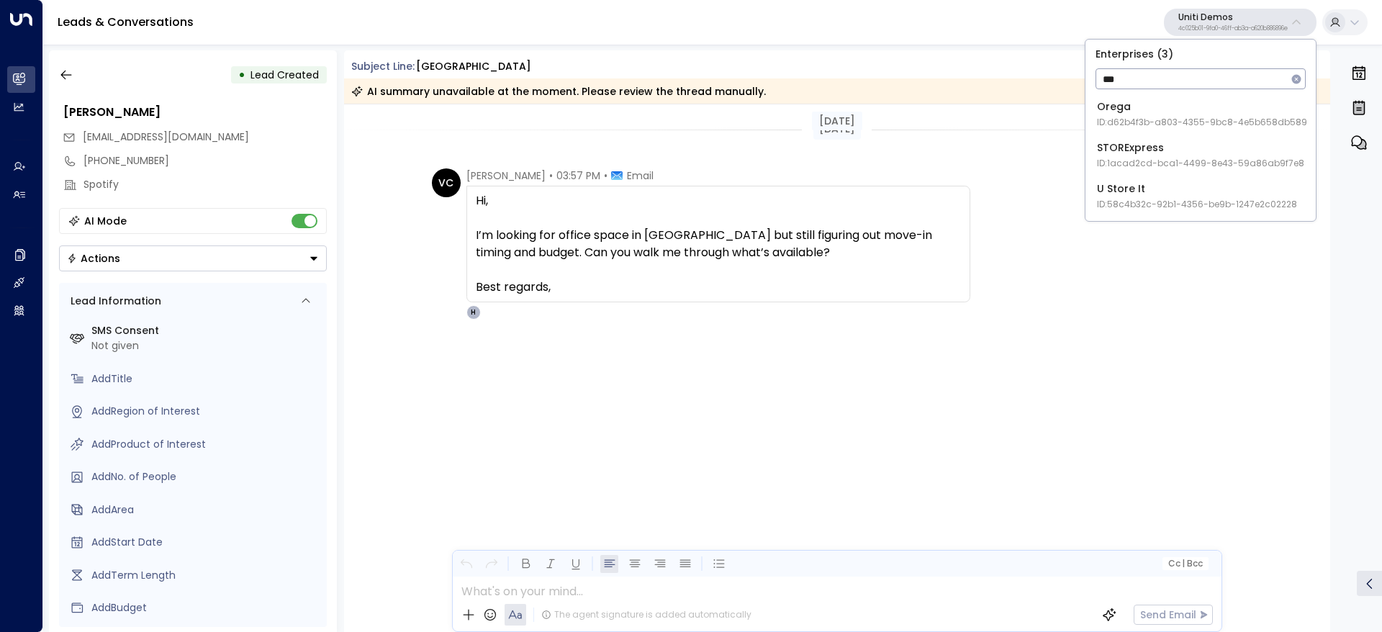
type input "***"
click at [1209, 107] on div "Orega ID: d62b4f3b-a803-4355-9bc8-4e5b658db589" at bounding box center [1202, 114] width 210 height 30
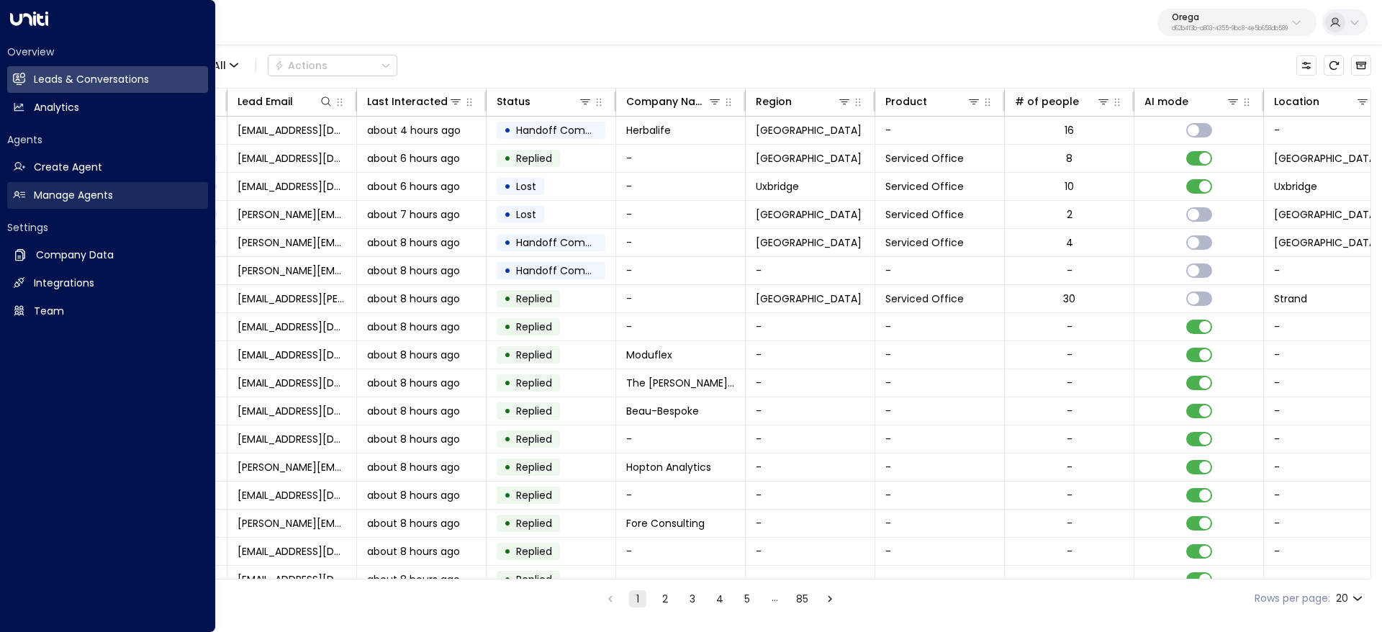
click at [27, 194] on link "Manage Agents Manage Agents" at bounding box center [107, 195] width 201 height 27
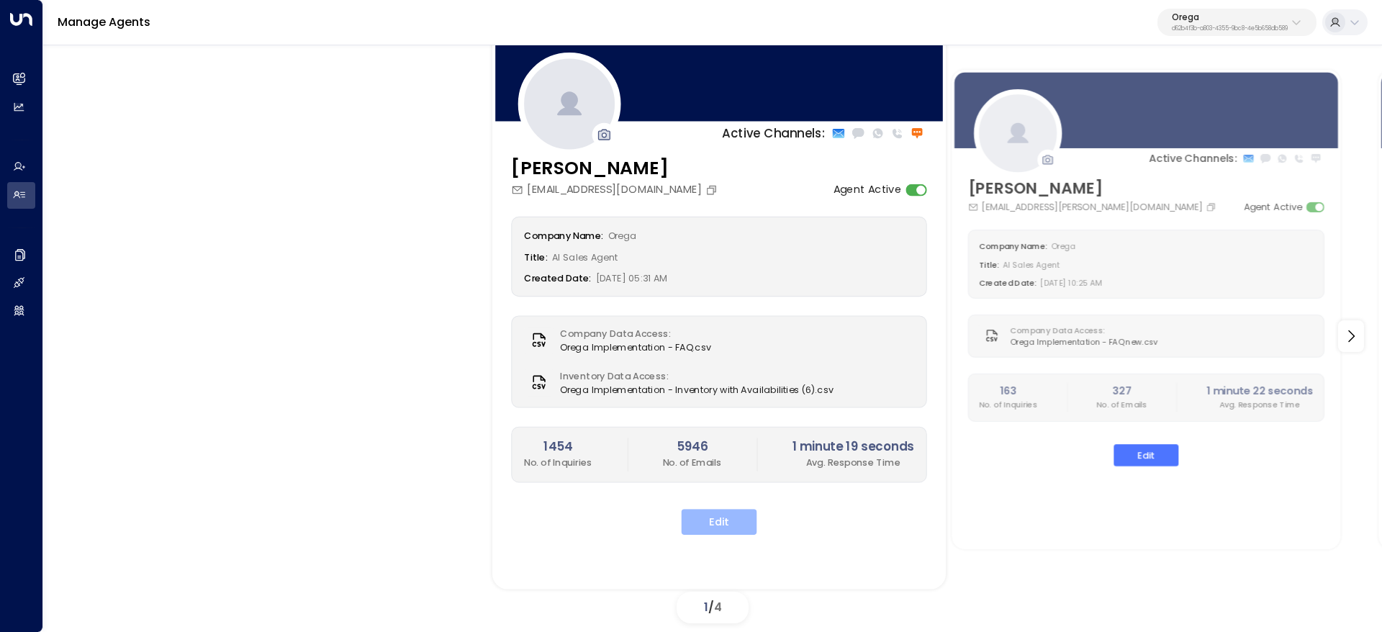
click at [705, 527] on button "Edit" at bounding box center [720, 522] width 76 height 26
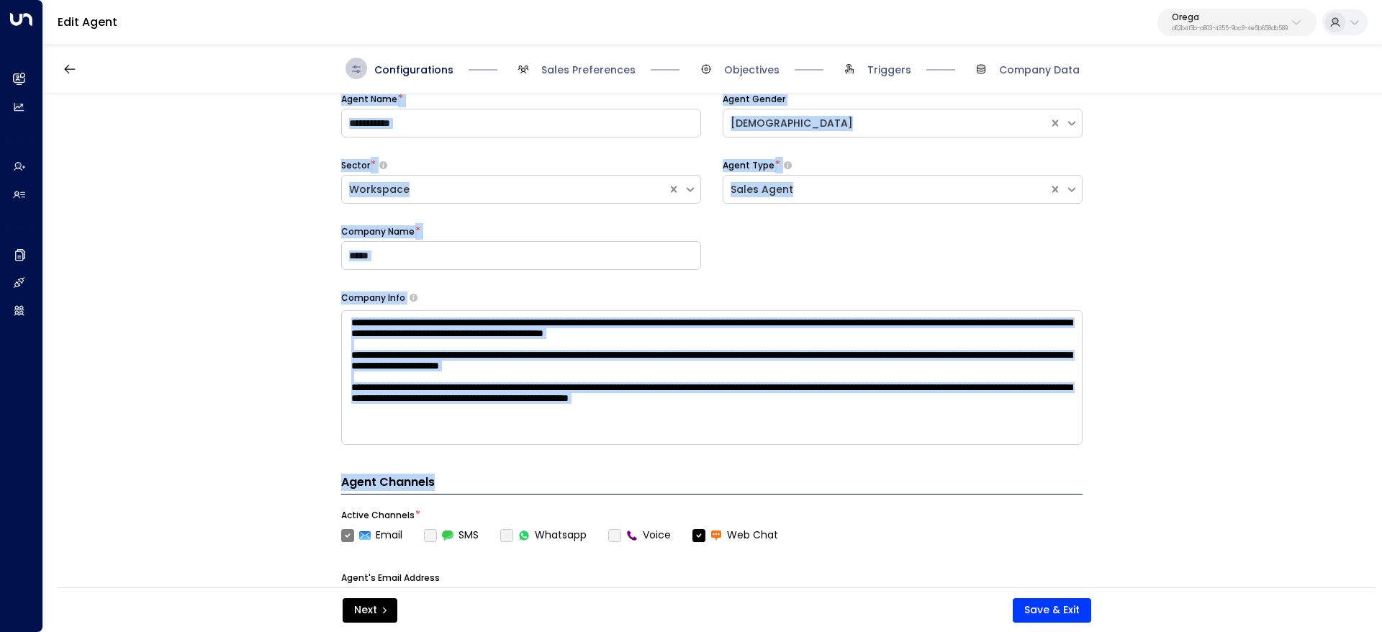
scroll to position [108, 0]
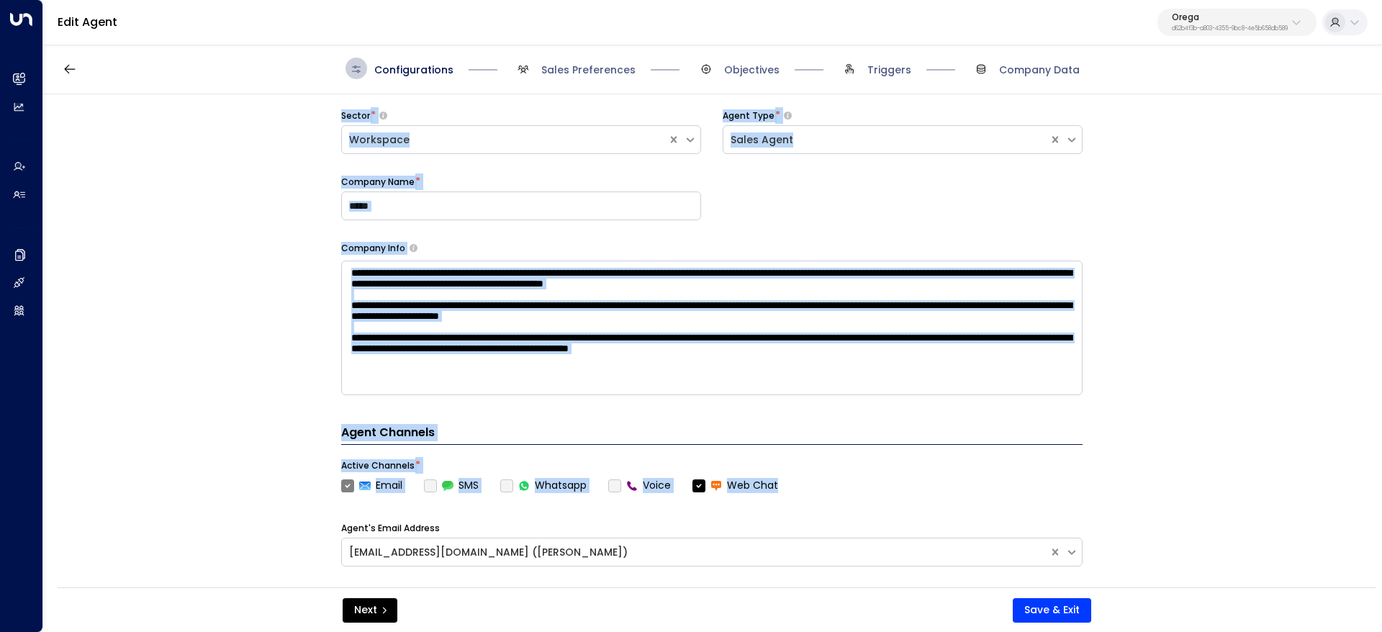
drag, startPoint x: 328, startPoint y: 117, endPoint x: 825, endPoint y: 488, distance: 620.1
click at [825, 488] on div "**********" at bounding box center [711, 345] width 1337 height 502
copy div "**********"
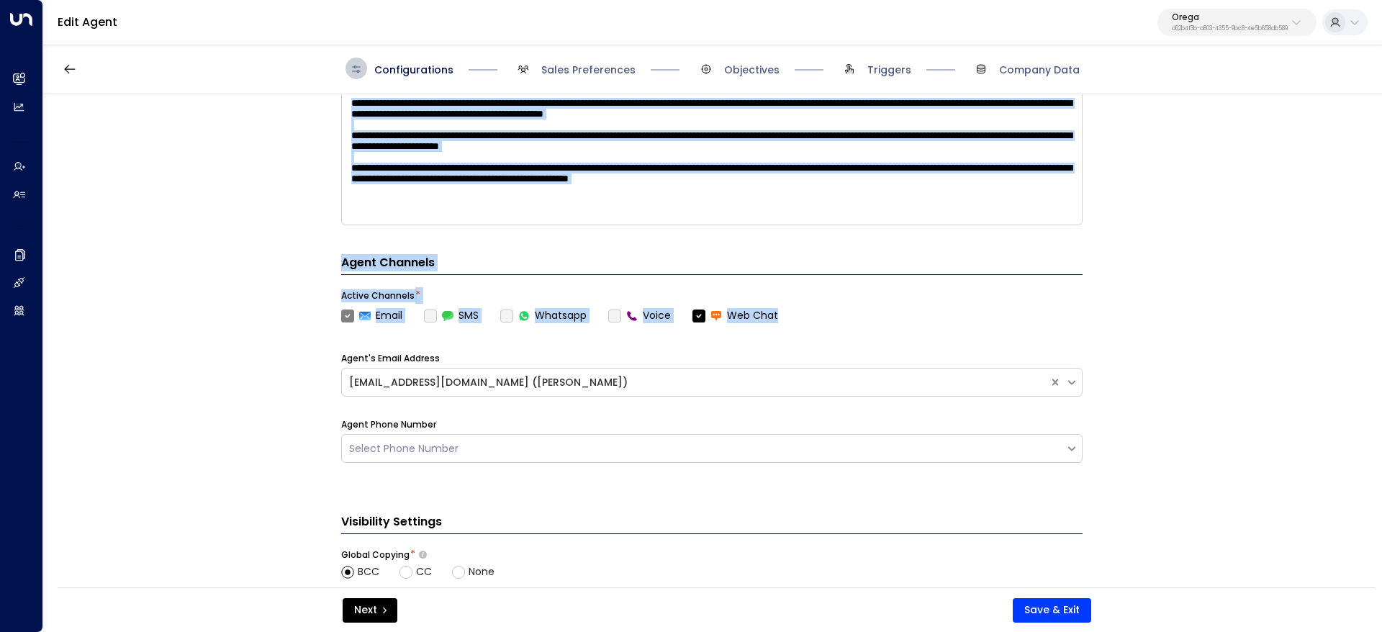
scroll to position [587, 0]
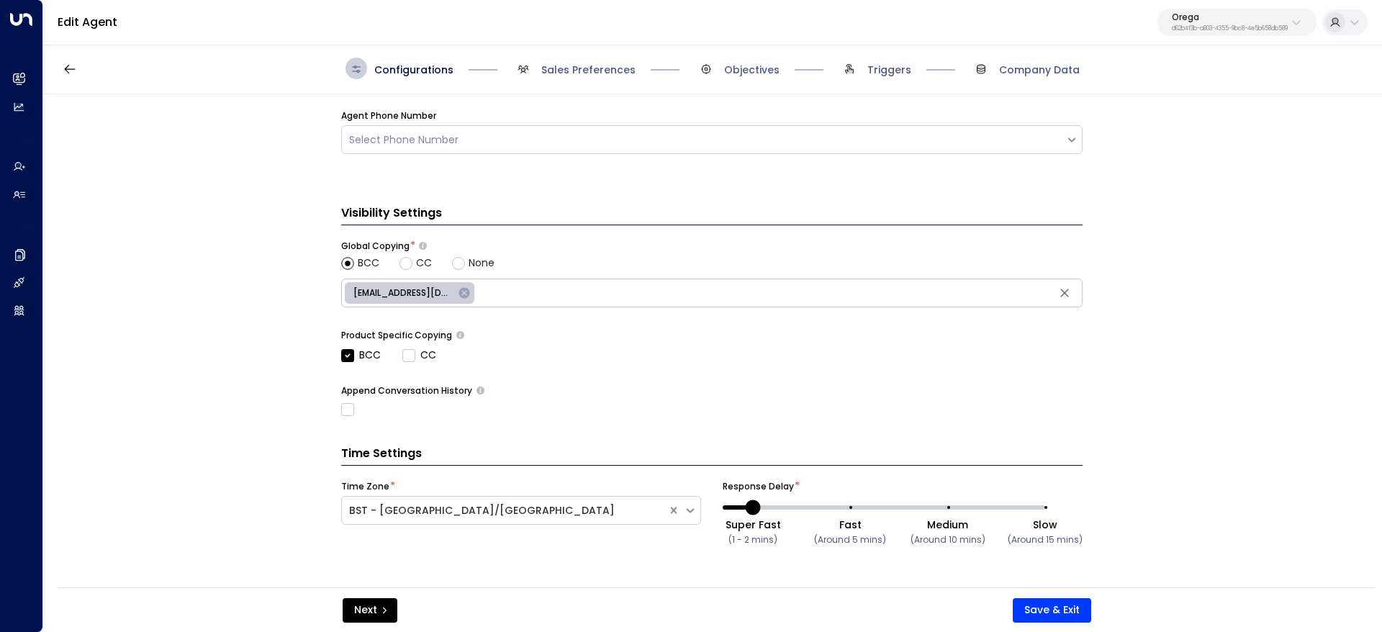
click at [597, 59] on span "Sales Preferences" at bounding box center [573, 69] width 123 height 22
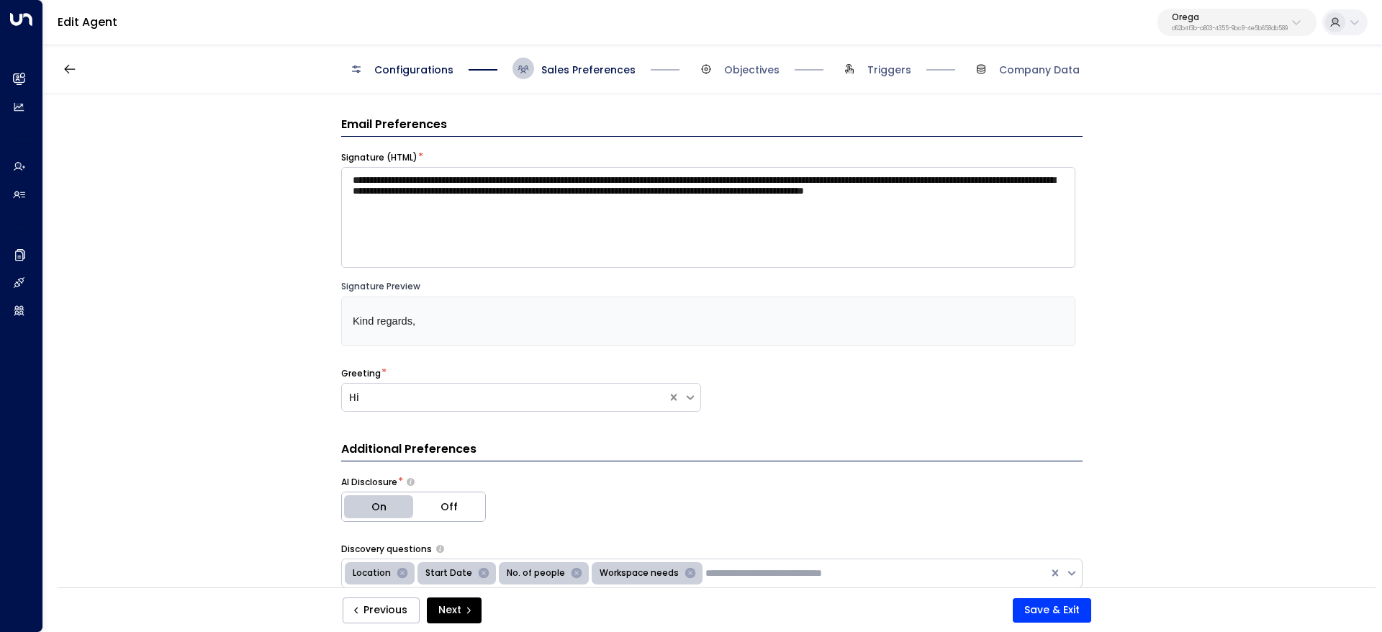
scroll to position [108, 0]
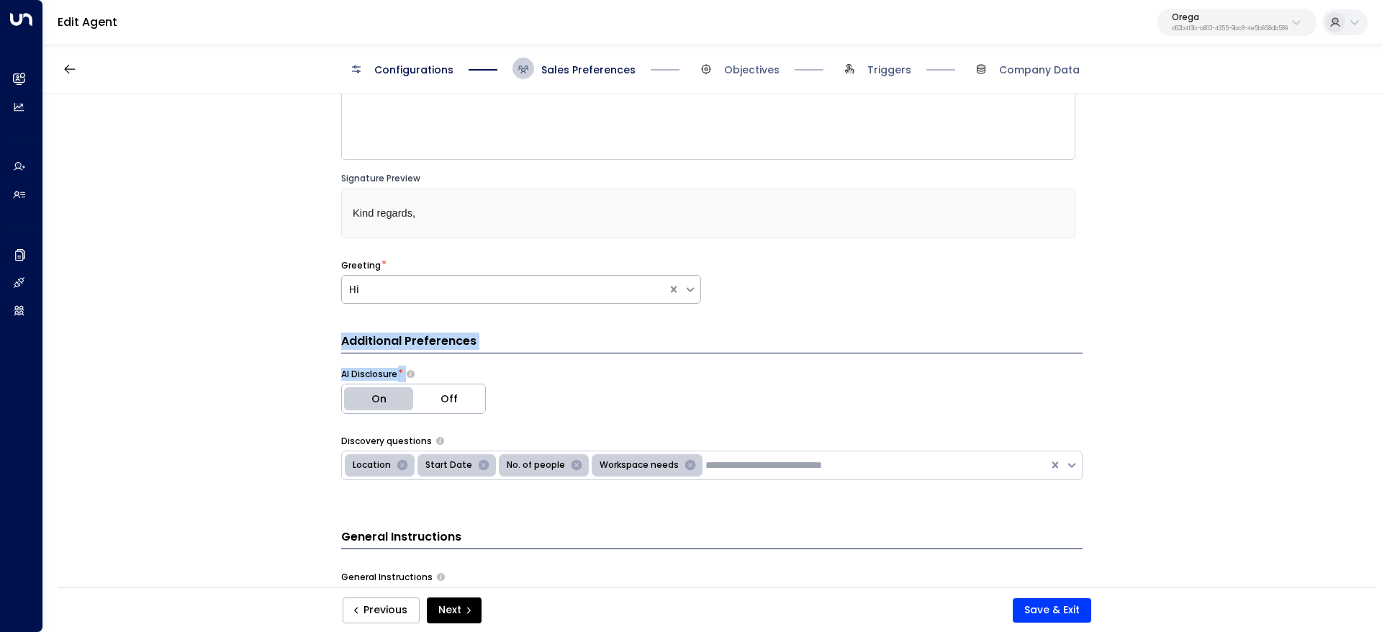
drag, startPoint x: 340, startPoint y: 342, endPoint x: 567, endPoint y: 279, distance: 235.9
click at [641, 250] on div "**********" at bounding box center [711, 166] width 741 height 317
drag, startPoint x: 650, startPoint y: 73, endPoint x: 522, endPoint y: 75, distance: 128.1
click at [522, 75] on div "Configurations Sales Preferences Objectives Triggers Company Data" at bounding box center [712, 69] width 734 height 22
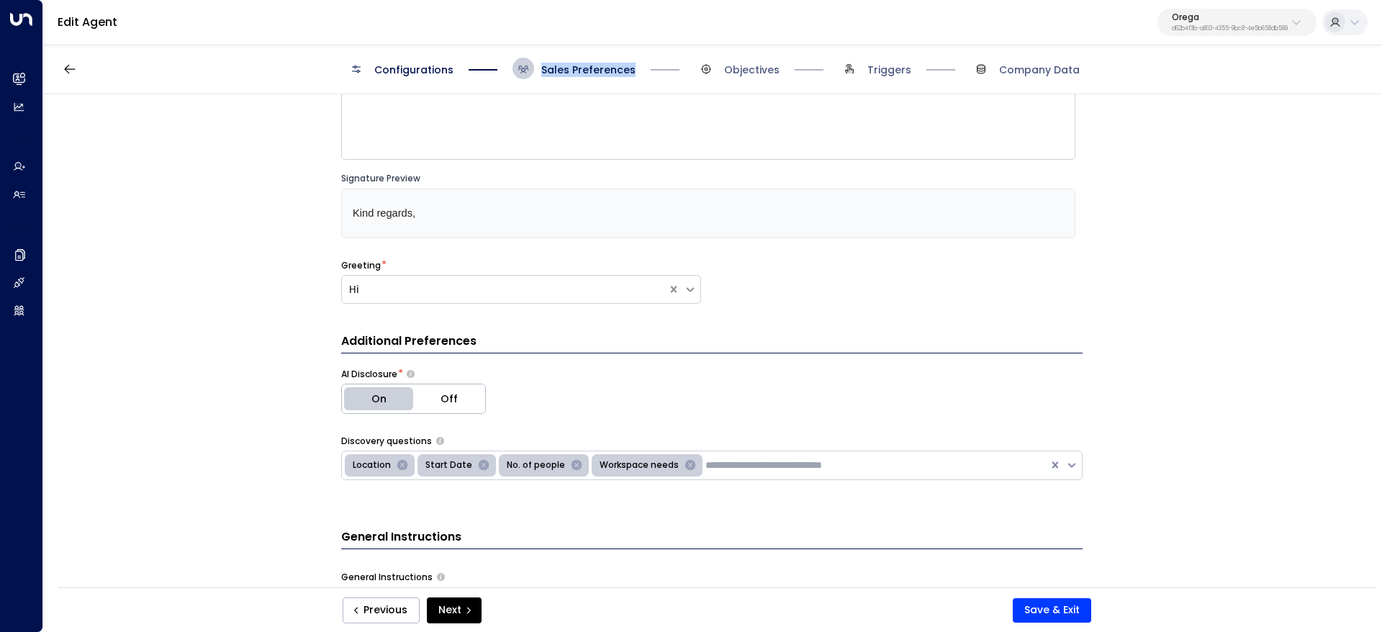
copy span "Sales Preferences"
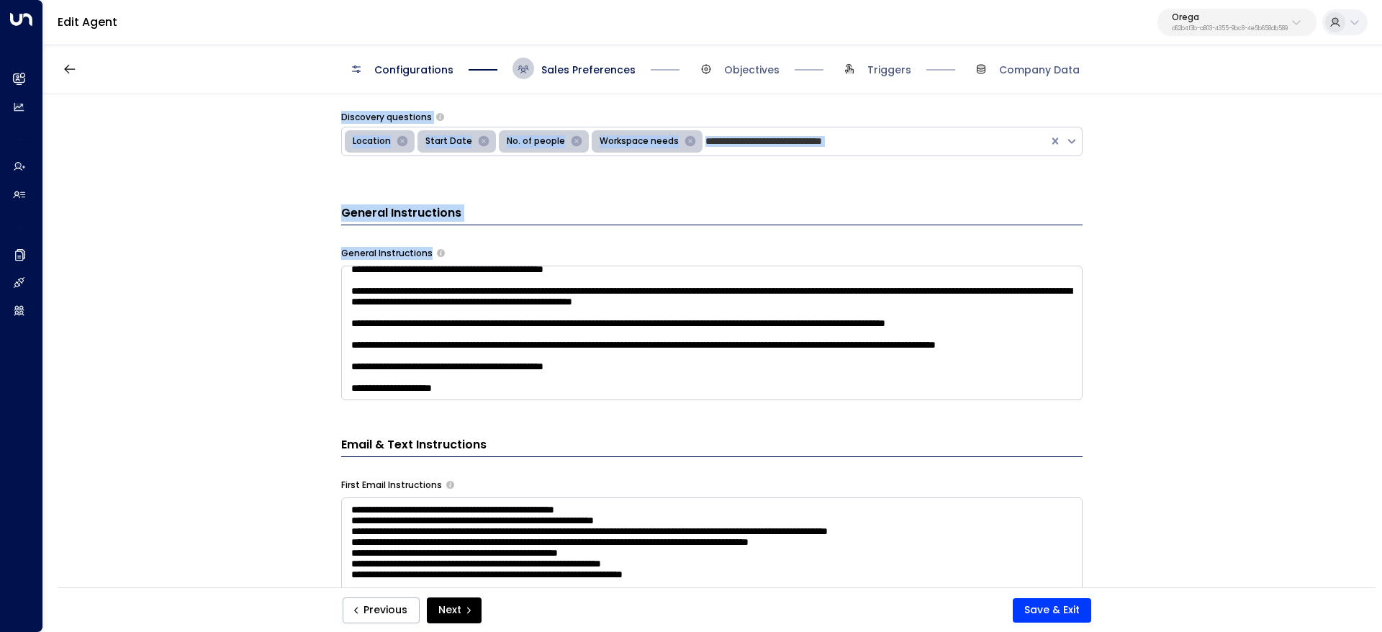
scroll to position [540, 0]
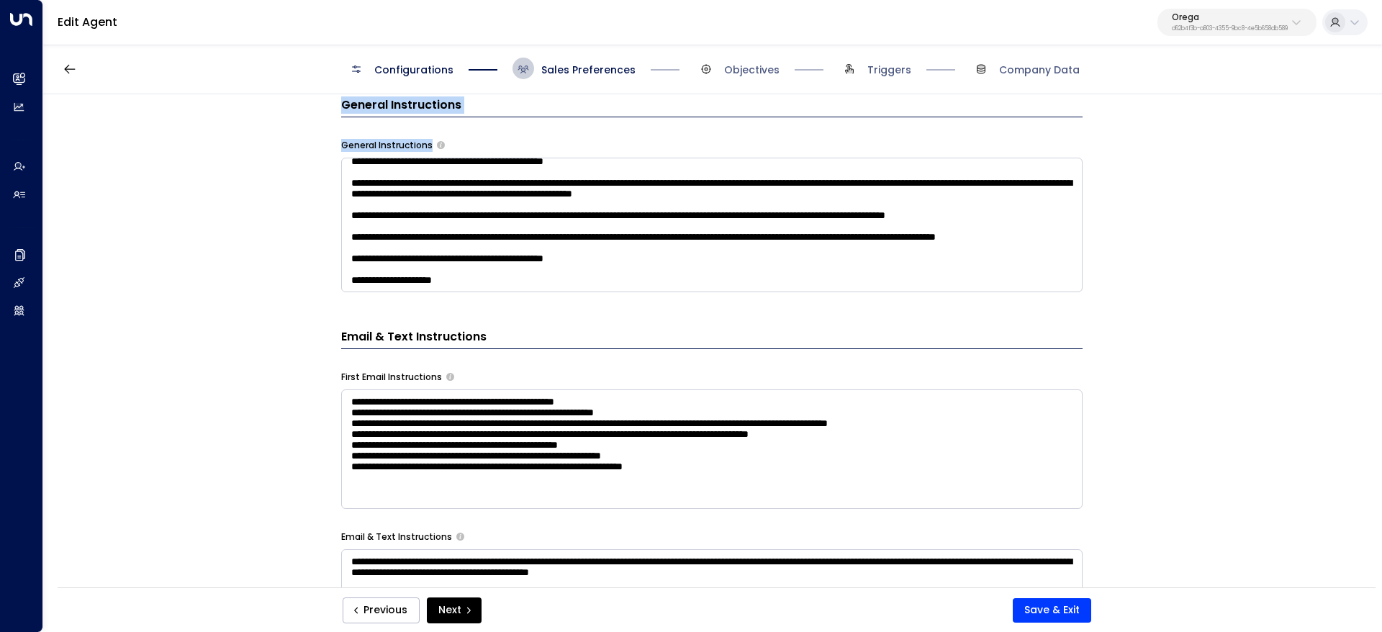
drag, startPoint x: 320, startPoint y: 284, endPoint x: 476, endPoint y: 281, distance: 156.9
click at [476, 281] on div "**********" at bounding box center [711, 345] width 1337 height 502
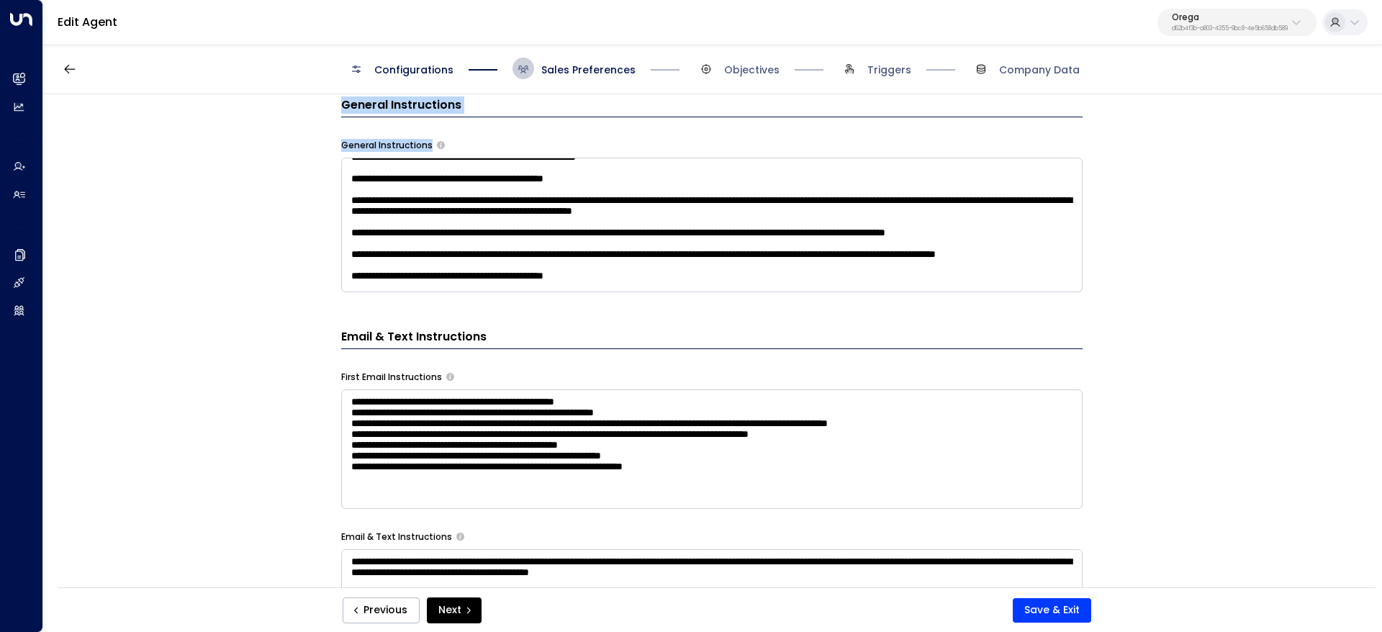
copy form "Signature Preview Kind regards, Greeting * Hi Additional Preferences AI Disclos…"
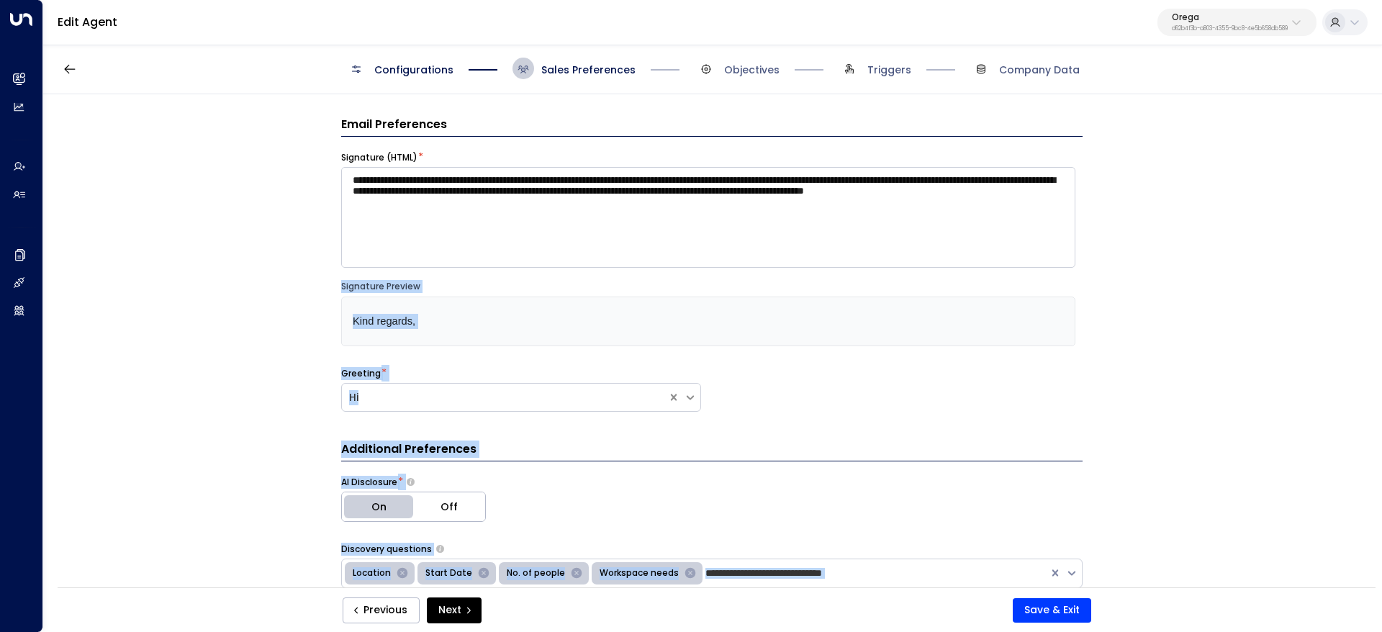
scroll to position [108, 0]
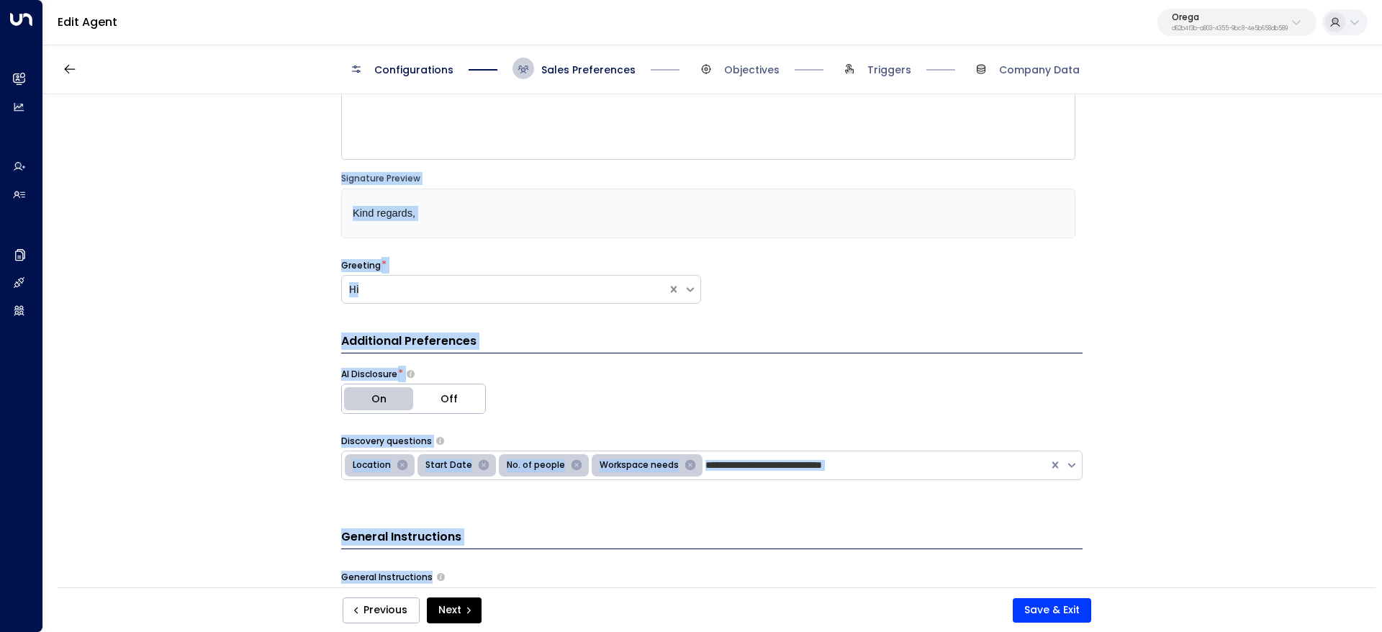
click at [1295, 348] on div "**********" at bounding box center [711, 345] width 1337 height 502
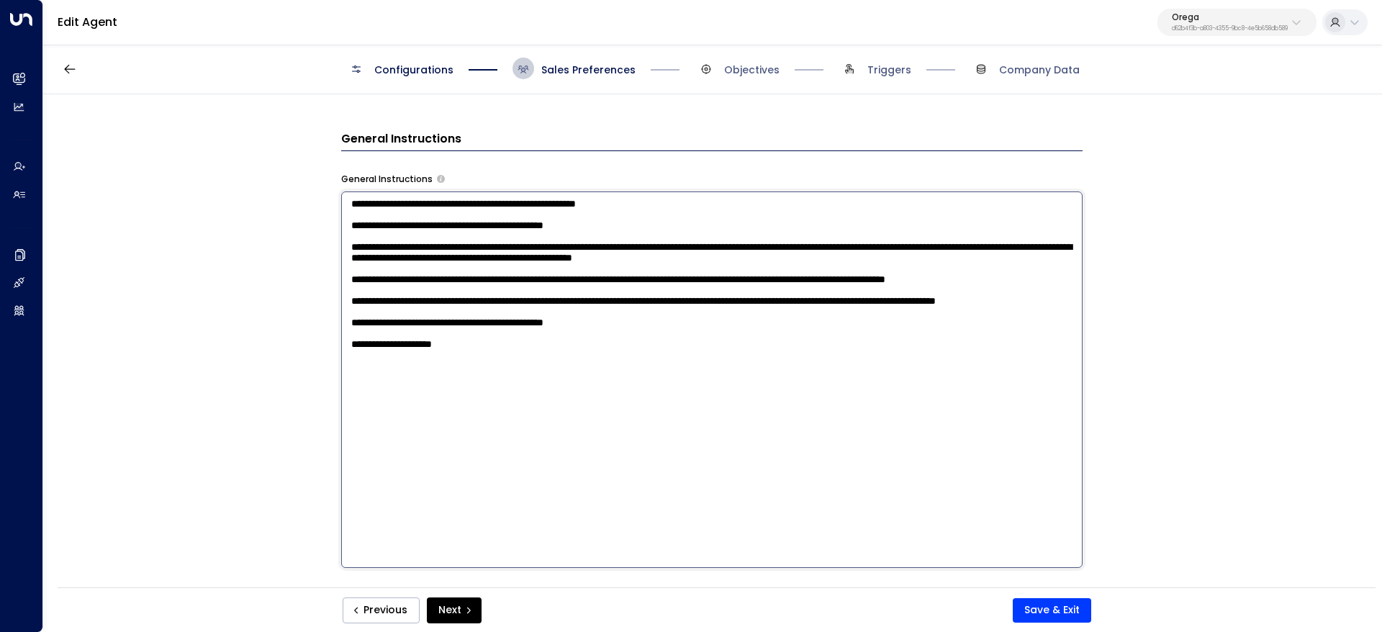
scroll to position [540, 0]
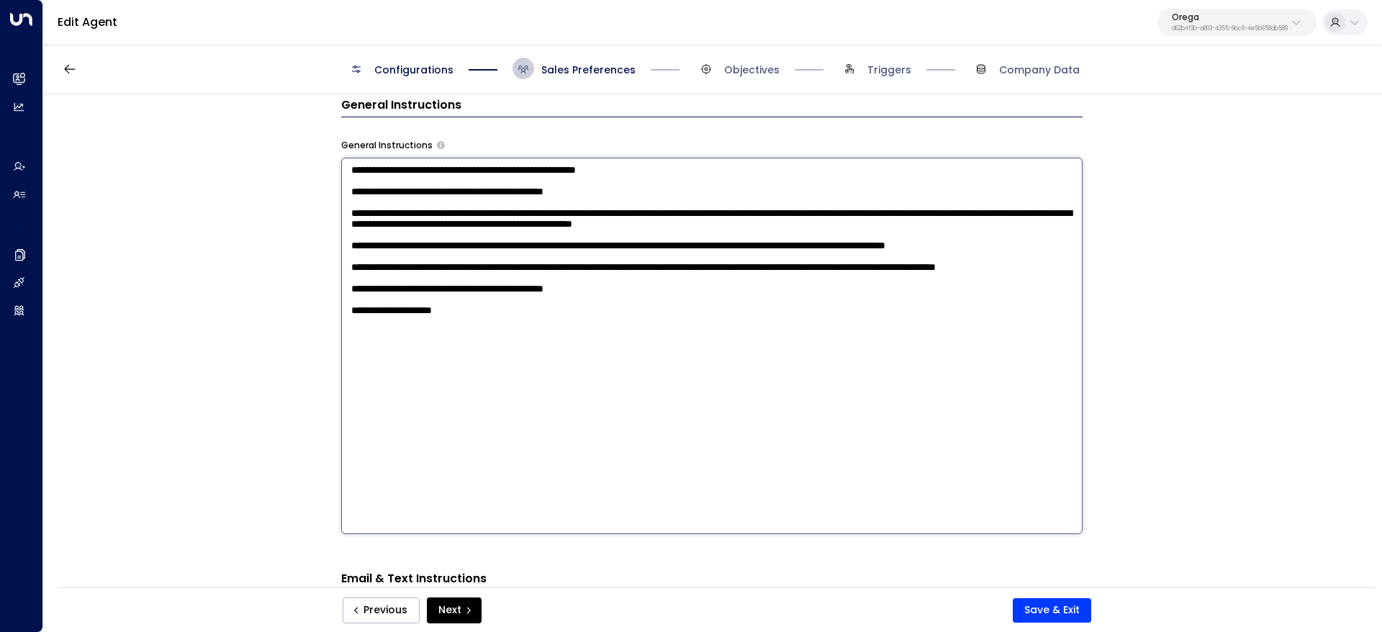
drag, startPoint x: 343, startPoint y: 492, endPoint x: 701, endPoint y: 550, distance: 362.3
click at [701, 550] on div "**********" at bounding box center [711, 514] width 741 height 1226
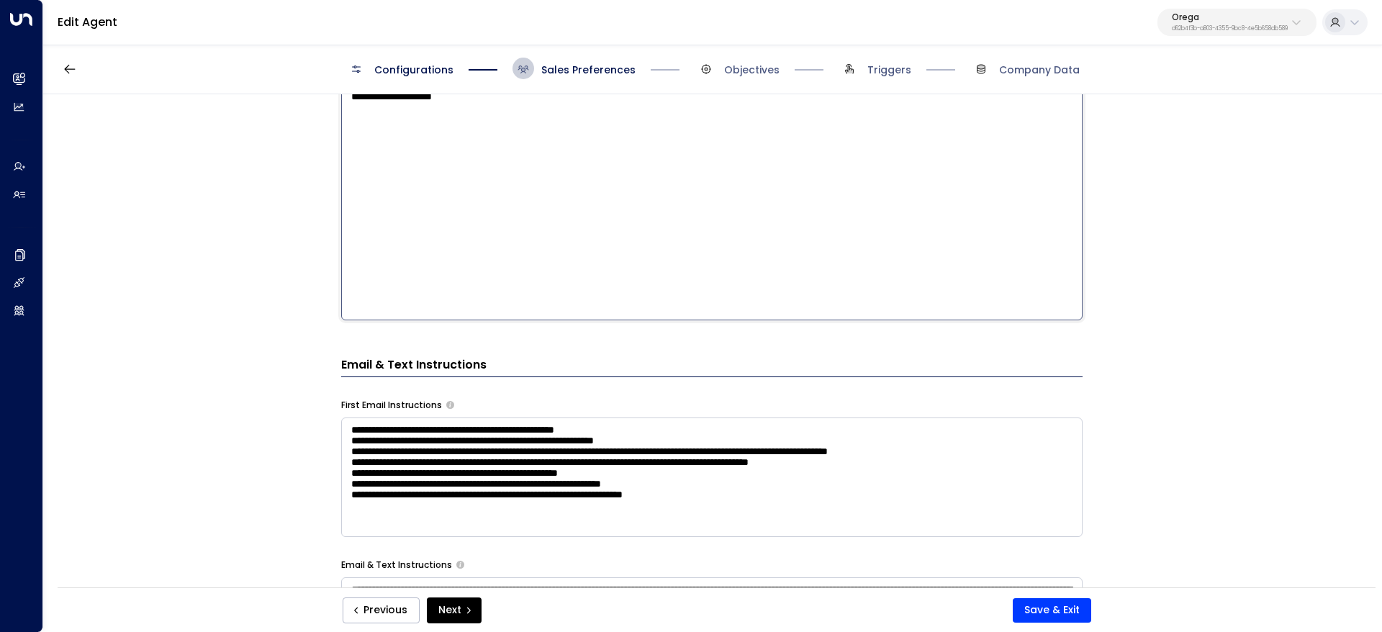
scroll to position [756, 0]
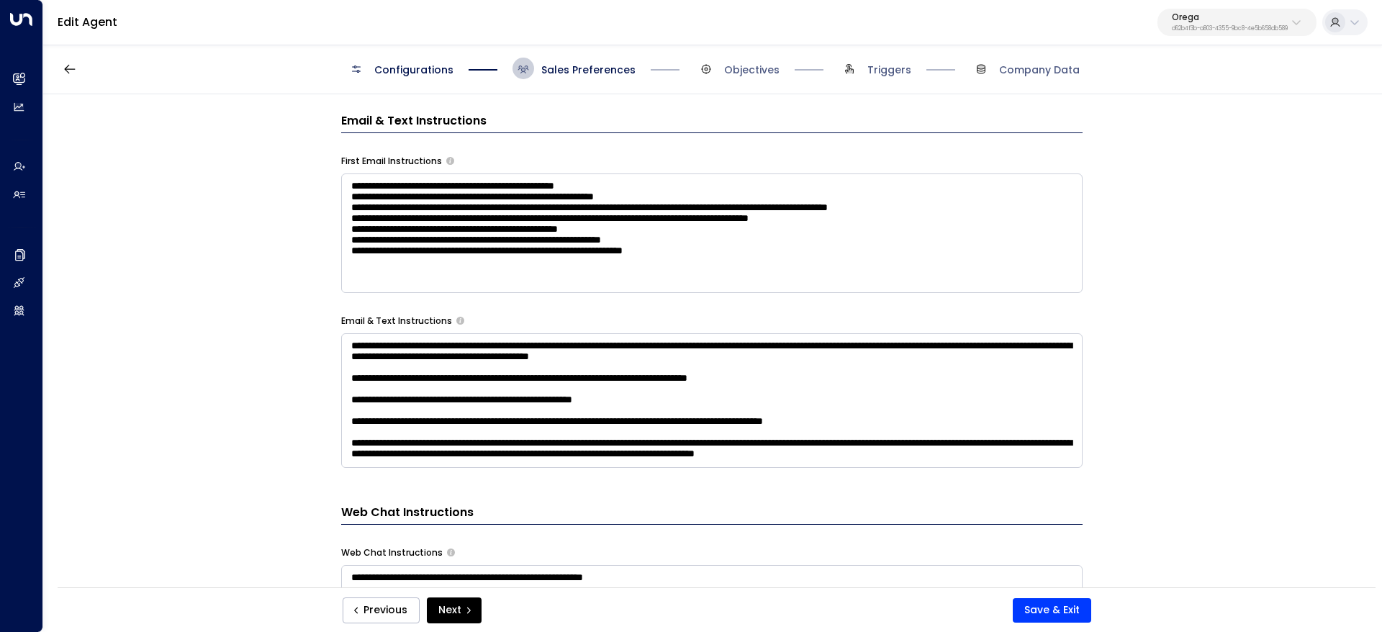
drag, startPoint x: 333, startPoint y: 394, endPoint x: 561, endPoint y: 403, distance: 228.3
click at [571, 423] on div "**********" at bounding box center [711, 345] width 1337 height 502
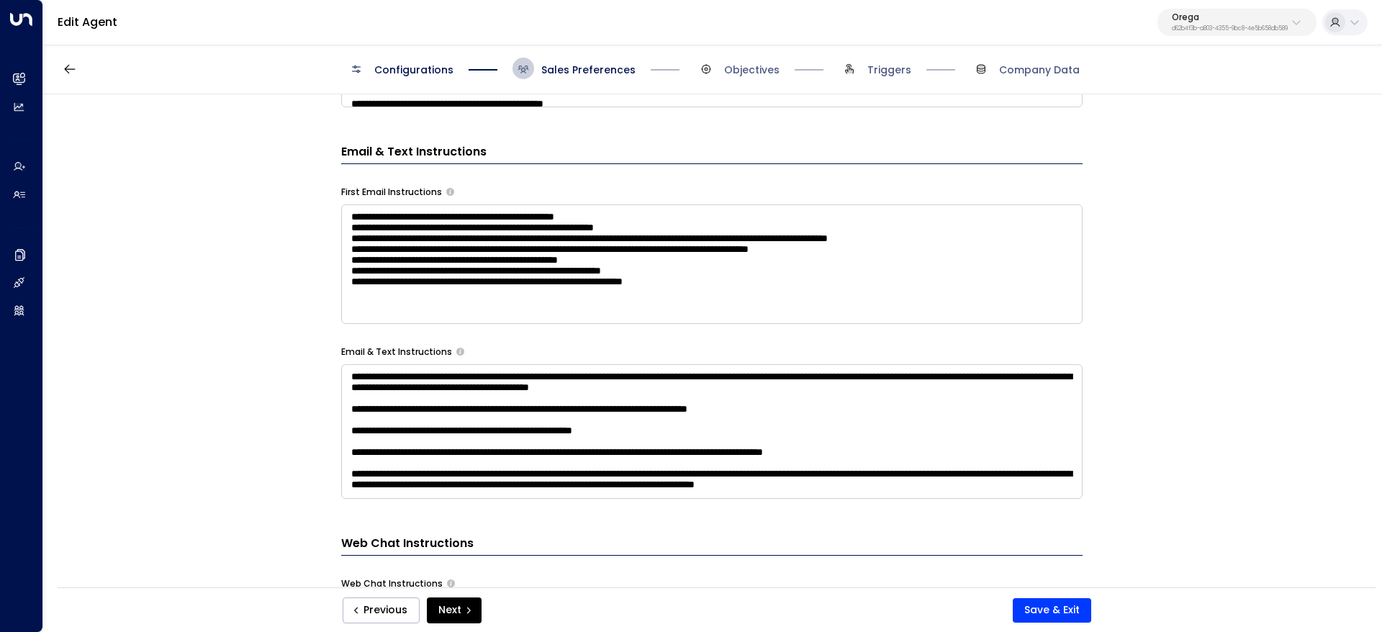
scroll to position [648, 0]
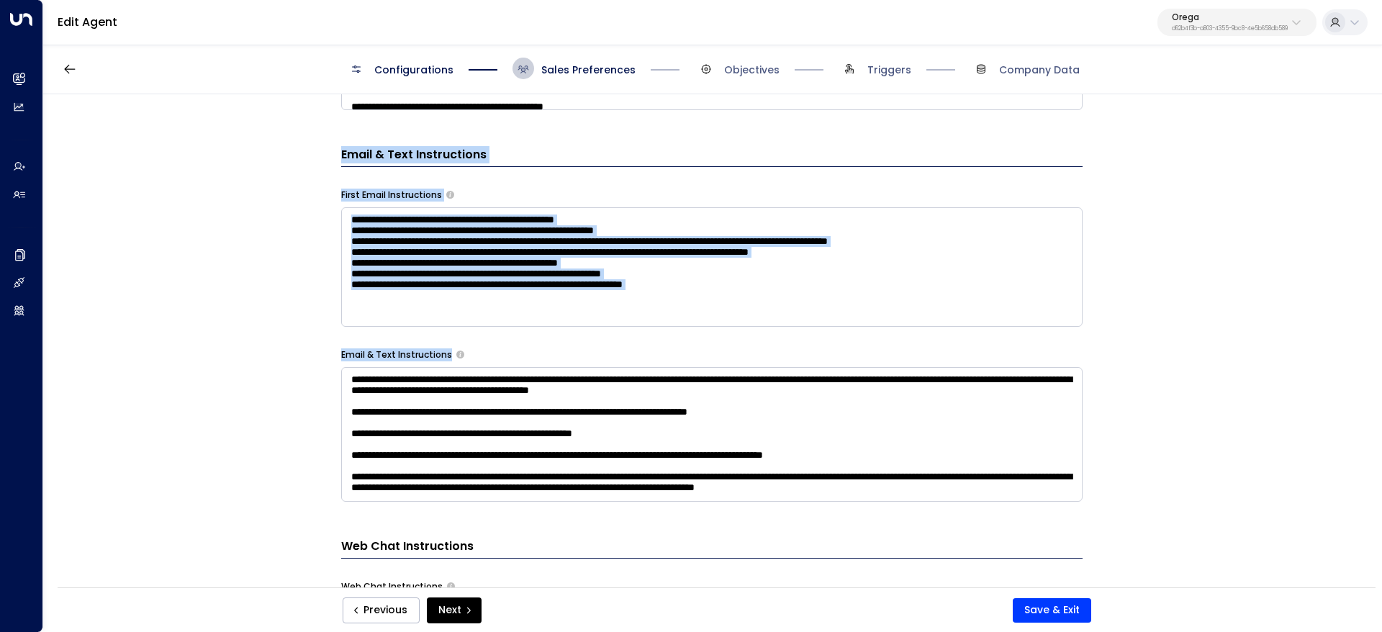
drag, startPoint x: 364, startPoint y: 230, endPoint x: 706, endPoint y: 361, distance: 366.4
click at [706, 361] on div "**********" at bounding box center [711, 345] width 1337 height 502
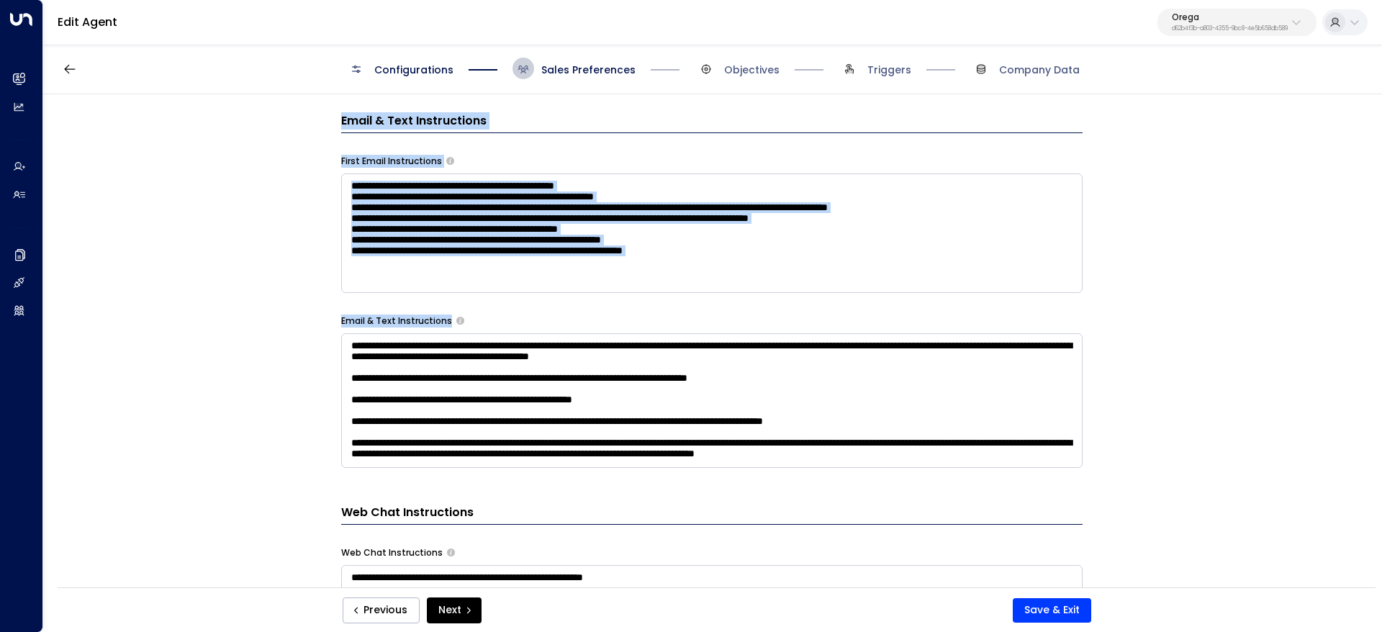
click at [808, 268] on textarea "**********" at bounding box center [711, 232] width 741 height 119
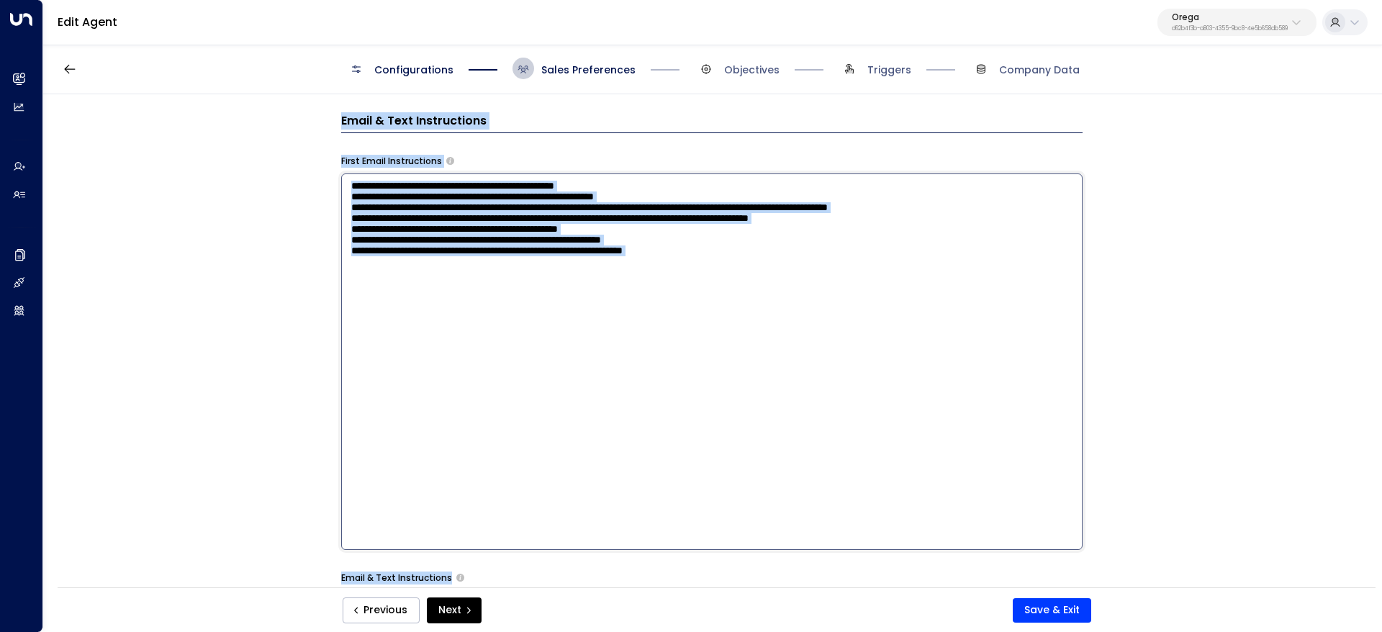
click at [367, 176] on textarea "**********" at bounding box center [711, 361] width 741 height 376
click at [353, 160] on label "First Email Instructions" at bounding box center [391, 161] width 101 height 13
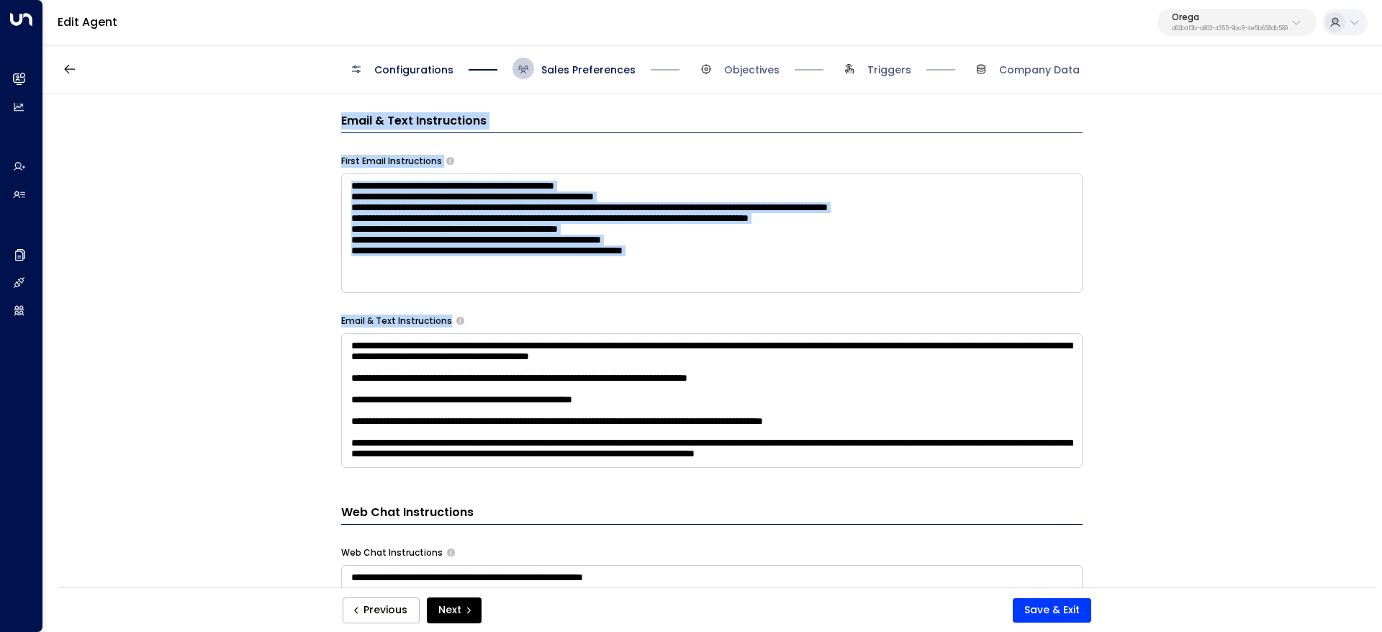
click at [354, 126] on h3 "Email & Text Instructions" at bounding box center [711, 122] width 741 height 21
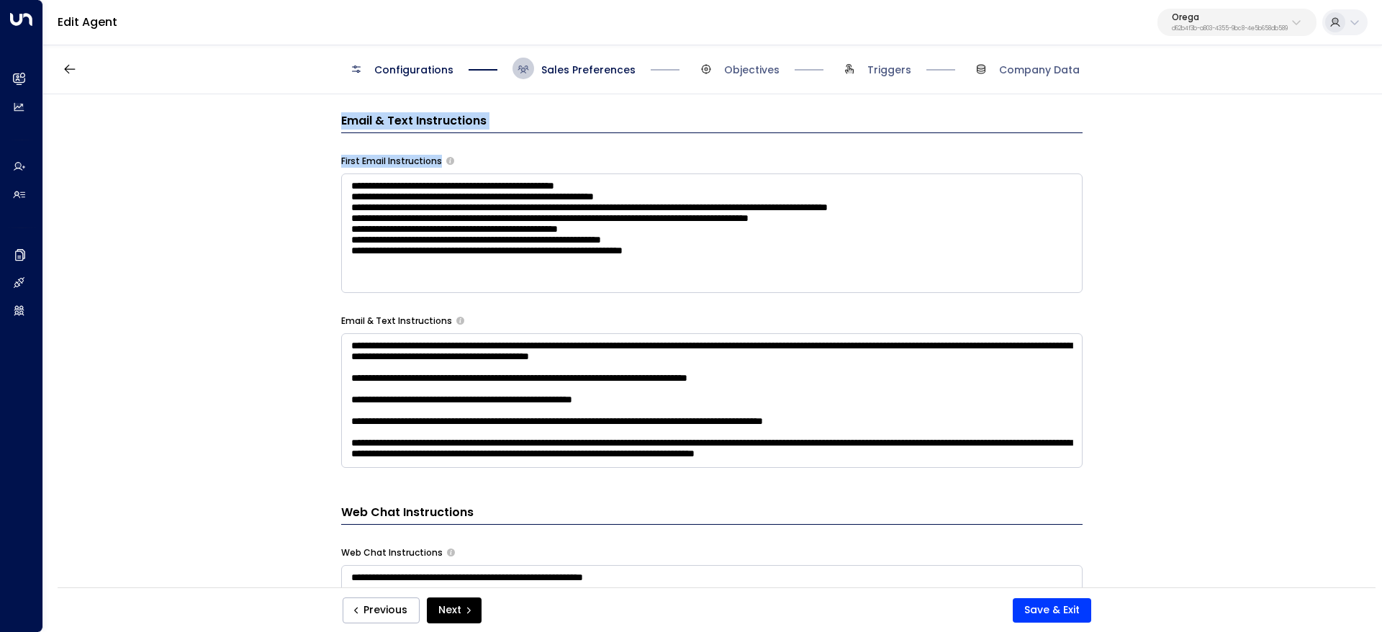
drag, startPoint x: 334, startPoint y: 119, endPoint x: 719, endPoint y: 271, distance: 413.6
click at [717, 271] on div "**********" at bounding box center [711, 345] width 1337 height 502
click at [779, 271] on textarea "**********" at bounding box center [711, 232] width 741 height 119
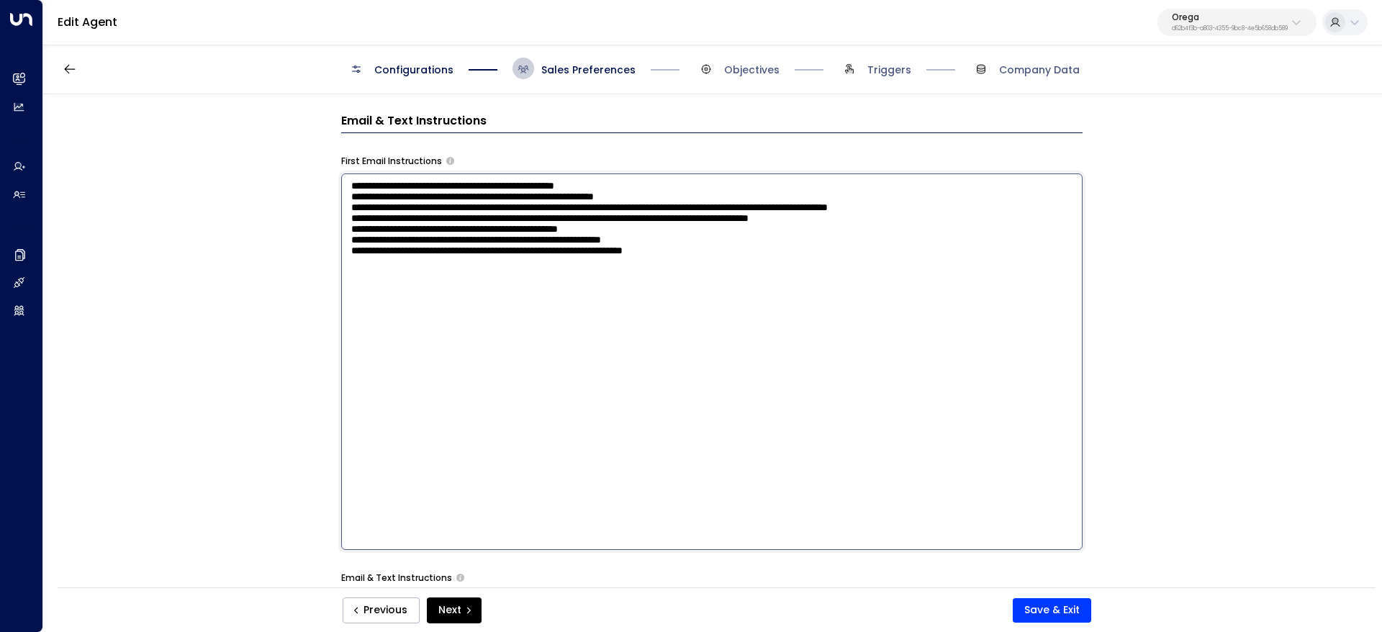
drag, startPoint x: 672, startPoint y: 266, endPoint x: 241, endPoint y: 141, distance: 448.9
click at [241, 141] on div "**********" at bounding box center [711, 345] width 1337 height 502
click at [366, 156] on label "First Email Instructions" at bounding box center [391, 161] width 101 height 13
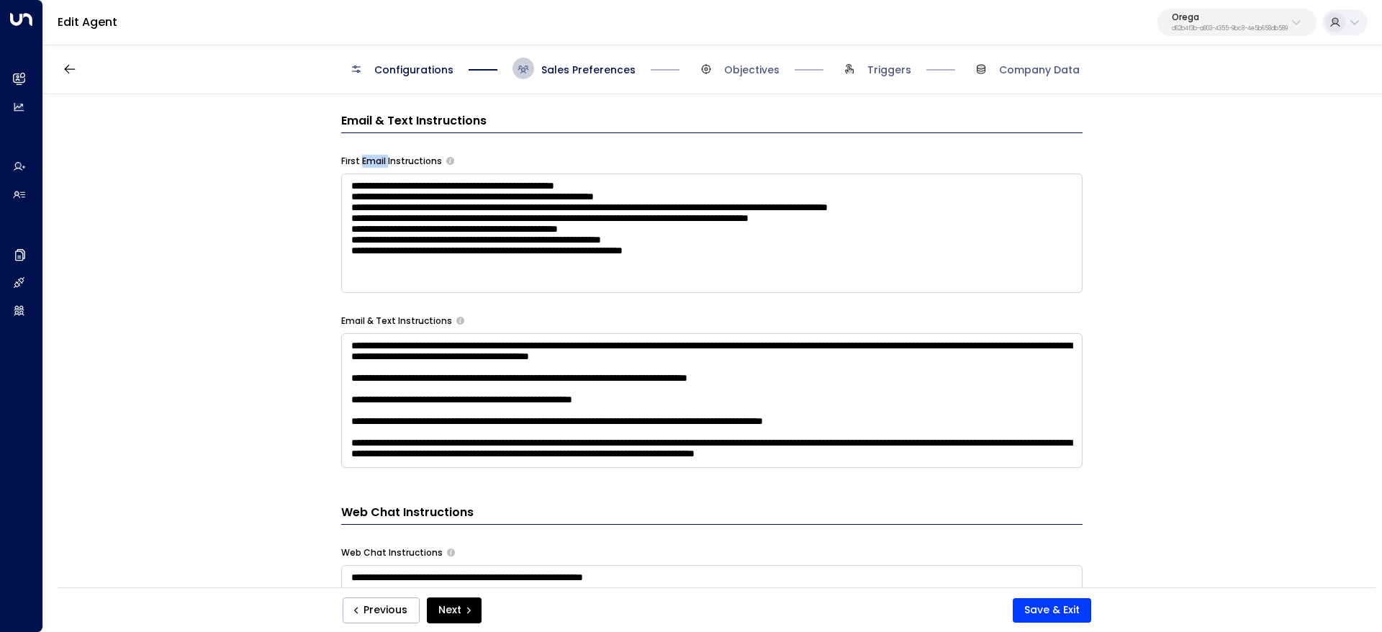
click at [366, 156] on label "First Email Instructions" at bounding box center [391, 161] width 101 height 13
copy div "First Email Instructions"
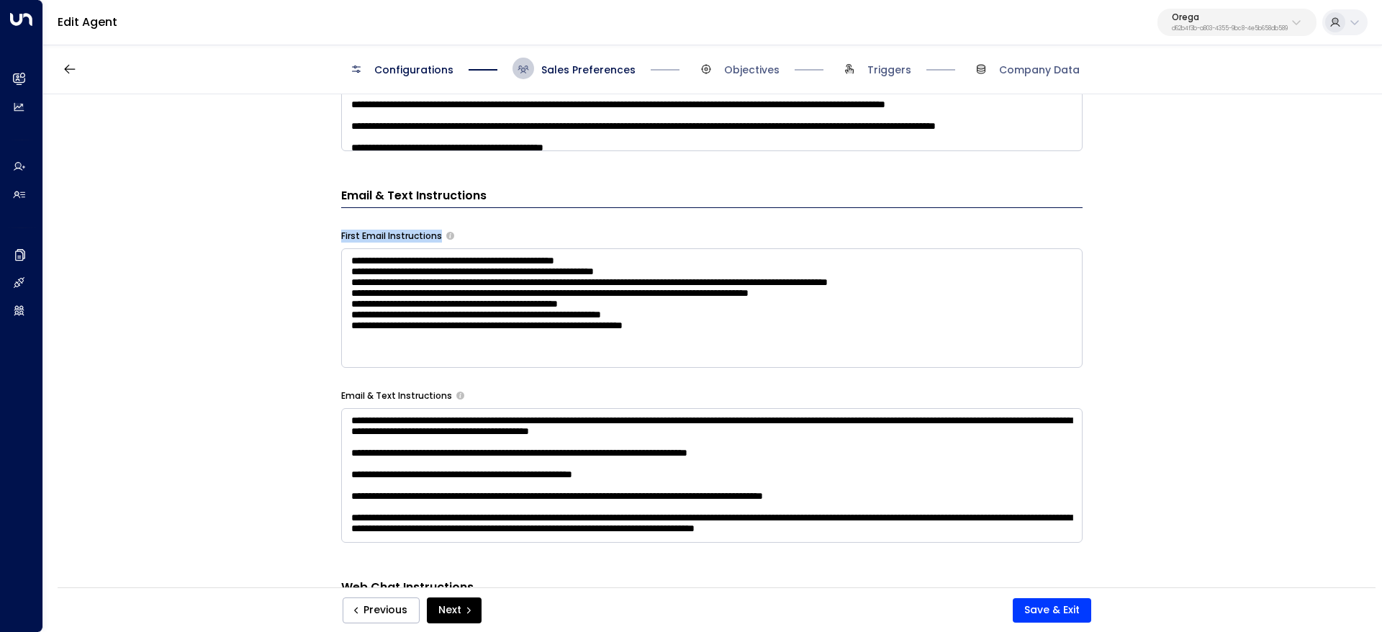
scroll to position [648, 0]
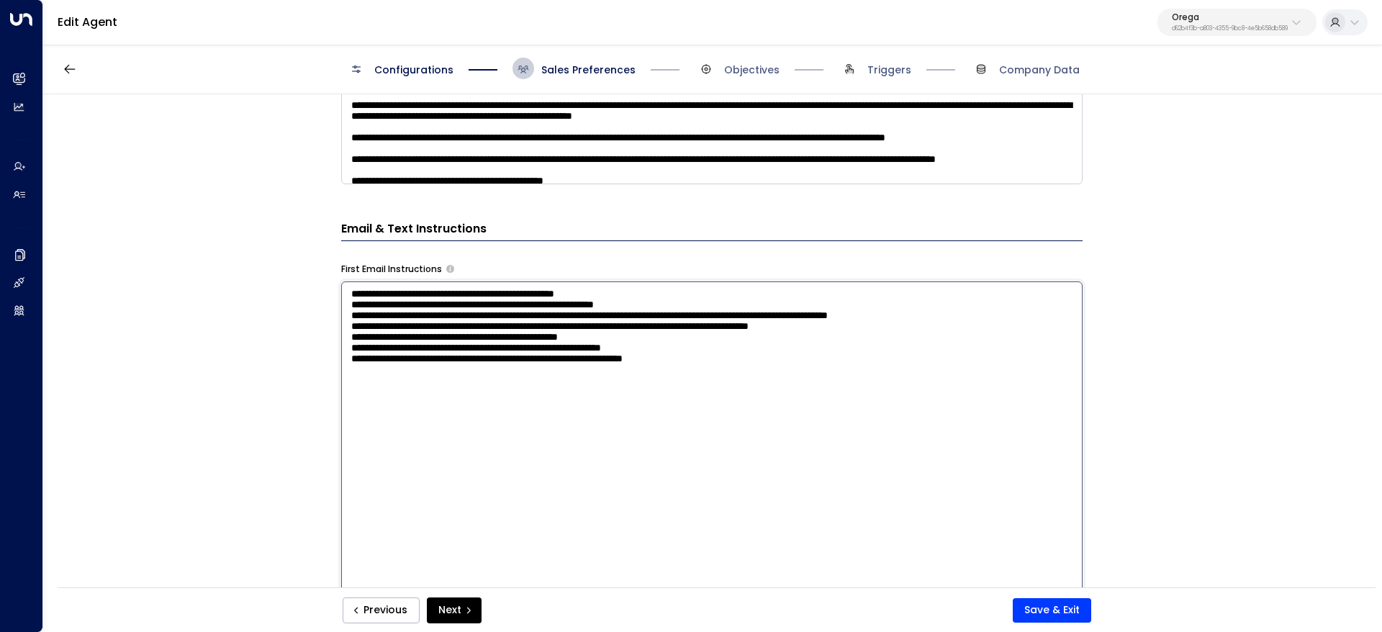
drag, startPoint x: 348, startPoint y: 304, endPoint x: 665, endPoint y: 384, distance: 327.3
click at [665, 384] on textarea "**********" at bounding box center [711, 469] width 741 height 376
click at [758, 397] on textarea "**********" at bounding box center [711, 469] width 741 height 376
drag, startPoint x: 790, startPoint y: 386, endPoint x: 315, endPoint y: 263, distance: 490.2
click at [315, 263] on div "**********" at bounding box center [711, 345] width 1337 height 502
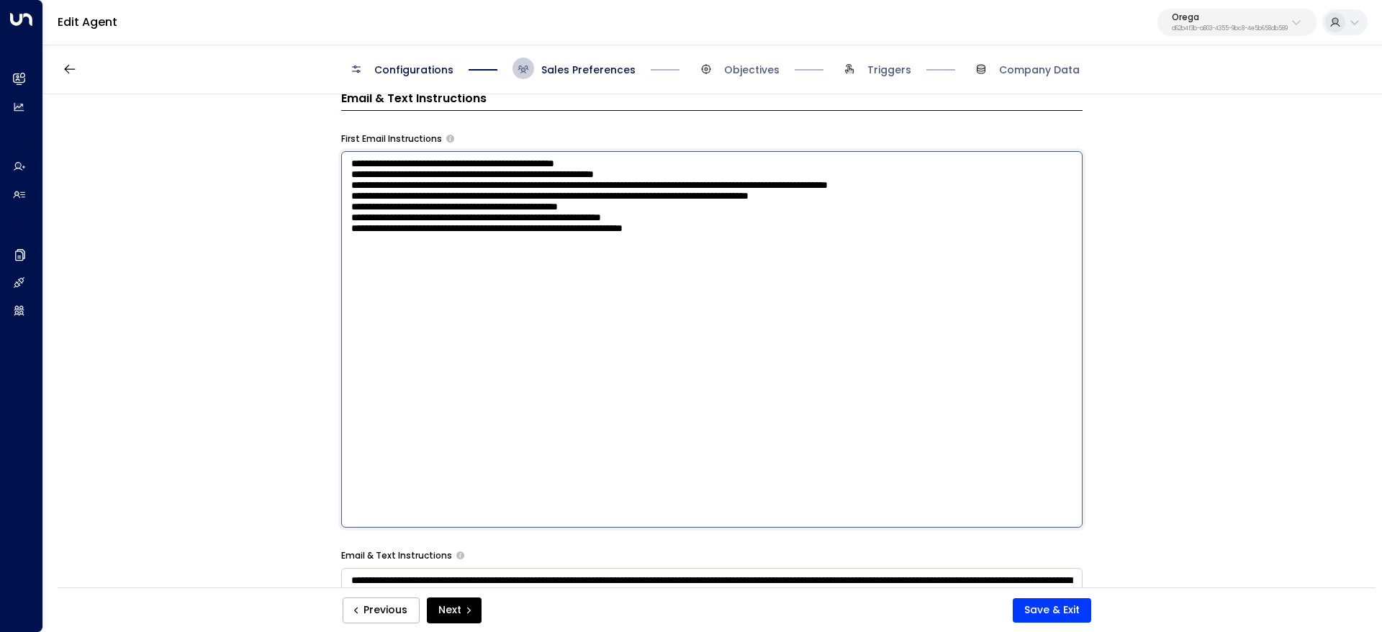
scroll to position [972, 0]
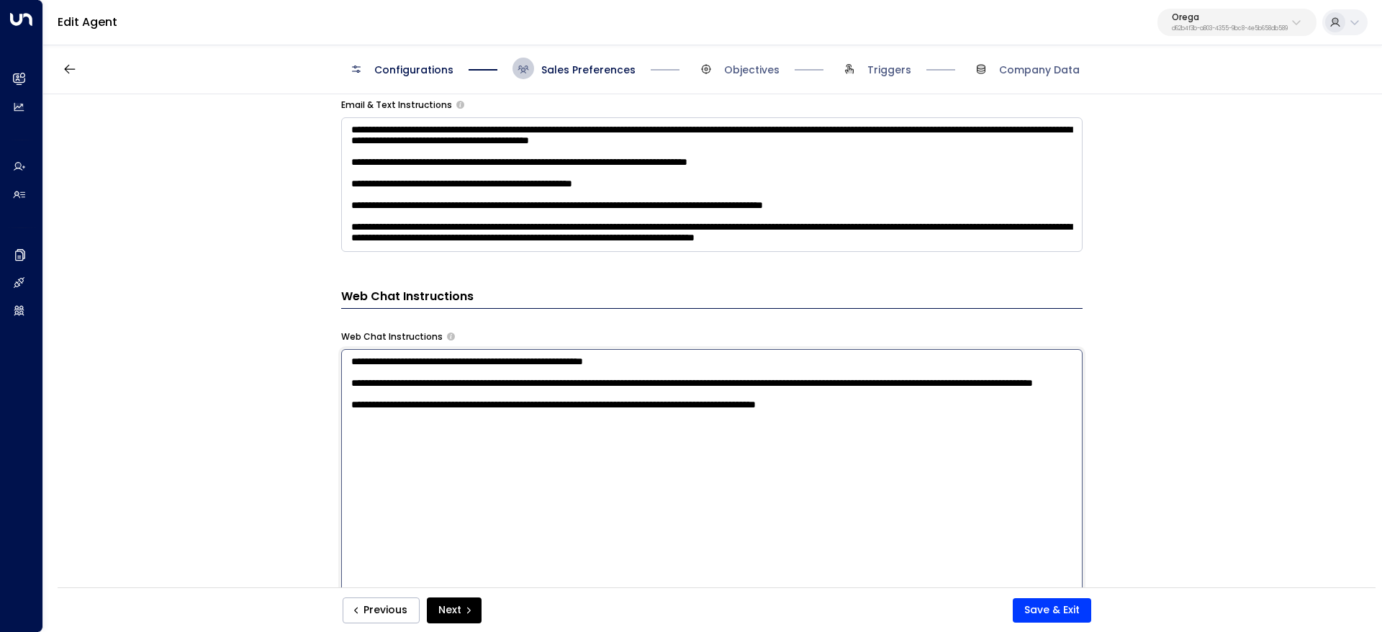
drag, startPoint x: 374, startPoint y: 359, endPoint x: 471, endPoint y: 368, distance: 98.3
click at [476, 371] on div "**********" at bounding box center [711, 97] width 741 height 1257
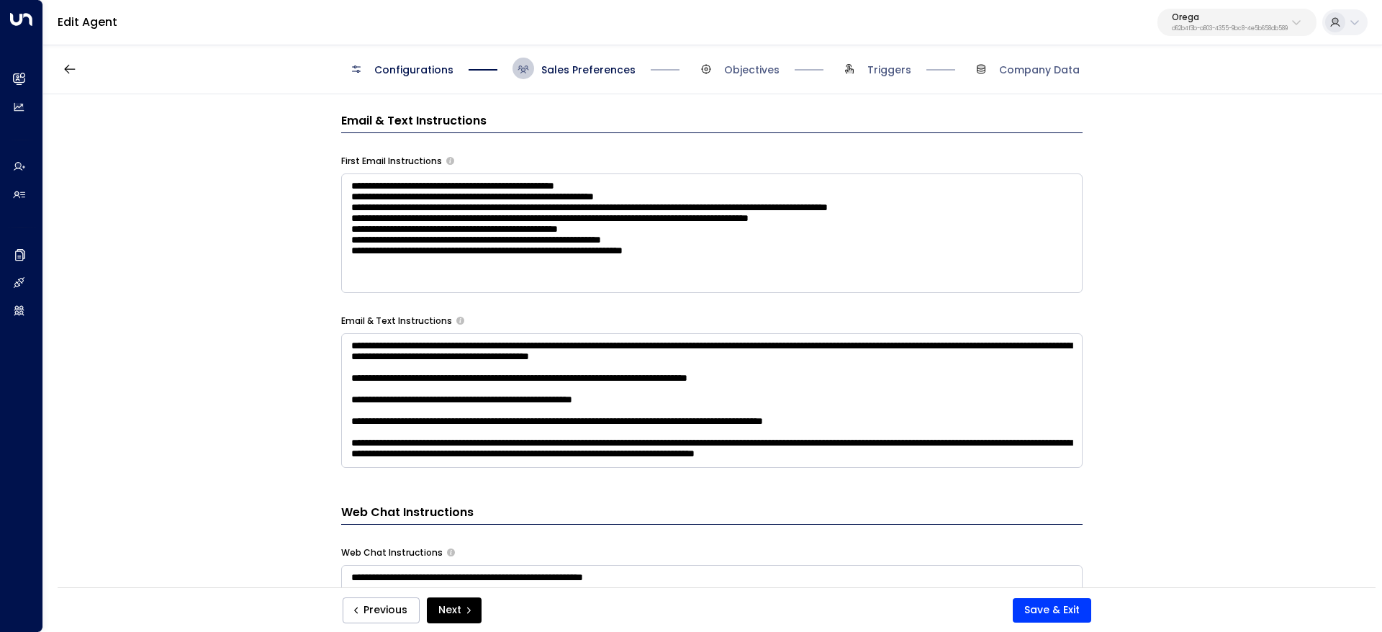
click at [433, 318] on label "Email & Text Instructions" at bounding box center [396, 321] width 111 height 13
copy div "Email & Text Instructions"
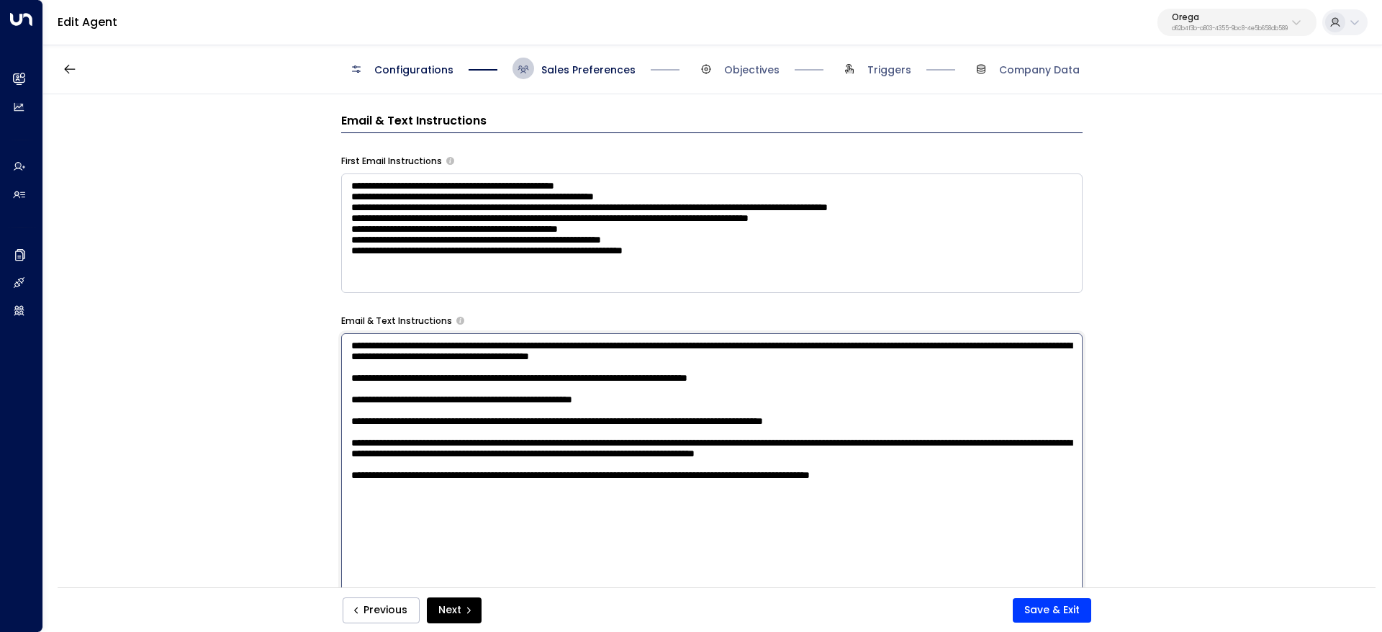
drag, startPoint x: 345, startPoint y: 348, endPoint x: 1013, endPoint y: 558, distance: 700.4
click at [1013, 558] on textarea "**********" at bounding box center [711, 521] width 741 height 376
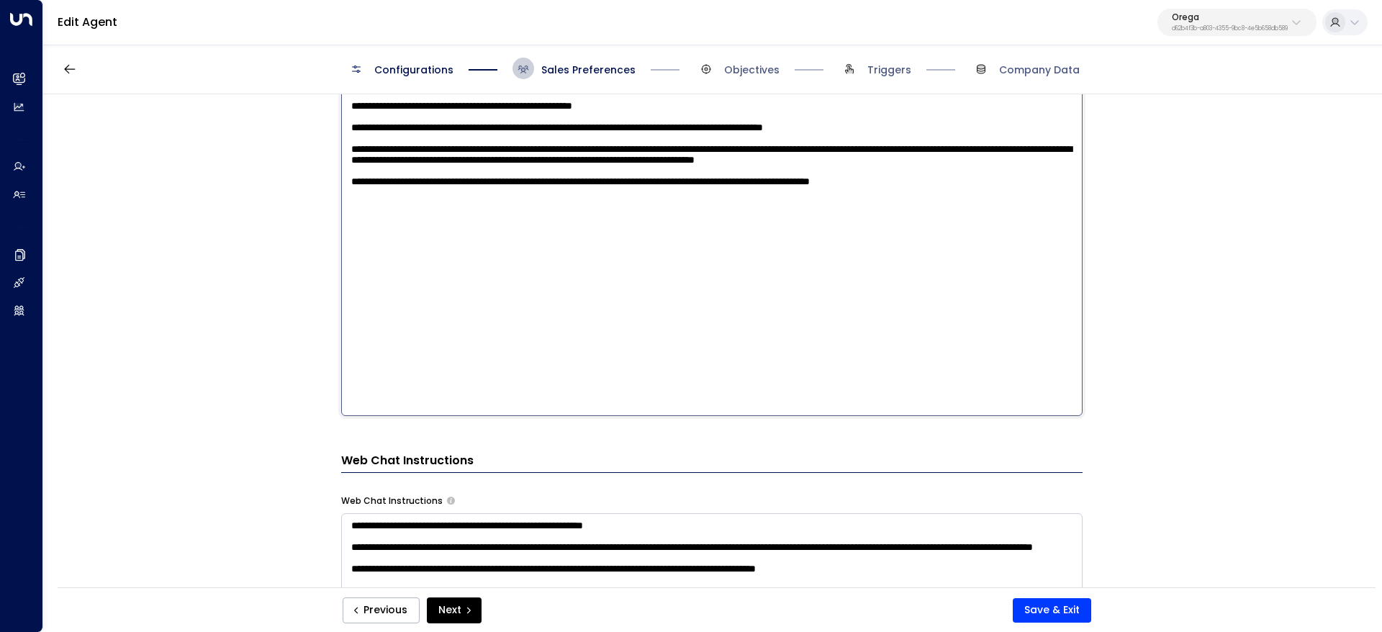
scroll to position [1080, 0]
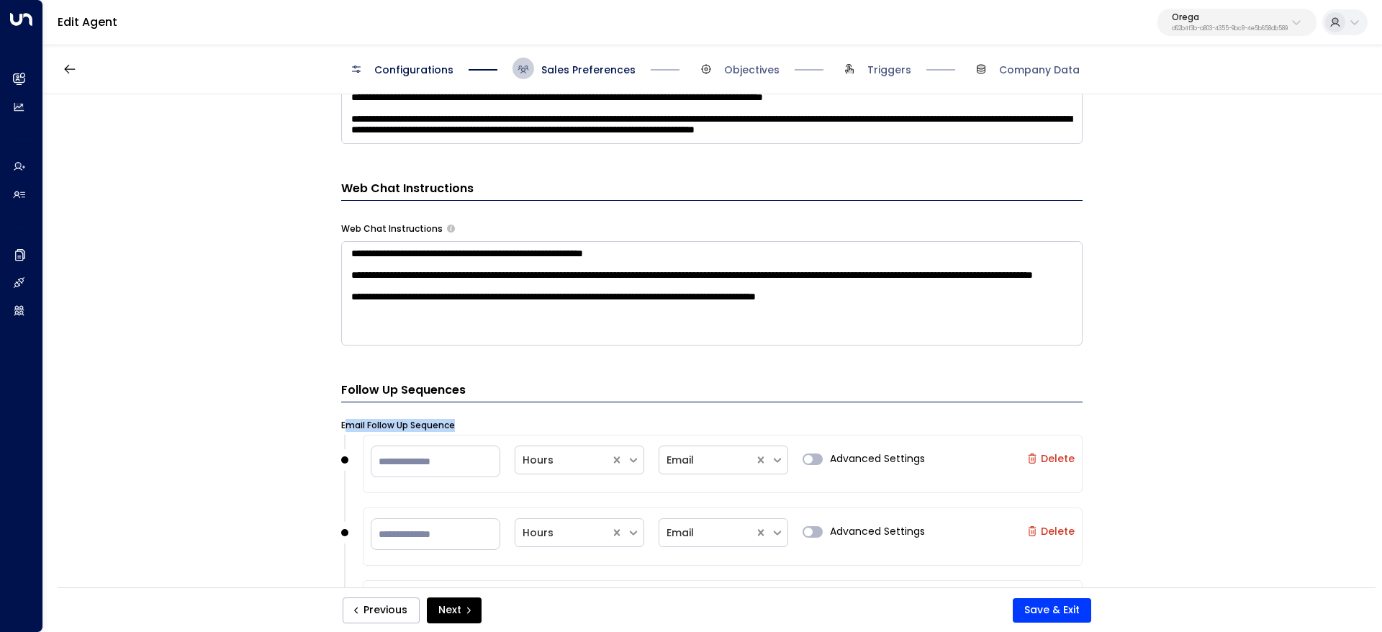
drag, startPoint x: 344, startPoint y: 431, endPoint x: 478, endPoint y: 415, distance: 134.8
click at [494, 435] on form "**********" at bounding box center [711, 0] width 741 height 1929
click at [406, 186] on h3 "Web Chat Instructions" at bounding box center [711, 190] width 741 height 21
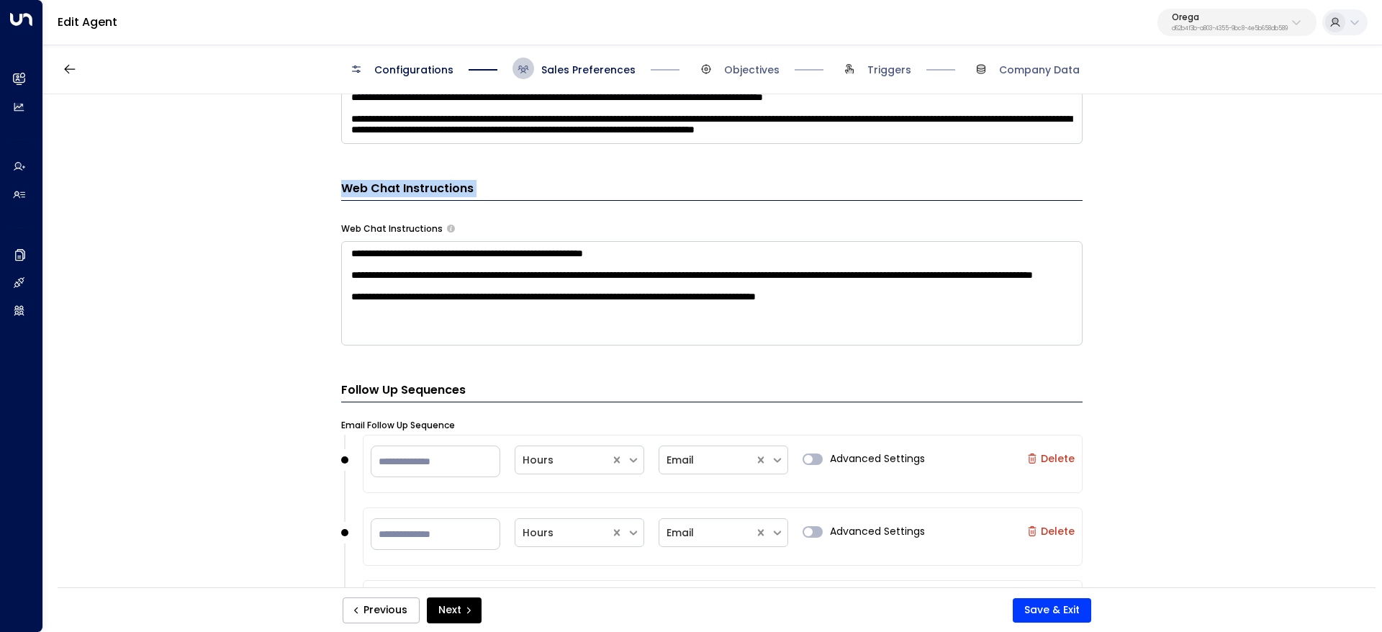
copy h3 "Web Chat Instructions"
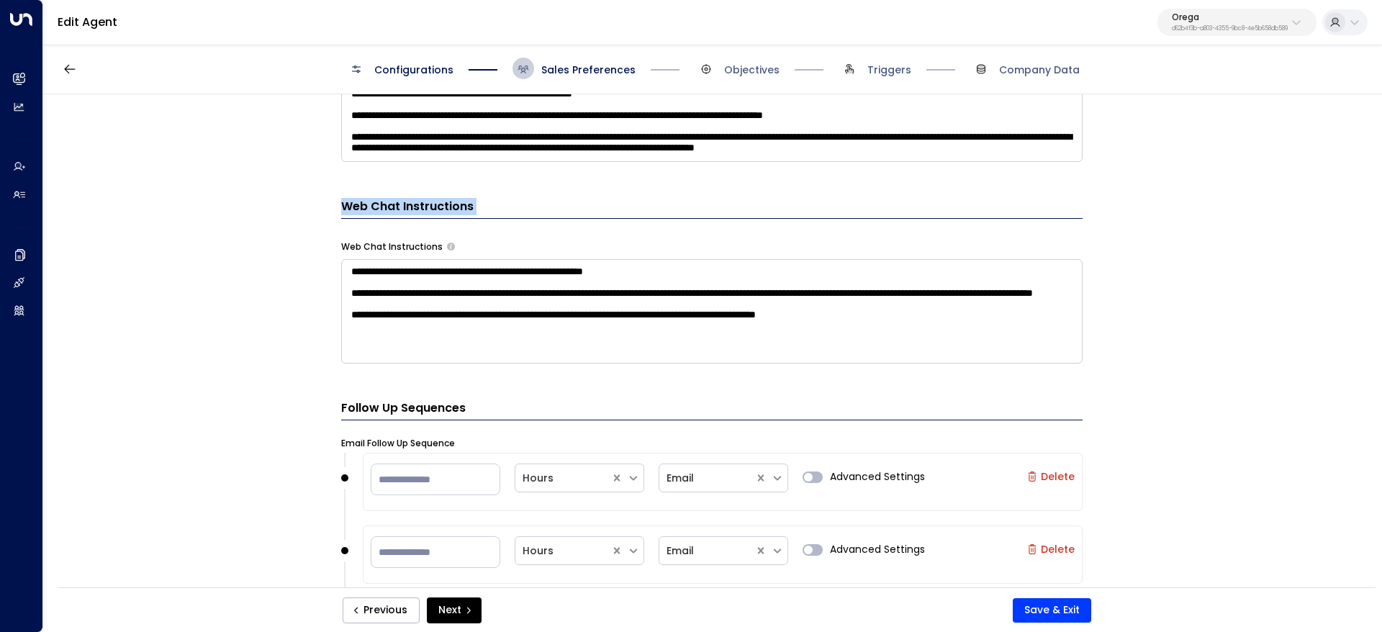
scroll to position [923, 0]
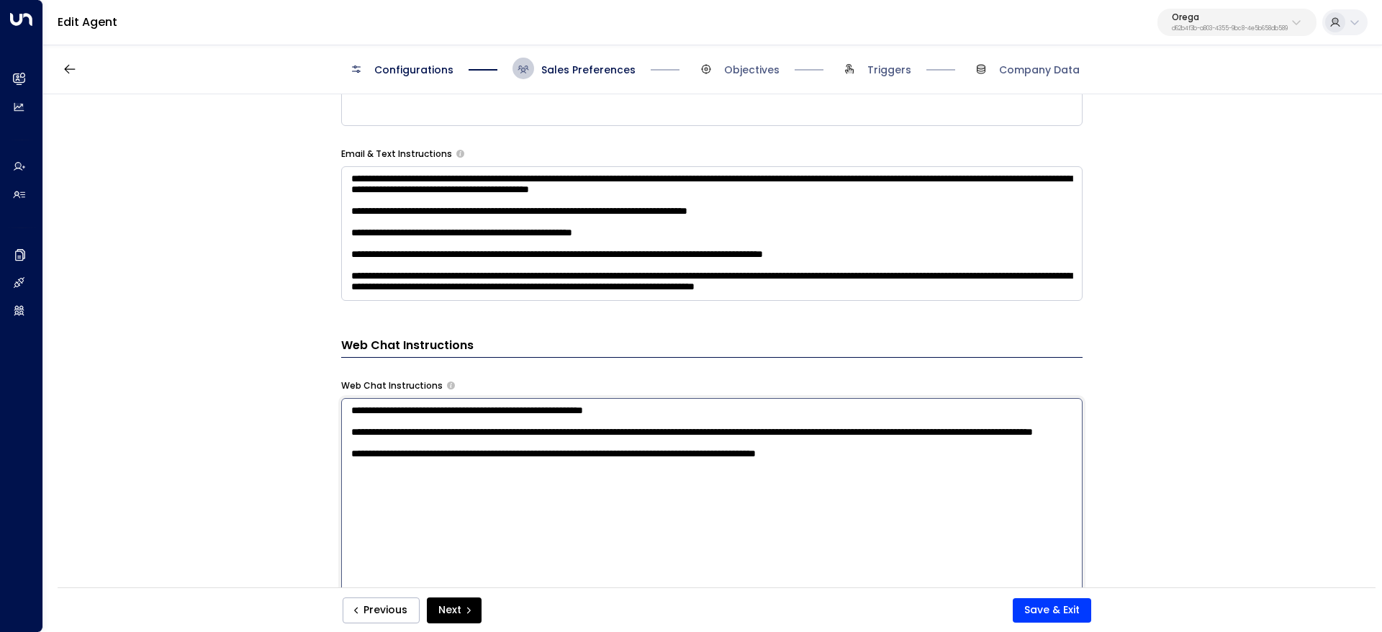
drag, startPoint x: 350, startPoint y: 411, endPoint x: 949, endPoint y: 541, distance: 612.7
click at [949, 542] on textarea "**********" at bounding box center [711, 586] width 741 height 376
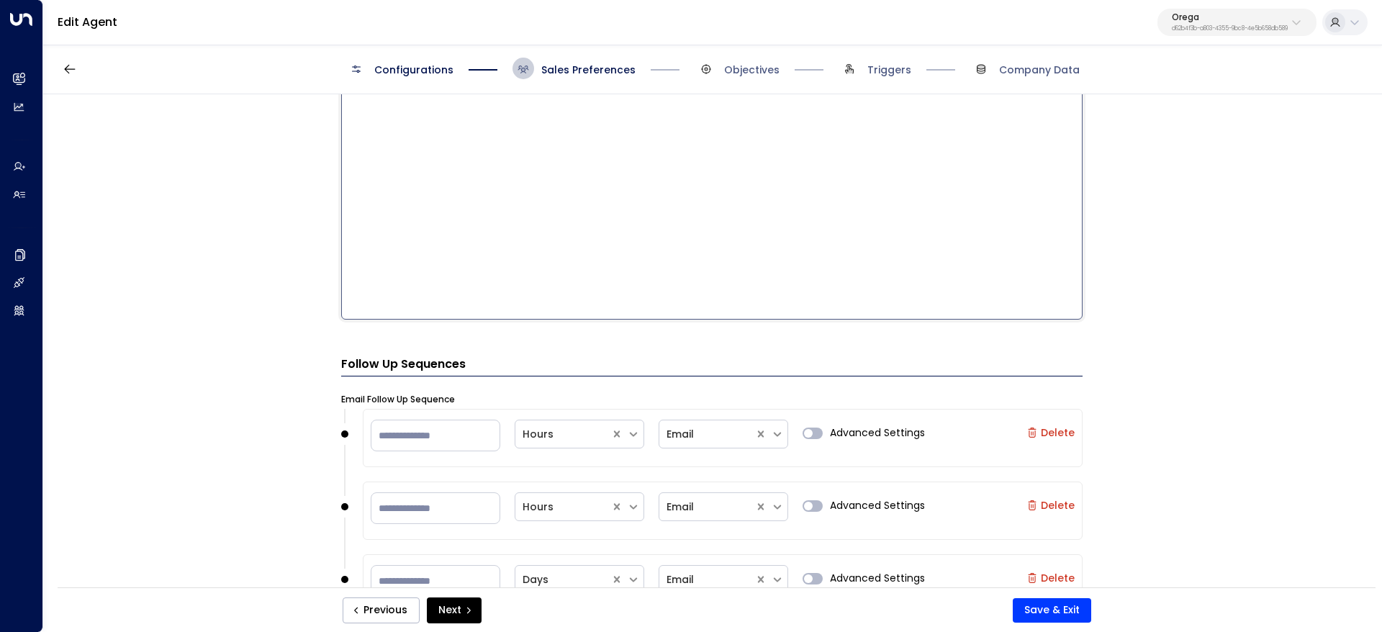
scroll to position [1462, 0]
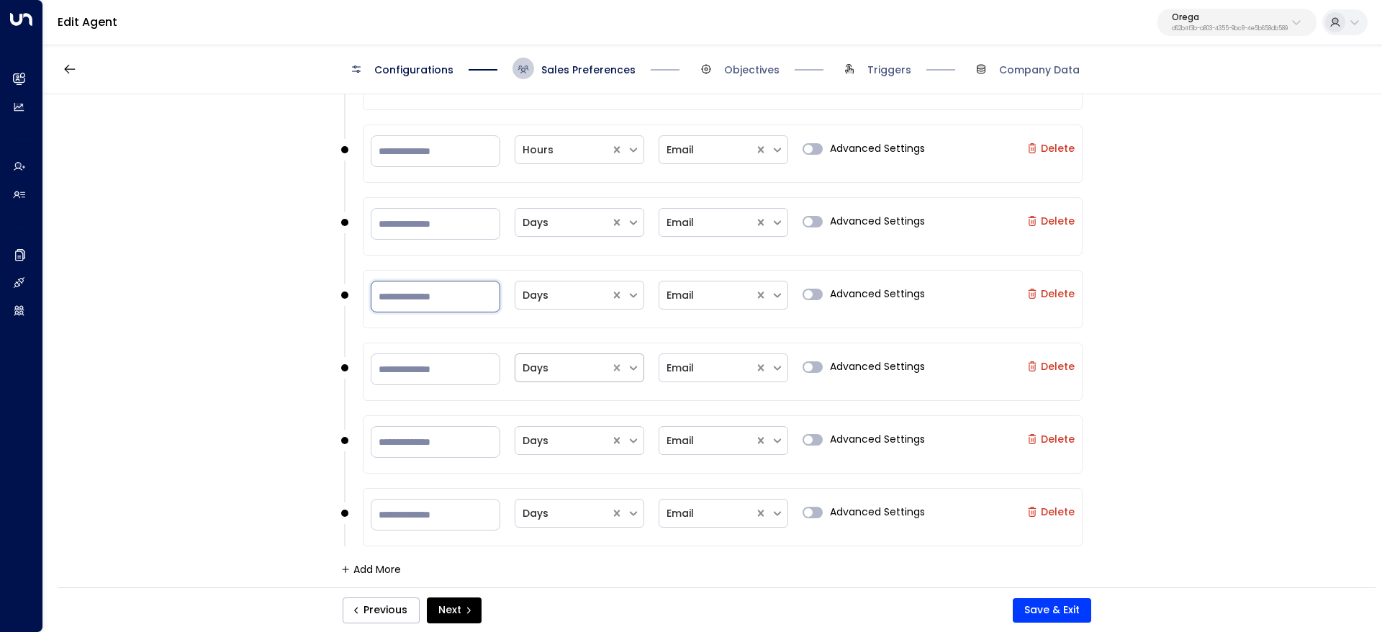
drag, startPoint x: 485, startPoint y: 321, endPoint x: 608, endPoint y: 366, distance: 130.9
click at [614, 377] on div "**********" at bounding box center [711, 345] width 1337 height 502
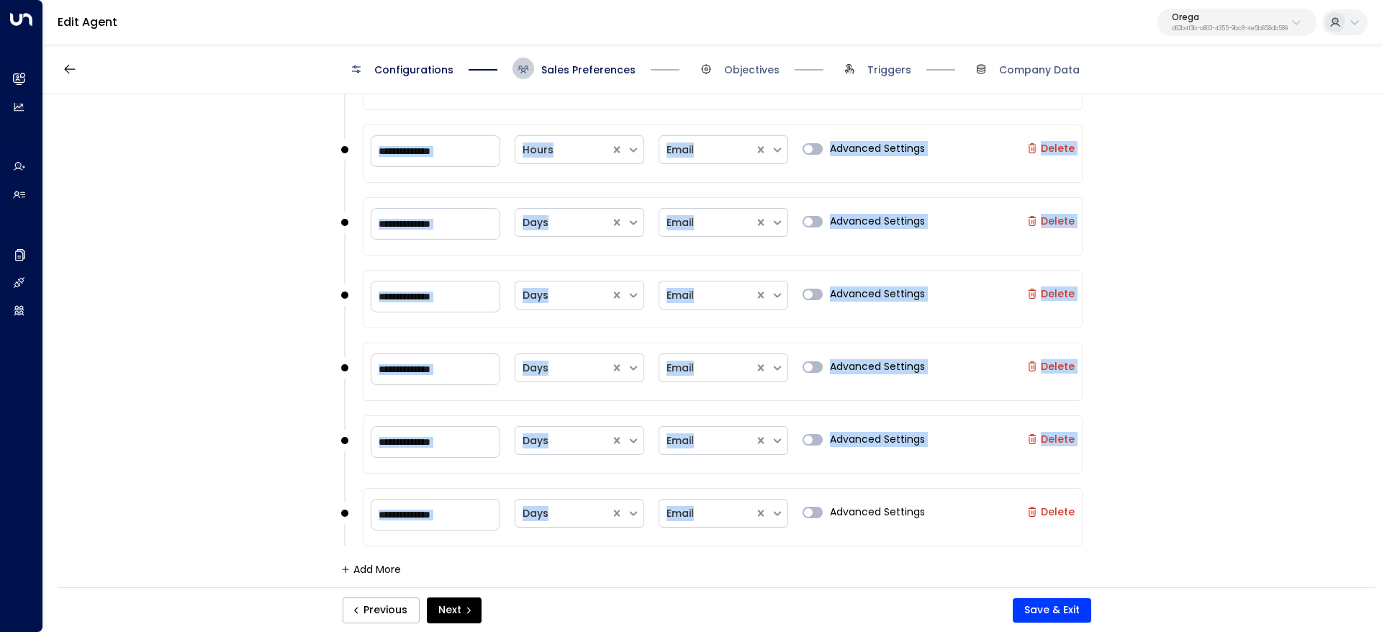
drag, startPoint x: 317, startPoint y: 215, endPoint x: 713, endPoint y: 492, distance: 483.4
click at [713, 492] on div "**********" at bounding box center [711, 345] width 1337 height 502
copy form "Follow Up Sequences Email Follow Up Sequence Hours Email Advanced Settings Dele…"
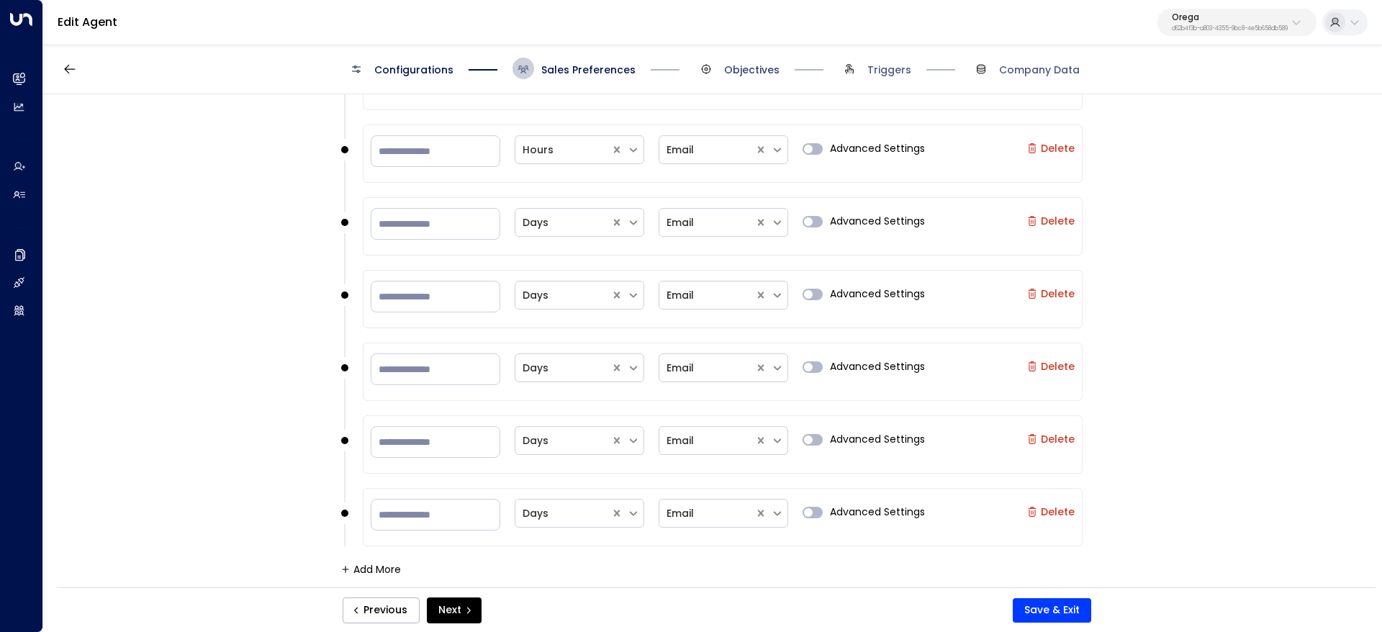
click at [732, 65] on span "Objectives" at bounding box center [751, 70] width 55 height 14
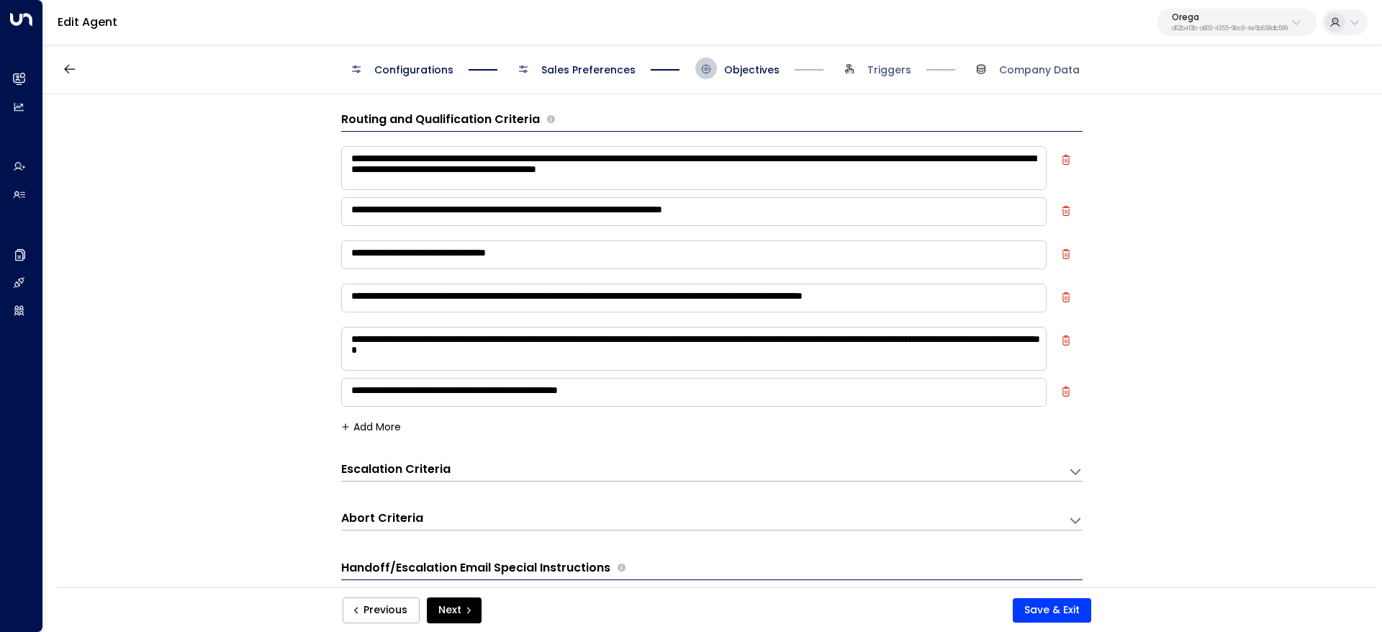
scroll to position [0, 0]
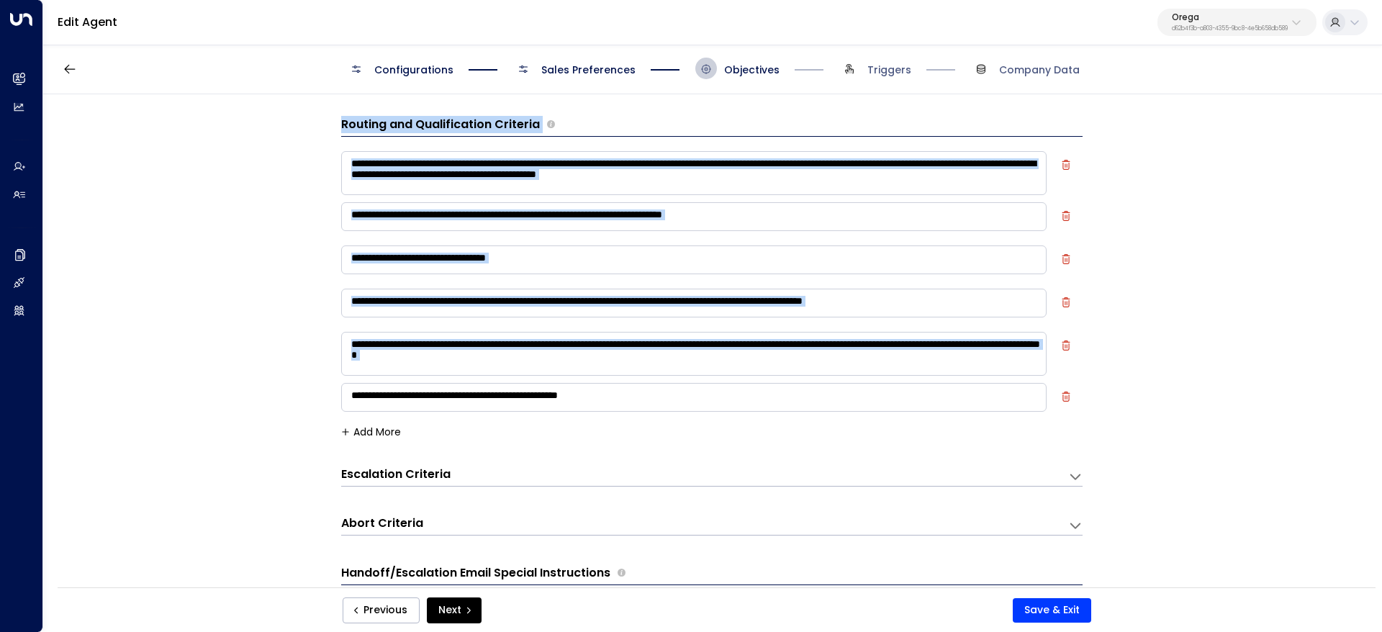
drag, startPoint x: 339, startPoint y: 123, endPoint x: 647, endPoint y: 402, distance: 415.8
click at [650, 404] on div "**********" at bounding box center [711, 277] width 741 height 322
copy div "**********"
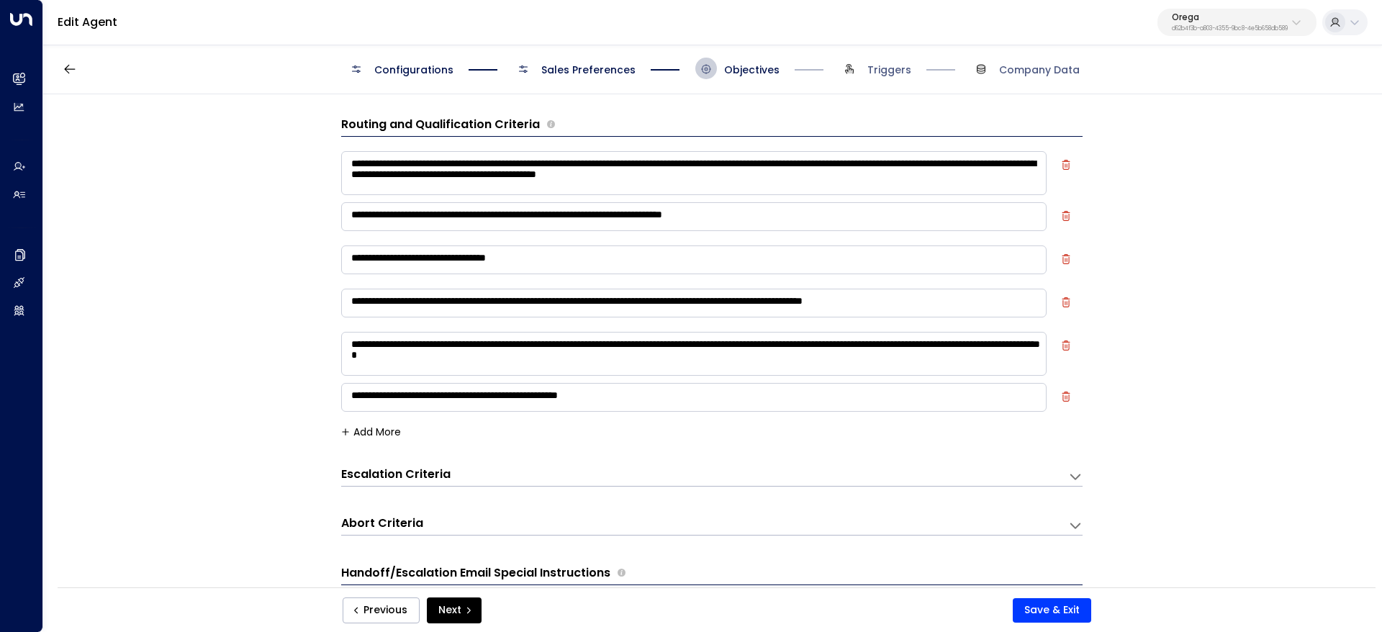
click at [662, 396] on textarea "**********" at bounding box center [693, 397] width 705 height 29
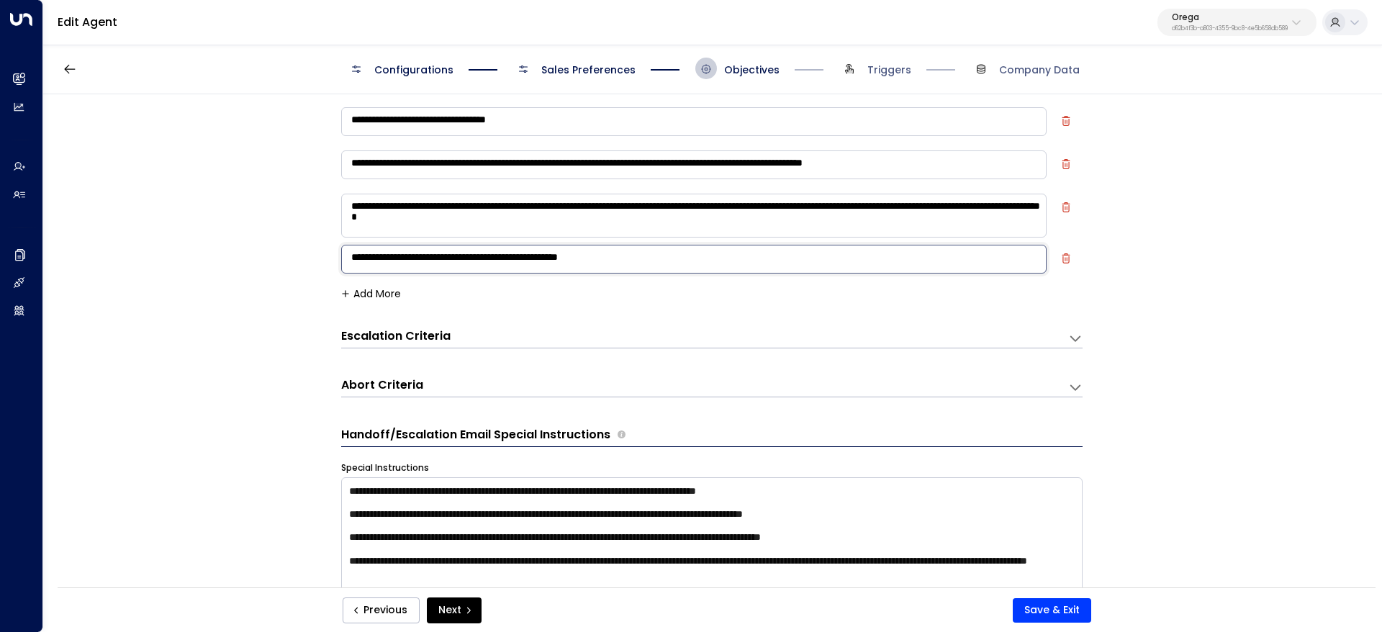
scroll to position [216, 0]
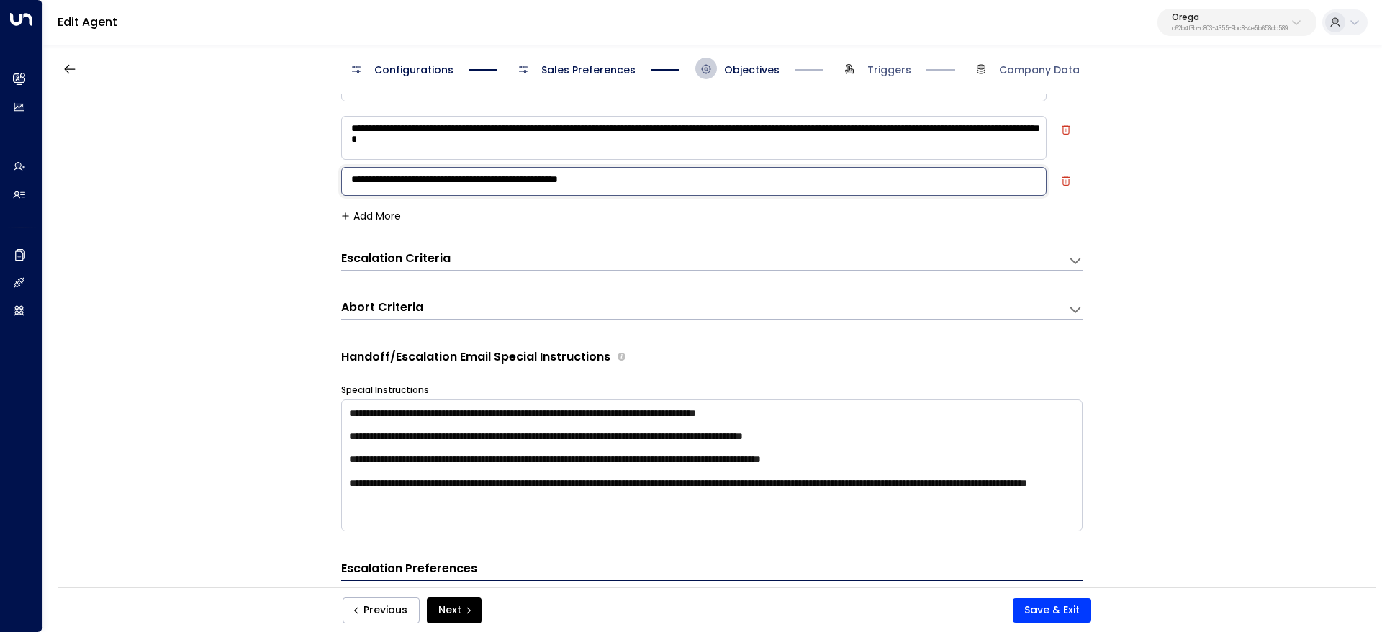
click at [419, 263] on h3 "Escalation Criteria" at bounding box center [395, 258] width 109 height 17
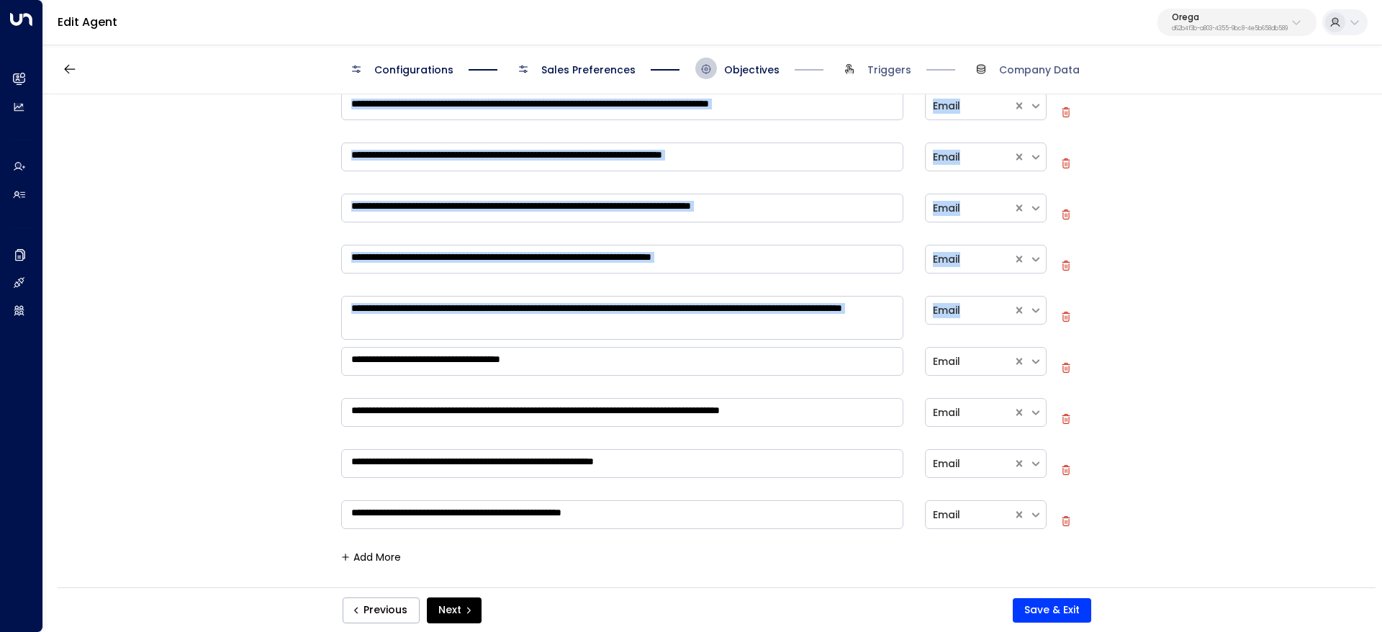
drag, startPoint x: 335, startPoint y: 251, endPoint x: 571, endPoint y: 375, distance: 266.6
click at [571, 375] on div "**********" at bounding box center [711, 345] width 1337 height 502
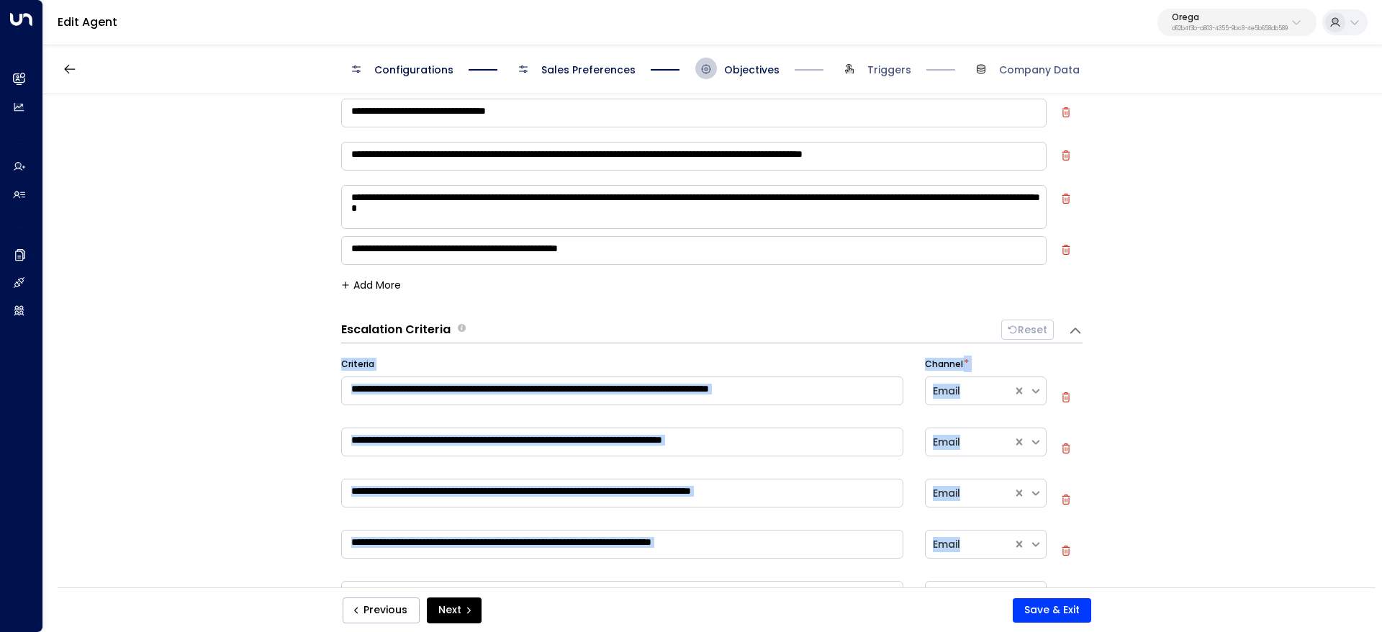
scroll to position [108, 0]
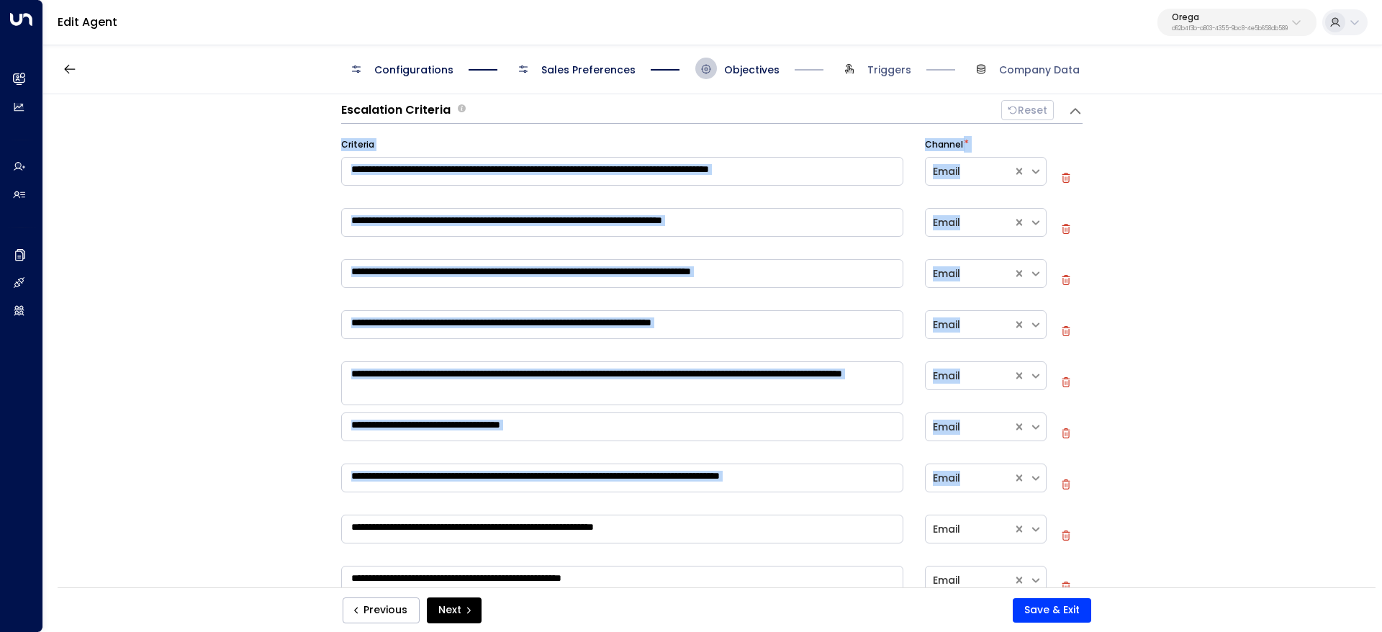
scroll to position [432, 0]
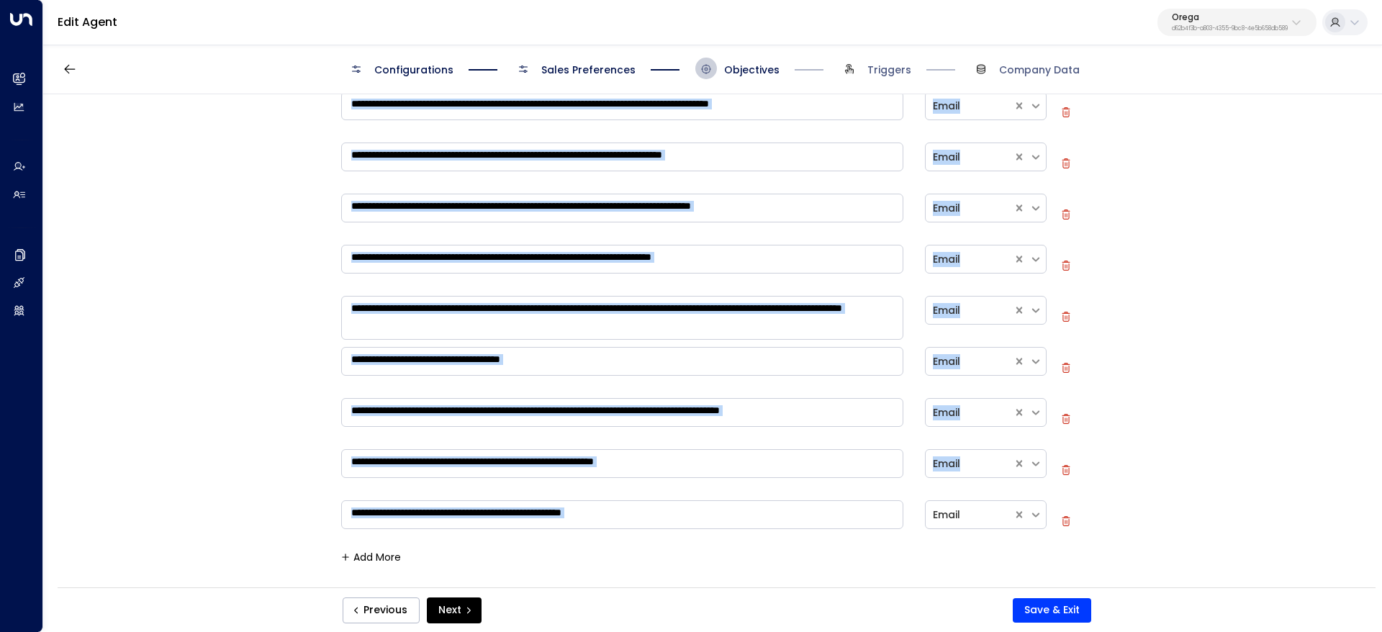
drag, startPoint x: 331, startPoint y: 360, endPoint x: 635, endPoint y: 538, distance: 351.9
click at [635, 538] on div "**********" at bounding box center [711, 345] width 1337 height 502
copy div "**********"
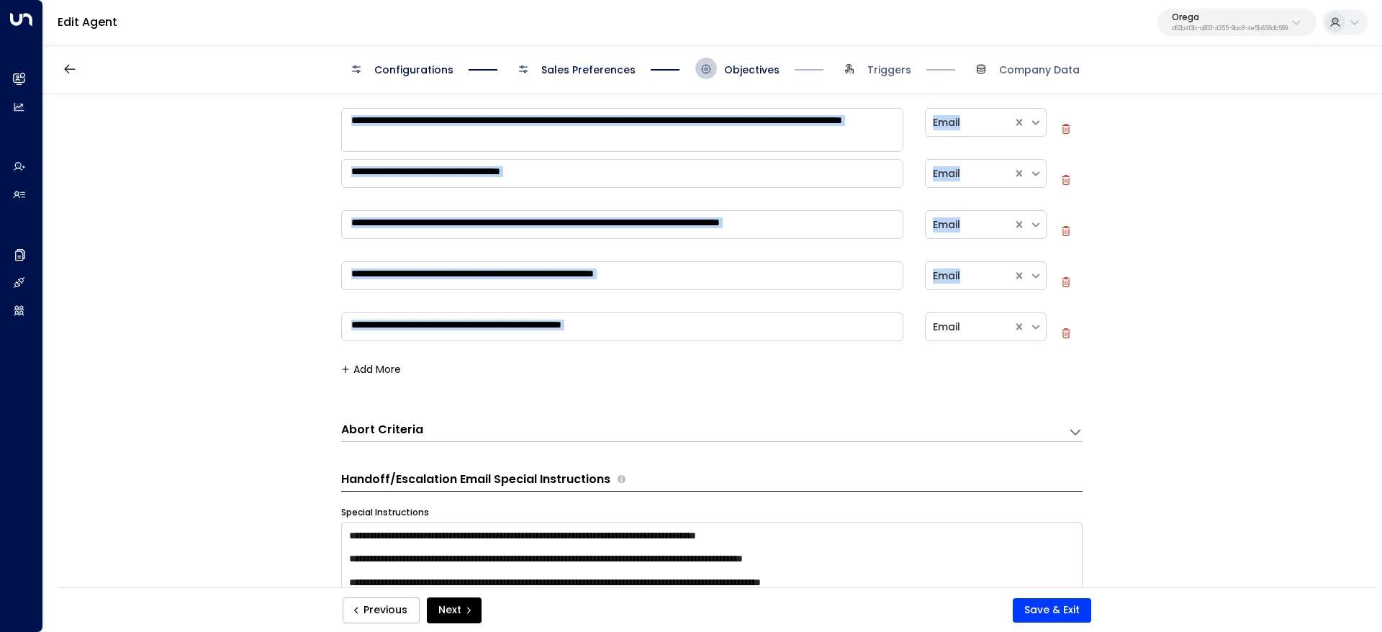
scroll to position [648, 0]
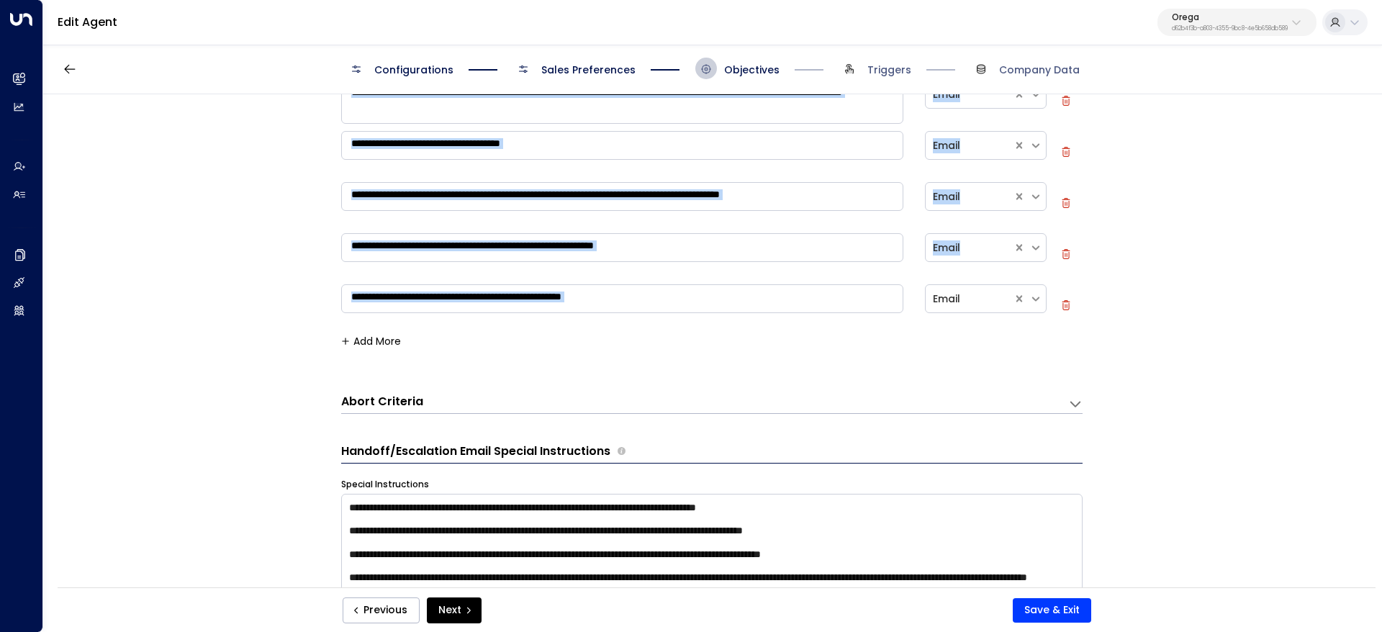
click at [430, 395] on div "Abort Criteria" at bounding box center [704, 403] width 727 height 19
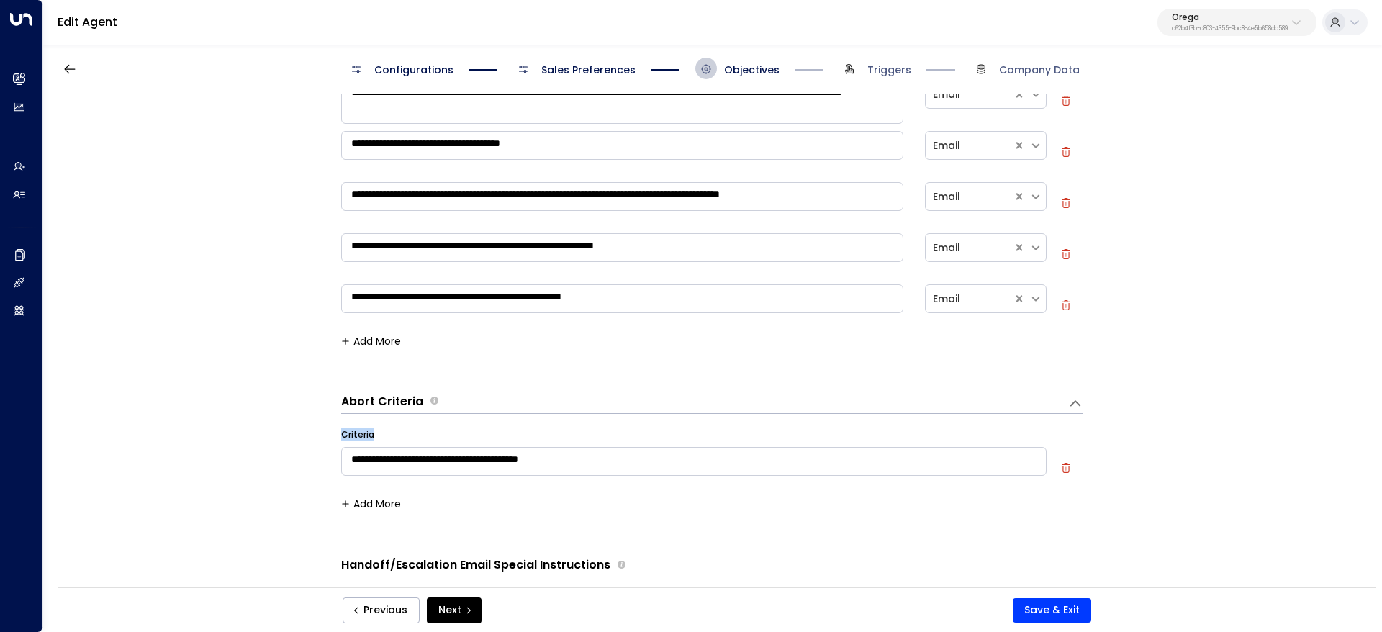
drag, startPoint x: 334, startPoint y: 397, endPoint x: 671, endPoint y: 469, distance: 345.1
click at [697, 468] on div "**********" at bounding box center [711, 345] width 1337 height 502
drag, startPoint x: 658, startPoint y: 469, endPoint x: 330, endPoint y: 401, distance: 334.5
click at [330, 401] on div "**********" at bounding box center [711, 345] width 1337 height 502
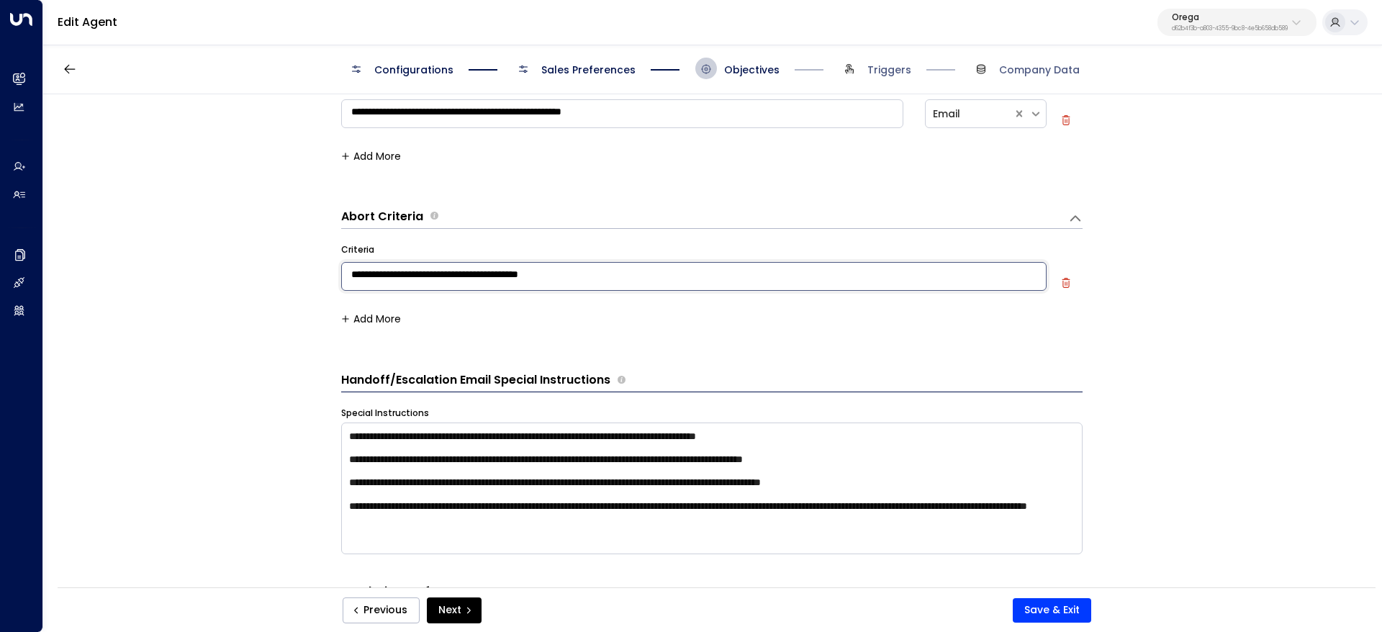
scroll to position [864, 0]
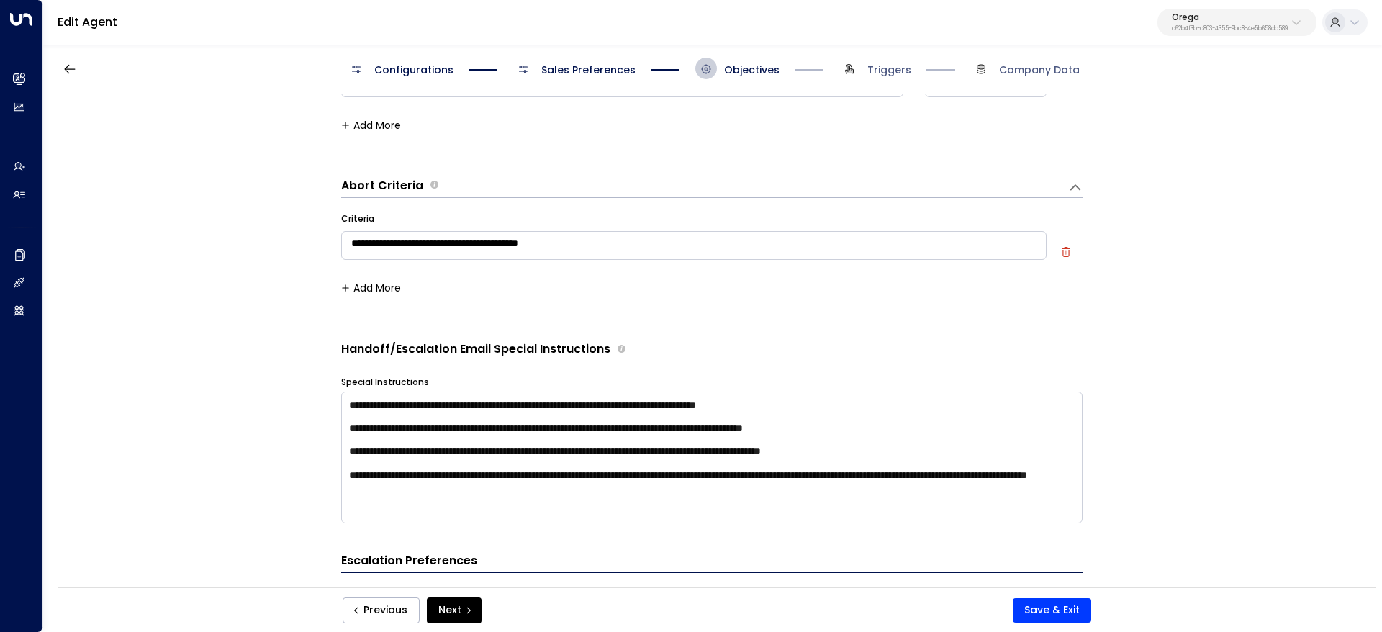
click at [347, 343] on h3 "Handoff/Escalation Email Special Instructions" at bounding box center [475, 348] width 269 height 17
copy div "Handoff/Escalation Email Special Instructions"
drag, startPoint x: 343, startPoint y: 403, endPoint x: 1018, endPoint y: 498, distance: 681.7
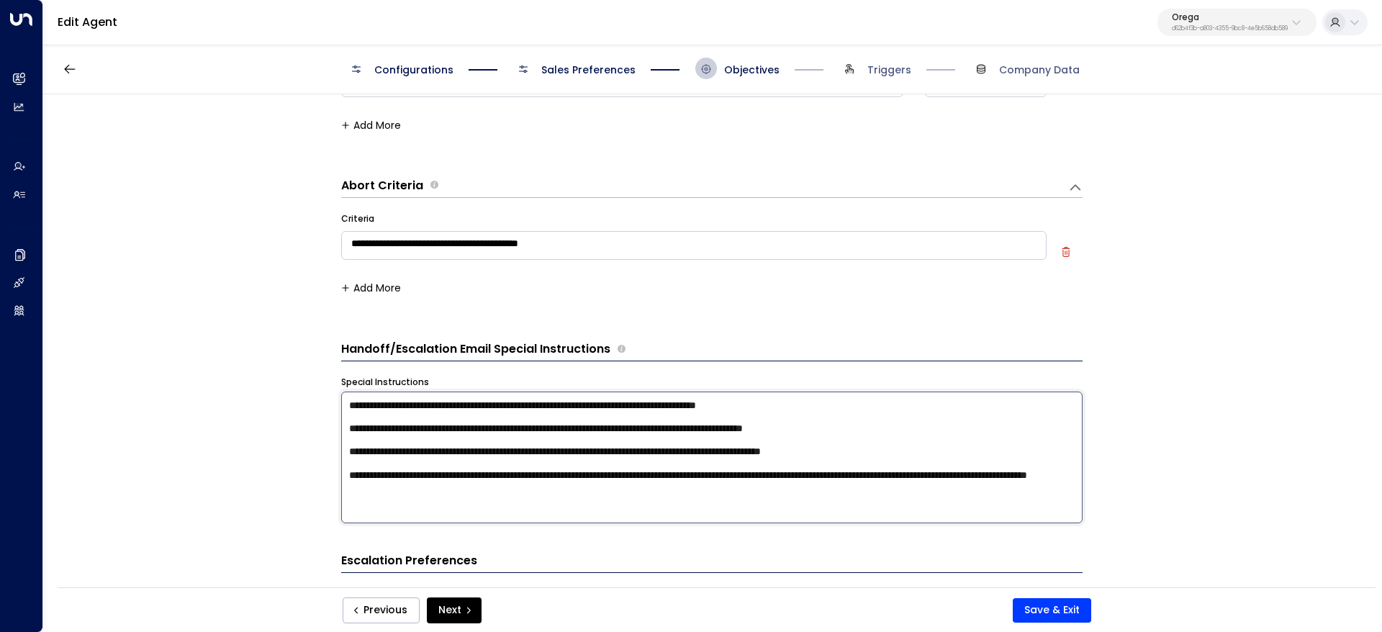
click at [1018, 498] on textarea "**********" at bounding box center [711, 458] width 741 height 132
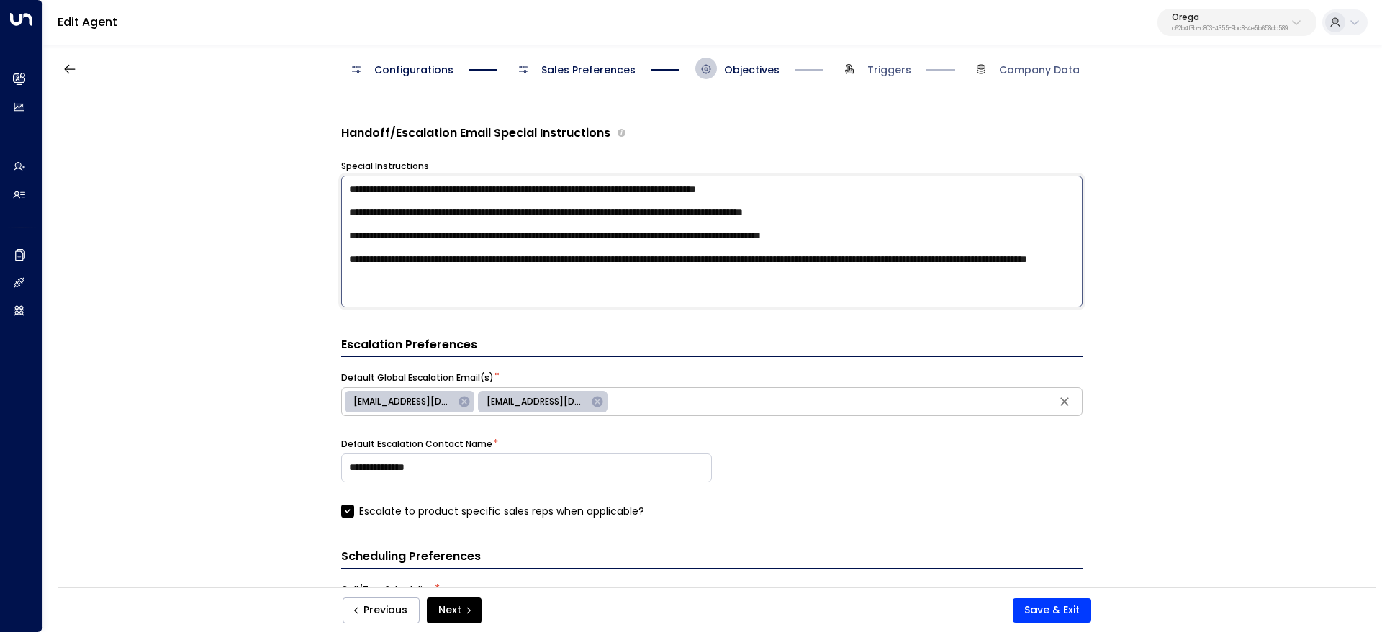
scroll to position [1285, 0]
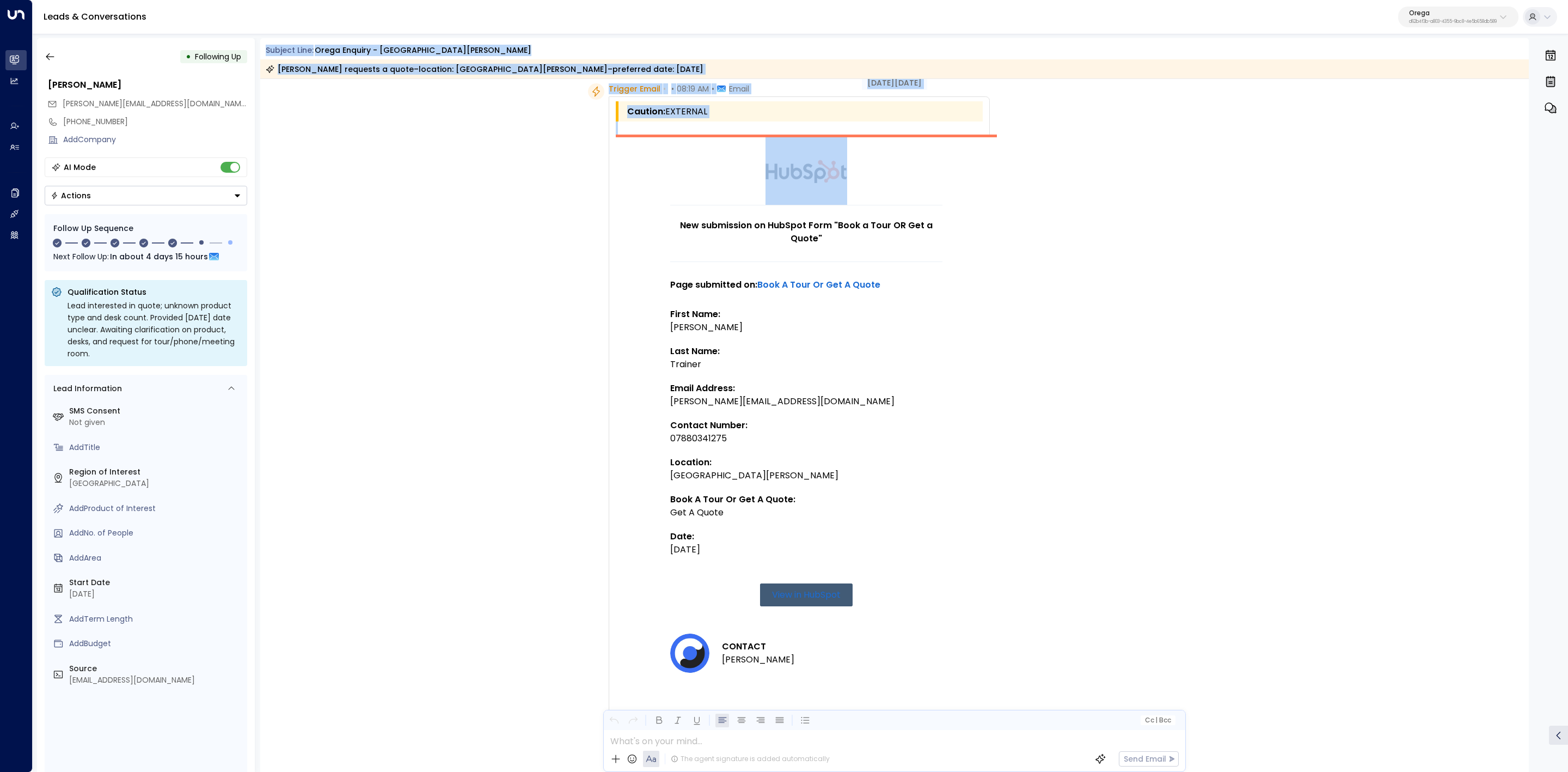
scroll to position [163, 0]
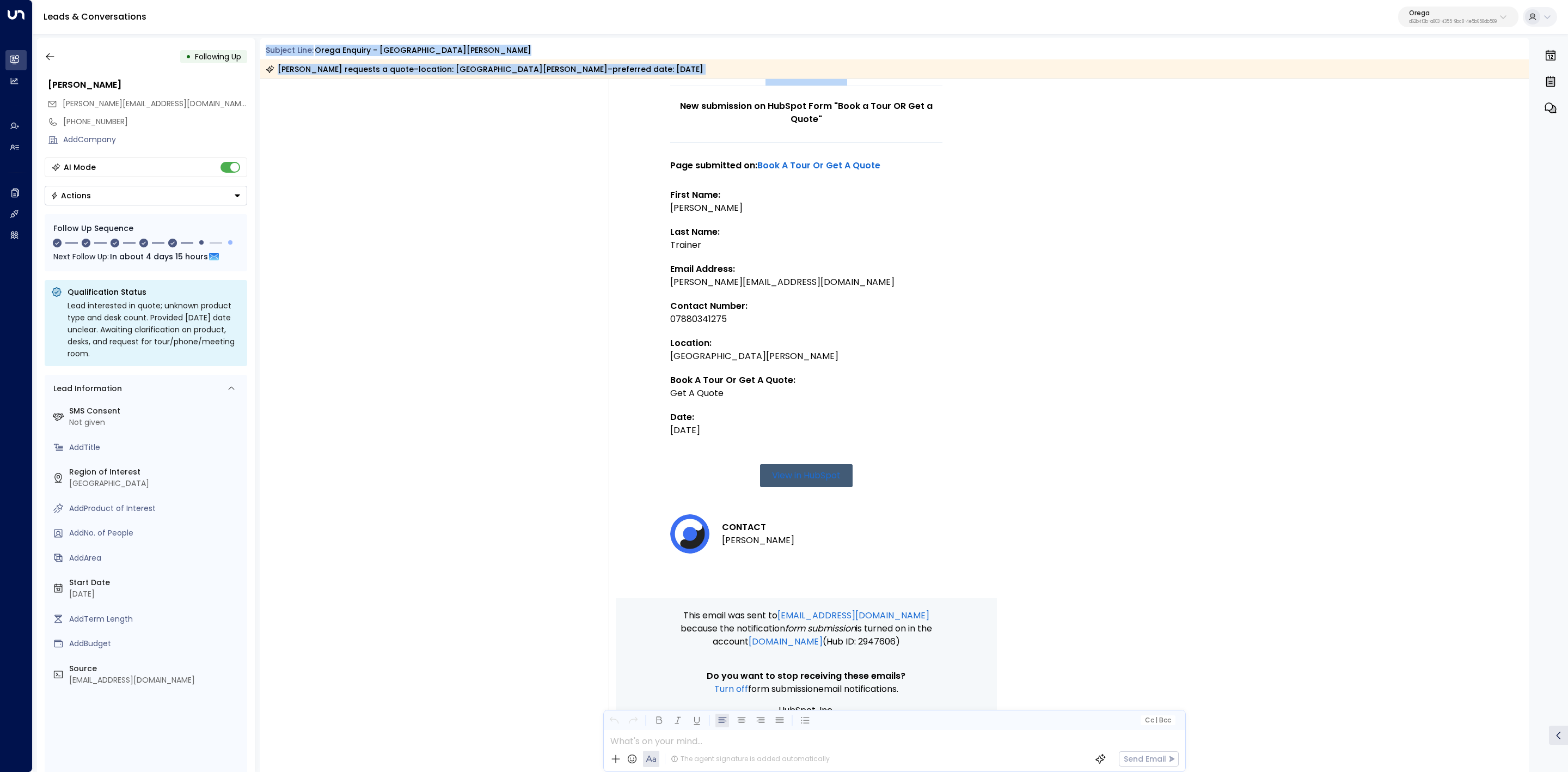
drag, startPoint x: 265, startPoint y: 48, endPoint x: 792, endPoint y: 428, distance: 649.7
click at [792, 428] on div "Subject Line: Orega Enquiry - [GEOGRAPHIC_DATA][PERSON_NAME] [PERSON_NAME] requ…" at bounding box center [895, 404] width 1269 height 733
copy div "Subject Line: Orega Enquiry - [GEOGRAPHIC_DATA][PERSON_NAME] [PERSON_NAME] requ…"
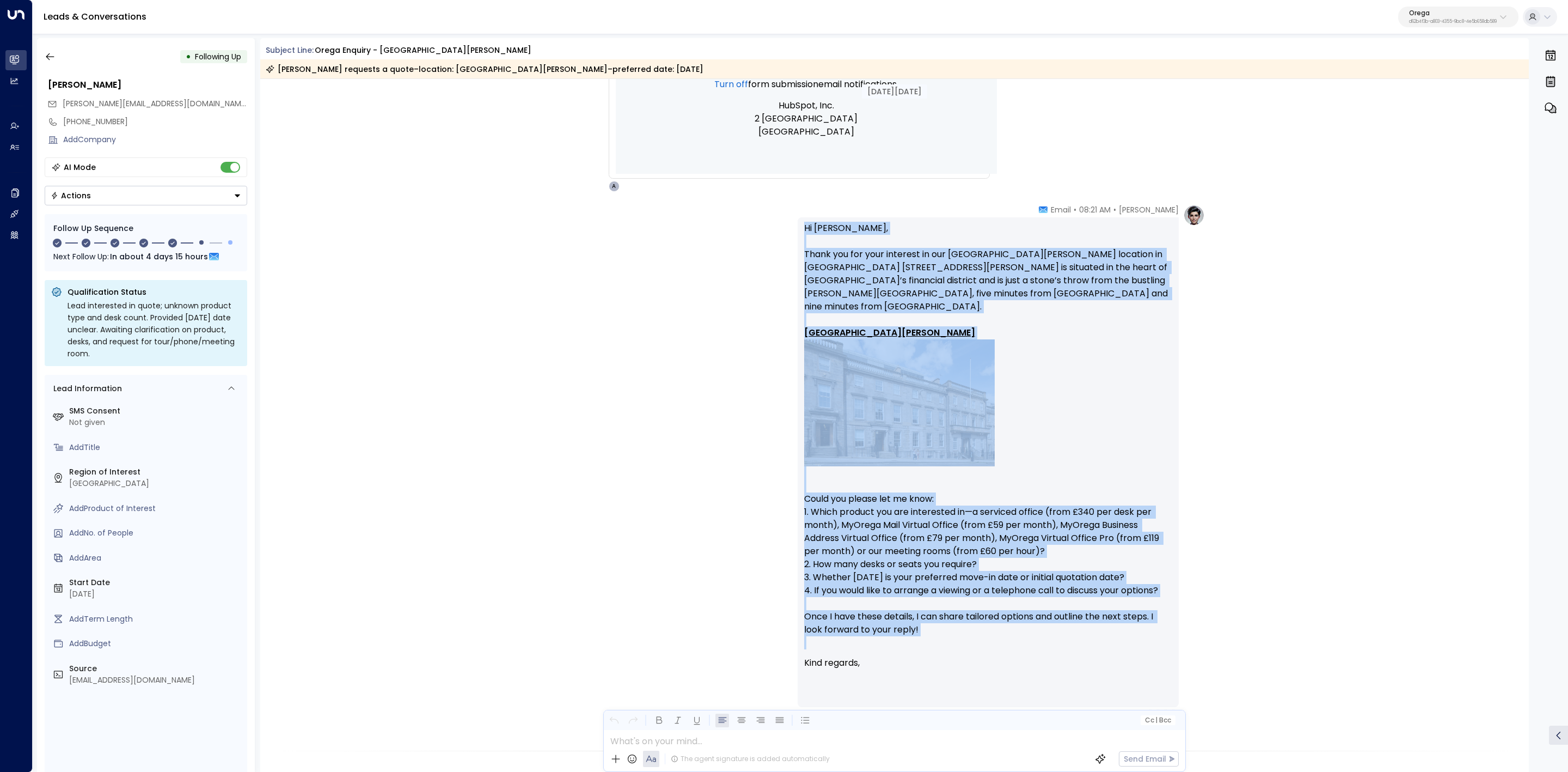
scroll to position [817, 0]
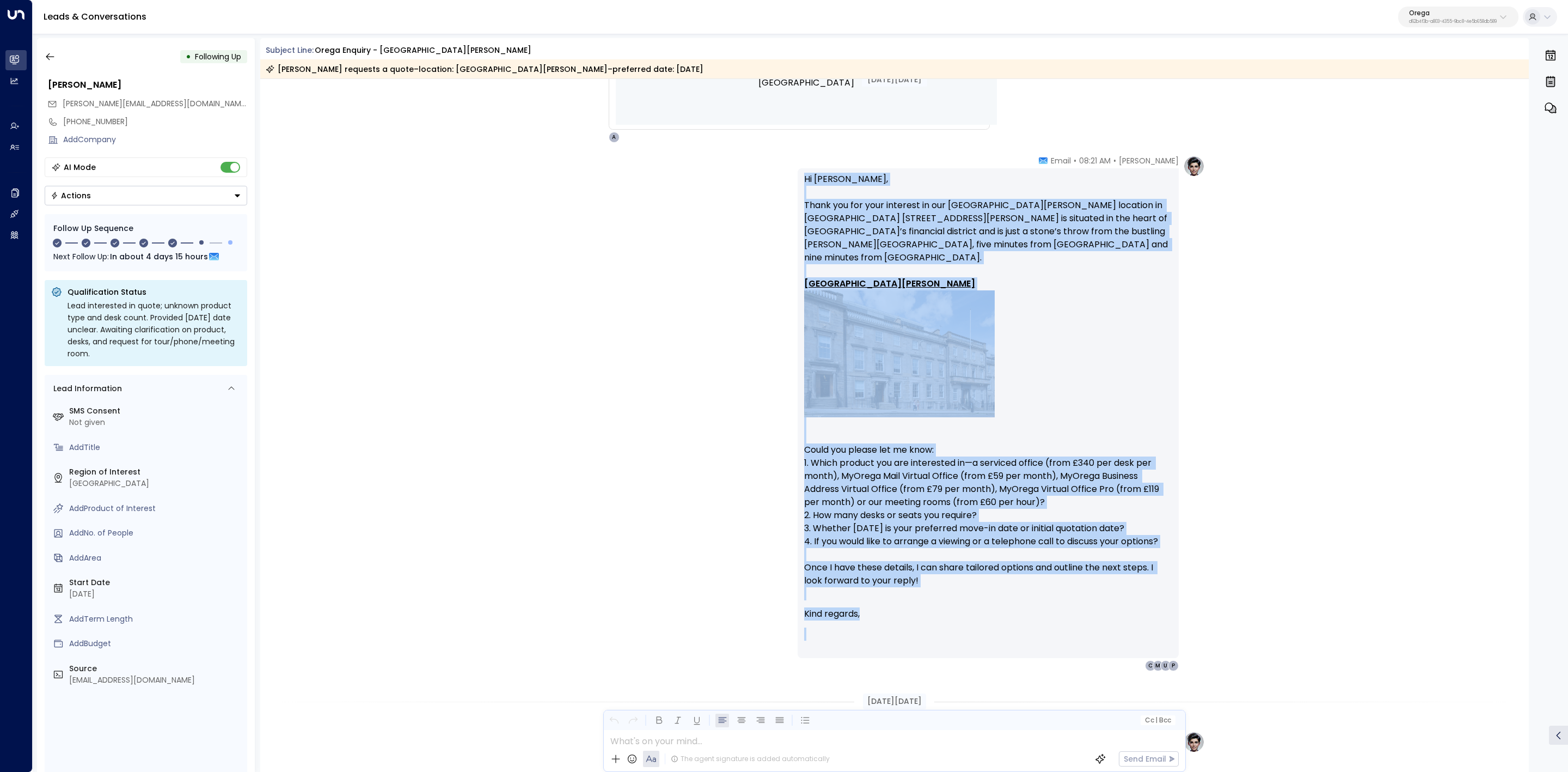
drag, startPoint x: 1076, startPoint y: 482, endPoint x: 933, endPoint y: 656, distance: 225.2
click at [933, 656] on div "[PERSON_NAME] • 08:21 AM • Email Hi [PERSON_NAME], Thank you for your interest …" at bounding box center [988, 413] width 381 height 516
copy div "Hi [PERSON_NAME], Thank you for your interest in our [GEOGRAPHIC_DATA][PERSON_N…"
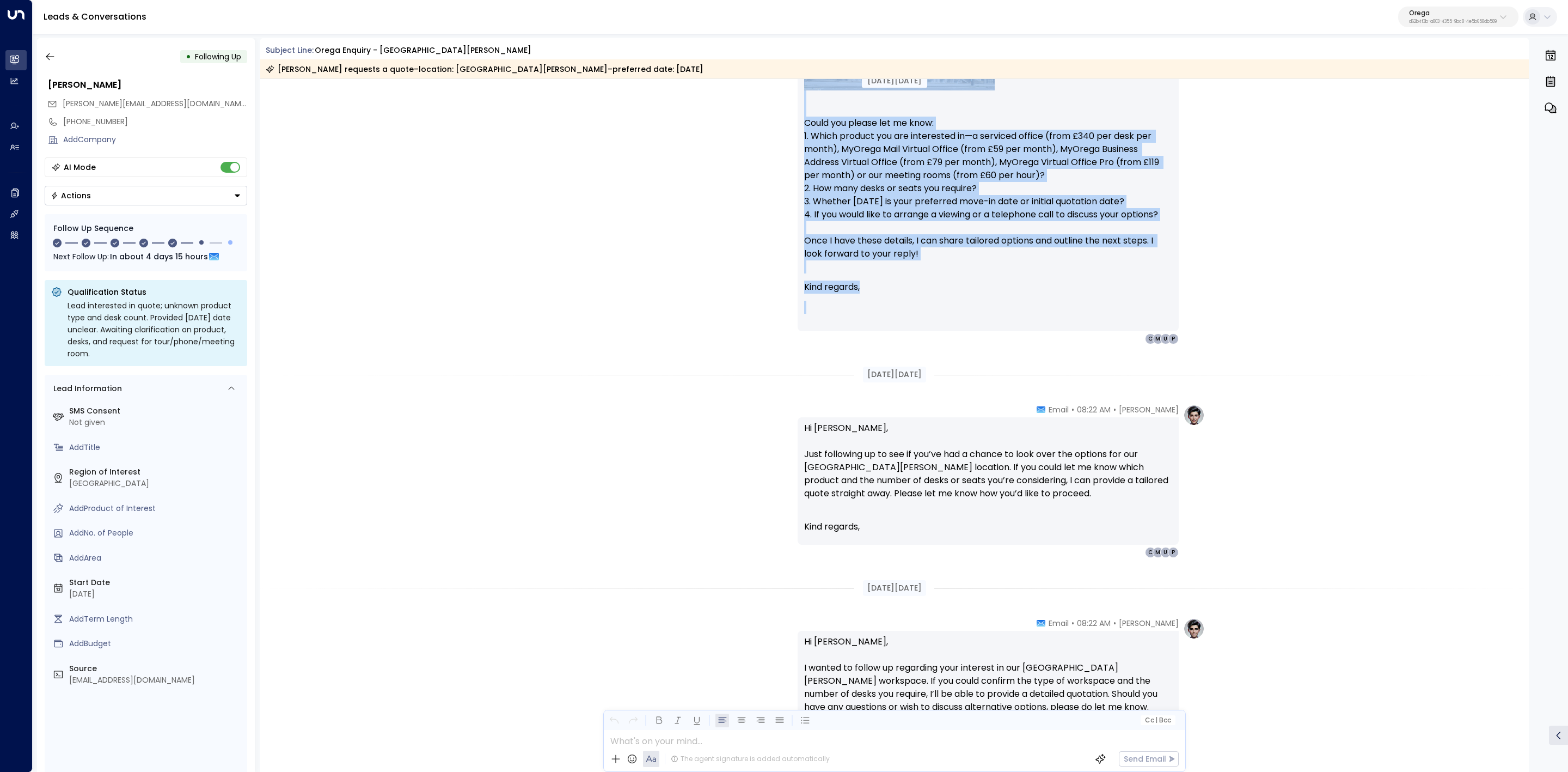
scroll to position [1225, 0]
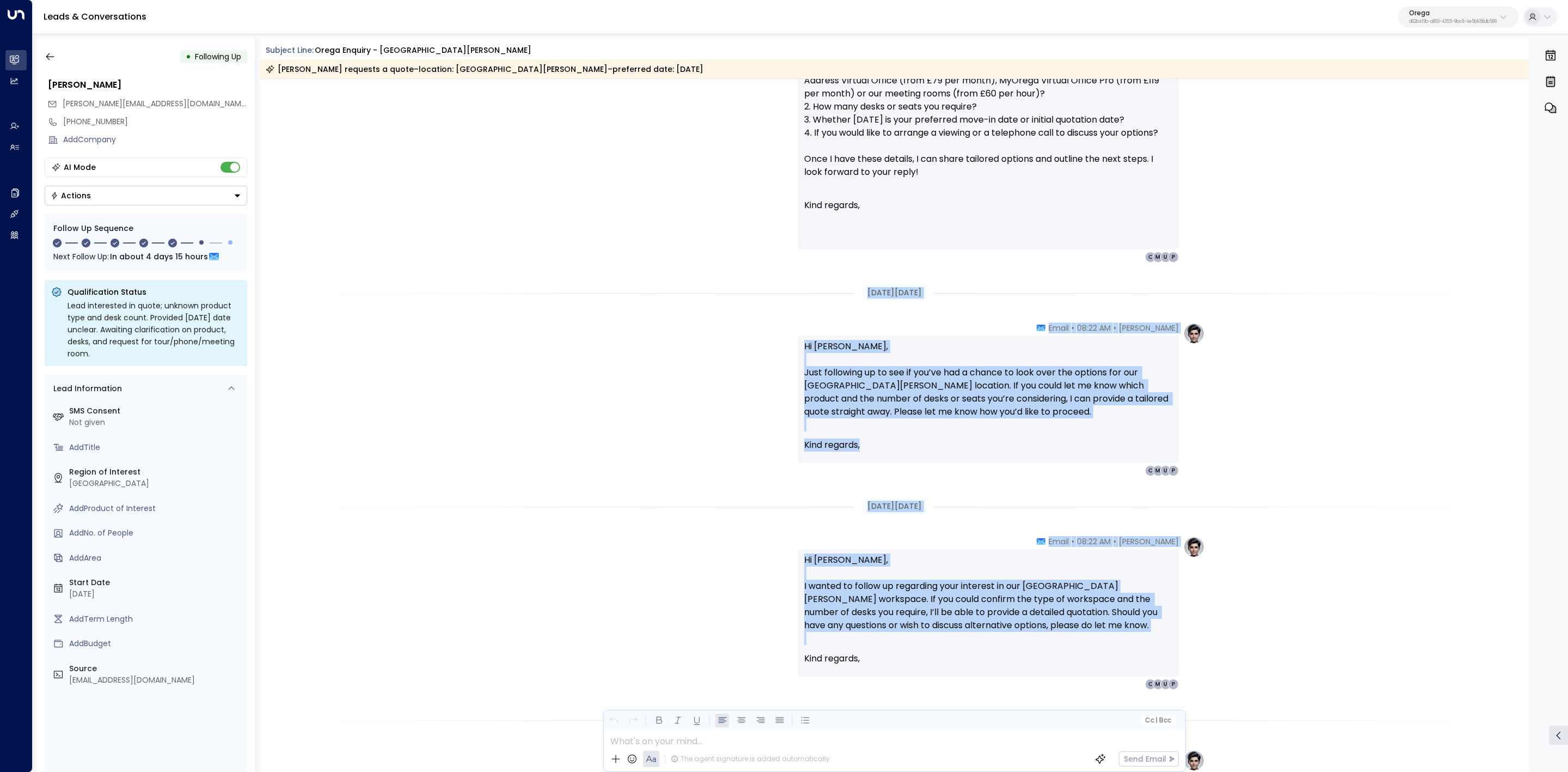
drag, startPoint x: 899, startPoint y: 375, endPoint x: 1057, endPoint y: 664, distance: 329.4
click at [1057, 664] on div "[DATE][DATE] Trigger Email • • 08:19 AM • Email Caution: EXTERNAL New submissio…" at bounding box center [895, 146] width 1269 height 2586
copy div "[DATE][DATE] [PERSON_NAME] • 08:22 AM • Email Hi [PERSON_NAME], Just following …"
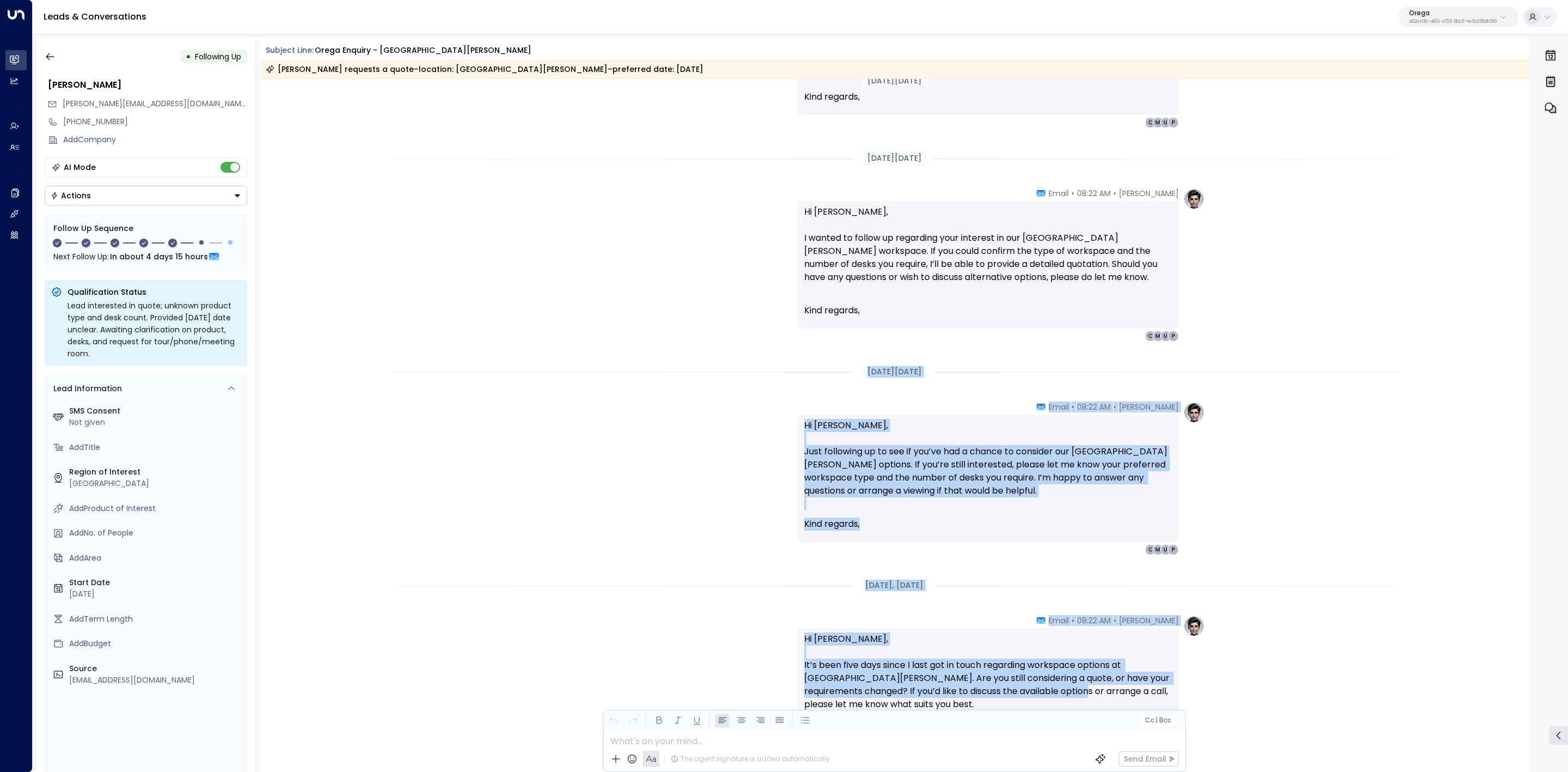
scroll to position [1634, 0]
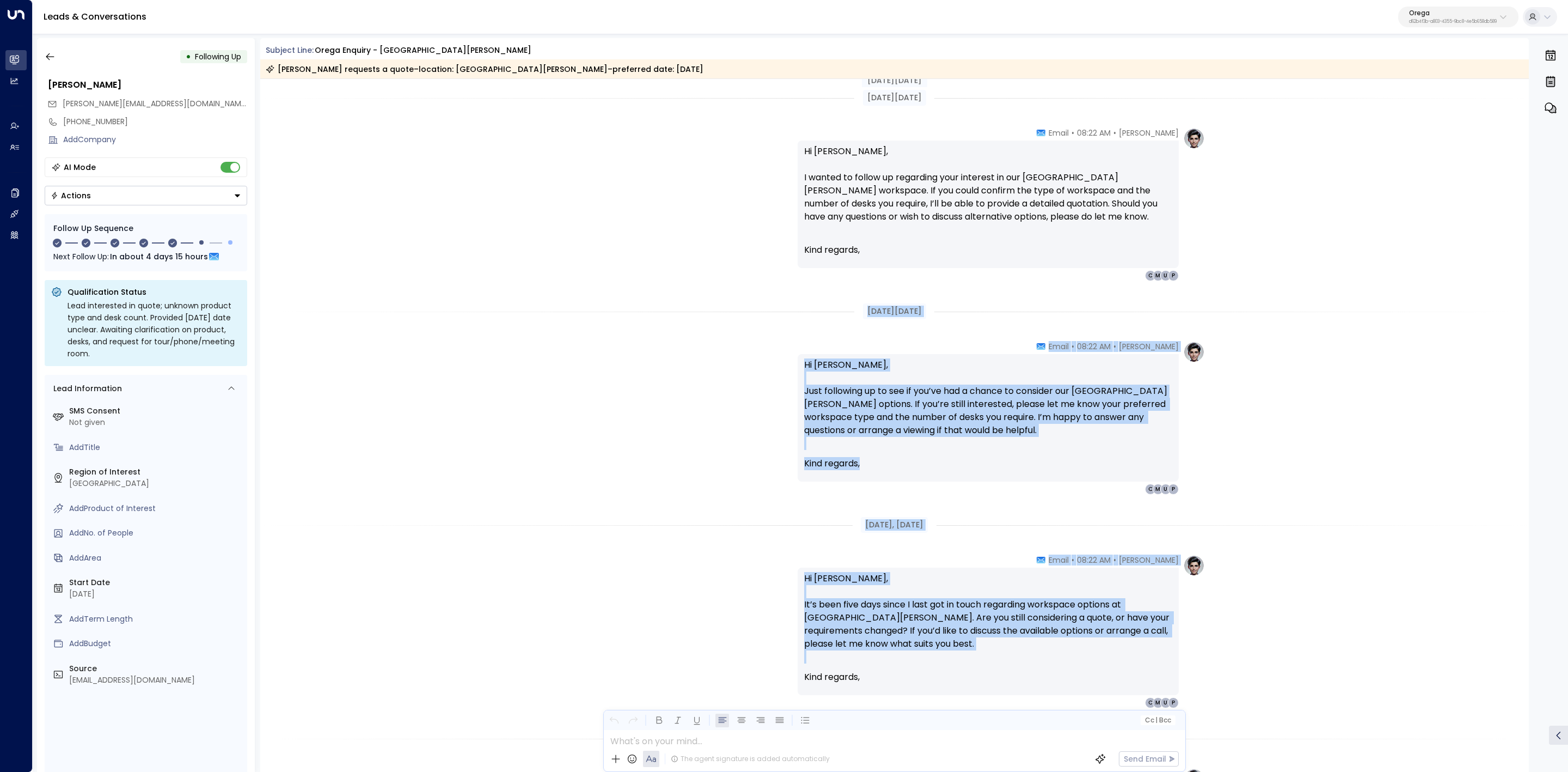
drag, startPoint x: 874, startPoint y: 479, endPoint x: 1013, endPoint y: 680, distance: 244.4
copy div "[DATE][DATE] [PERSON_NAME] • 08:22 AM • Email Hi [PERSON_NAME], Just following …"
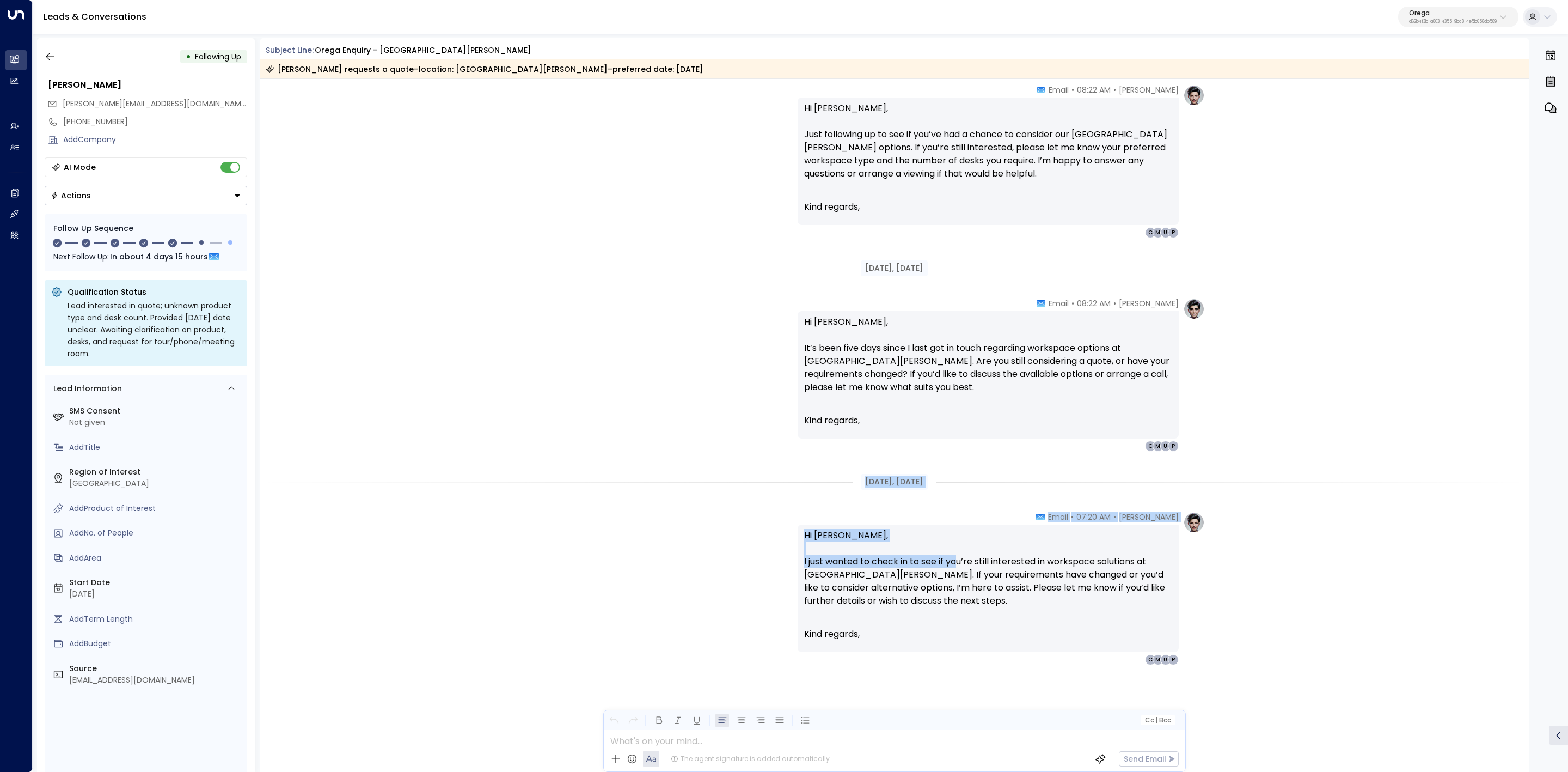
scroll to position [1893, 0]
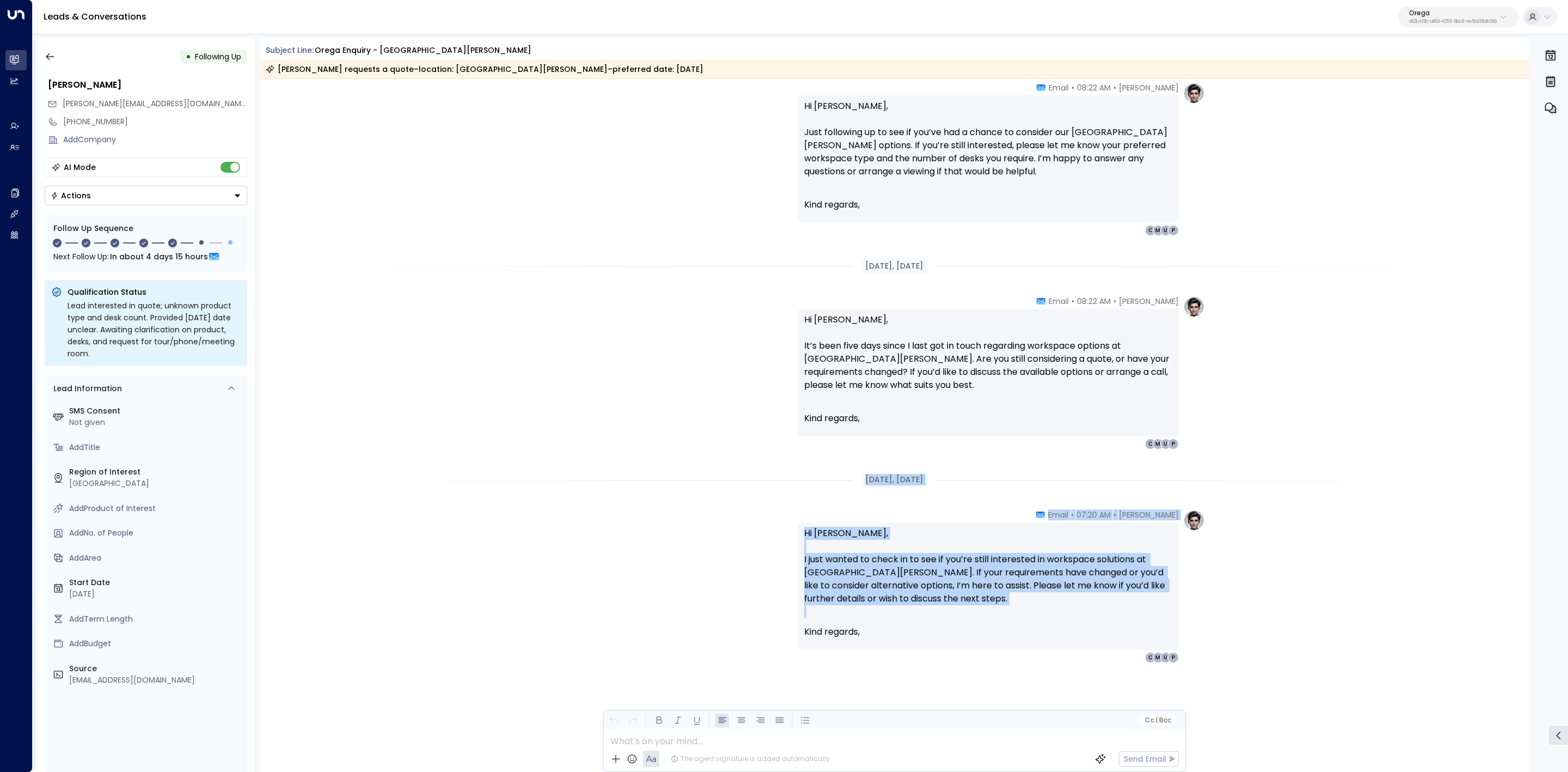
drag, startPoint x: 846, startPoint y: 495, endPoint x: 1014, endPoint y: 682, distance: 251.4
copy div "[DATE], [DATE] [PERSON_NAME] • 07:20 AM • Email Hi [PERSON_NAME], I just wanted…"
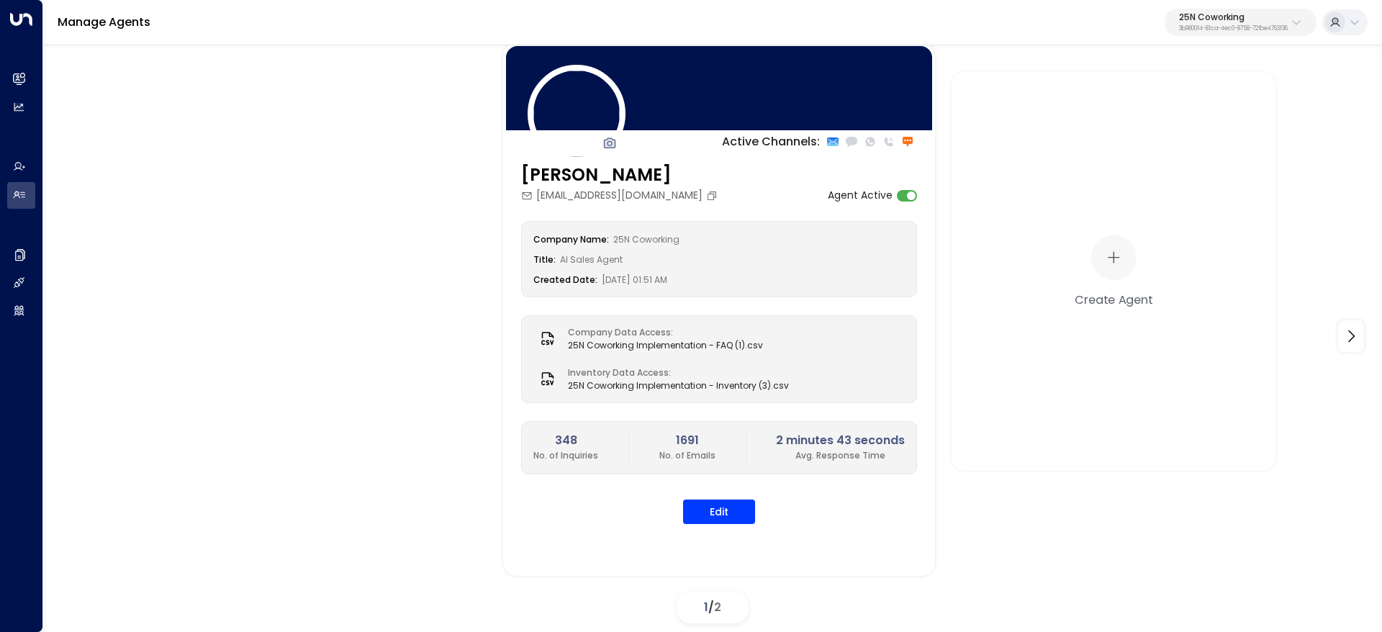
click at [1246, 27] on p "3b9800f4-81ca-4ec0-8758-72fbe4763f36" at bounding box center [1233, 29] width 109 height 6
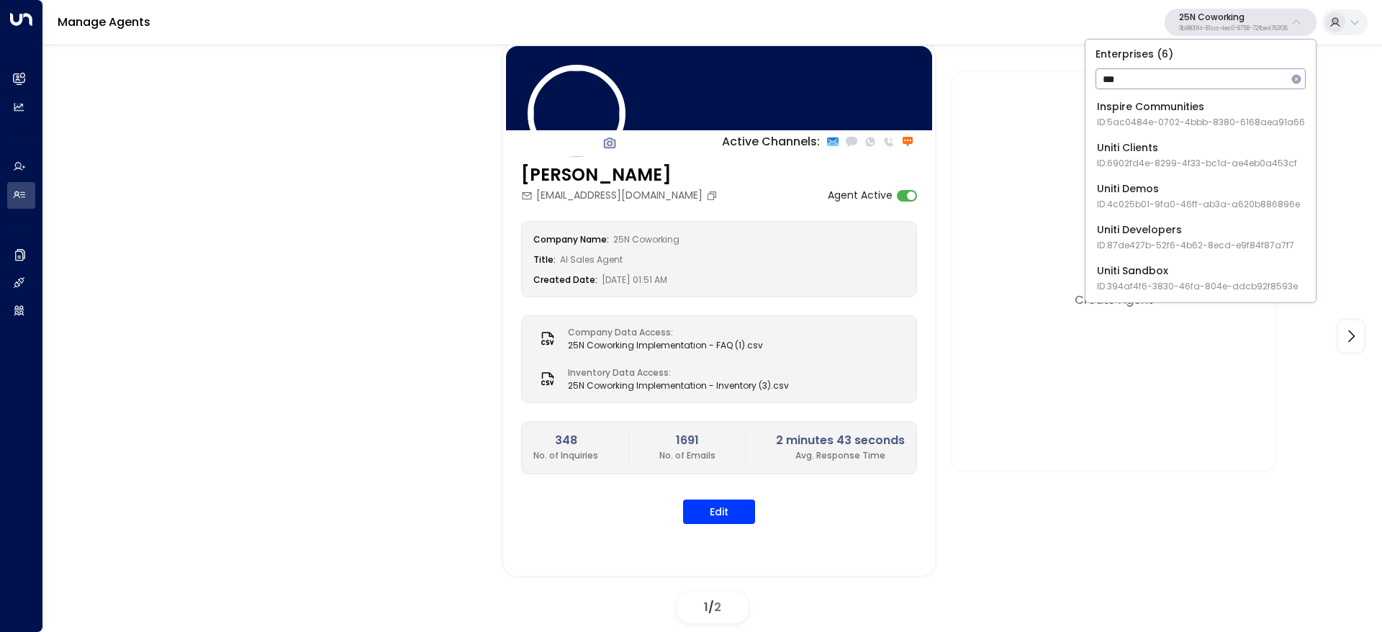
type input "***"
click at [1218, 195] on div "Uniti Demos ID: 4c025b01-9fa0-46ff-ab3a-a620b886896e" at bounding box center [1198, 196] width 203 height 30
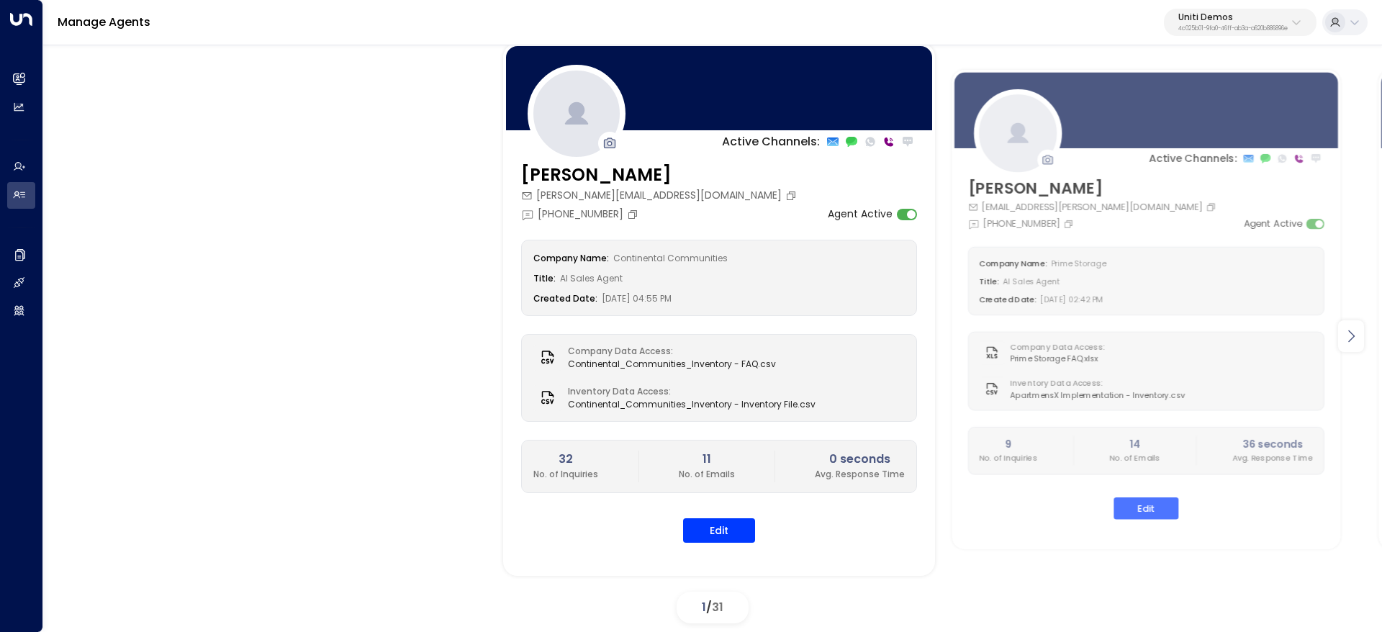
click at [1363, 339] on div at bounding box center [1351, 336] width 26 height 32
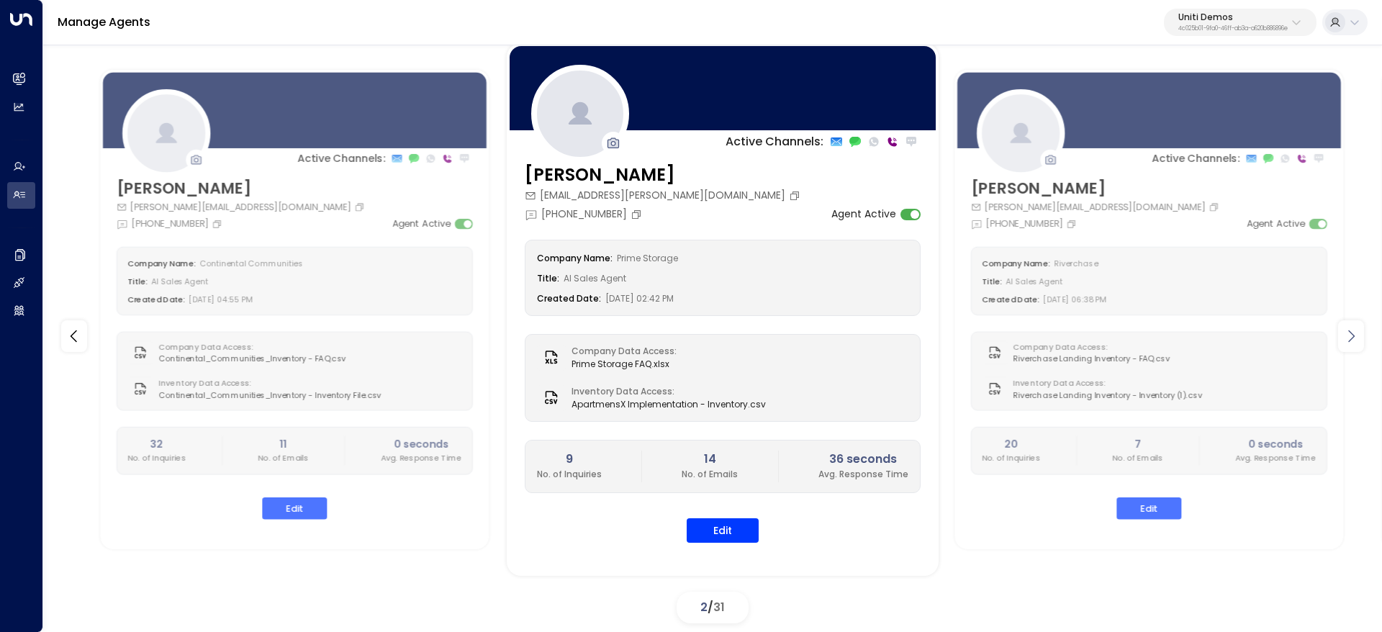
click at [1352, 341] on icon at bounding box center [1350, 335] width 17 height 17
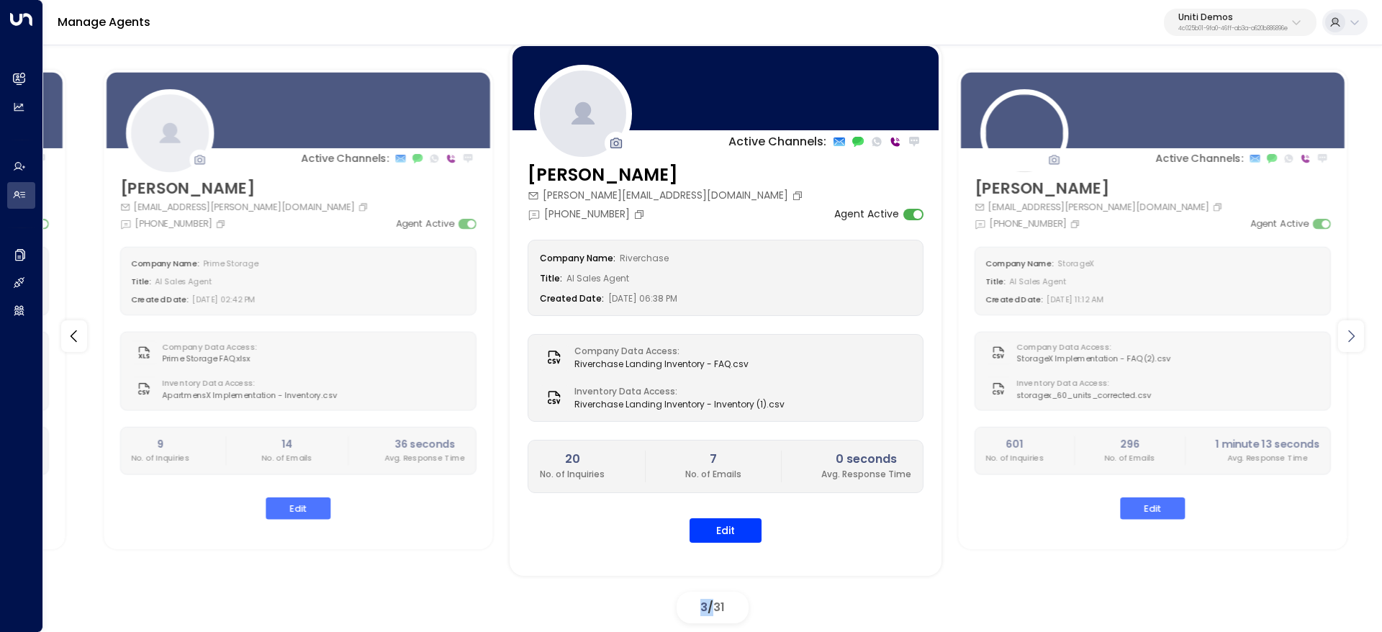
click at [1352, 341] on icon at bounding box center [1350, 335] width 17 height 17
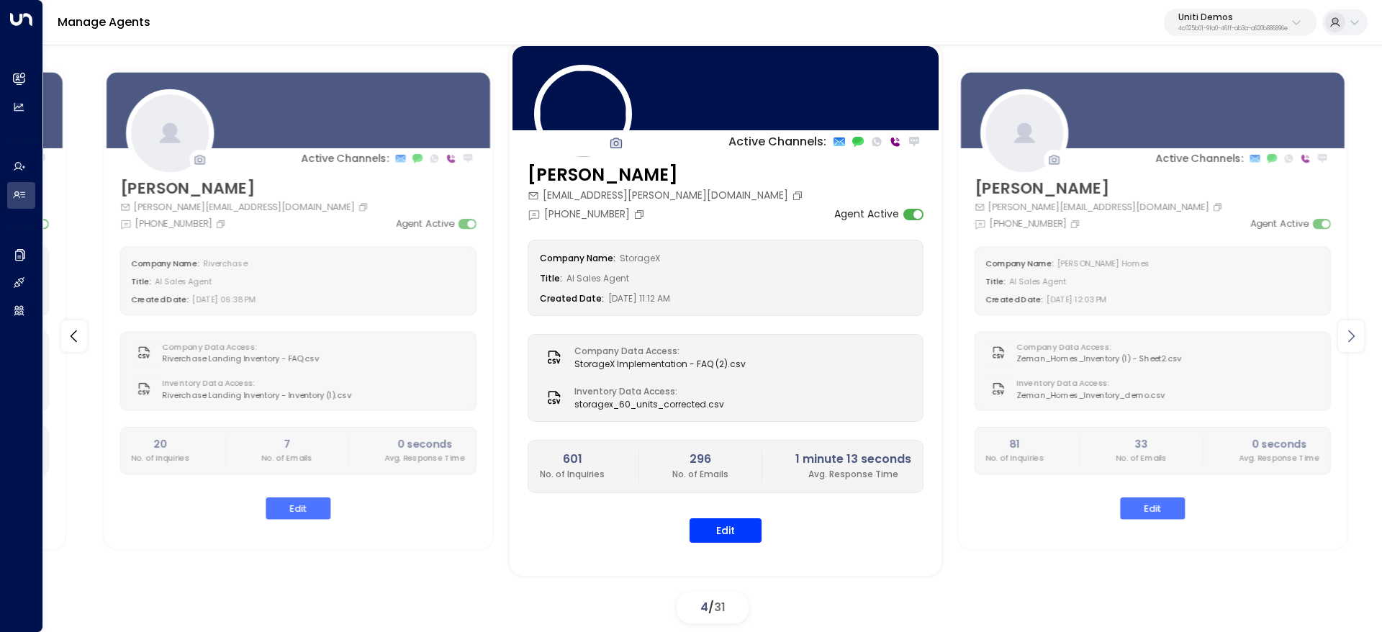
click at [1352, 341] on icon at bounding box center [1350, 335] width 17 height 17
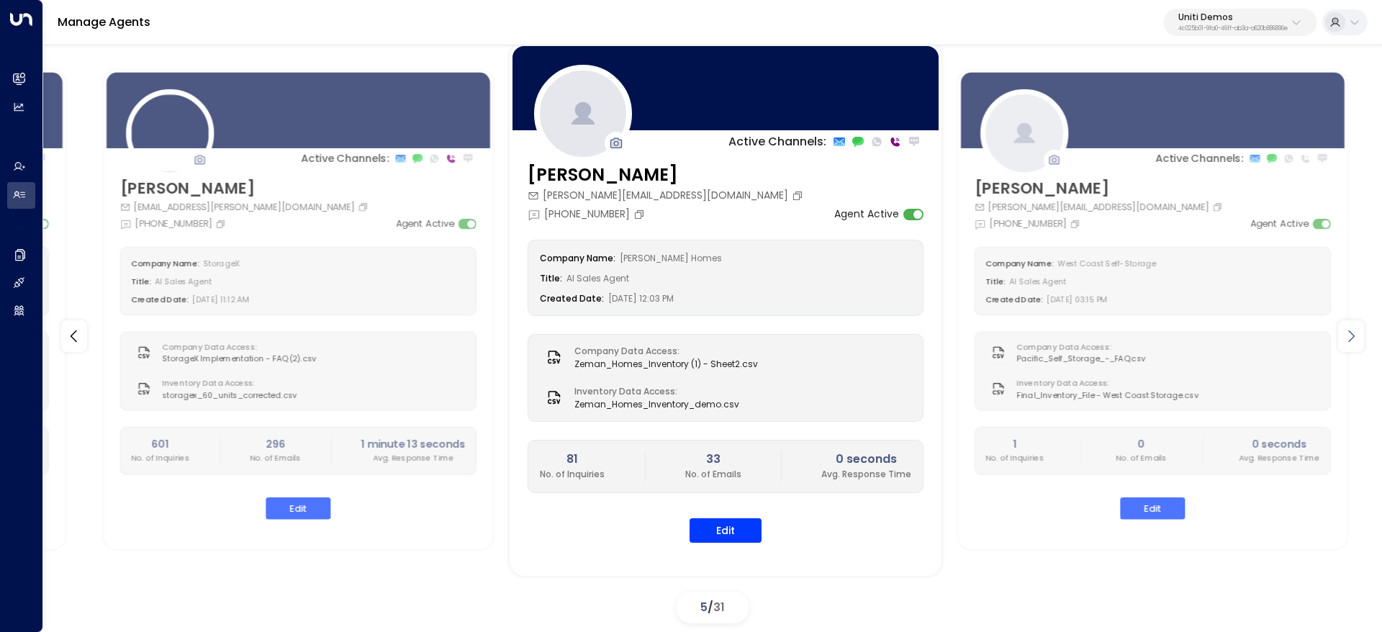
click at [1352, 343] on icon at bounding box center [1350, 335] width 17 height 17
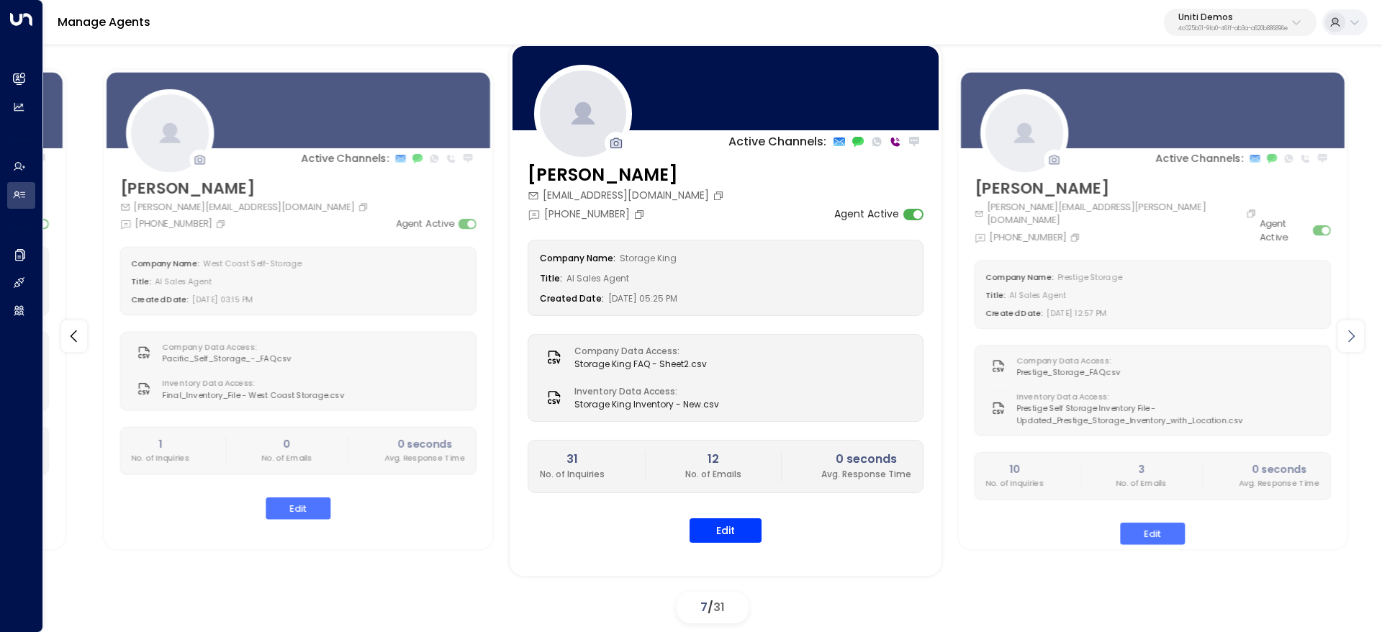
click at [1352, 342] on icon at bounding box center [1350, 335] width 17 height 17
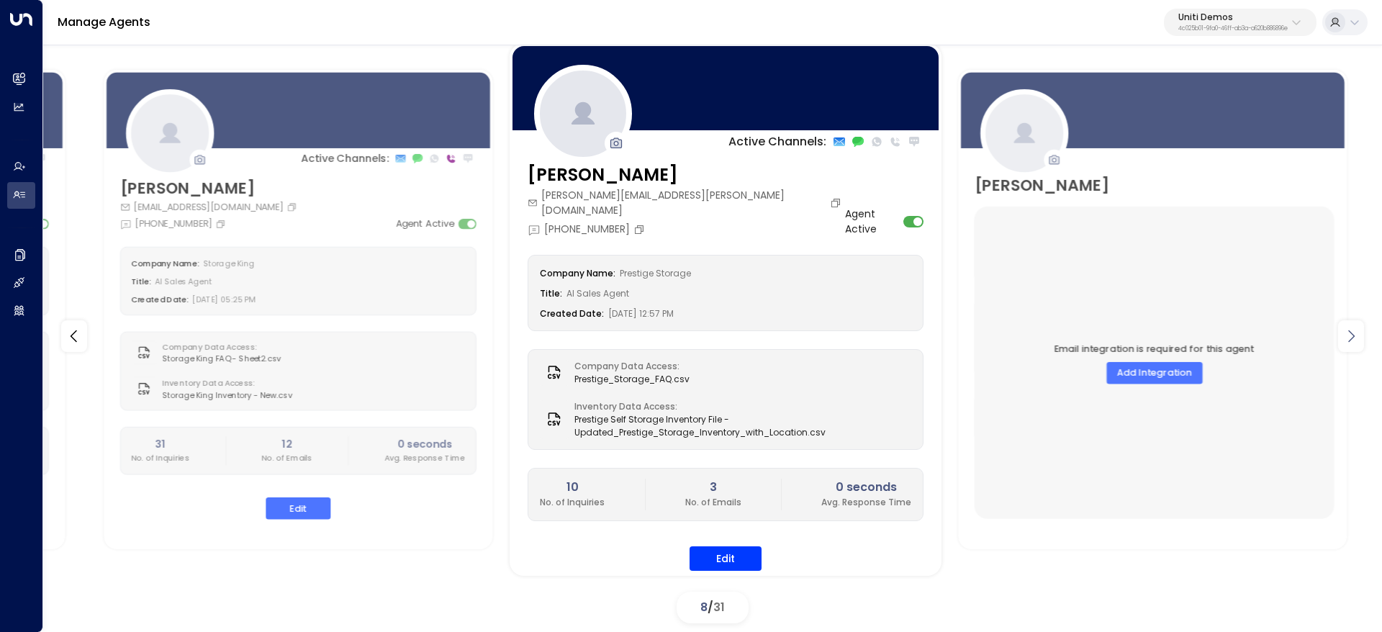
click at [1352, 342] on icon at bounding box center [1350, 335] width 17 height 17
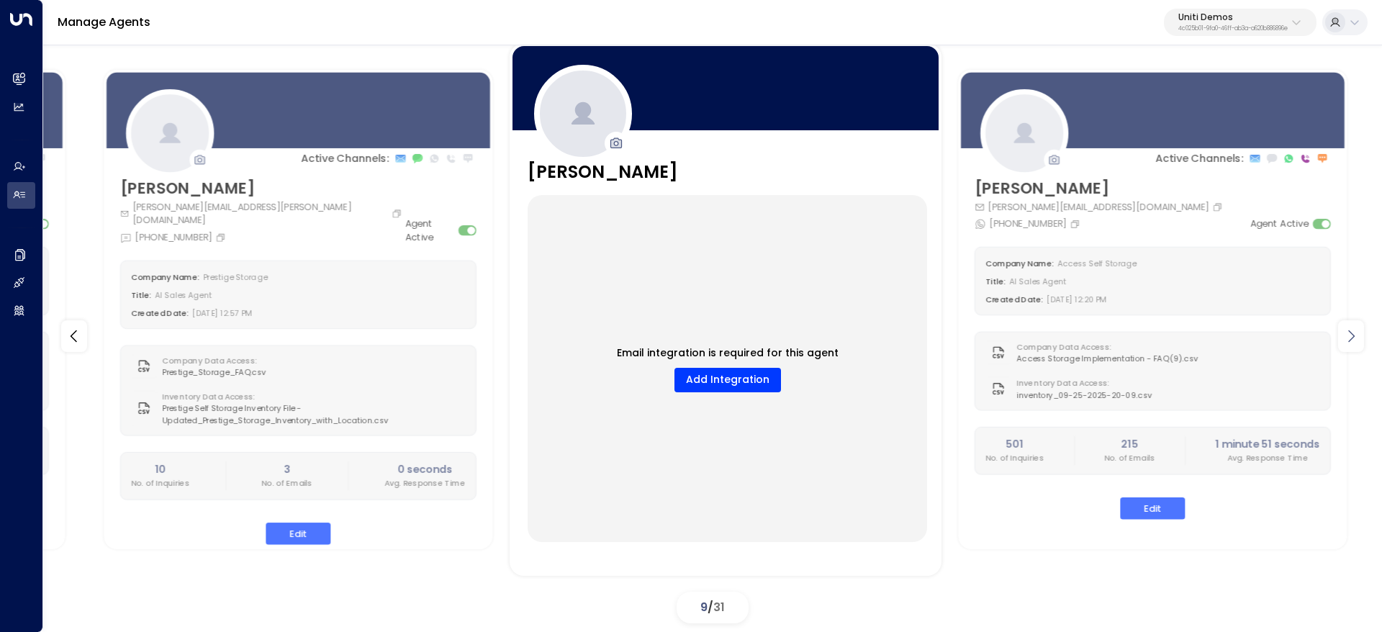
click at [1352, 342] on icon at bounding box center [1350, 335] width 17 height 17
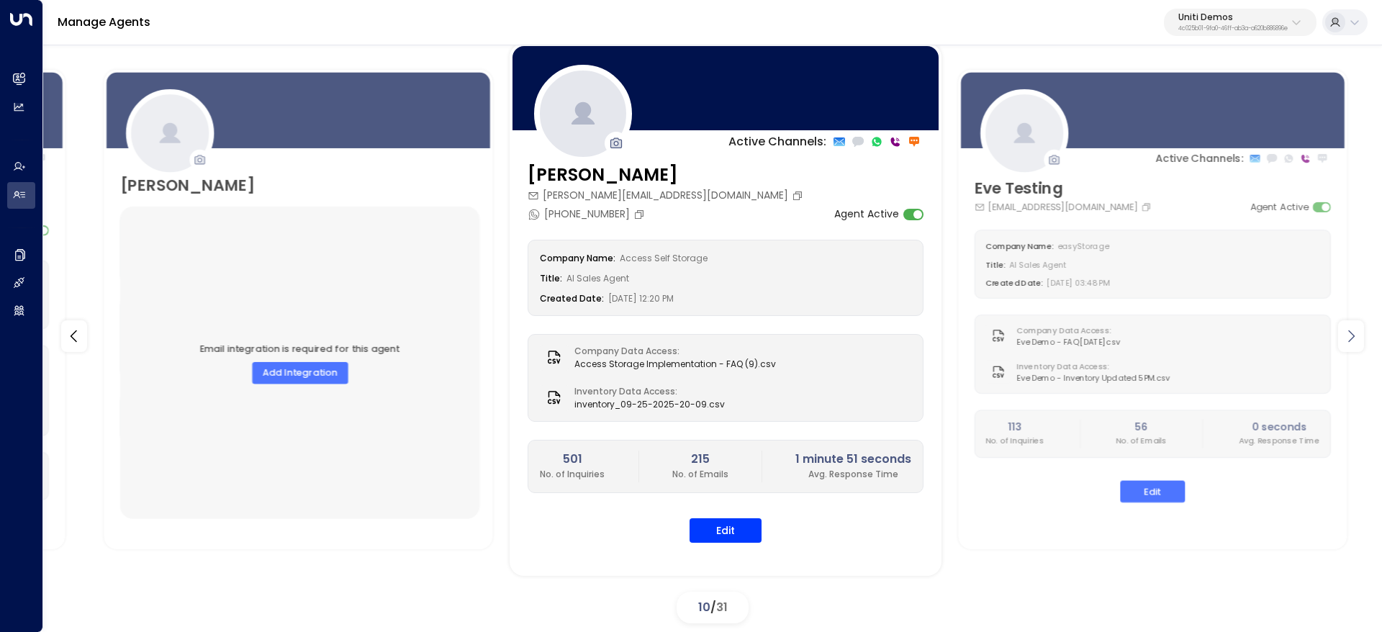
click at [1352, 342] on icon at bounding box center [1350, 335] width 17 height 17
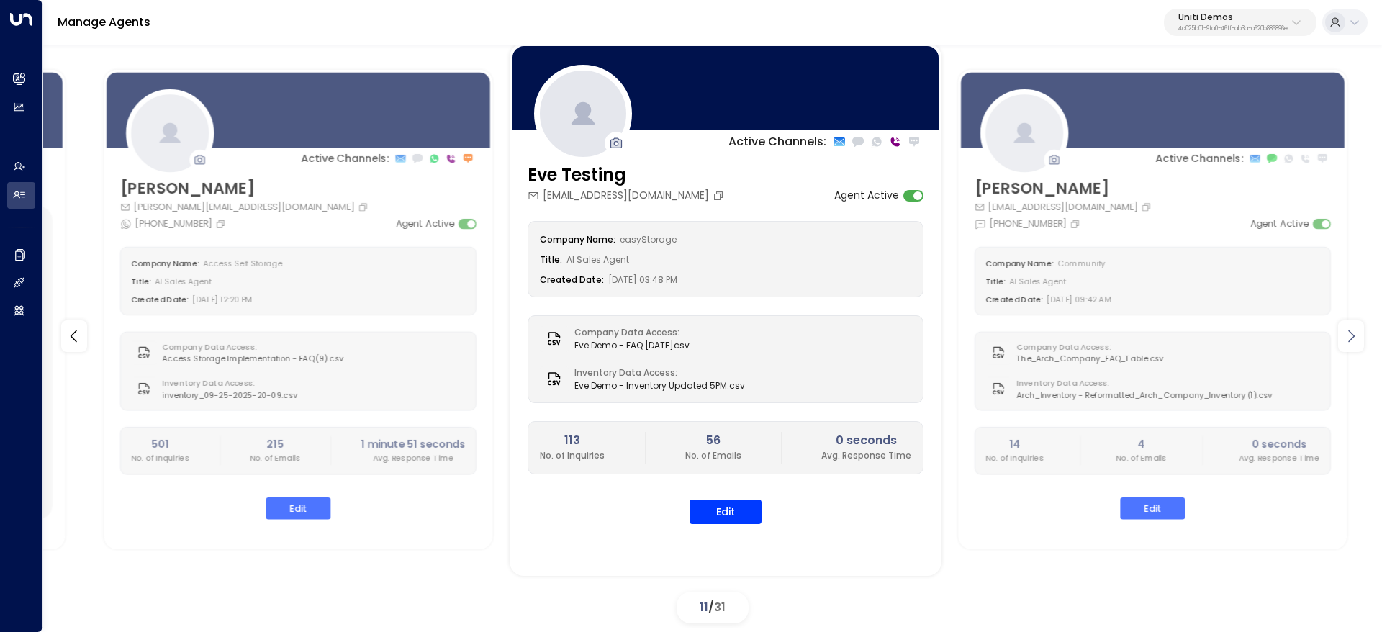
click at [1352, 342] on icon at bounding box center [1350, 335] width 17 height 17
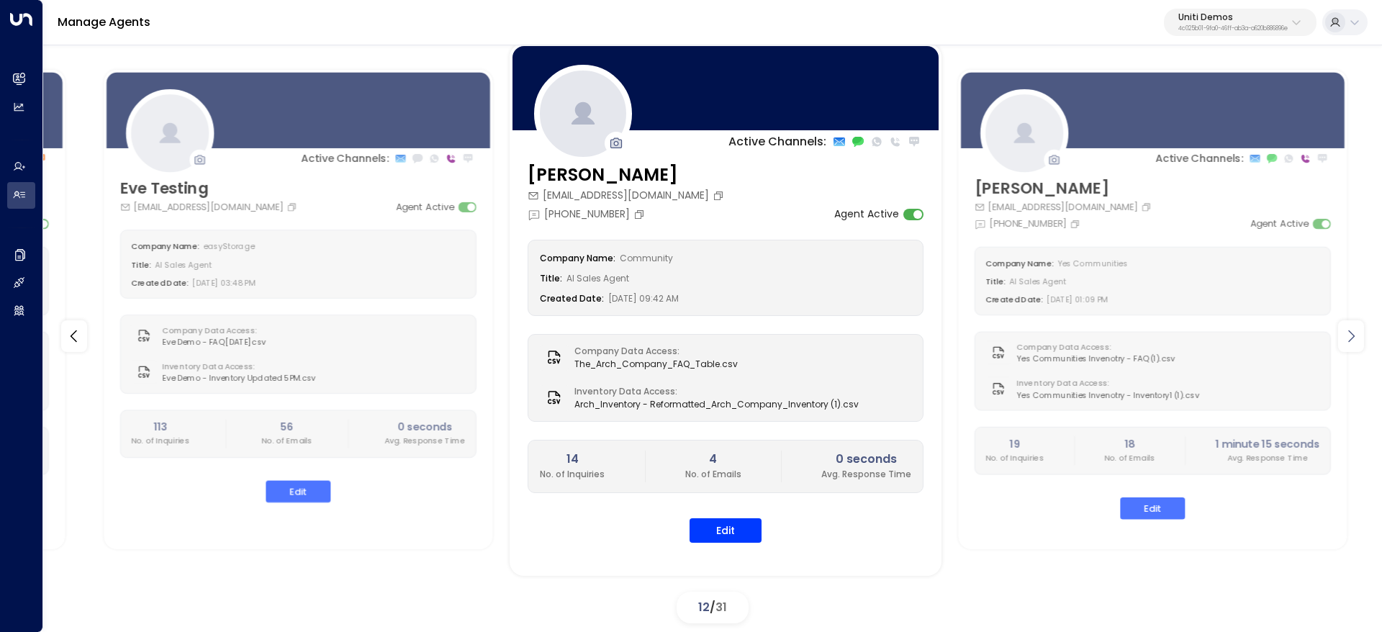
click at [1352, 342] on icon at bounding box center [1350, 335] width 17 height 17
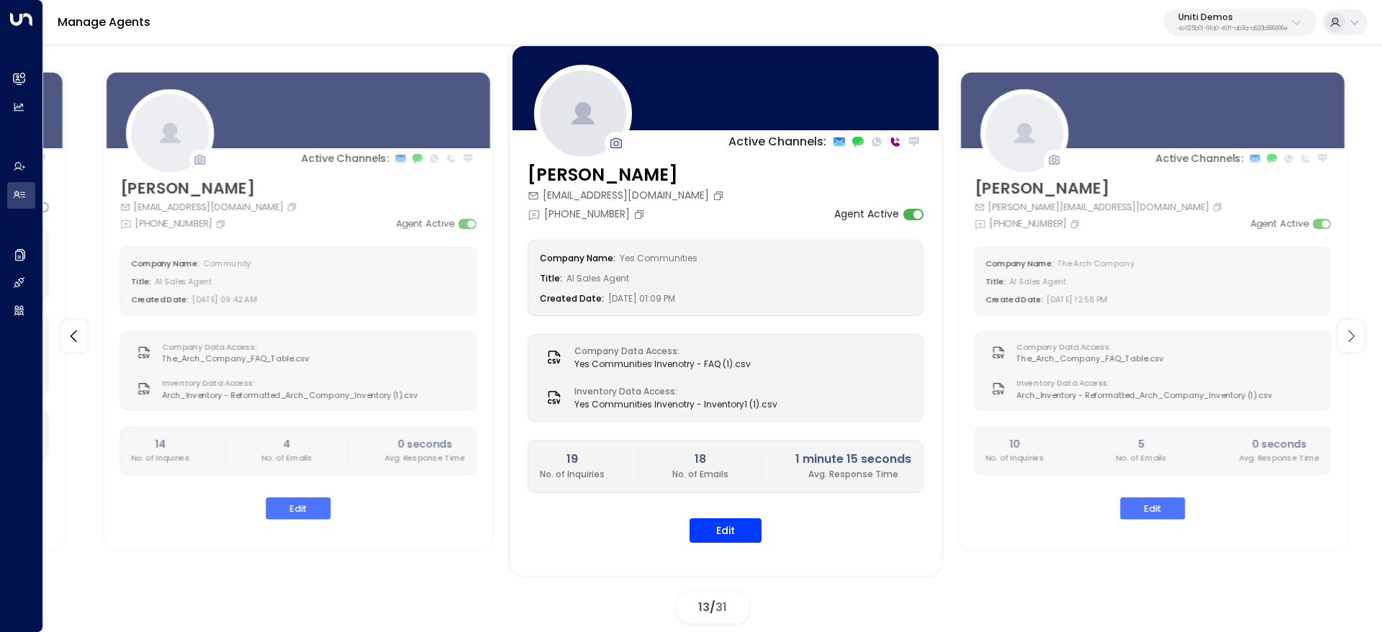
click at [1352, 342] on icon at bounding box center [1350, 335] width 17 height 17
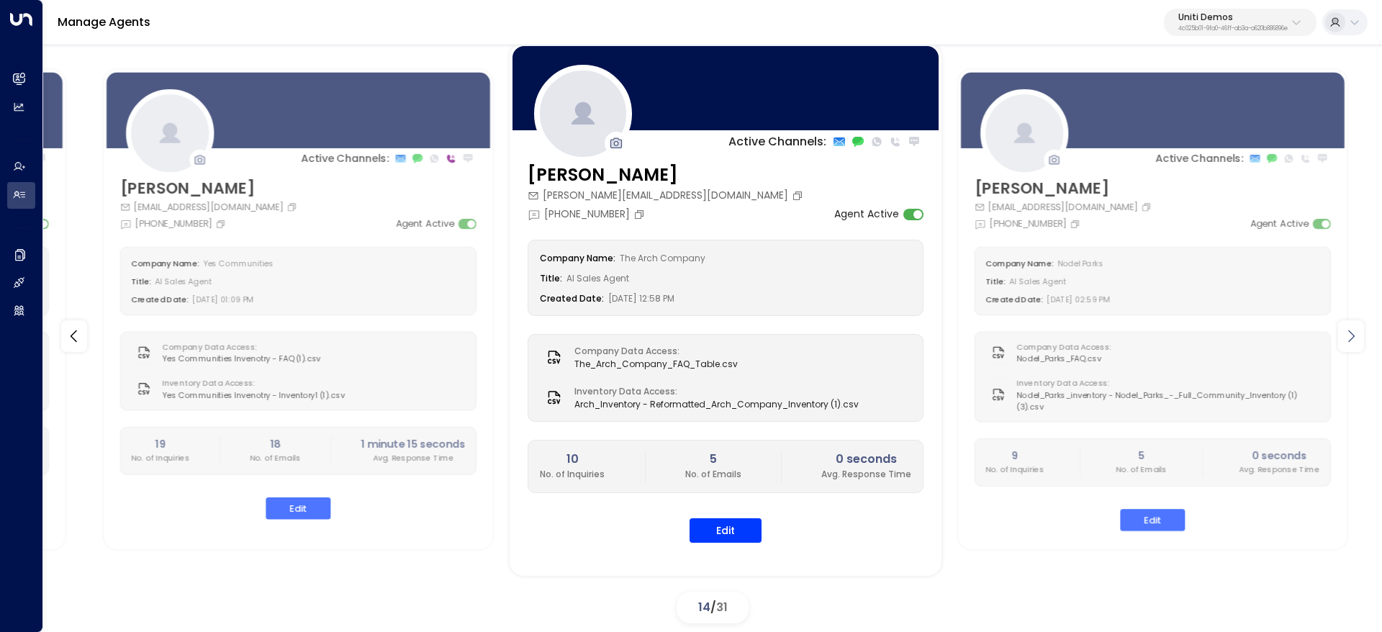
click at [1352, 342] on icon at bounding box center [1350, 335] width 17 height 17
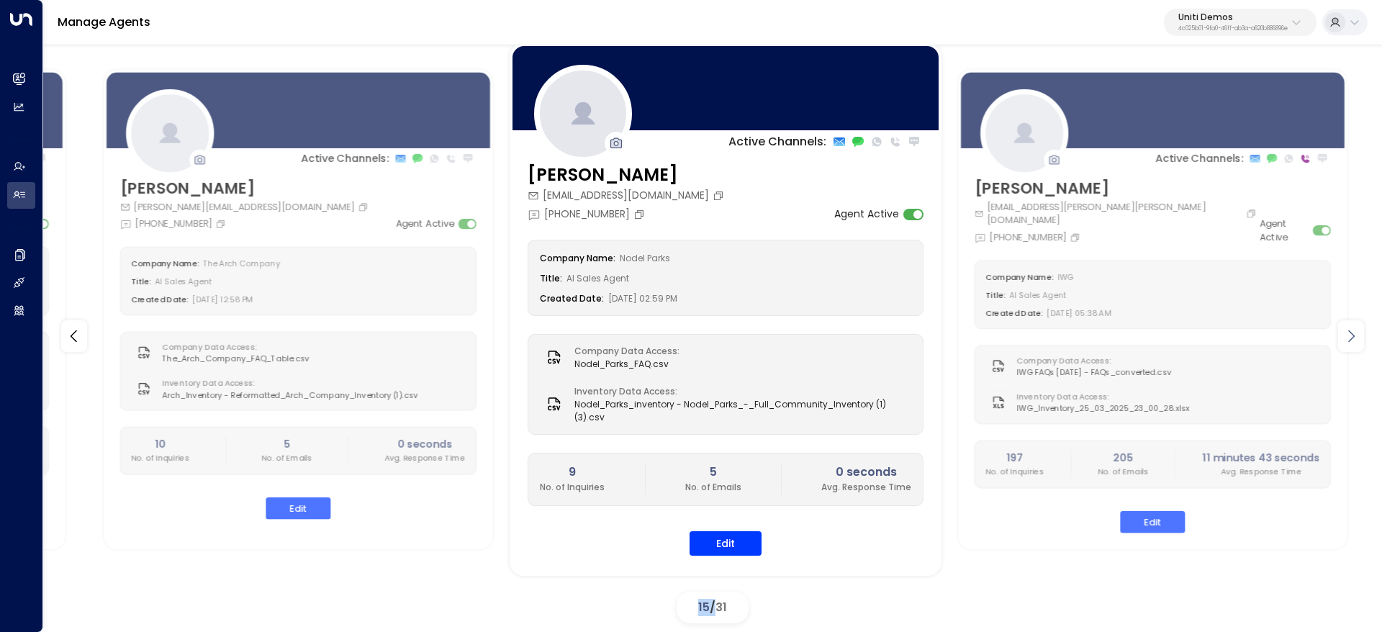
click at [1352, 343] on icon at bounding box center [1350, 335] width 17 height 17
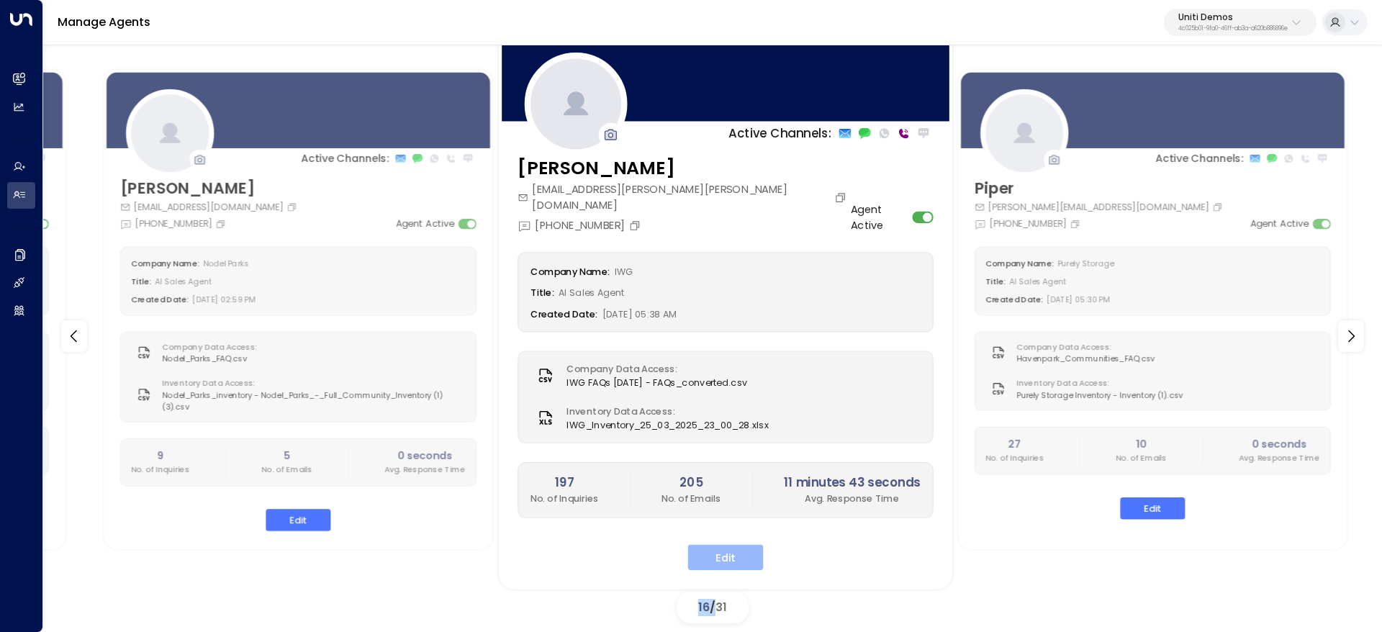
click at [707, 546] on button "Edit" at bounding box center [726, 558] width 76 height 26
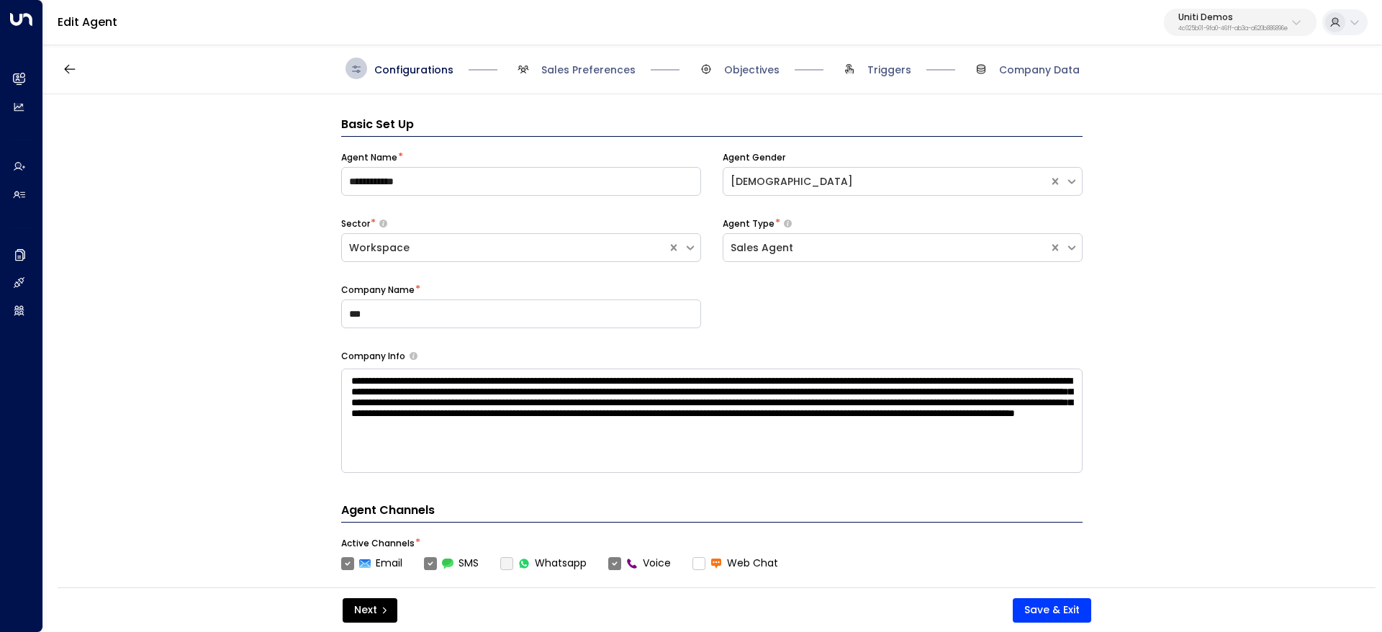
scroll to position [22, 0]
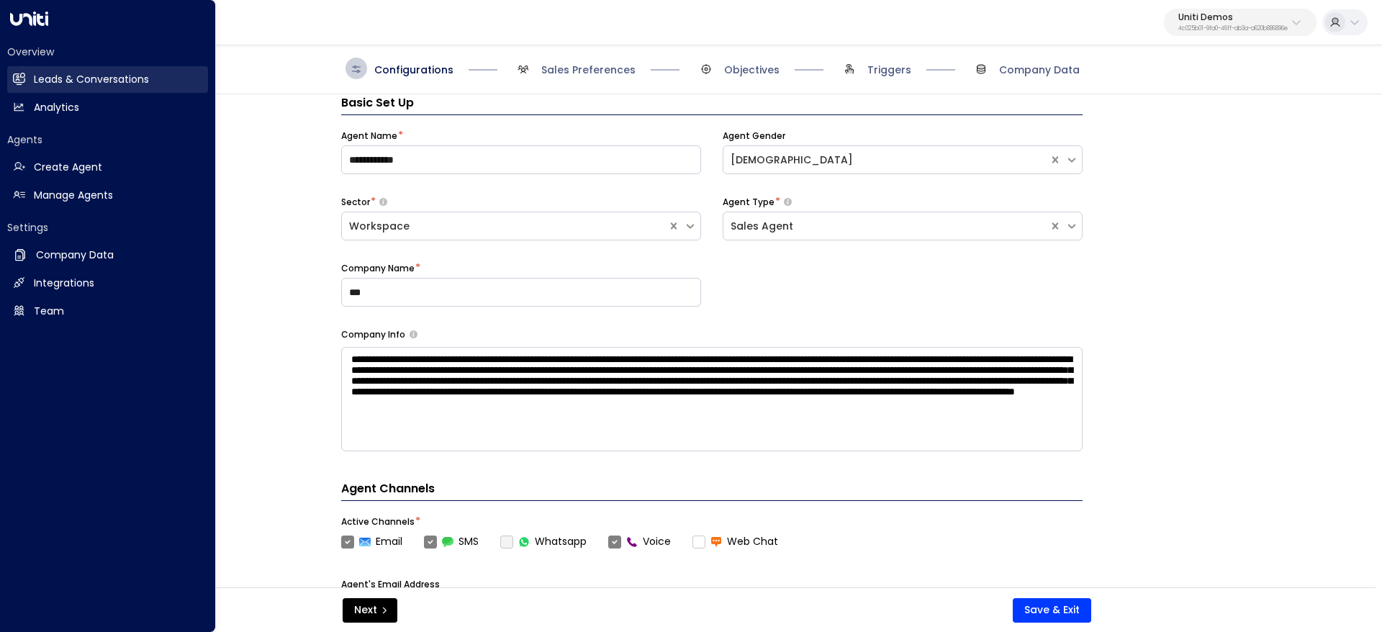
click at [134, 78] on h2 "Leads & Conversations" at bounding box center [91, 79] width 115 height 15
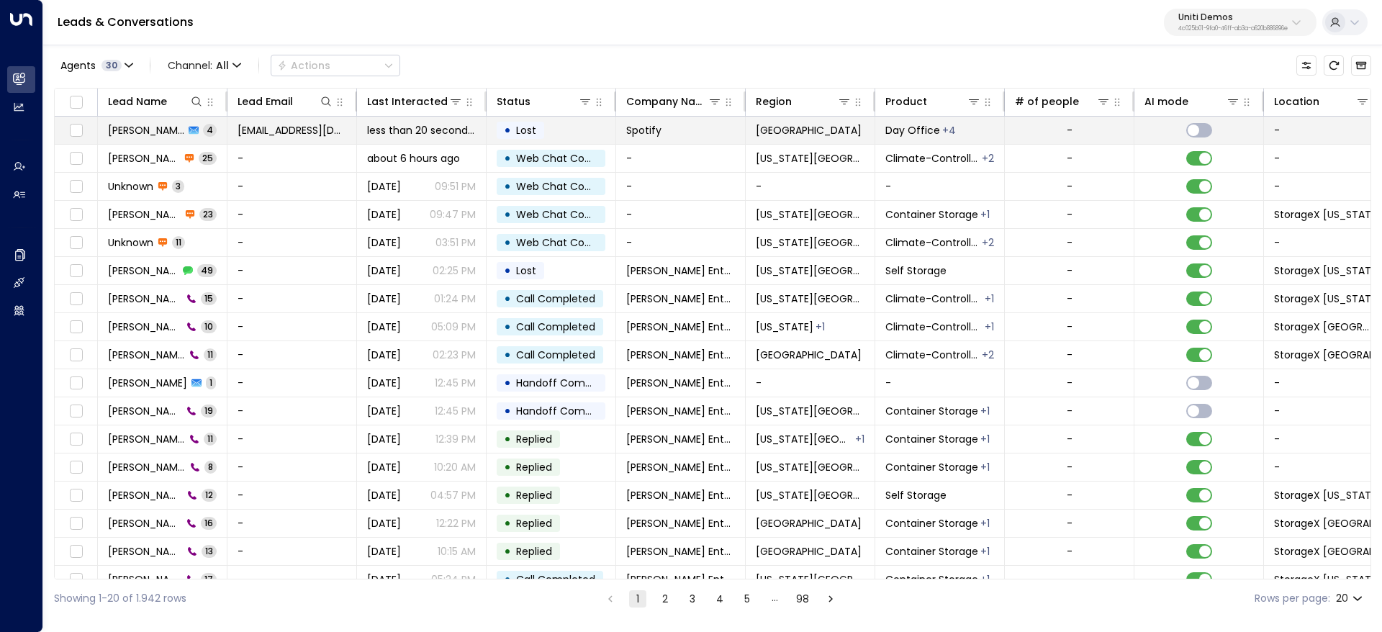
click at [128, 139] on td "Valentina Colugnatti 4" at bounding box center [163, 130] width 130 height 27
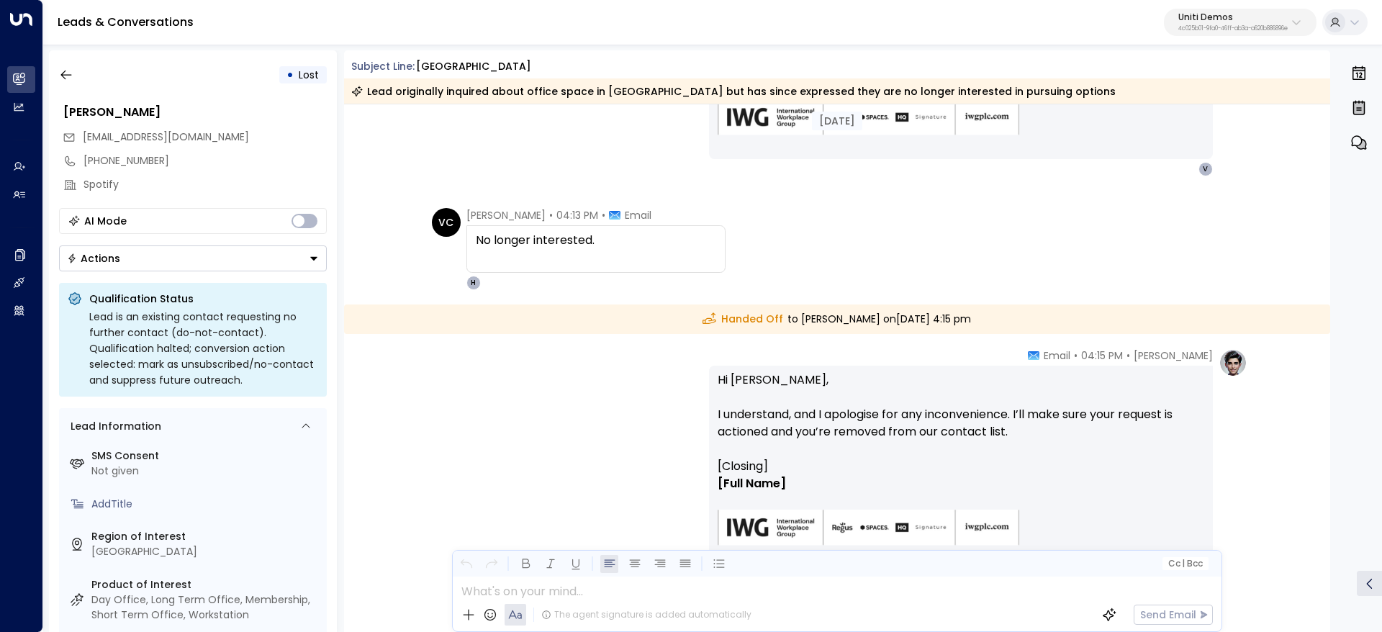
scroll to position [679, 0]
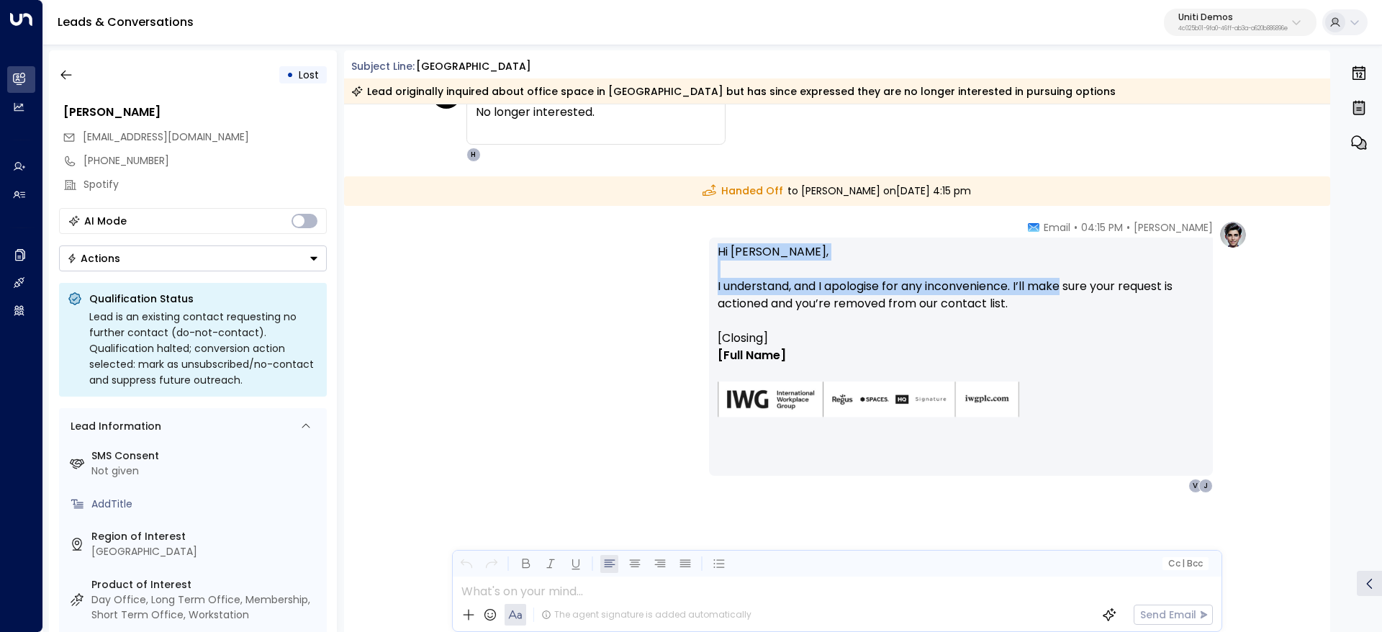
drag, startPoint x: 696, startPoint y: 248, endPoint x: 1067, endPoint y: 297, distance: 374.6
click at [1063, 285] on div "Hanna Simons • 04:15 PM • Email Hi Valentina, I understand, and I apologise for…" at bounding box center [837, 356] width 820 height 273
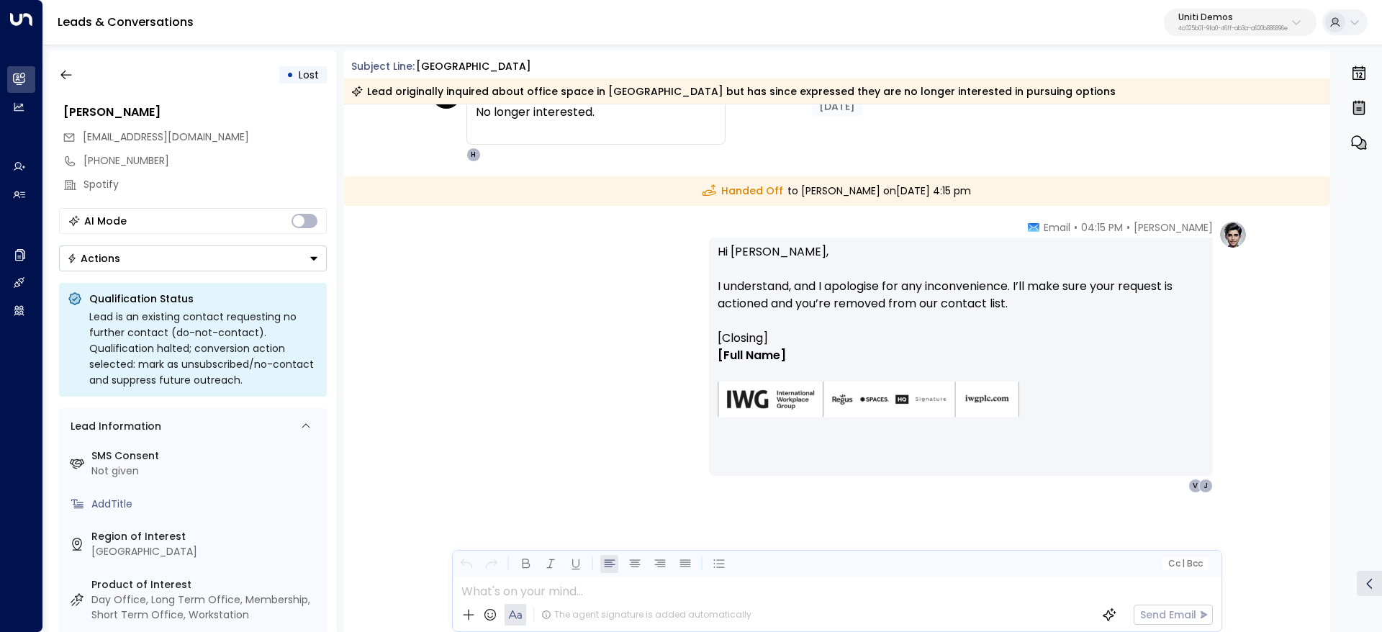
click at [1068, 299] on p "Hi Valentina, I understand, and I apologise for any inconvenience. I’ll make su…" at bounding box center [961, 286] width 487 height 86
drag, startPoint x: 994, startPoint y: 295, endPoint x: 1101, endPoint y: 291, distance: 107.3
click at [1093, 290] on p "Hi Valentina, I understand, and I apologise for any inconvenience. I’ll make su…" at bounding box center [961, 286] width 487 height 86
click at [1102, 291] on p "Hi Valentina, I understand, and I apologise for any inconvenience. I’ll make su…" at bounding box center [961, 286] width 487 height 86
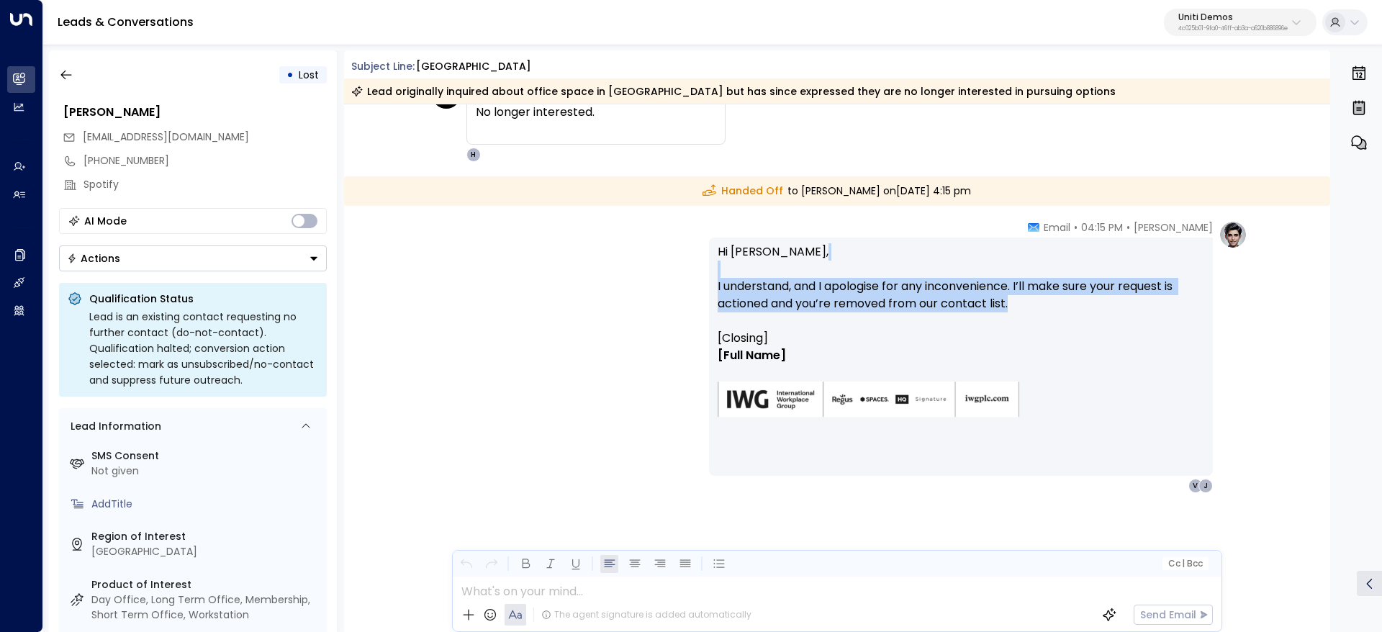
drag, startPoint x: 1035, startPoint y: 273, endPoint x: 1051, endPoint y: 300, distance: 32.0
click at [1051, 298] on p "Hi Valentina, I understand, and I apologise for any inconvenience. I’ll make su…" at bounding box center [961, 286] width 487 height 86
click at [1050, 300] on p "Hi Valentina, I understand, and I apologise for any inconvenience. I’ll make su…" at bounding box center [961, 286] width 487 height 86
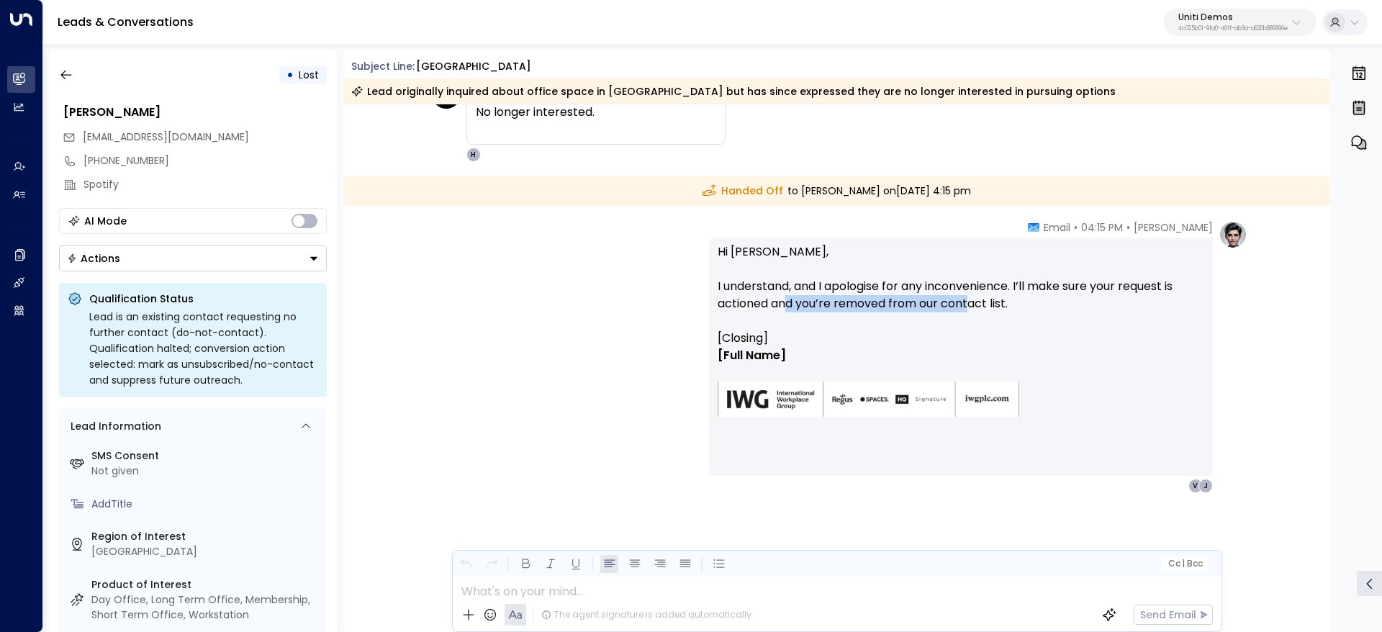
drag, startPoint x: 787, startPoint y: 306, endPoint x: 1088, endPoint y: 297, distance: 301.0
click at [1003, 297] on p "Hi Valentina, I understand, and I apologise for any inconvenience. I’ll make su…" at bounding box center [961, 286] width 487 height 86
click at [1088, 297] on p "Hi Valentina, I understand, and I apologise for any inconvenience. I’ll make su…" at bounding box center [961, 286] width 487 height 86
drag, startPoint x: 1008, startPoint y: 282, endPoint x: 1131, endPoint y: 289, distance: 123.2
click at [1131, 289] on p "Hi Valentina, I understand, and I apologise for any inconvenience. I’ll make su…" at bounding box center [961, 286] width 487 height 86
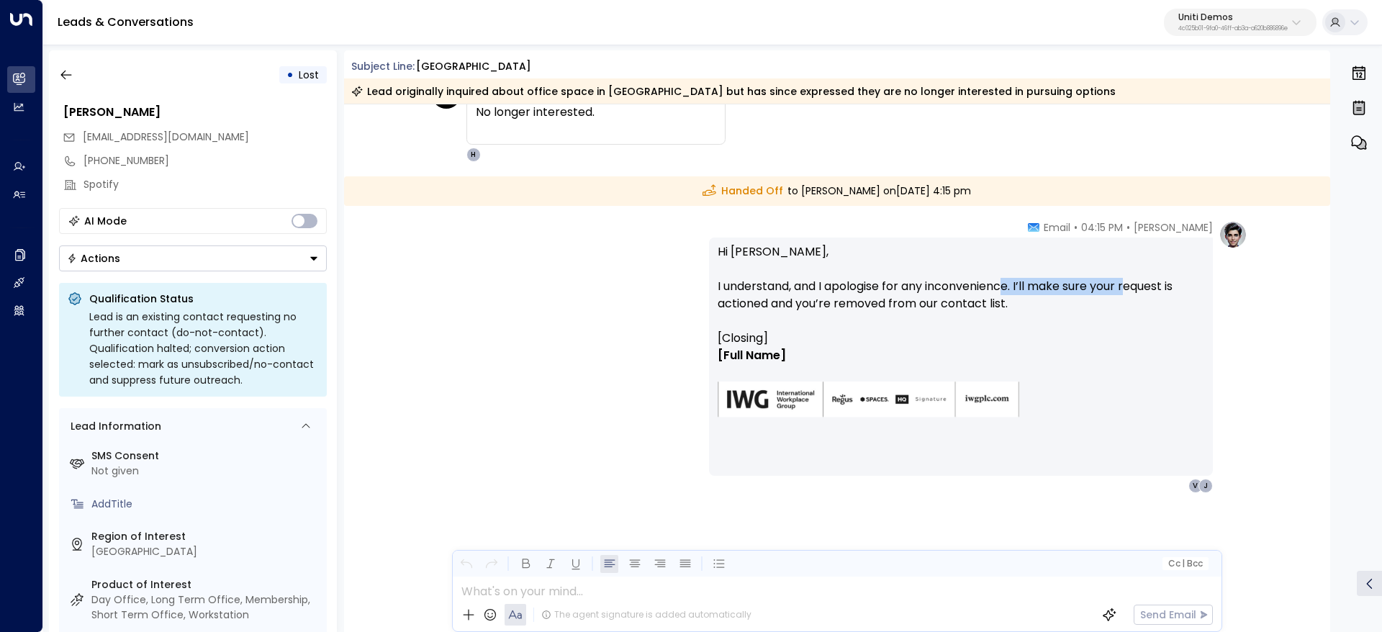
click at [1131, 289] on p "Hi Valentina, I understand, and I apologise for any inconvenience. I’ll make su…" at bounding box center [961, 286] width 487 height 86
click at [1041, 289] on p "Hi Valentina, I understand, and I apologise for any inconvenience. I’ll make su…" at bounding box center [961, 286] width 487 height 86
drag, startPoint x: 1012, startPoint y: 283, endPoint x: 1113, endPoint y: 297, distance: 102.5
click at [1113, 297] on p "Hi Valentina, I understand, and I apologise for any inconvenience. I’ll make su…" at bounding box center [961, 286] width 487 height 86
click at [1113, 298] on p "Hi Valentina, I understand, and I apologise for any inconvenience. I’ll make su…" at bounding box center [961, 286] width 487 height 86
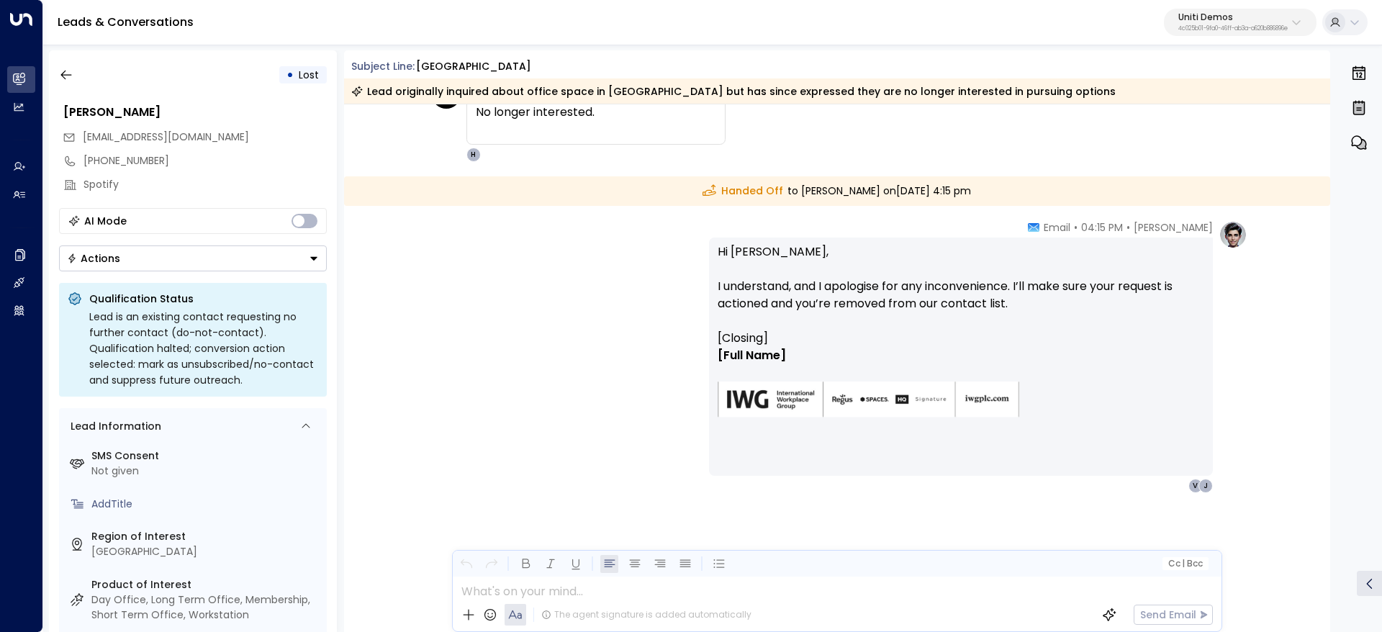
drag, startPoint x: 844, startPoint y: 313, endPoint x: 690, endPoint y: 305, distance: 154.2
click at [702, 307] on div "Hanna Simons • 04:15 PM • Email Hi Valentina, I understand, and I apologise for…" at bounding box center [837, 356] width 820 height 273
drag, startPoint x: 683, startPoint y: 303, endPoint x: 695, endPoint y: 299, distance: 13.0
click at [683, 302] on div "Hanna Simons • 04:15 PM • Email Hi Valentina, I understand, and I apologise for…" at bounding box center [837, 356] width 820 height 273
click at [951, 289] on p "Hi Valentina, I understand, and I apologise for any inconvenience. I’ll make su…" at bounding box center [961, 286] width 487 height 86
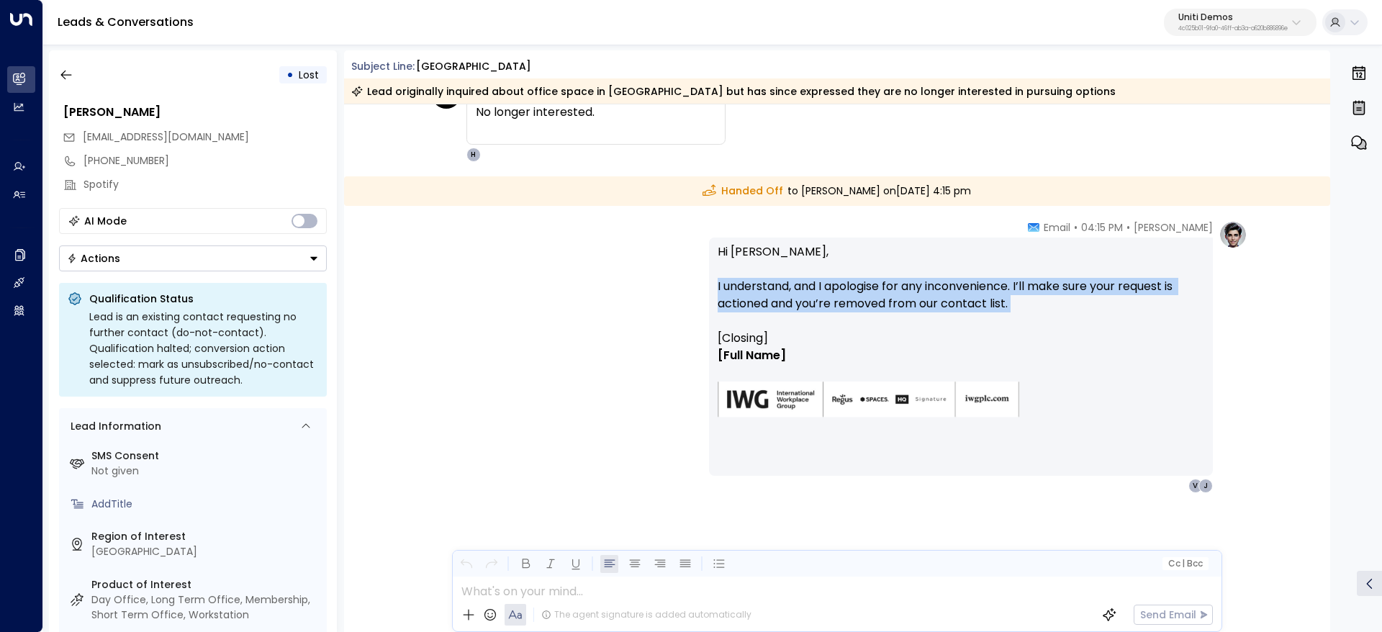
drag, startPoint x: 1062, startPoint y: 311, endPoint x: 733, endPoint y: 301, distance: 329.8
click at [759, 304] on p "Hi Valentina, I understand, and I apologise for any inconvenience. I’ll make su…" at bounding box center [961, 286] width 487 height 86
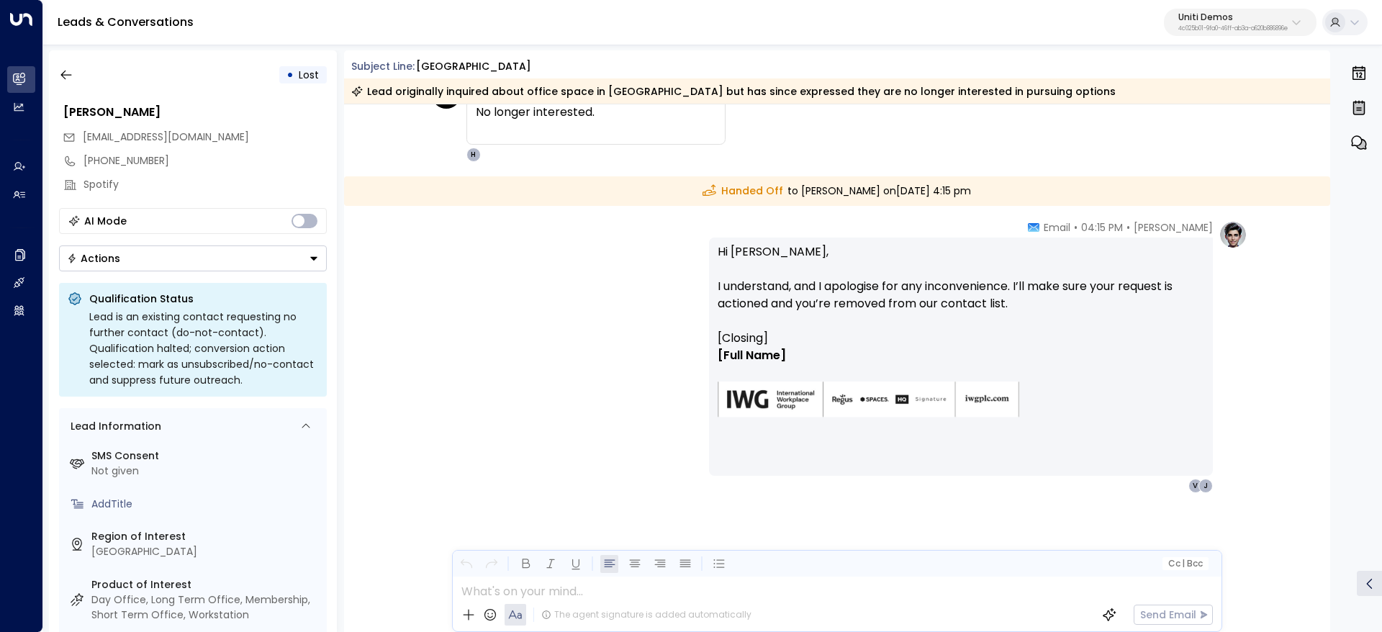
click at [782, 316] on p "Hi Valentina, I understand, and I apologise for any inconvenience. I’ll make su…" at bounding box center [961, 286] width 487 height 86
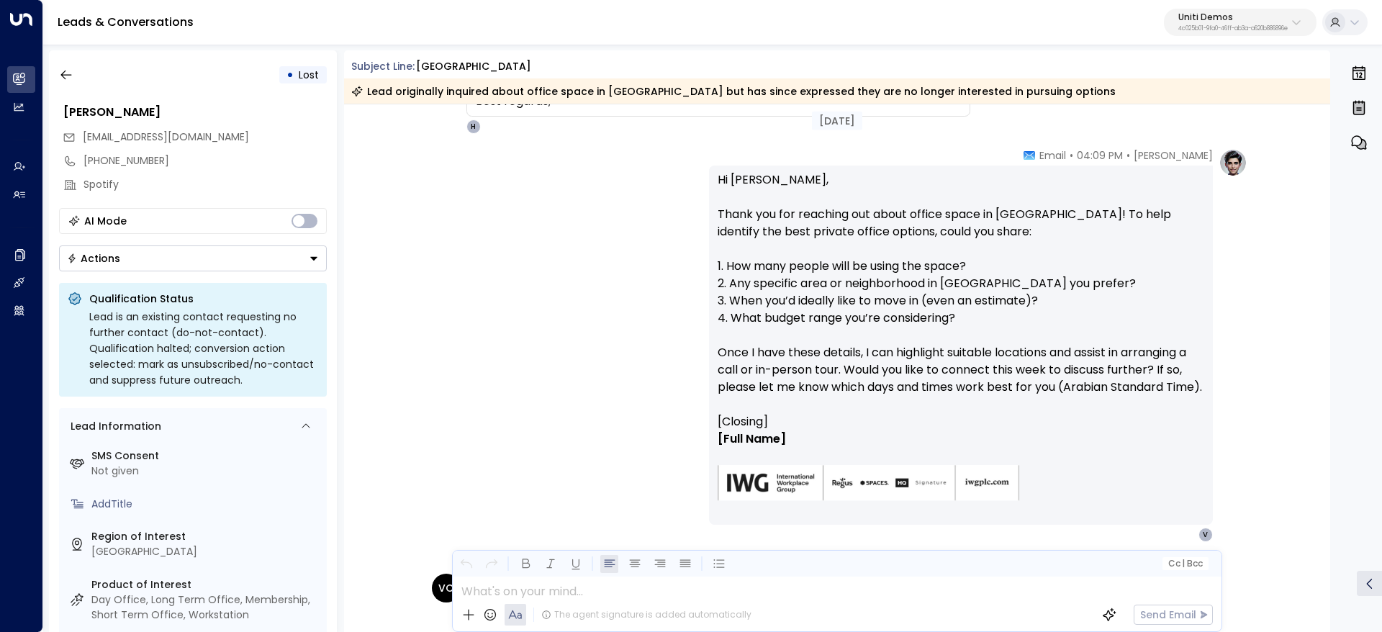
scroll to position [140, 0]
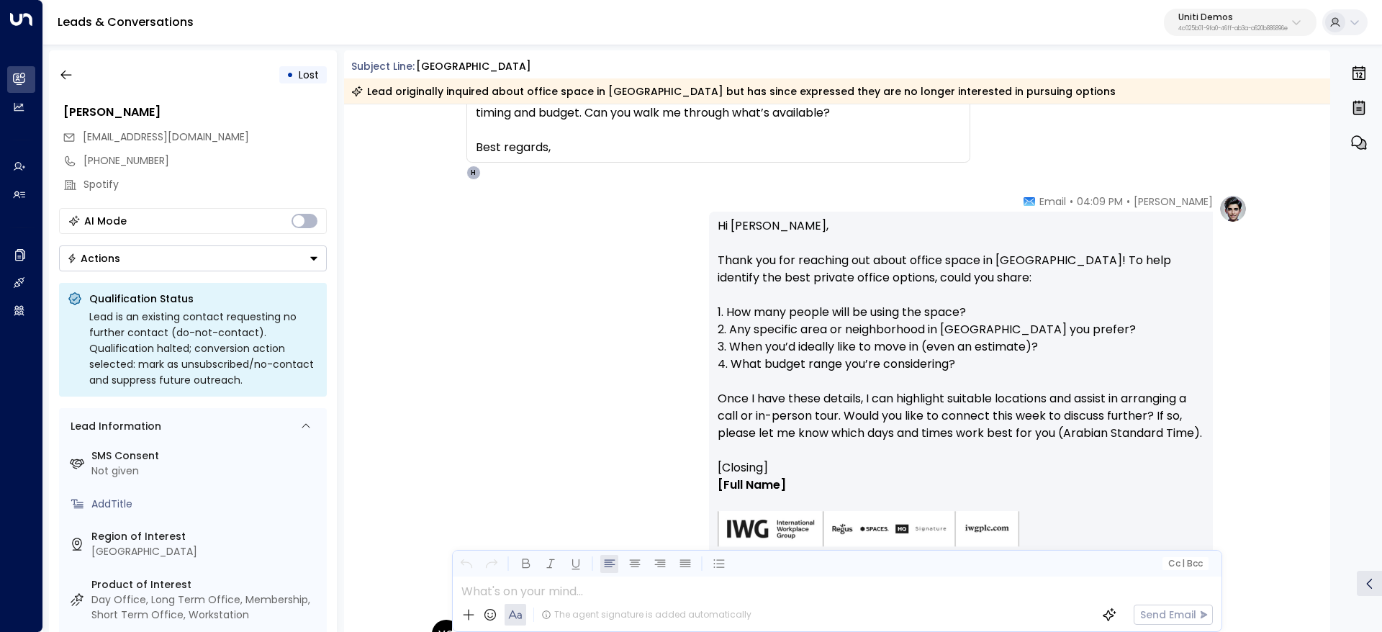
drag, startPoint x: 795, startPoint y: 350, endPoint x: 581, endPoint y: 261, distance: 231.6
click at [579, 257] on div "Hanna Simons • 04:09 PM • Email Hi Valentina, Thank you for reaching out about …" at bounding box center [837, 391] width 820 height 394
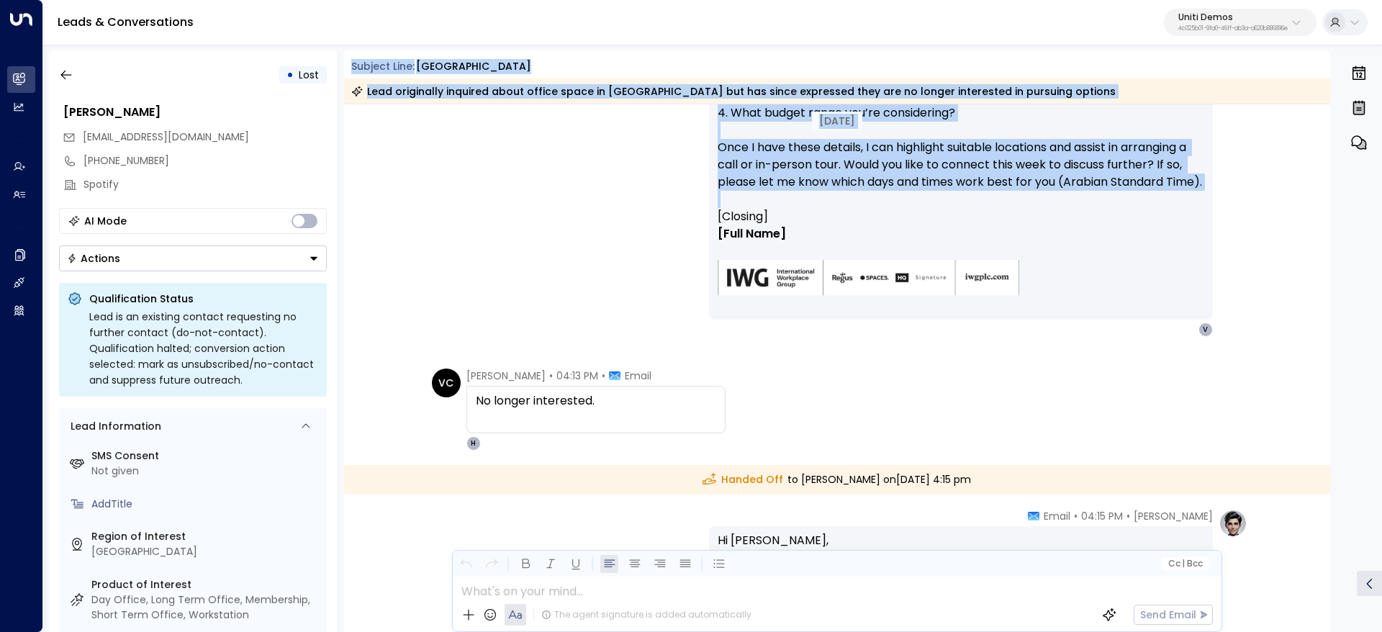
scroll to position [540, 0]
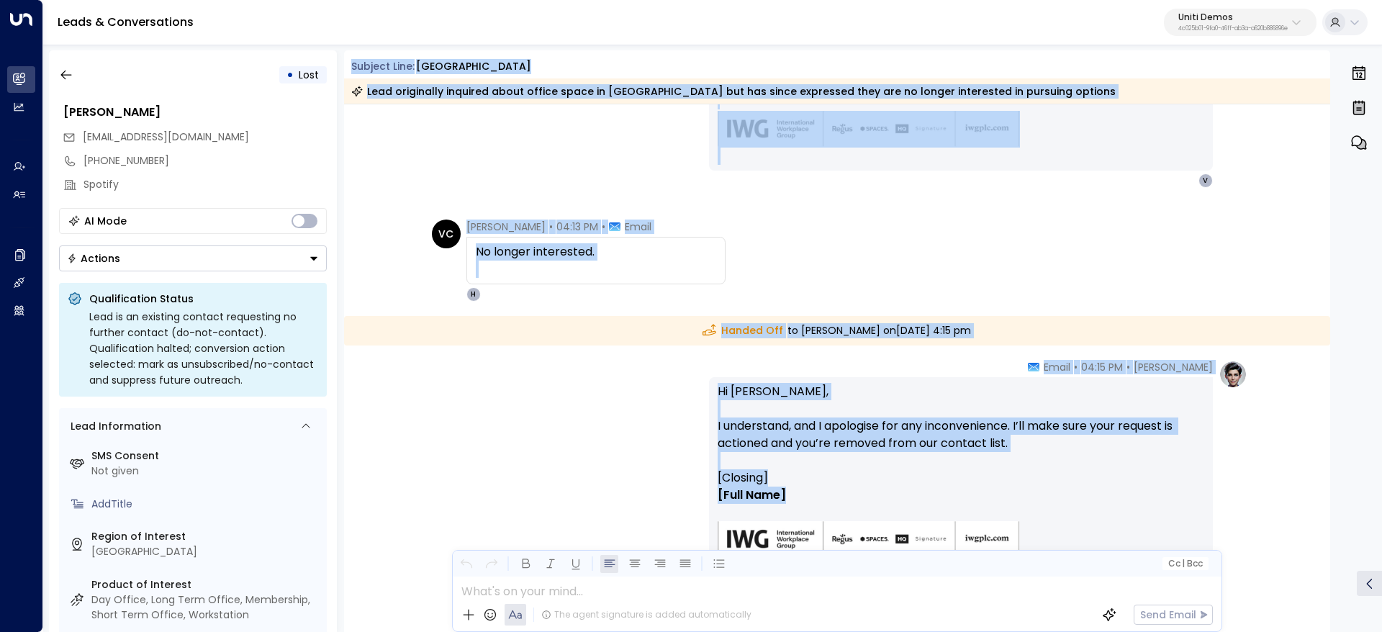
drag, startPoint x: 350, startPoint y: 62, endPoint x: 838, endPoint y: 437, distance: 616.0
click at [886, 487] on div "Subject Line: Dubai Lead originally inquired about office space in Dubai but ha…" at bounding box center [837, 341] width 987 height 582
copy div "Subject Line: Dubai Lead originally inquired about office space in Dubai but ha…"
click at [490, 479] on div "Hanna Simons • 04:15 PM • Email Hi Valentina, I understand, and I apologise for…" at bounding box center [837, 496] width 820 height 273
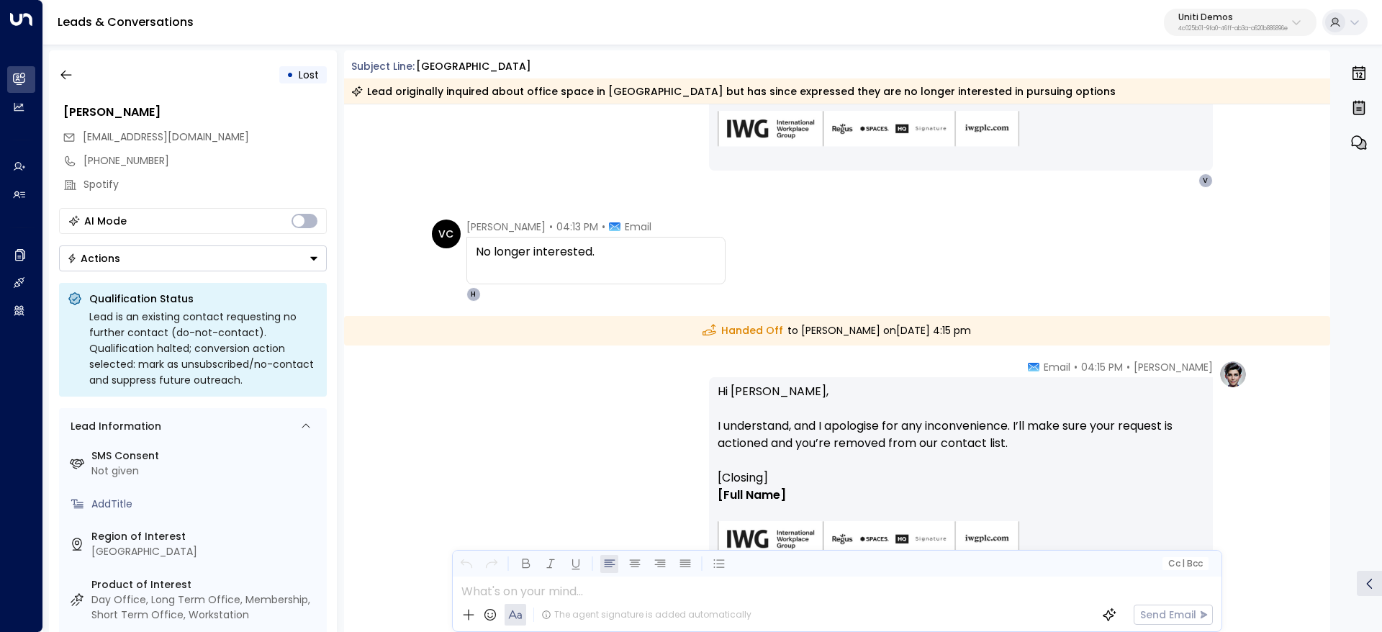
click at [58, 88] on div "• Lost Valentina Colugnatti valentinacolugnatti@gmail.com +81497854524 Spotify …" at bounding box center [193, 341] width 288 height 582
click at [66, 84] on button "button" at bounding box center [66, 75] width 26 height 26
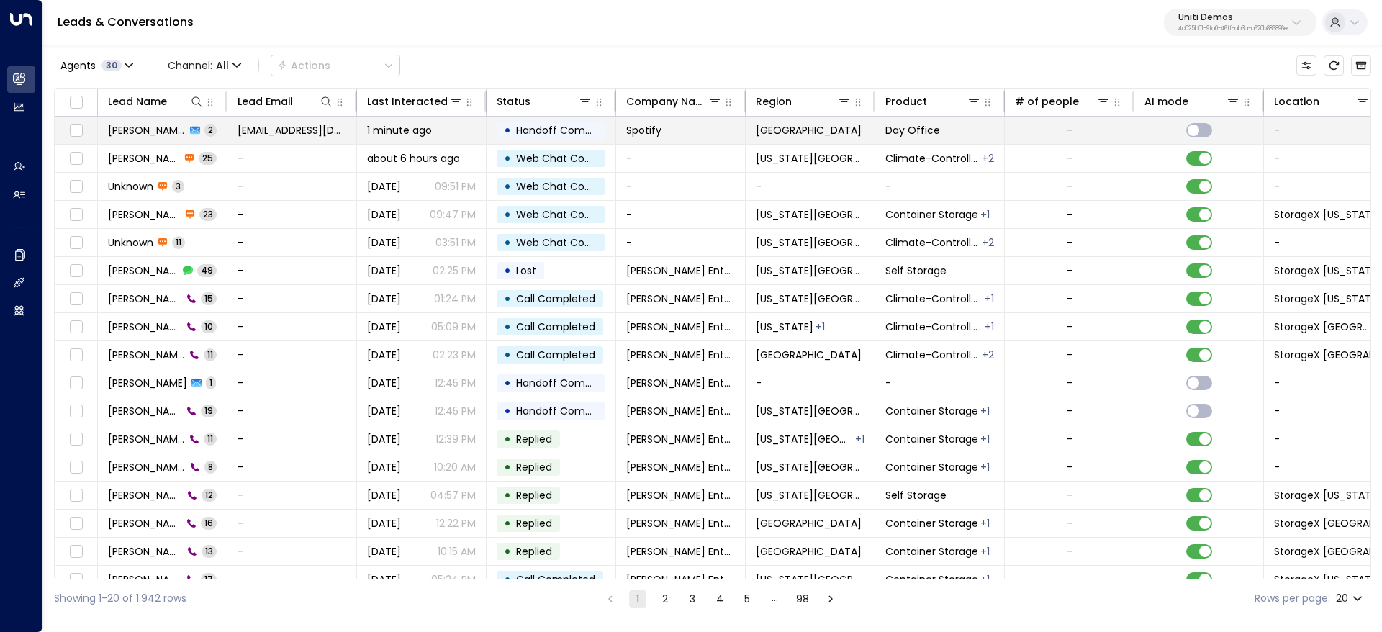
click at [153, 140] on td "Valentina Colugnatti 2" at bounding box center [163, 130] width 130 height 27
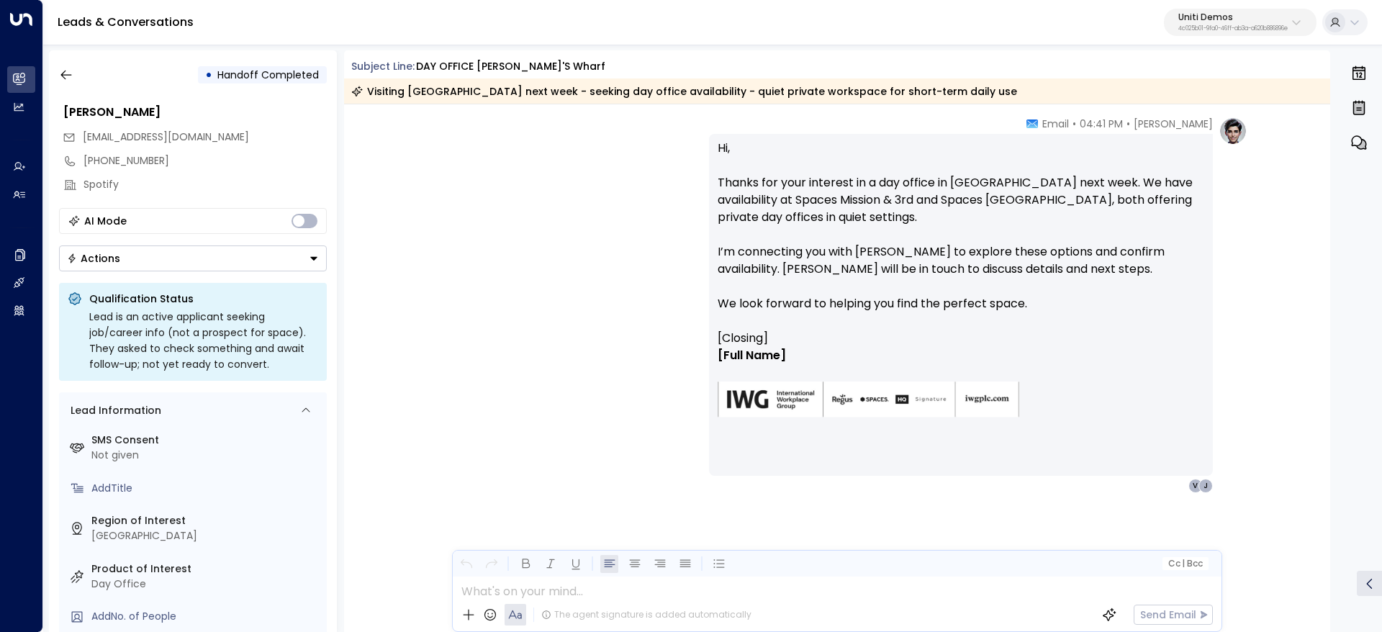
scroll to position [994, 0]
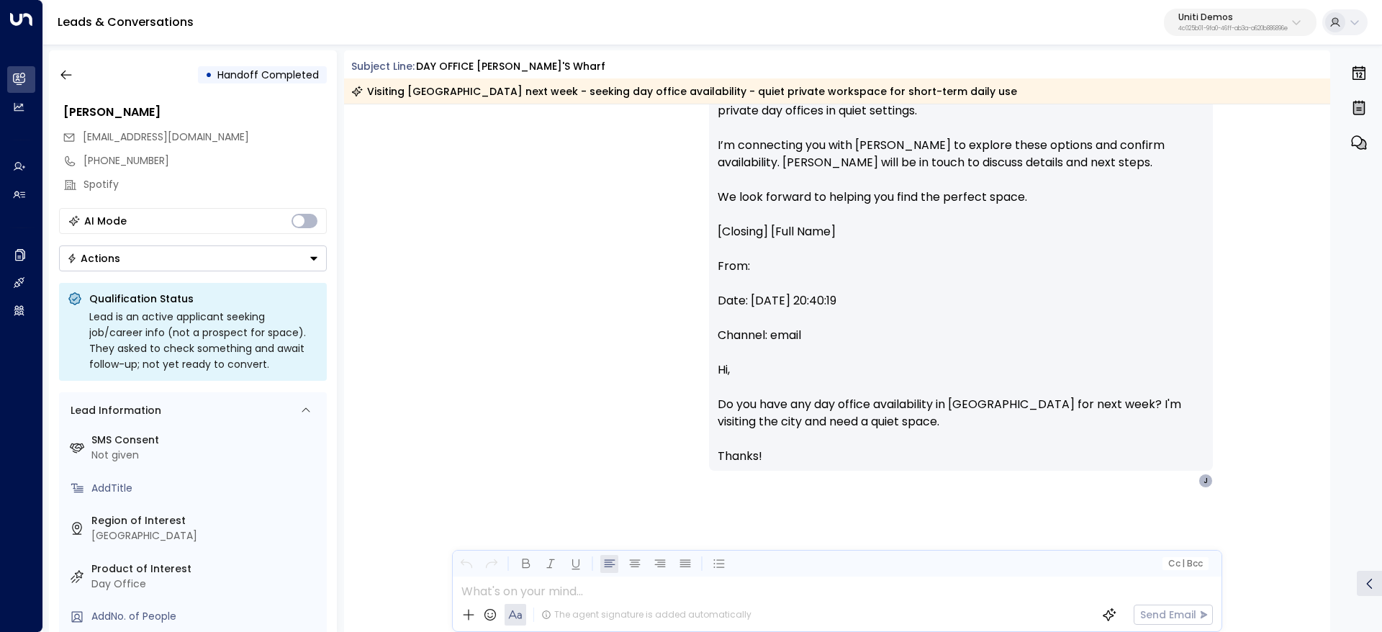
drag, startPoint x: 1324, startPoint y: 530, endPoint x: 1333, endPoint y: 329, distance: 201.7
click at [1333, 329] on div "• Handoff Completed Valentina Colugnatti valentinacolugnatti@gmail.com +8149785…" at bounding box center [716, 341] width 1334 height 582
click at [1331, 322] on div "• Handoff Completed Valentina Colugnatti valentinacolugnatti@gmail.com +8149785…" at bounding box center [716, 341] width 1334 height 582
click at [1336, 320] on div "• Handoff Completed Valentina Colugnatti valentinacolugnatti@gmail.com +8149785…" at bounding box center [716, 341] width 1334 height 582
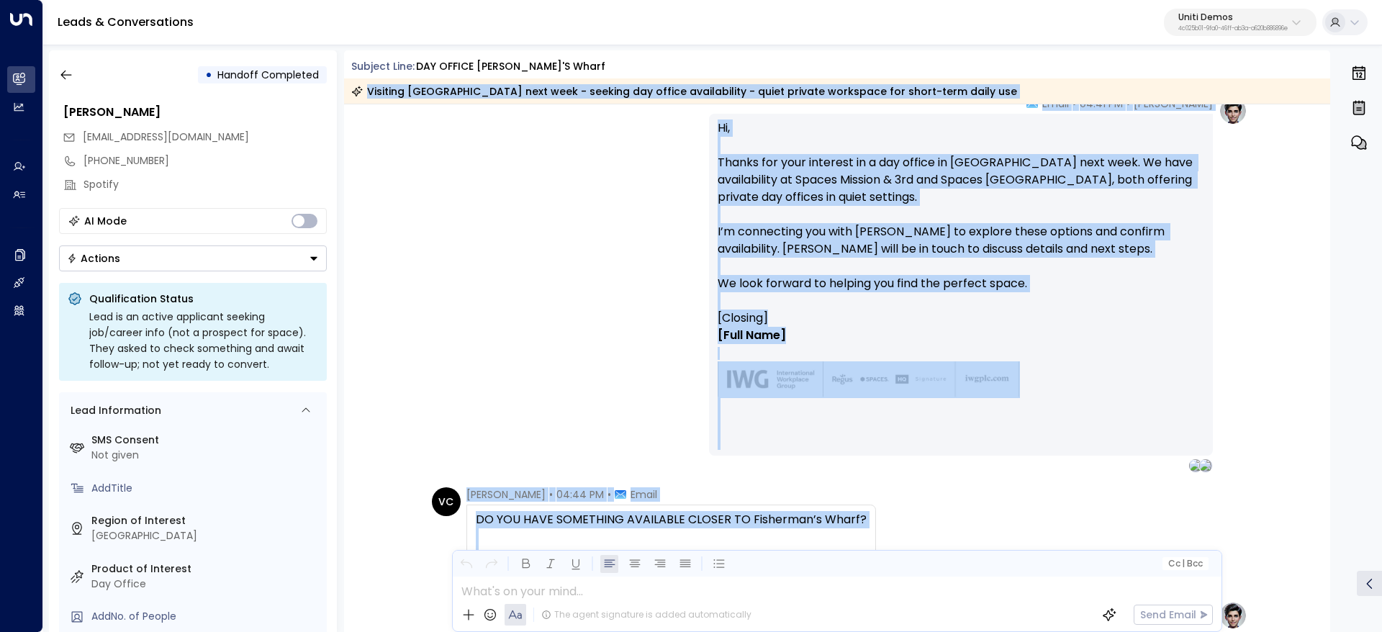
scroll to position [0, 0]
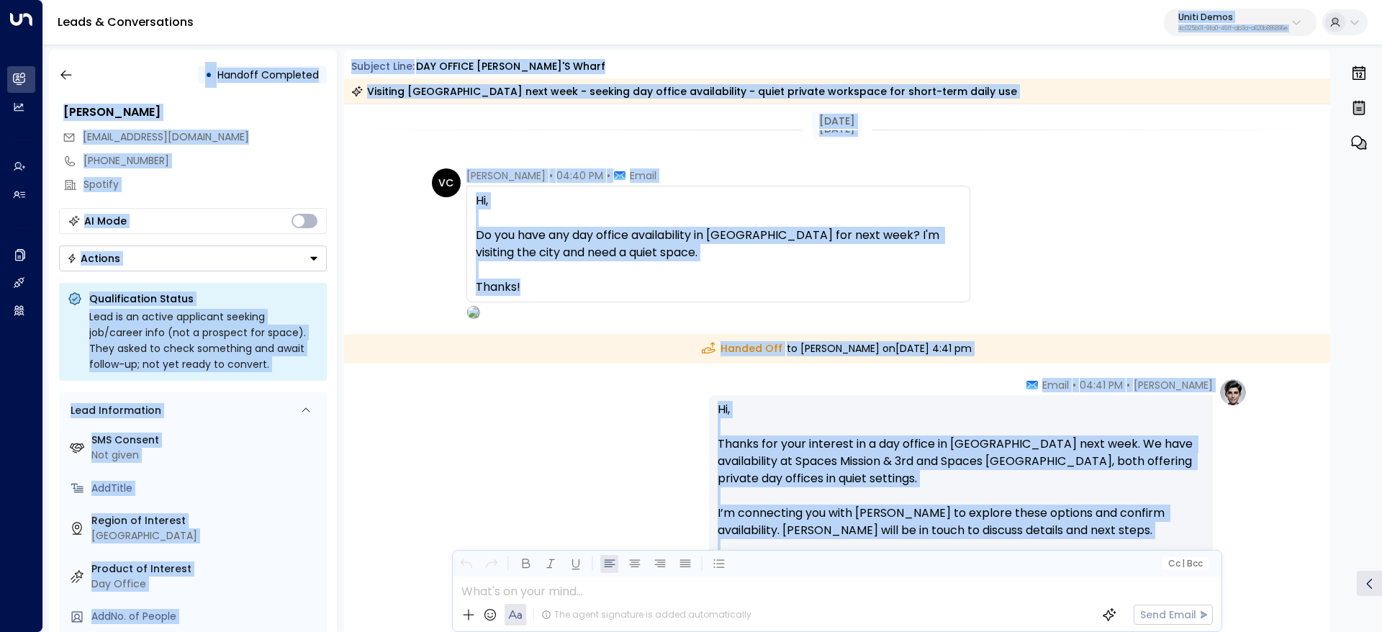
drag, startPoint x: 1288, startPoint y: 435, endPoint x: 1112, endPoint y: 10, distance: 459.5
click at [823, 89] on div "Visiting [GEOGRAPHIC_DATA] next week - seeking day office availability - quiet …" at bounding box center [684, 91] width 666 height 14
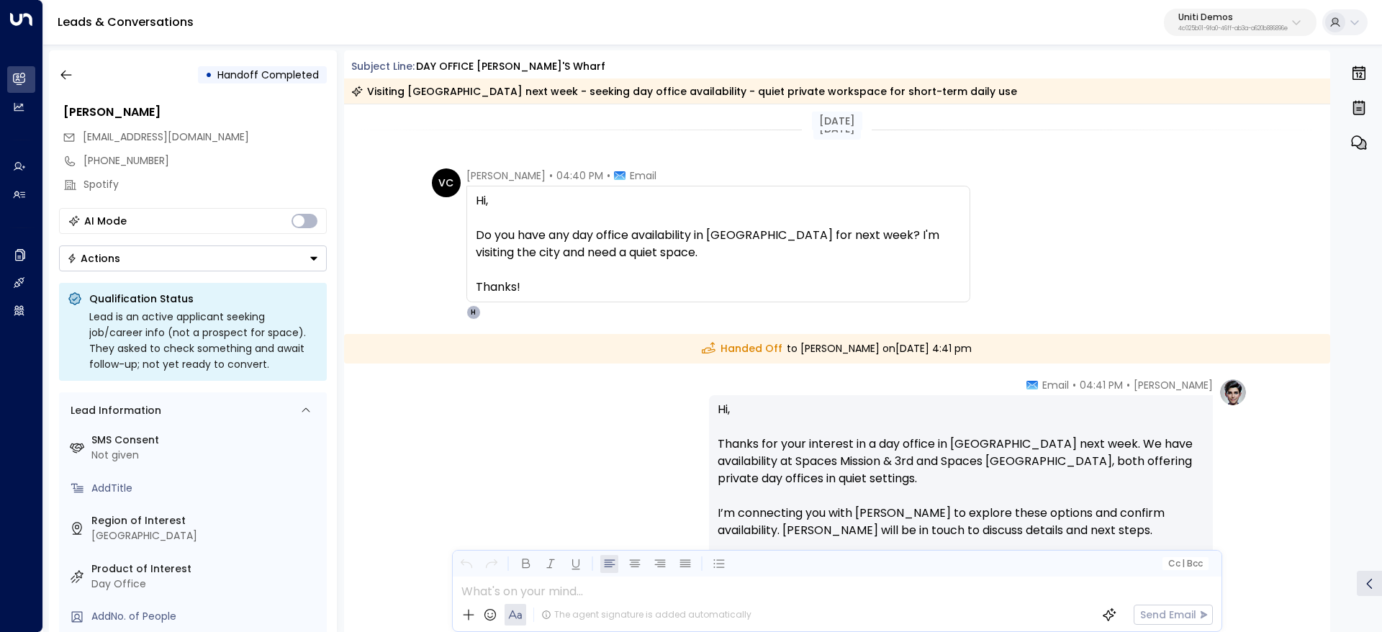
click at [269, 17] on div "Leads & Conversations Uniti Demos 4c025b01-9fa0-46ff-ab3a-a620b886896e" at bounding box center [712, 22] width 1339 height 45
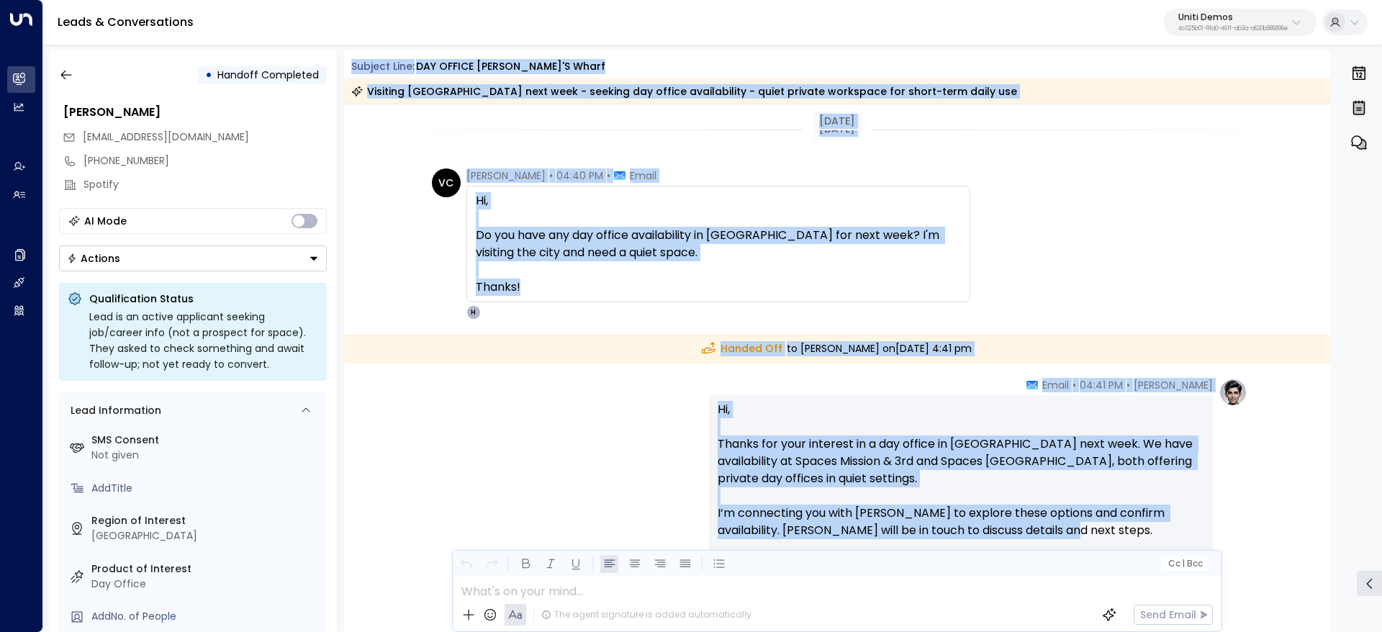
drag, startPoint x: 353, startPoint y: 68, endPoint x: 1145, endPoint y: 523, distance: 913.0
click at [1145, 523] on div "Subject Line: DAY OFFICE Fisherman's Wharf Visiting San Francisco next week - s…" at bounding box center [837, 341] width 987 height 582
drag, startPoint x: 859, startPoint y: 414, endPoint x: 352, endPoint y: 67, distance: 614.6
click at [352, 67] on div "Subject Line: DAY OFFICE Fisherman's Wharf Visiting San Francisco next week - s…" at bounding box center [837, 341] width 987 height 582
copy div "Subject Line: DAY OFFICE Fisherman's Wharf Visiting San Francisco next week - s…"
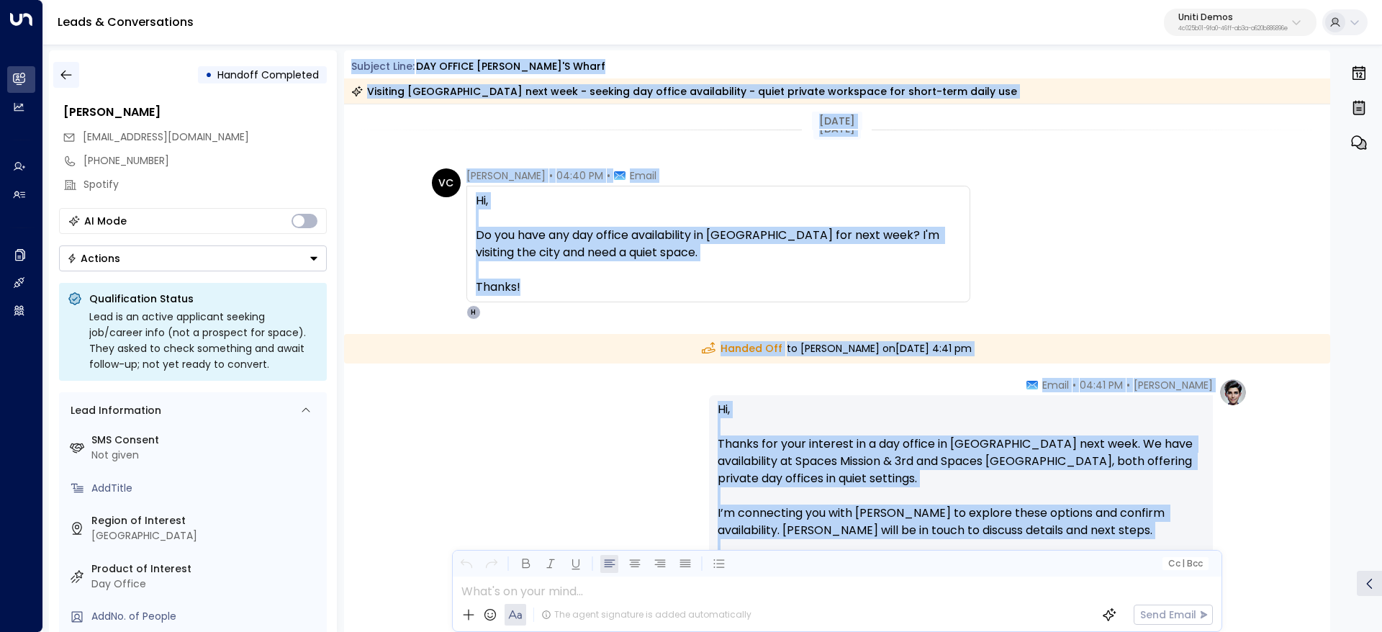
click at [53, 83] on button "button" at bounding box center [66, 75] width 26 height 26
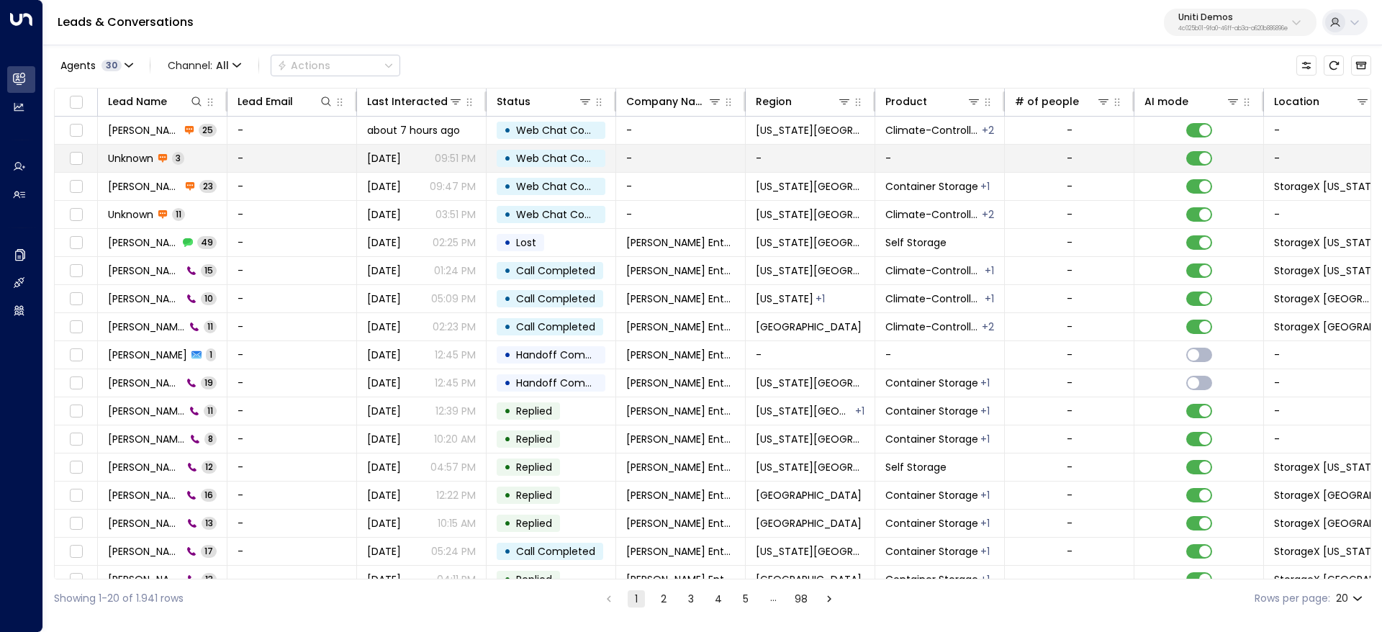
click at [128, 148] on td "Unknown 3" at bounding box center [163, 158] width 130 height 27
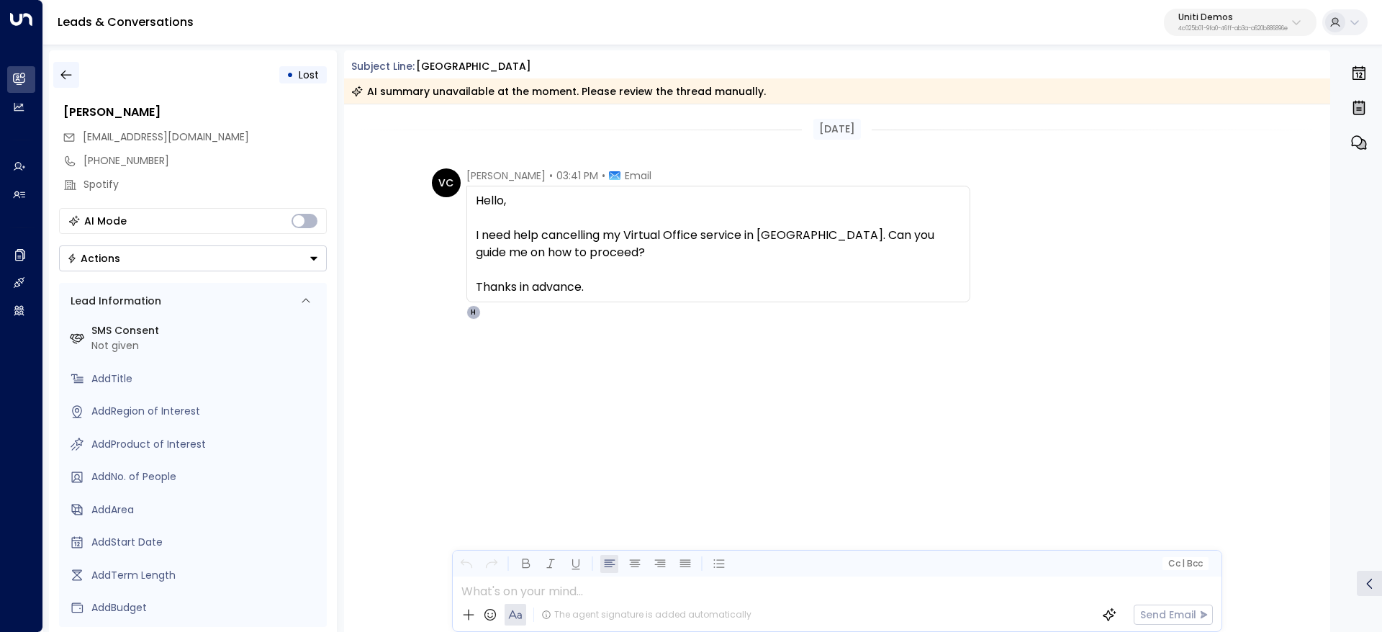
click at [65, 86] on button "button" at bounding box center [66, 75] width 26 height 26
click at [64, 79] on icon "button" at bounding box center [66, 75] width 14 height 14
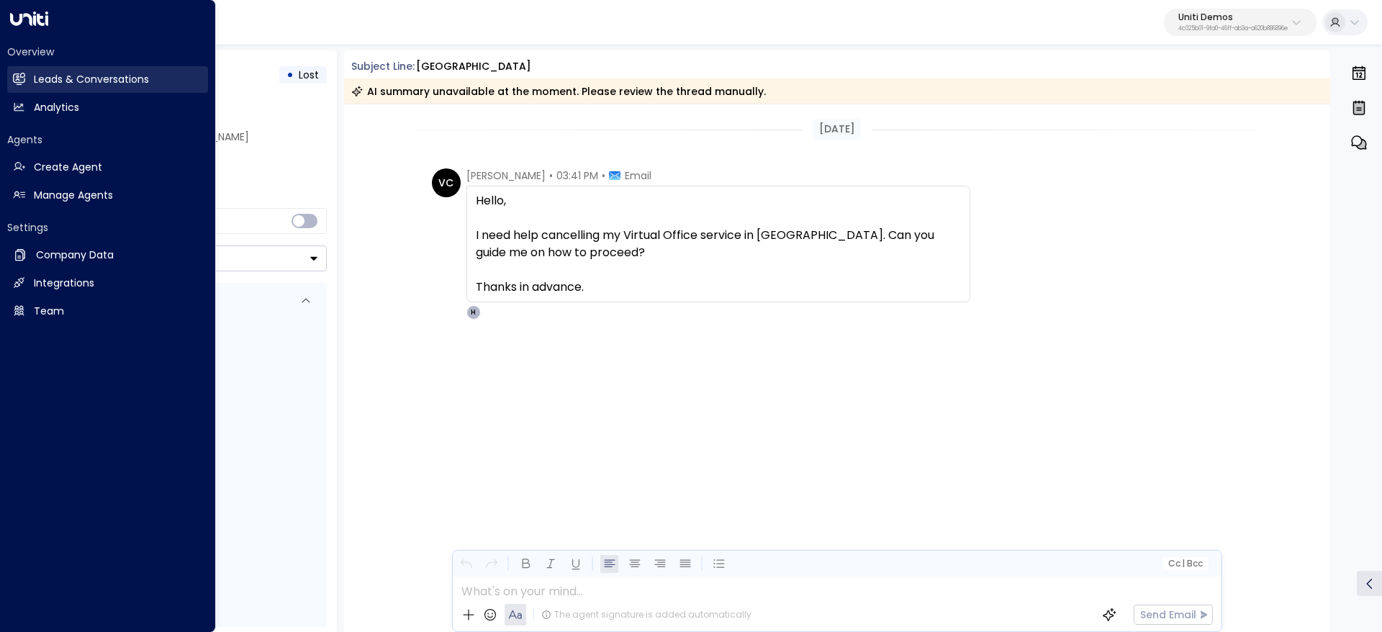
click at [53, 77] on h2 "Leads & Conversations" at bounding box center [91, 79] width 115 height 15
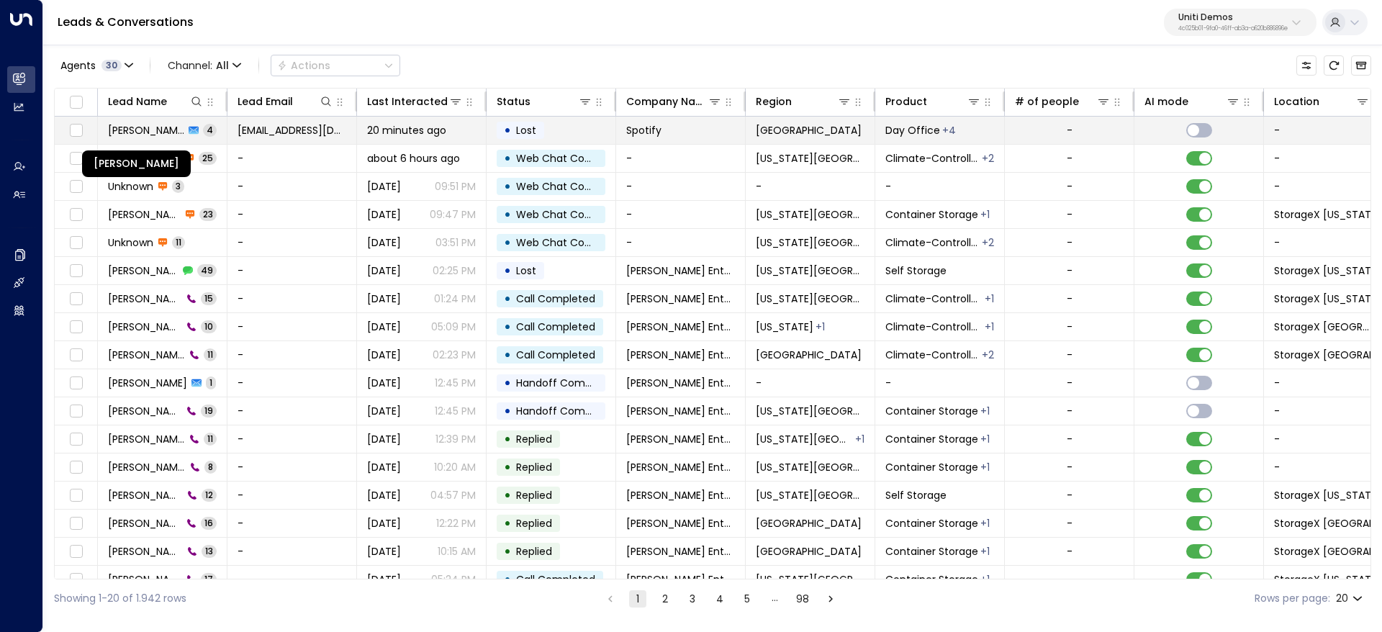
click at [119, 132] on span "[PERSON_NAME]" at bounding box center [146, 130] width 76 height 14
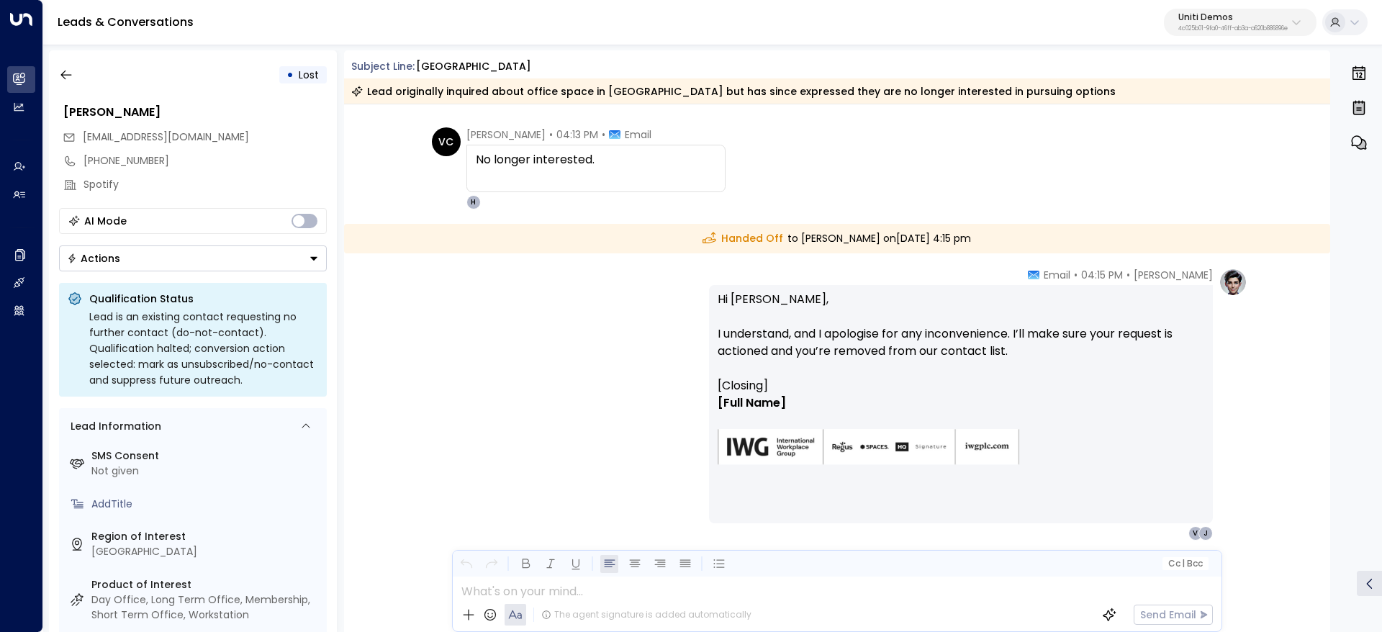
scroll to position [388, 0]
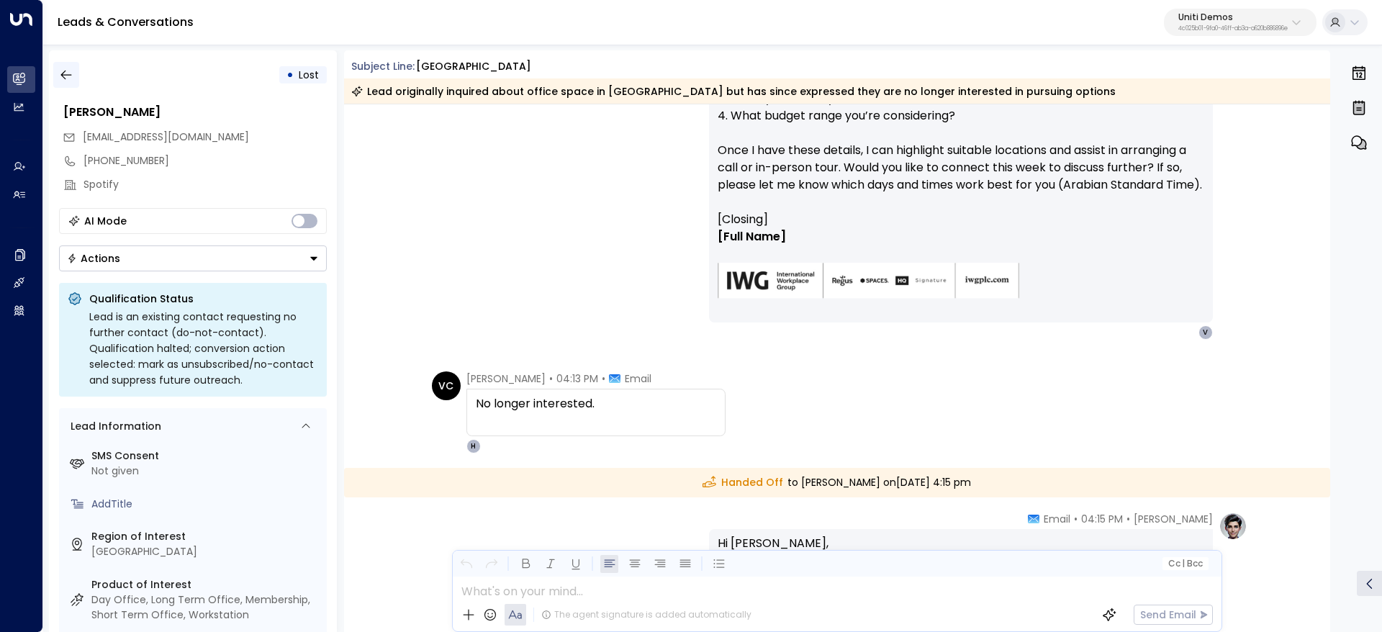
click at [72, 78] on icon "button" at bounding box center [66, 75] width 14 height 14
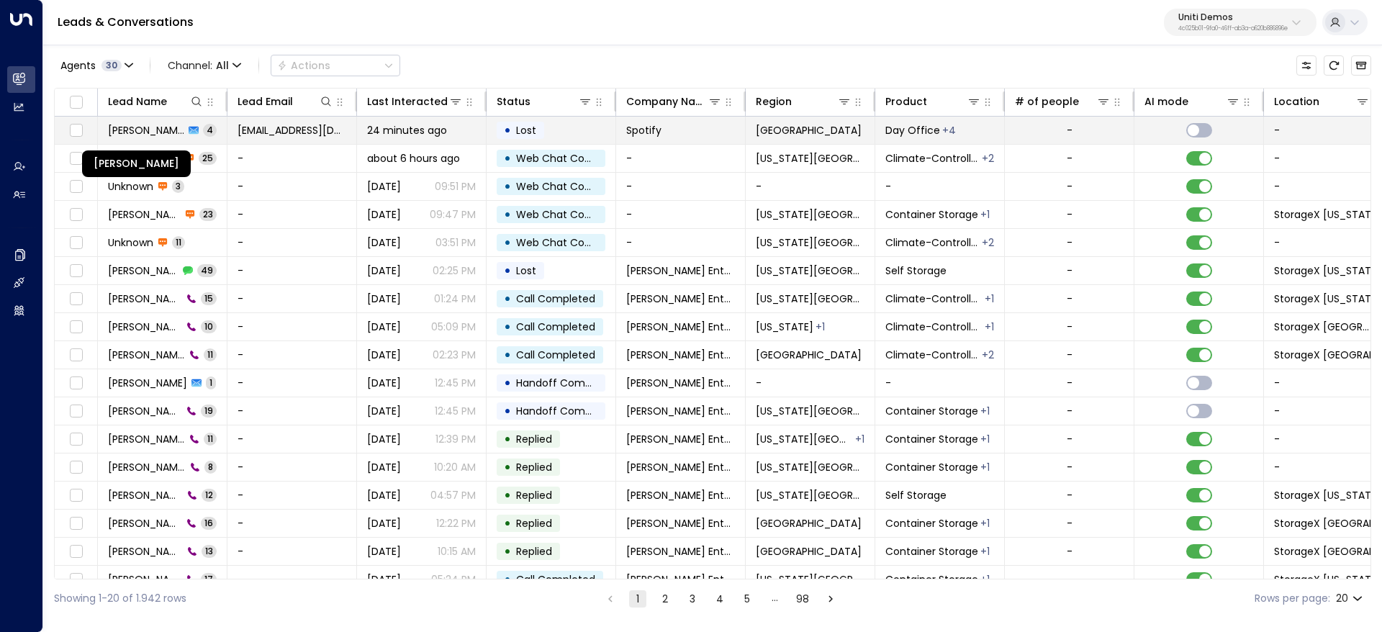
click at [117, 127] on span "[PERSON_NAME]" at bounding box center [146, 130] width 76 height 14
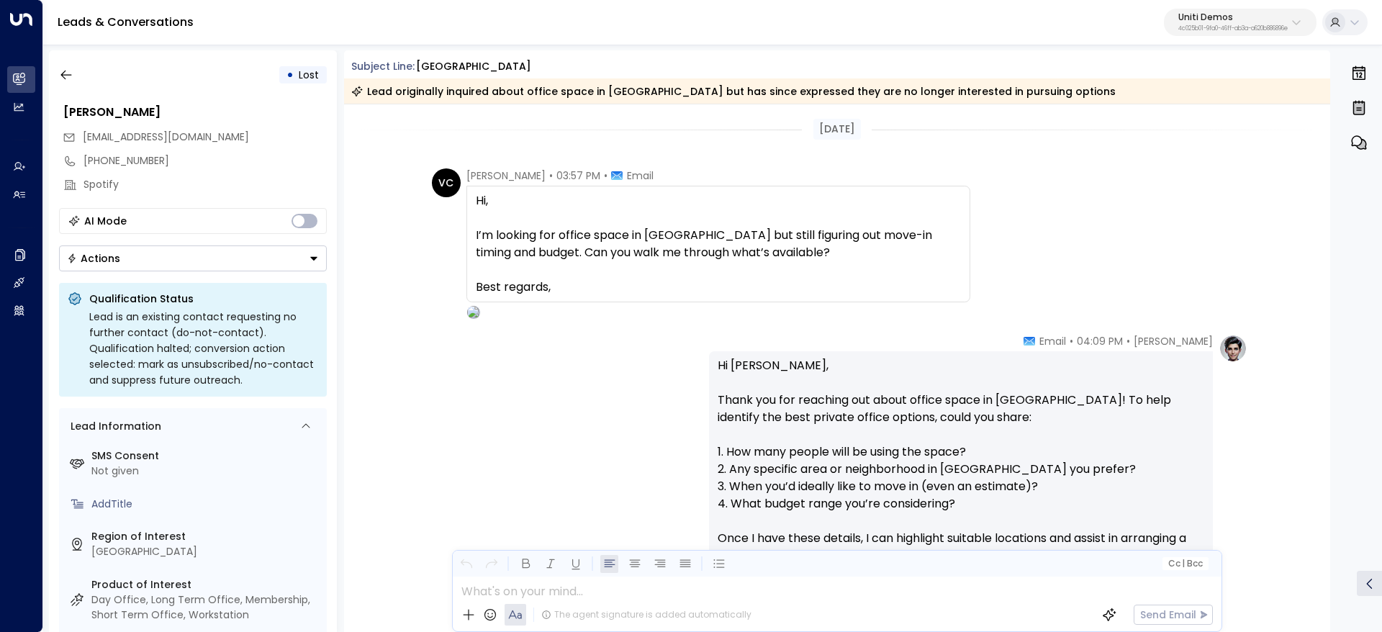
scroll to position [628, 0]
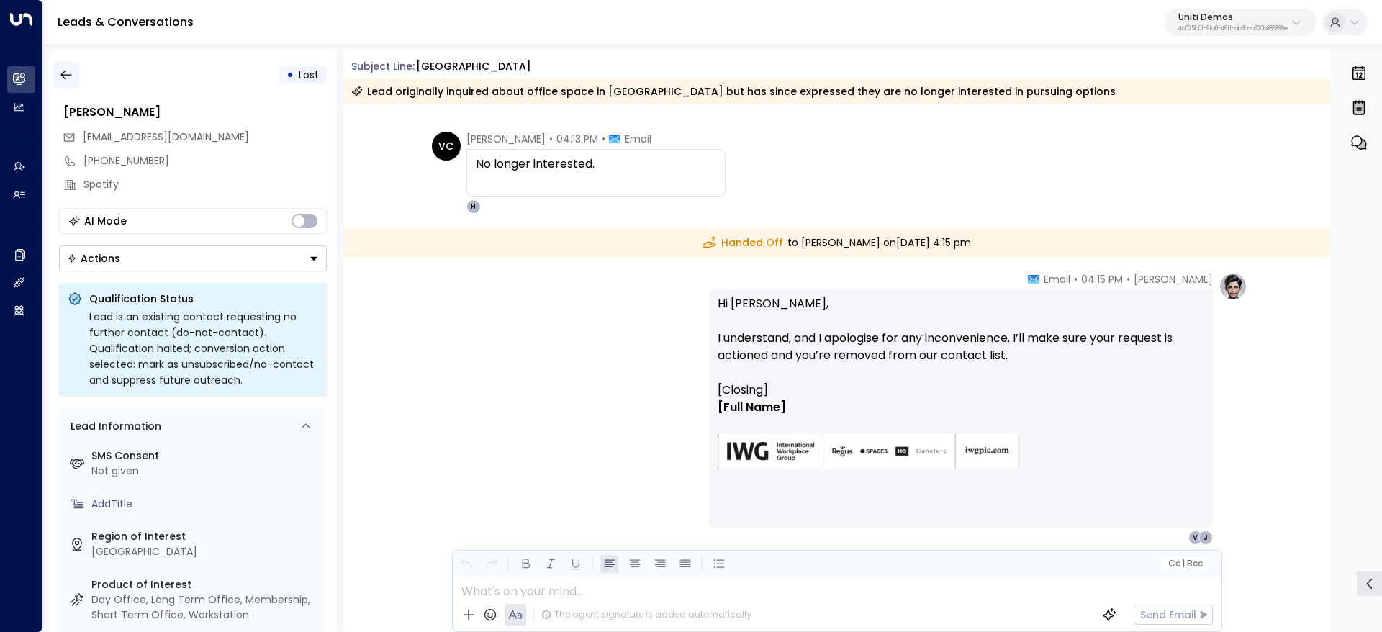
click at [75, 78] on button "button" at bounding box center [66, 75] width 26 height 26
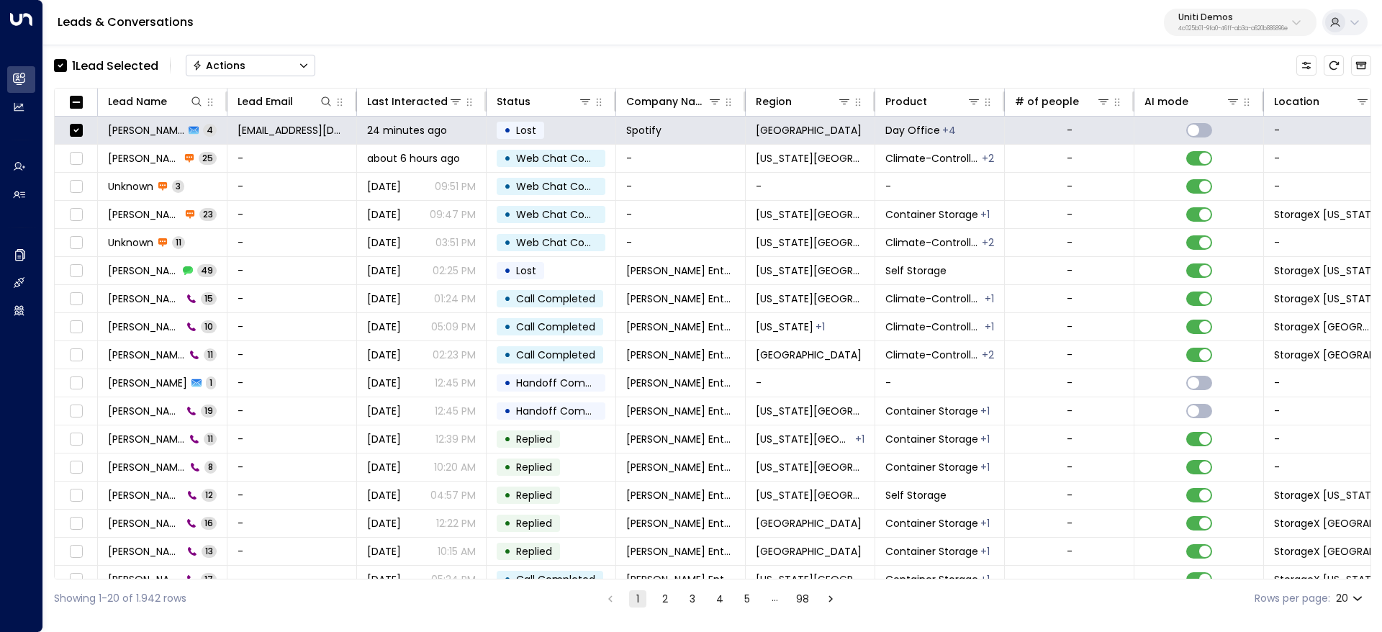
click at [247, 69] on button "Actions" at bounding box center [251, 66] width 130 height 22
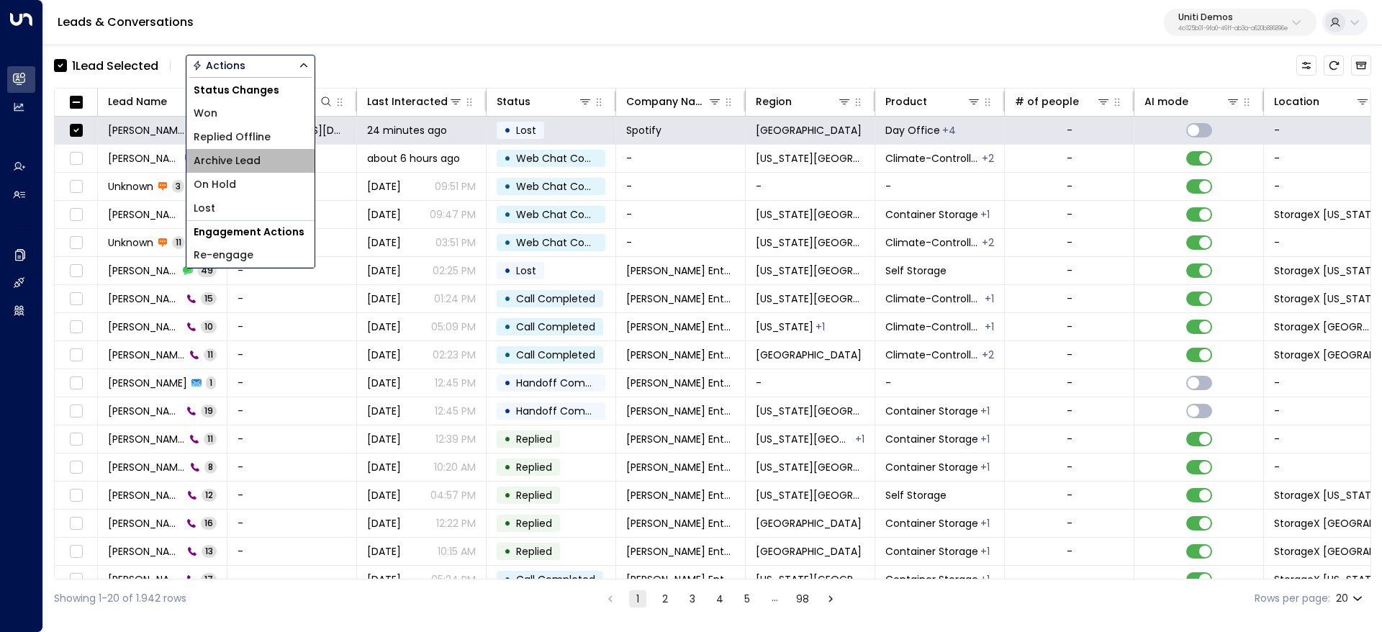
click at [258, 159] on span "Archive Lead" at bounding box center [227, 160] width 67 height 15
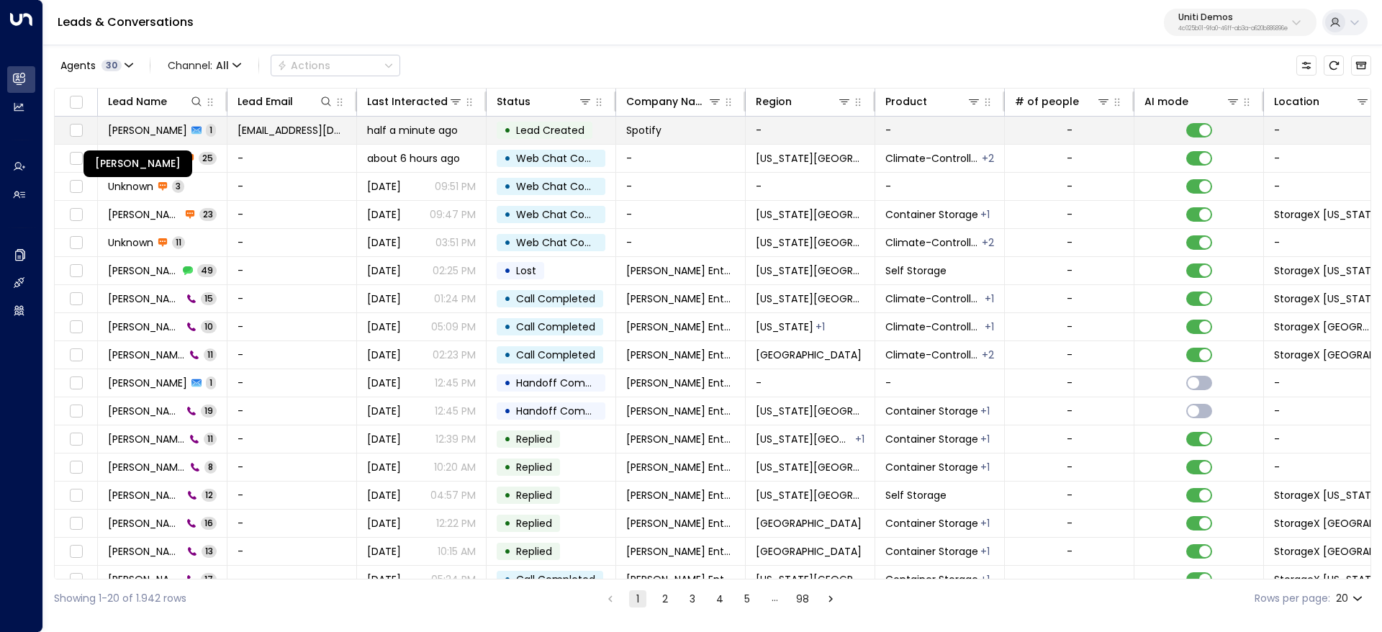
click at [146, 130] on span "[PERSON_NAME]" at bounding box center [147, 130] width 79 height 14
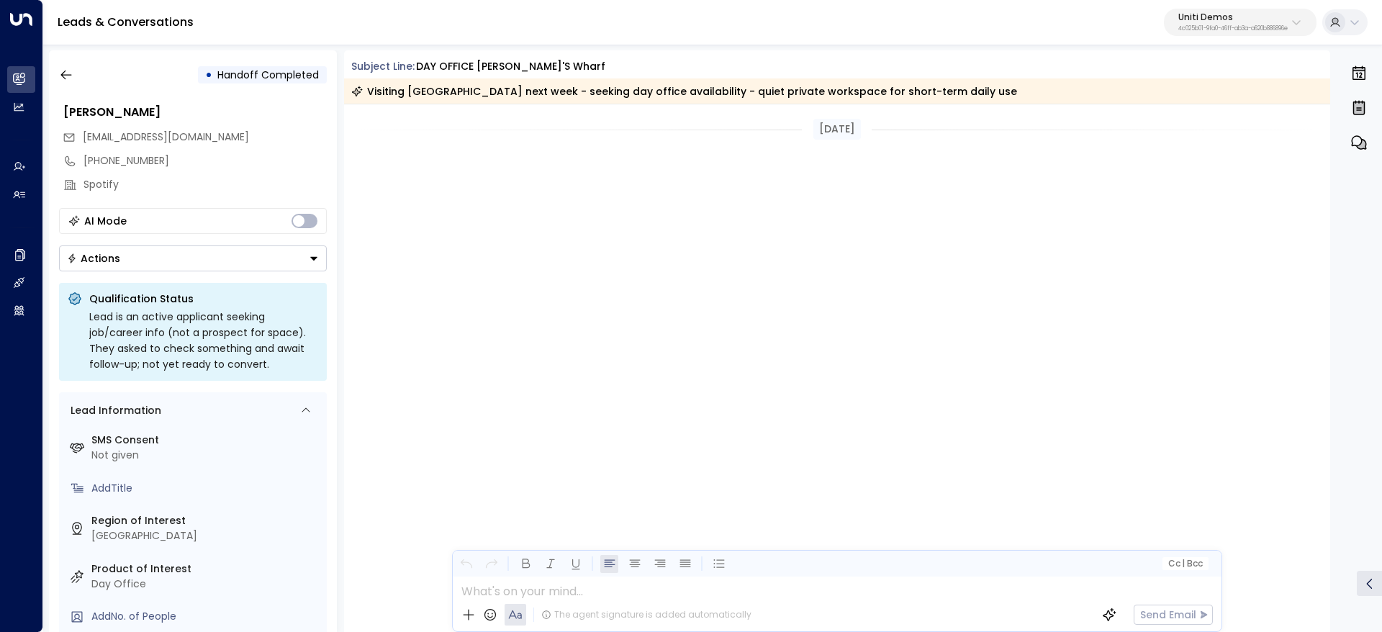
scroll to position [1138, 0]
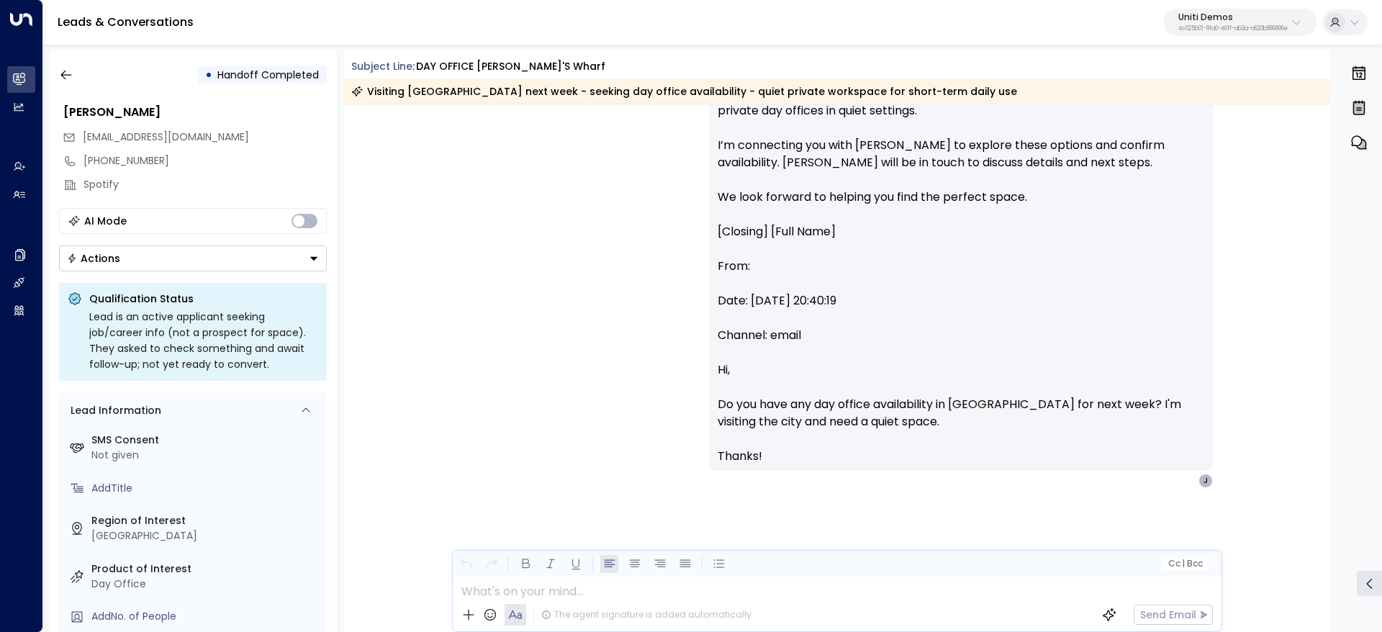
drag, startPoint x: 1334, startPoint y: 532, endPoint x: 1342, endPoint y: 445, distance: 86.7
click at [1342, 445] on div "• Handoff Completed [PERSON_NAME] [EMAIL_ADDRESS][DOMAIN_NAME] [PHONE_NUMBER] S…" at bounding box center [716, 341] width 1334 height 582
click at [1316, 361] on div "[PERSON_NAME] • 04:44 PM • Email I have received a reply from [PERSON_NAME][EMA…" at bounding box center [837, 259] width 987 height 743
click at [975, 161] on div "I have received a reply from [PERSON_NAME][EMAIL_ADDRESS][DOMAIN_NAME] after th…" at bounding box center [961, 187] width 487 height 553
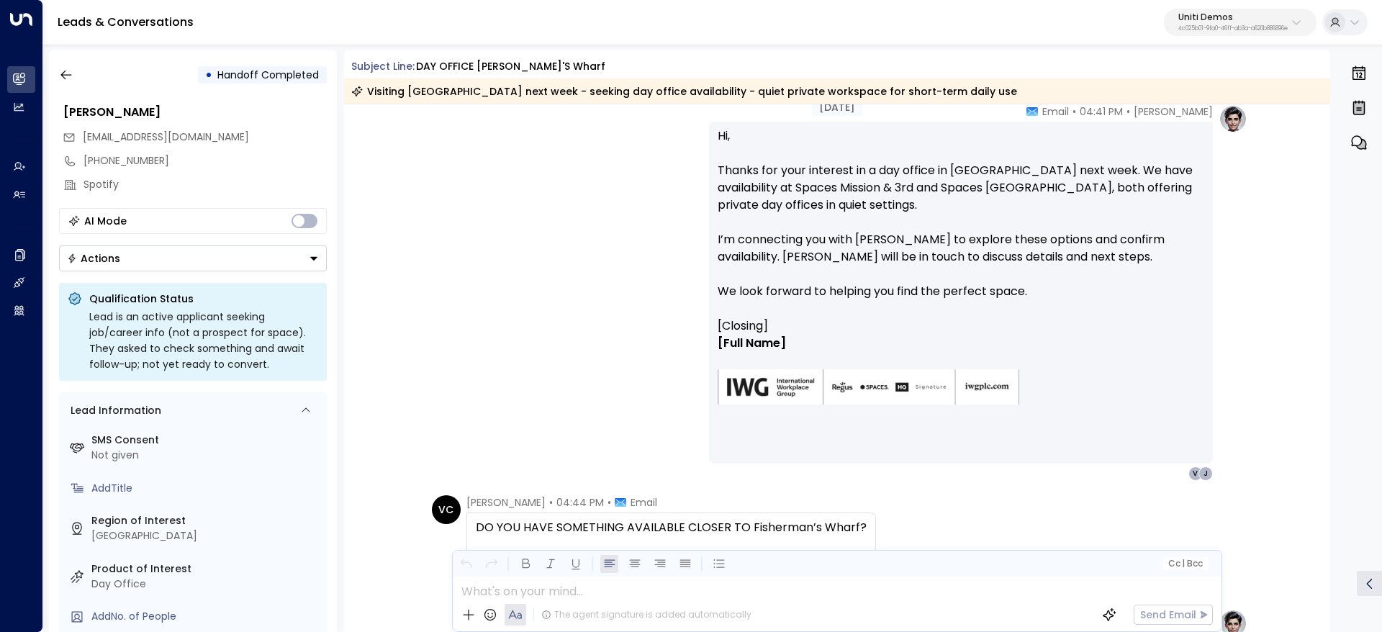
scroll to position [140, 0]
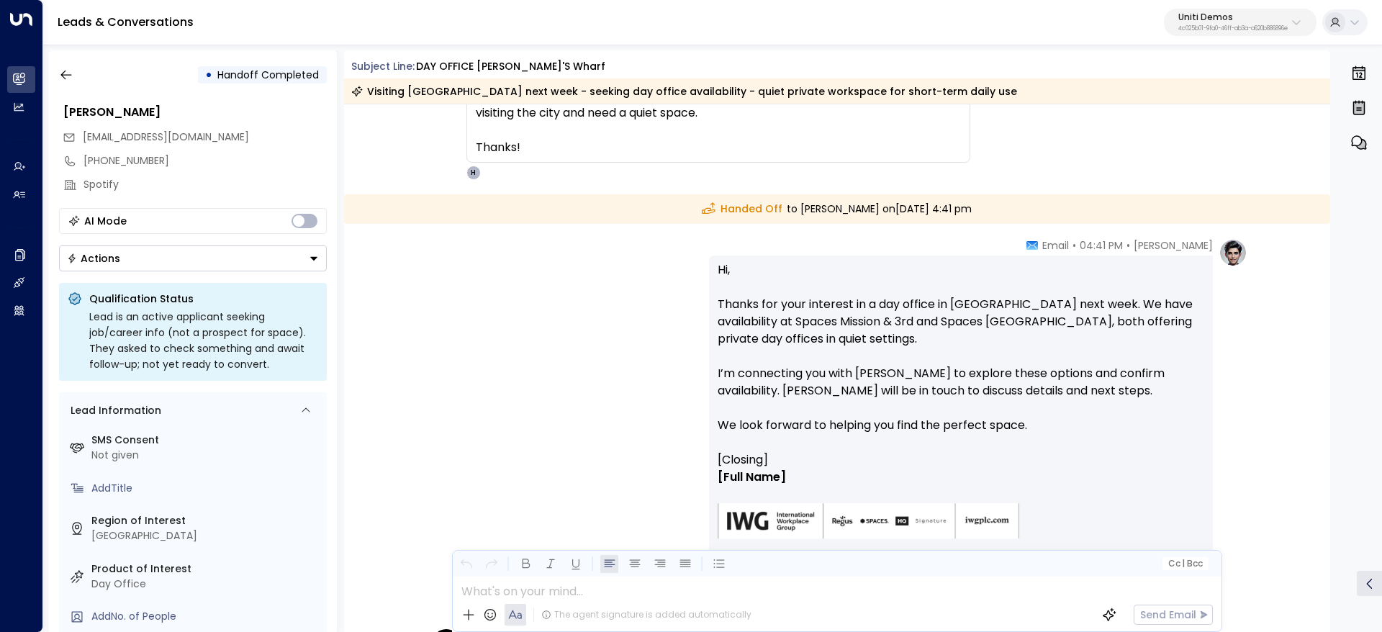
drag, startPoint x: 1323, startPoint y: 221, endPoint x: 1329, endPoint y: 144, distance: 77.2
click at [1329, 144] on div "[DATE] VC [PERSON_NAME] • 04:40 PM • Email Hi, Do you have any day office avail…" at bounding box center [837, 368] width 987 height 528
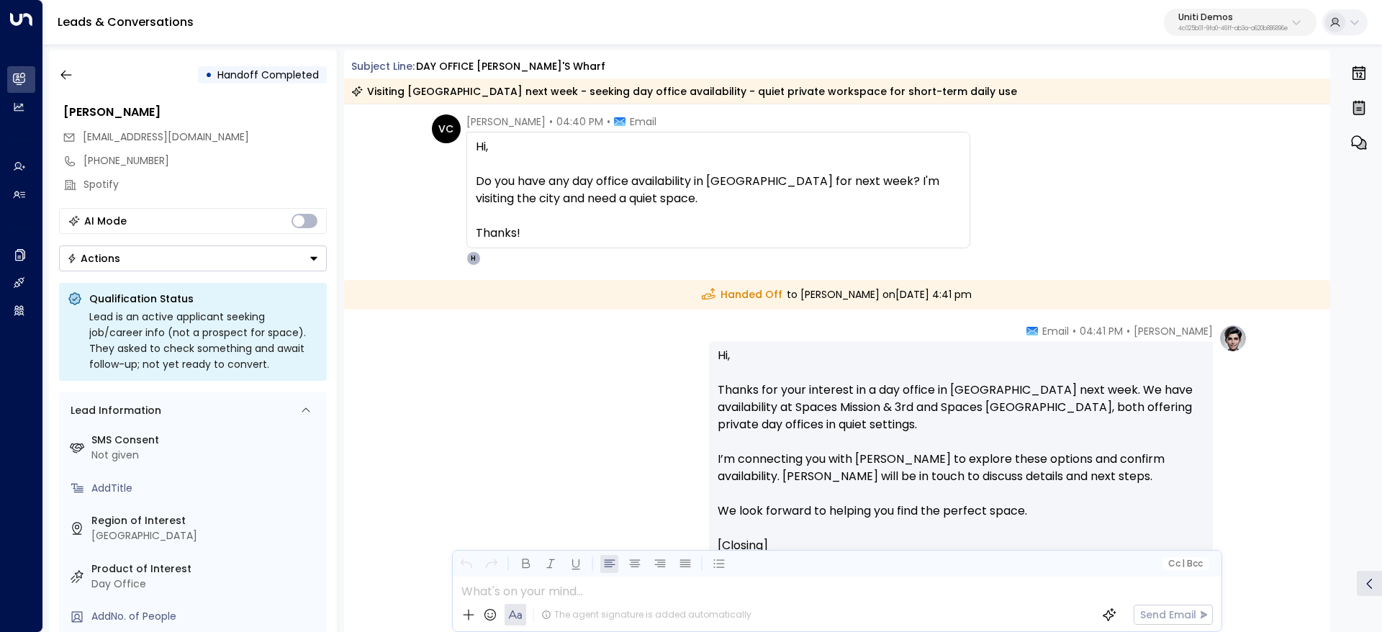
scroll to position [0, 0]
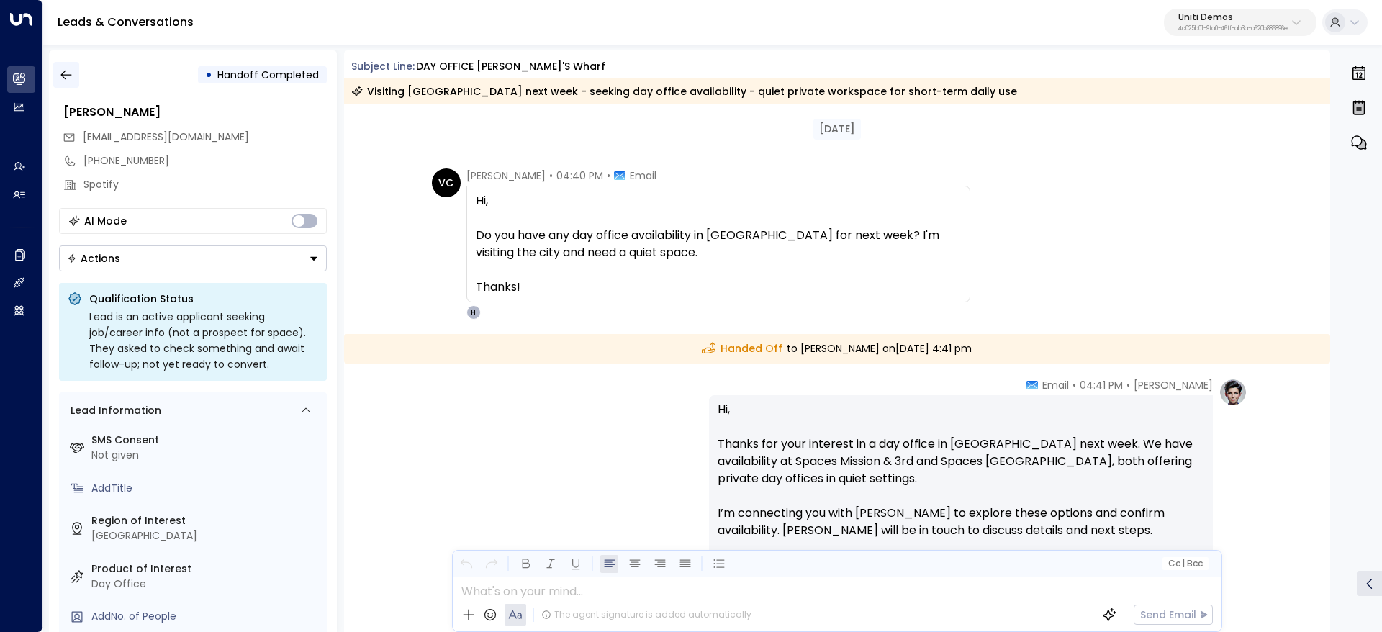
click at [60, 73] on icon "button" at bounding box center [66, 75] width 14 height 14
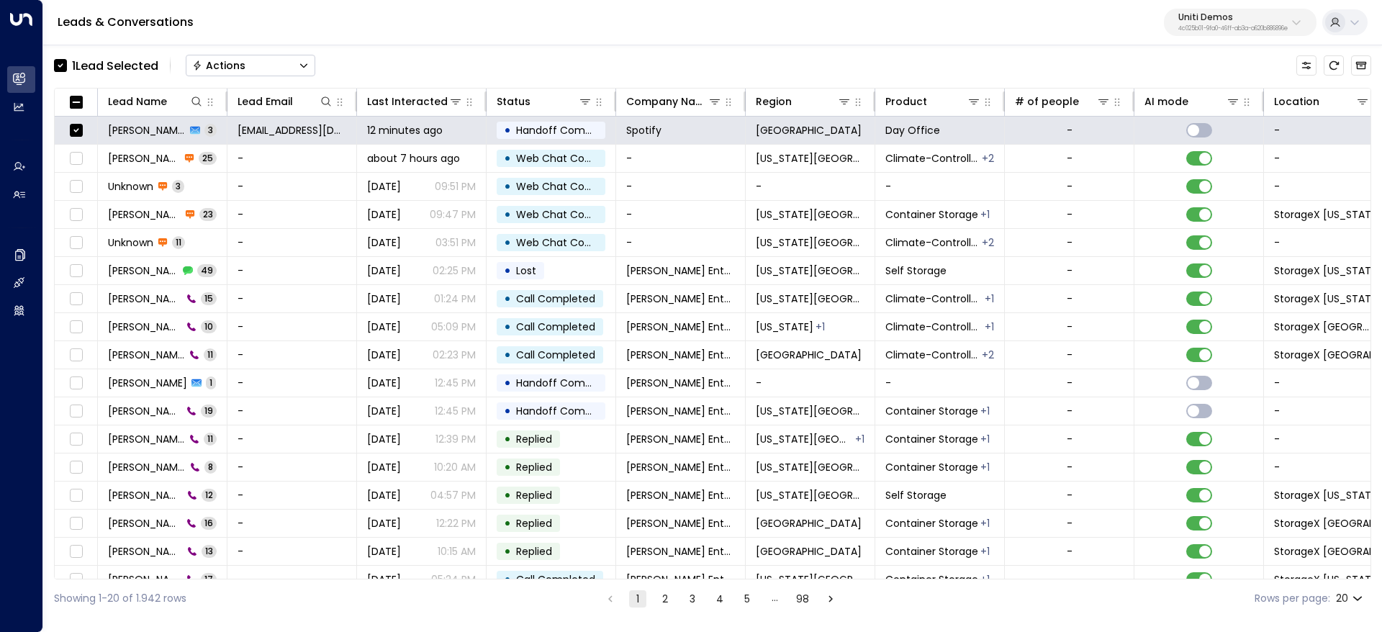
click at [263, 64] on button "Actions" at bounding box center [251, 66] width 130 height 22
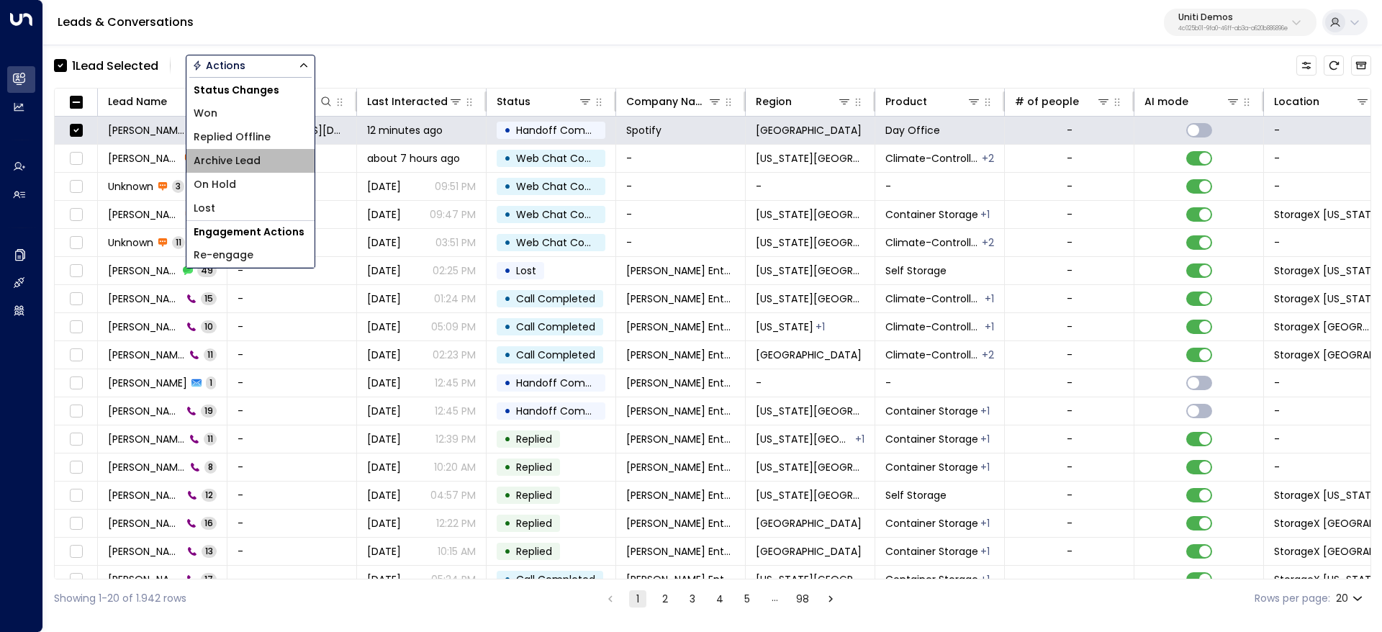
click at [251, 160] on span "Archive Lead" at bounding box center [227, 160] width 67 height 15
